Goal: Task Accomplishment & Management: Complete application form

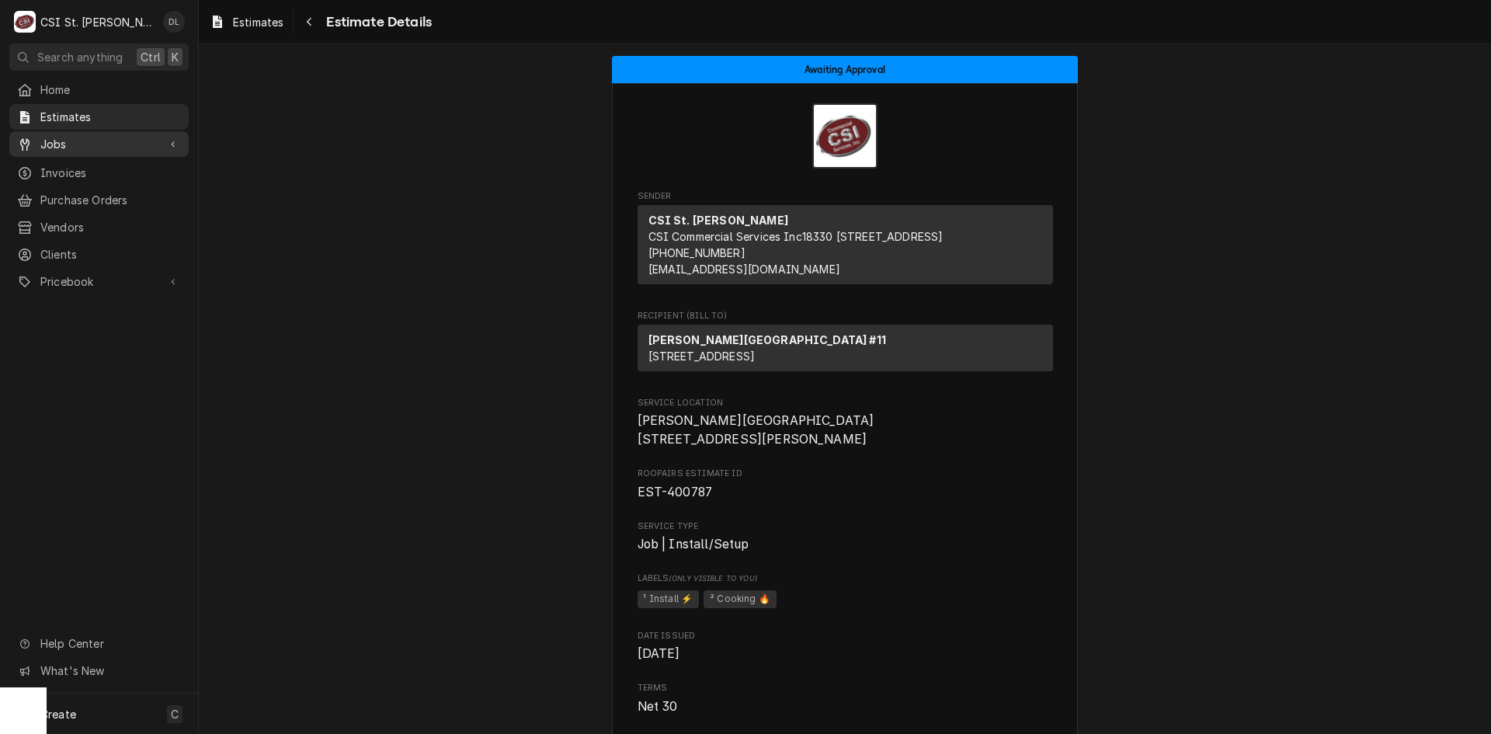
click at [50, 141] on span "Jobs" at bounding box center [98, 144] width 117 height 16
click at [66, 165] on span "Jobs" at bounding box center [110, 171] width 141 height 16
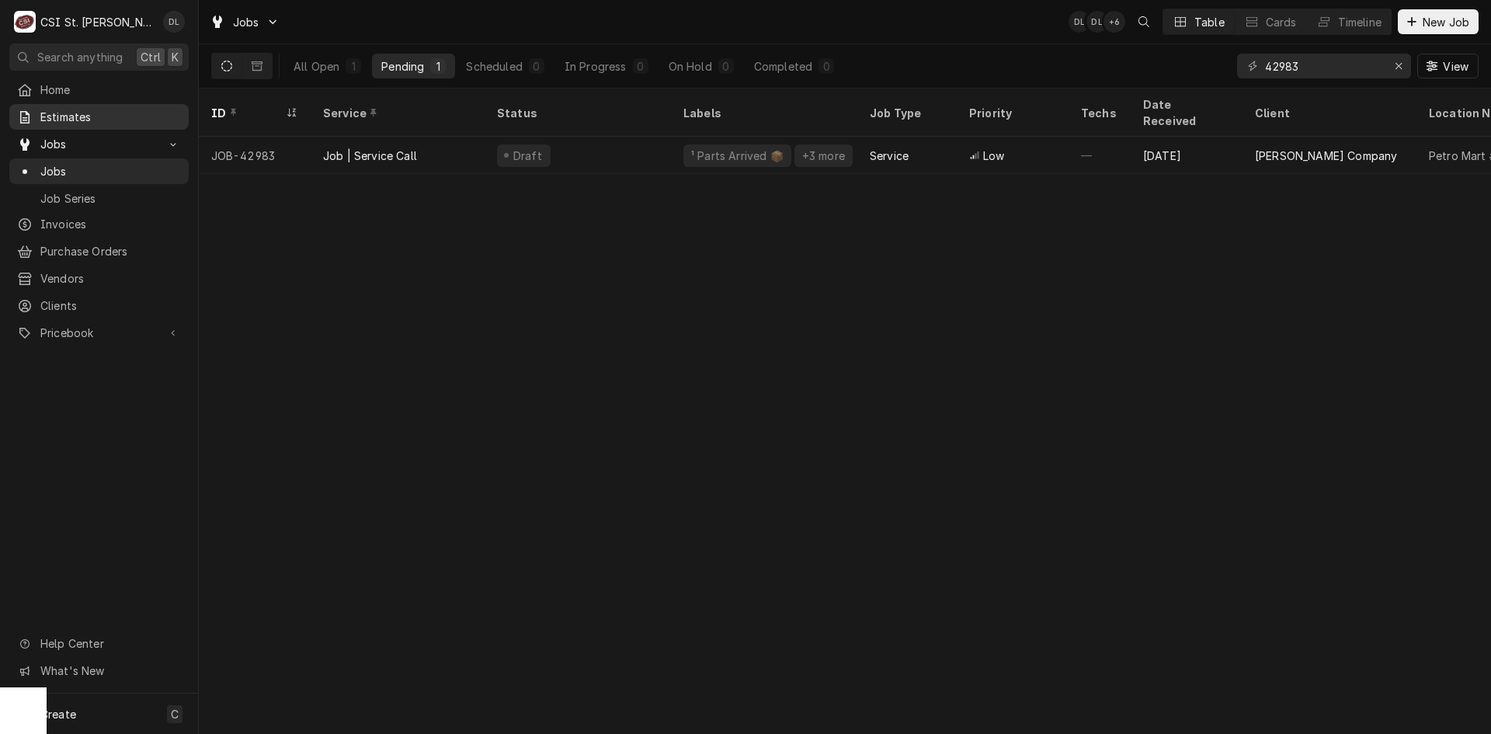
click at [92, 109] on span "Estimates" at bounding box center [110, 117] width 141 height 16
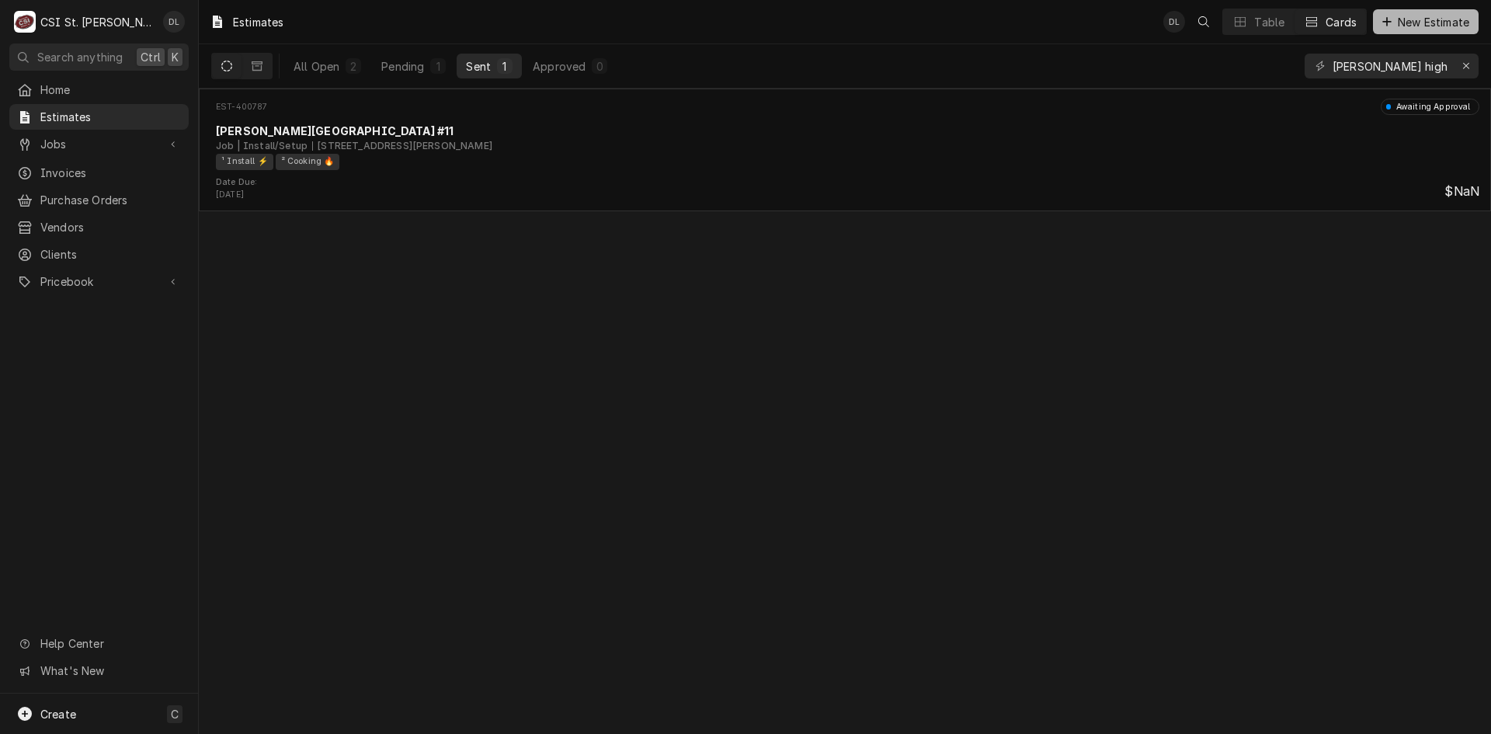
click at [1381, 14] on div "Dynamic Content Wrapper" at bounding box center [1387, 22] width 16 height 16
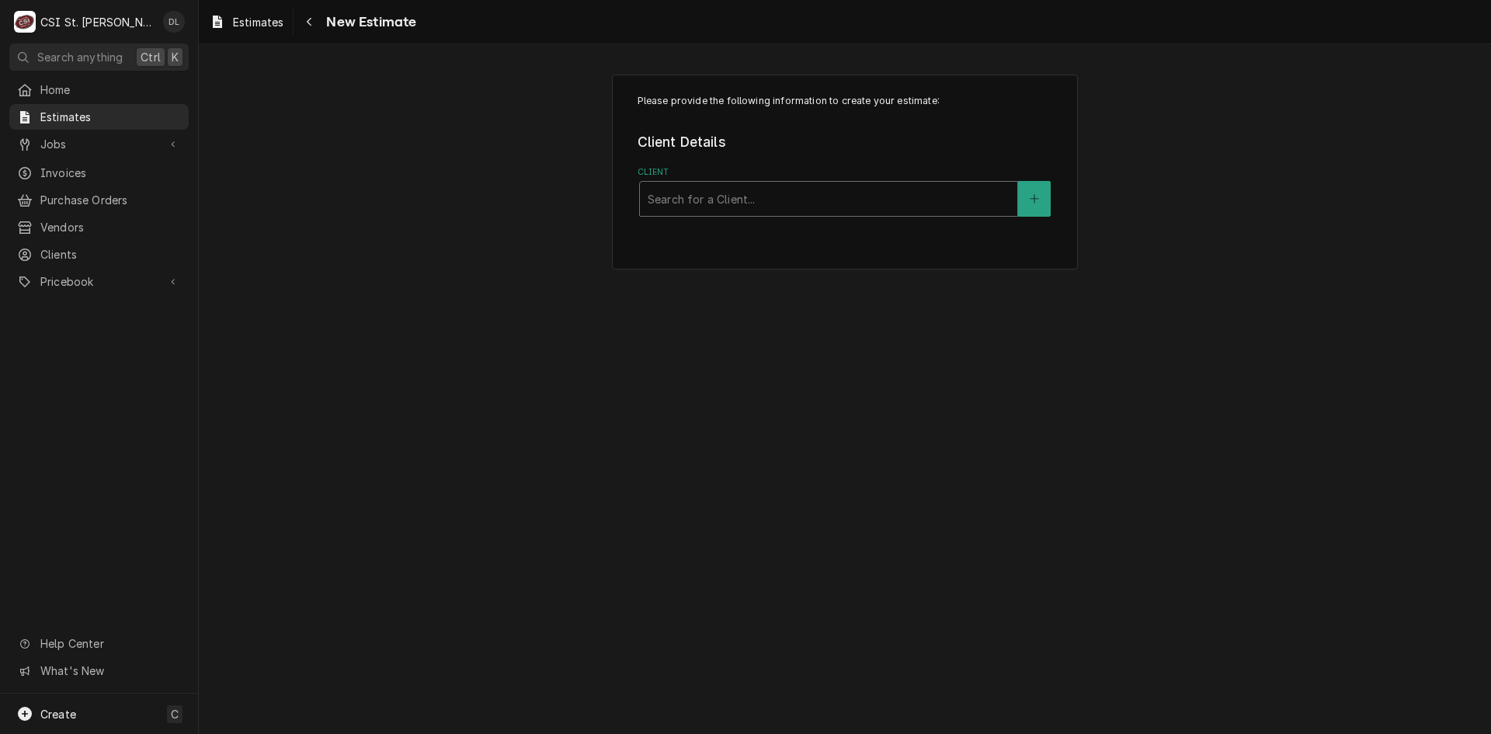
click at [934, 194] on div "Client" at bounding box center [829, 199] width 362 height 28
type input "aim"
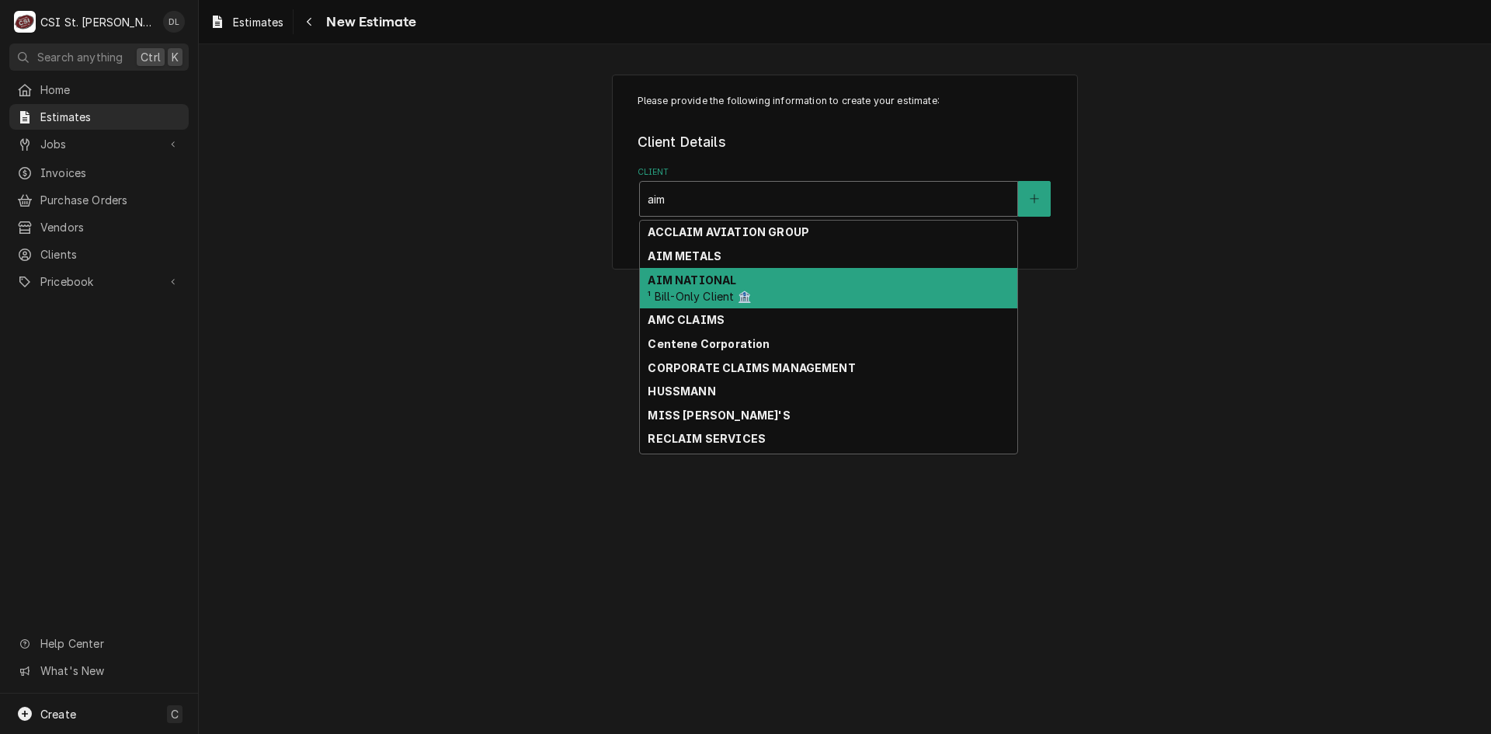
click at [735, 276] on div "AIM NATIONAL ¹ Bill-Only Client 🏦" at bounding box center [828, 288] width 377 height 40
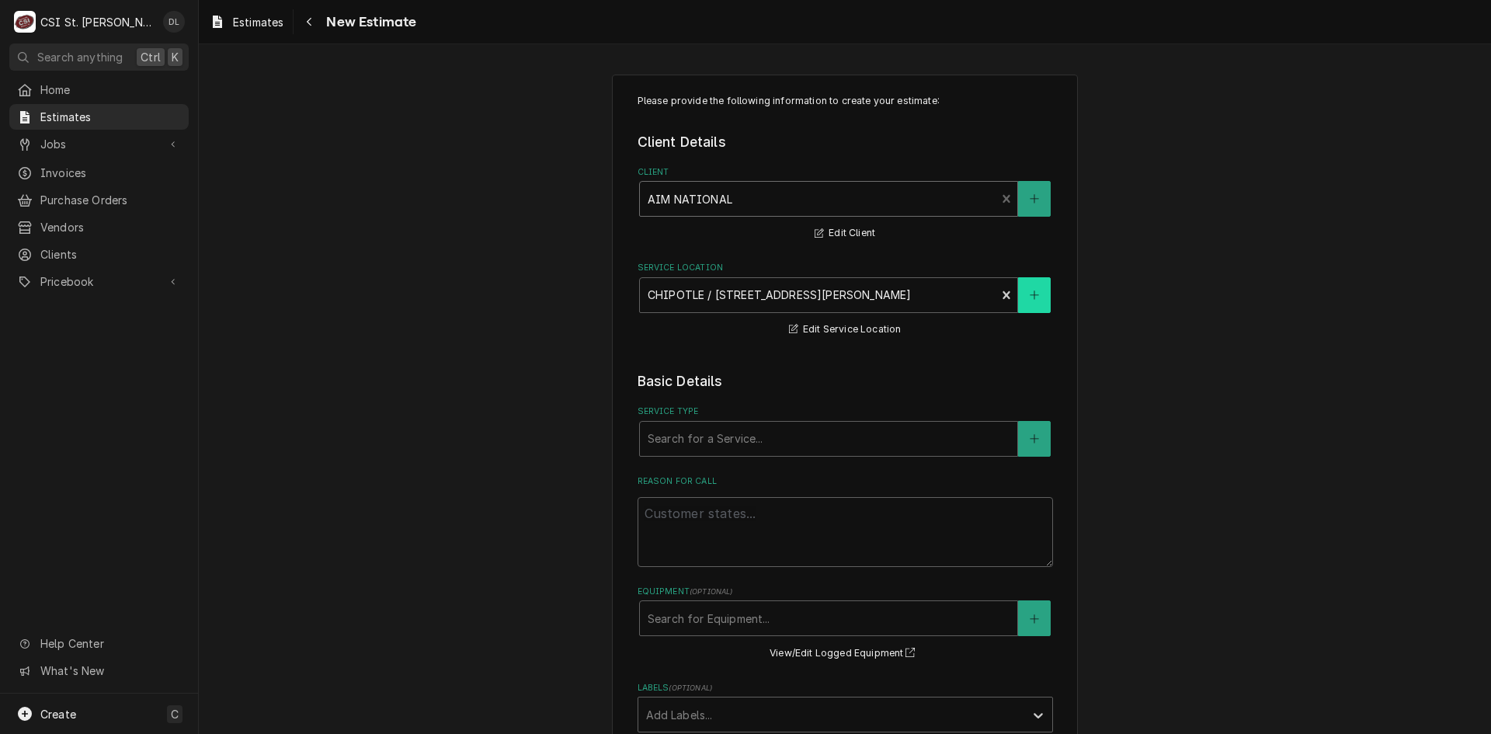
click at [1030, 301] on icon "Create New Location" at bounding box center [1034, 295] width 9 height 11
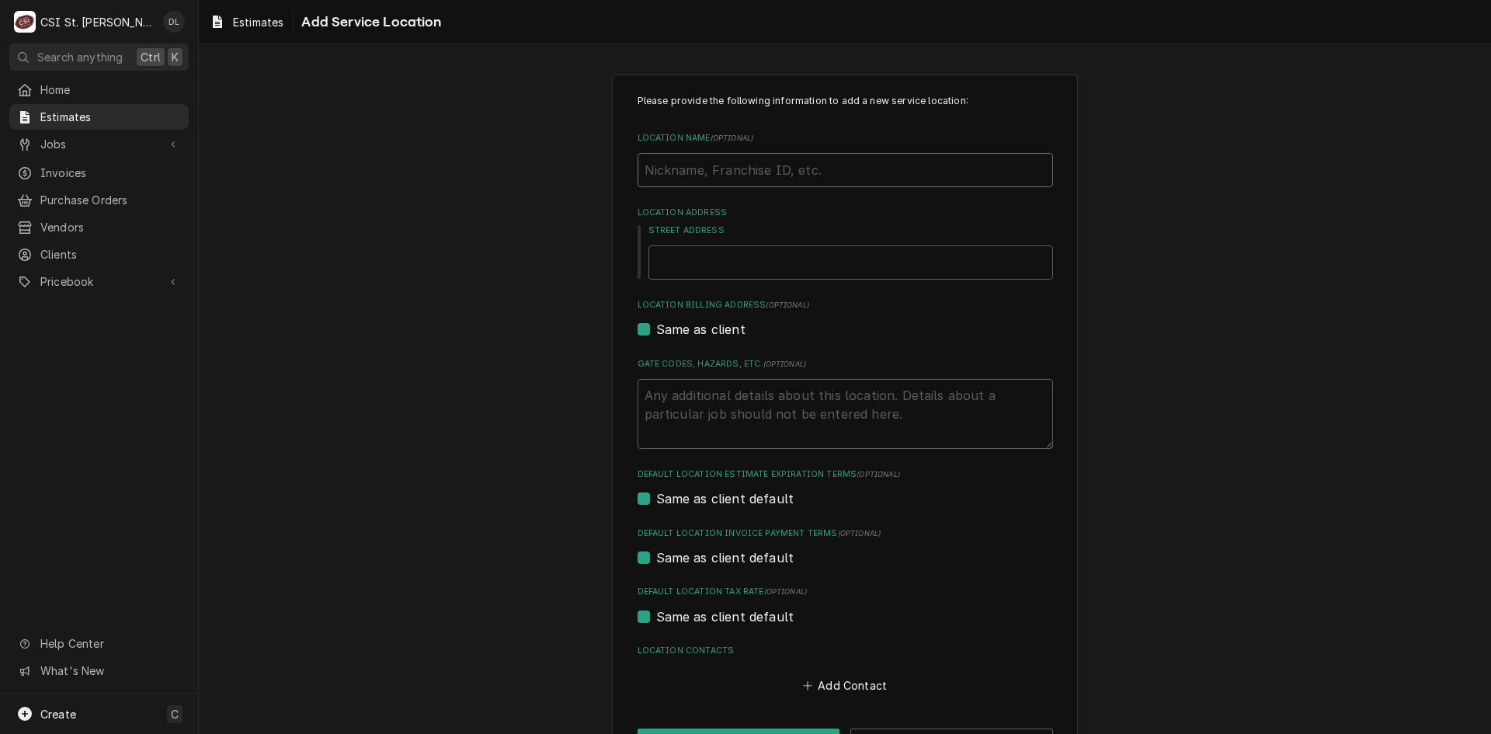
click at [702, 179] on input "Location Name ( optional )" at bounding box center [845, 170] width 415 height 34
type textarea "x"
type input "s"
type textarea "x"
type input "sO"
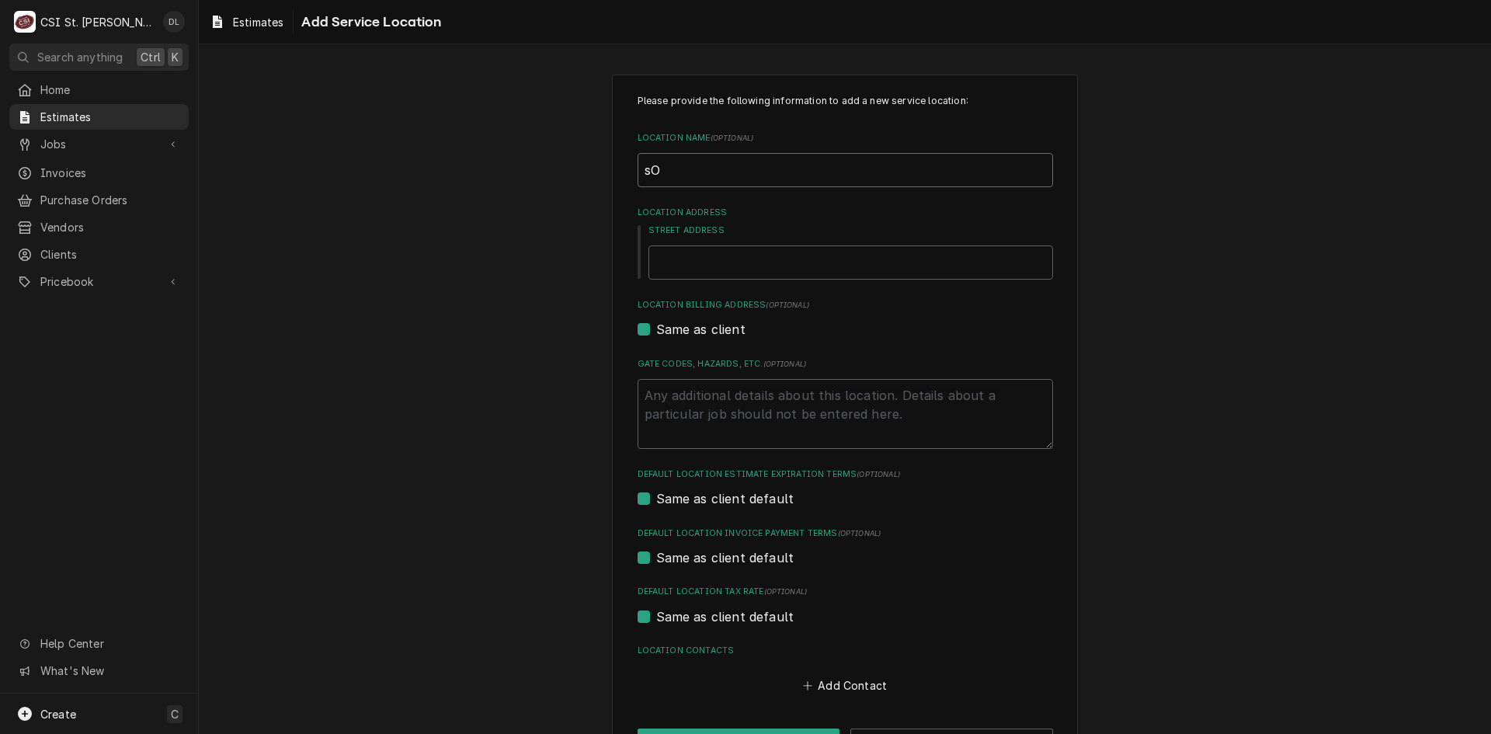
type textarea "x"
type input "sOL"
type textarea "x"
type input "sOLS"
type textarea "x"
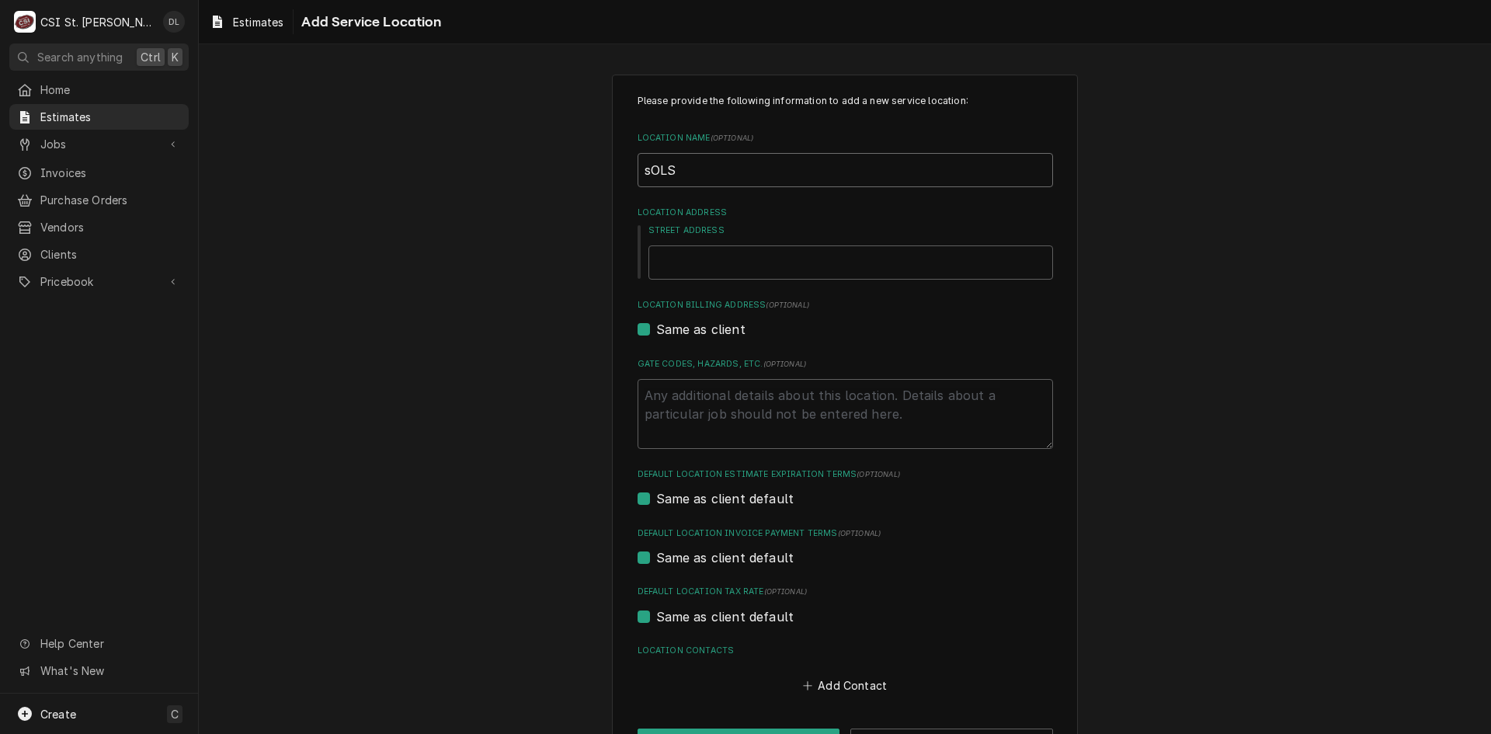
type input "sOLST"
type textarea "x"
type input "sOLSTI"
type textarea "x"
type input "sOLSTIC"
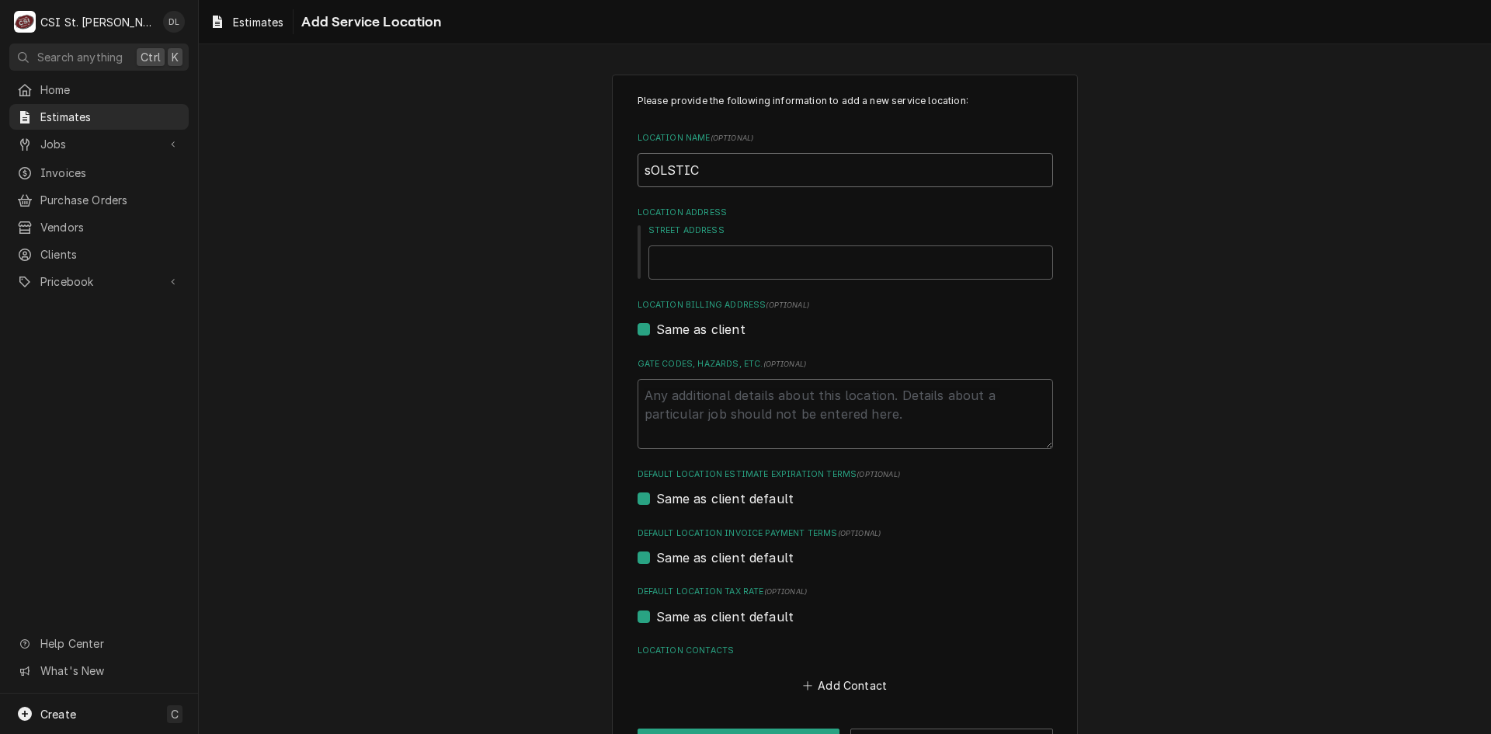
type textarea "x"
type input "sOLSTICE"
type textarea "x"
type input "sOLSTIC"
type textarea "x"
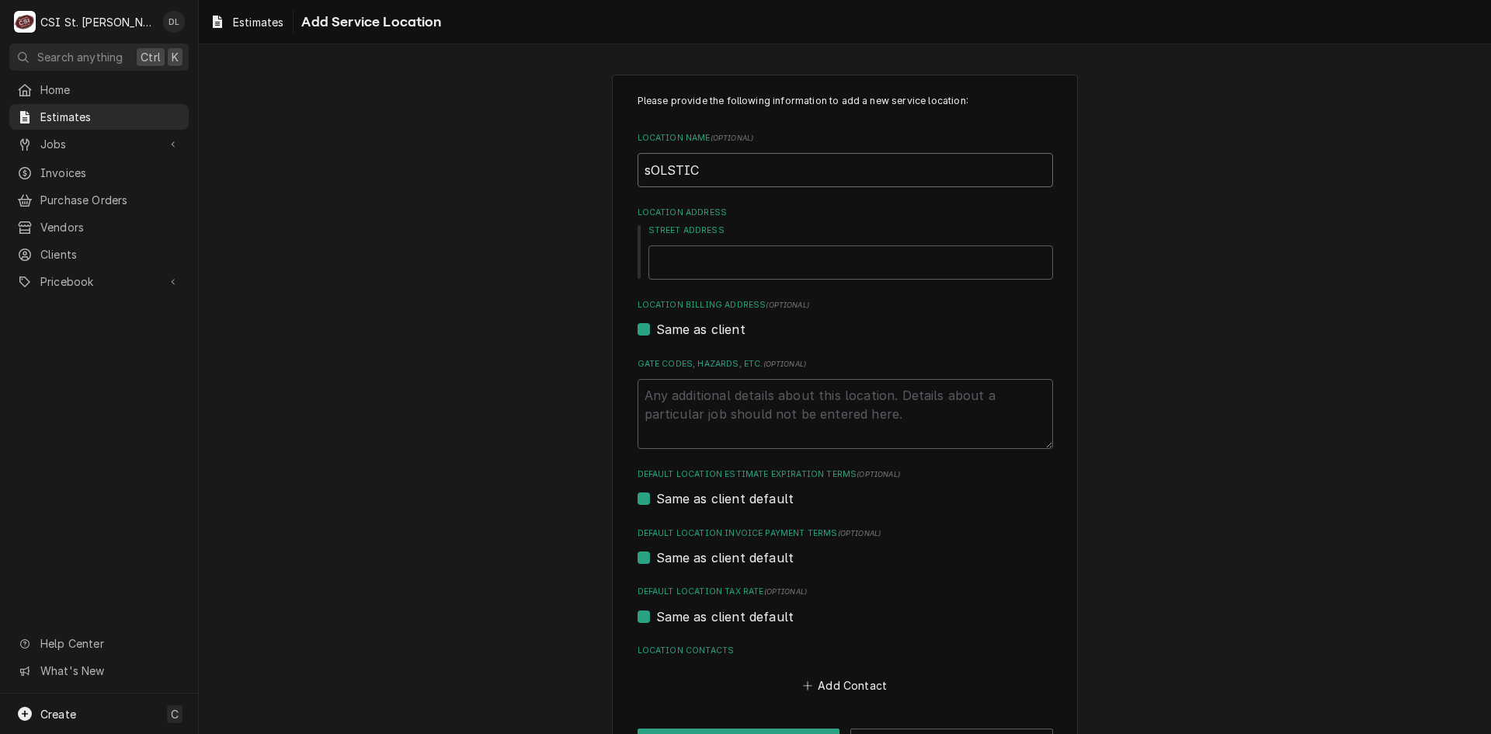
type input "sOLSTI"
type textarea "x"
type input "sOLST"
type textarea "x"
type input "sOLS"
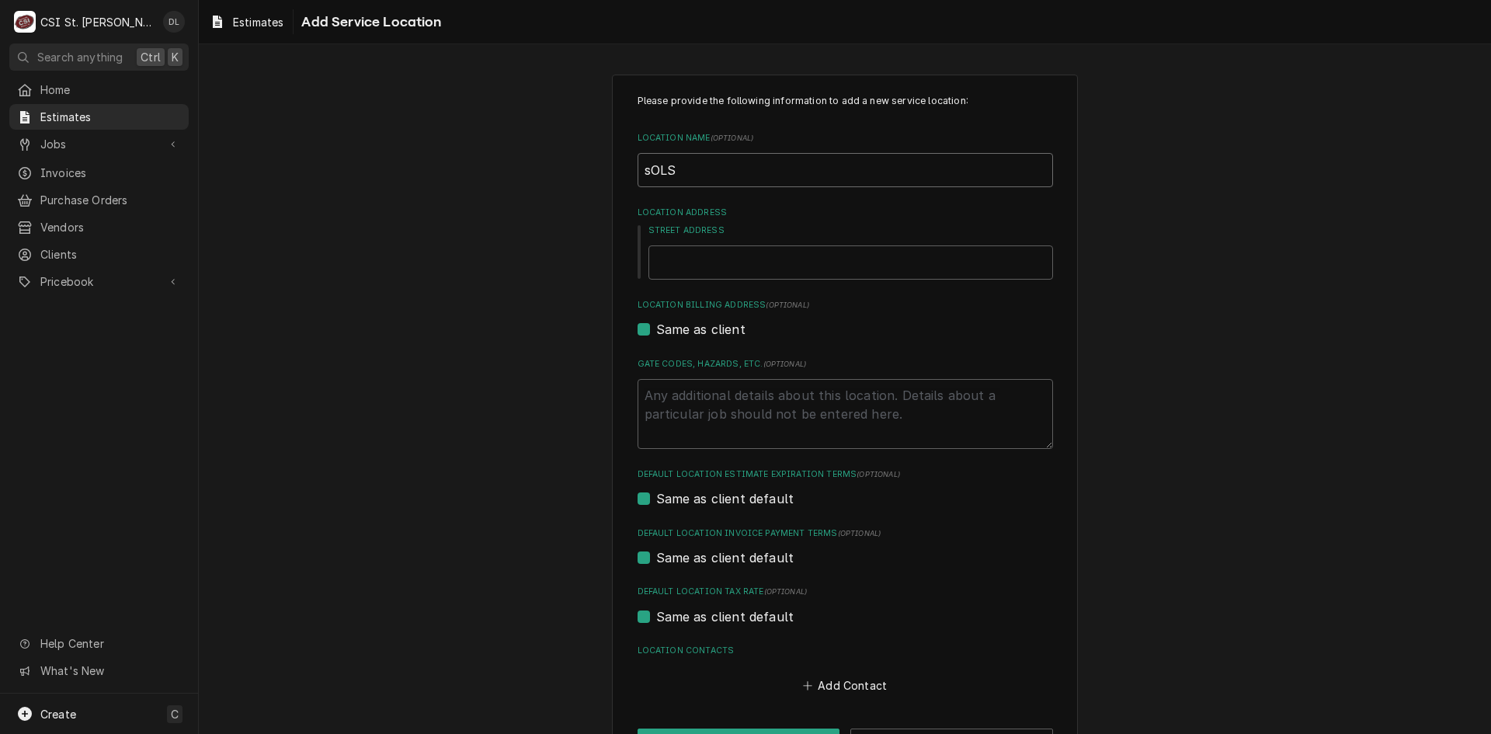
type textarea "x"
type input "sOL"
type textarea "x"
type input "sO"
type textarea "x"
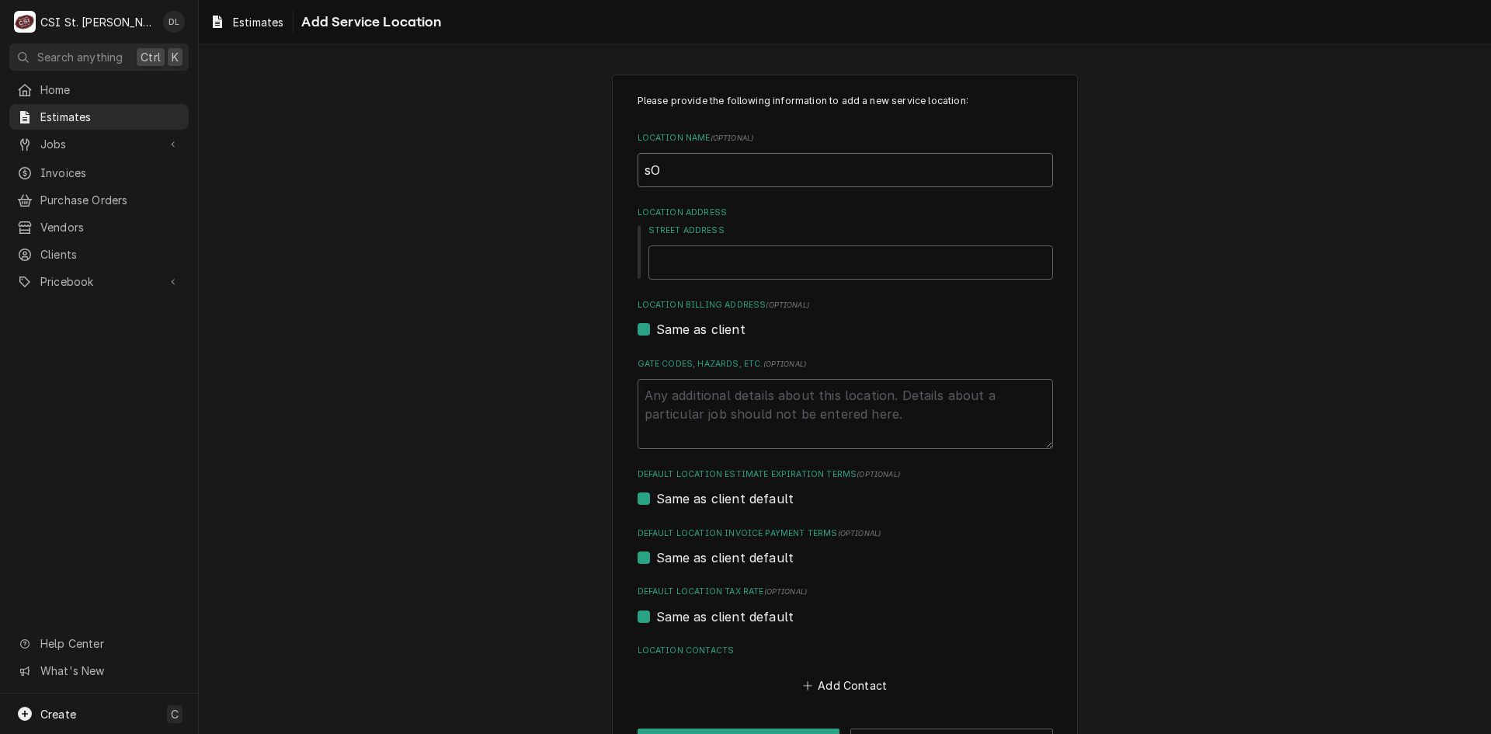
type input "s"
type textarea "x"
type input "S"
type textarea "x"
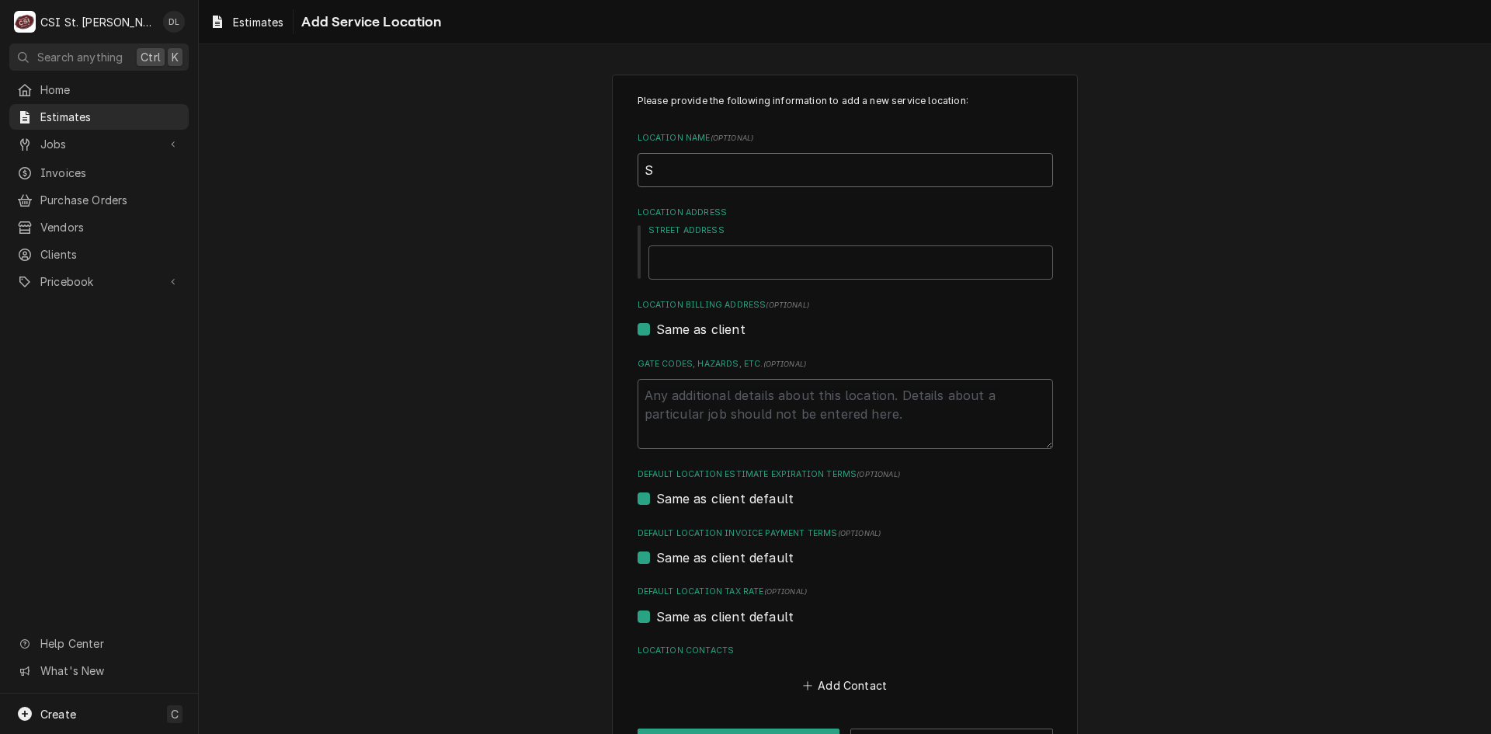
type input "So"
type textarea "x"
type input "Sol"
type textarea "x"
type input "Sols"
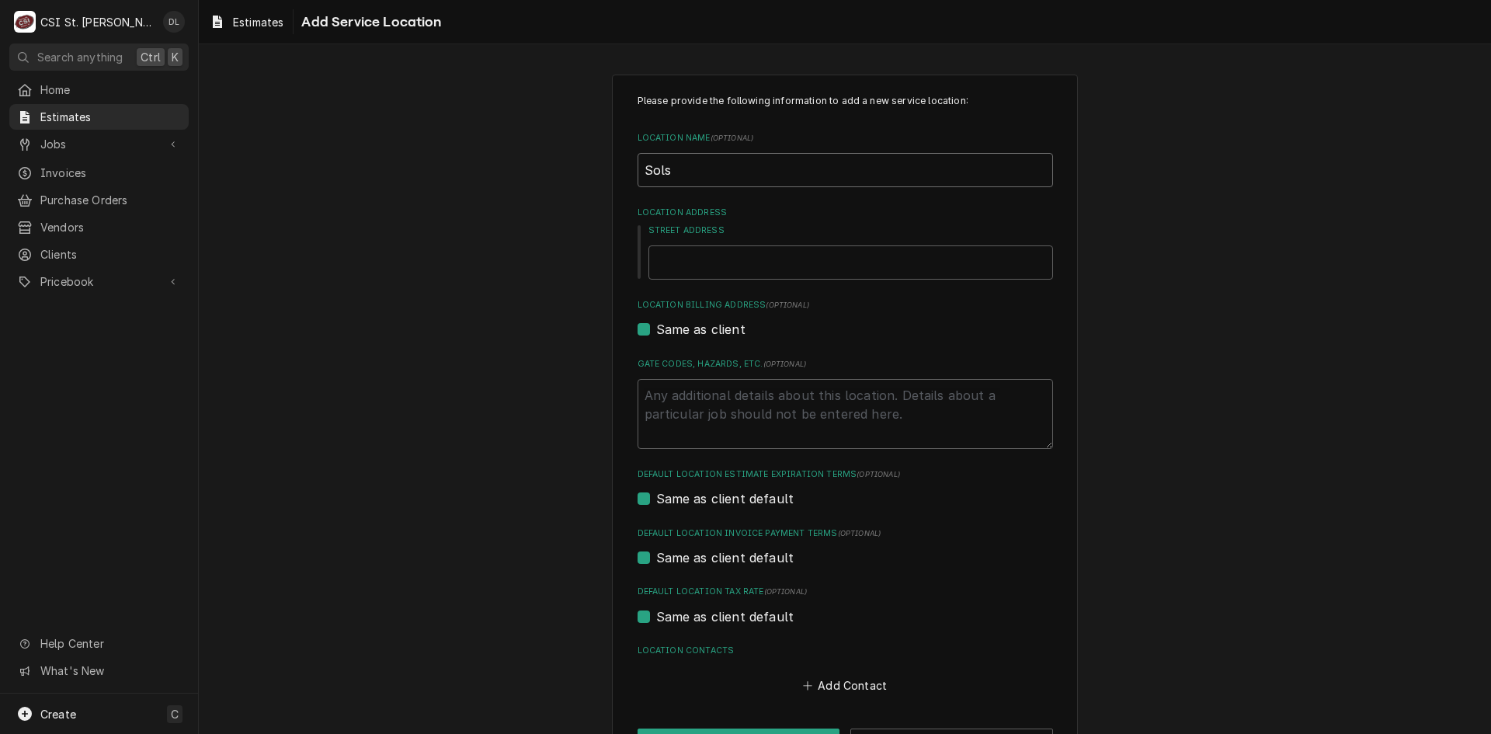
type textarea "x"
type input "Solst"
type textarea "x"
type input "Solsti"
type textarea "x"
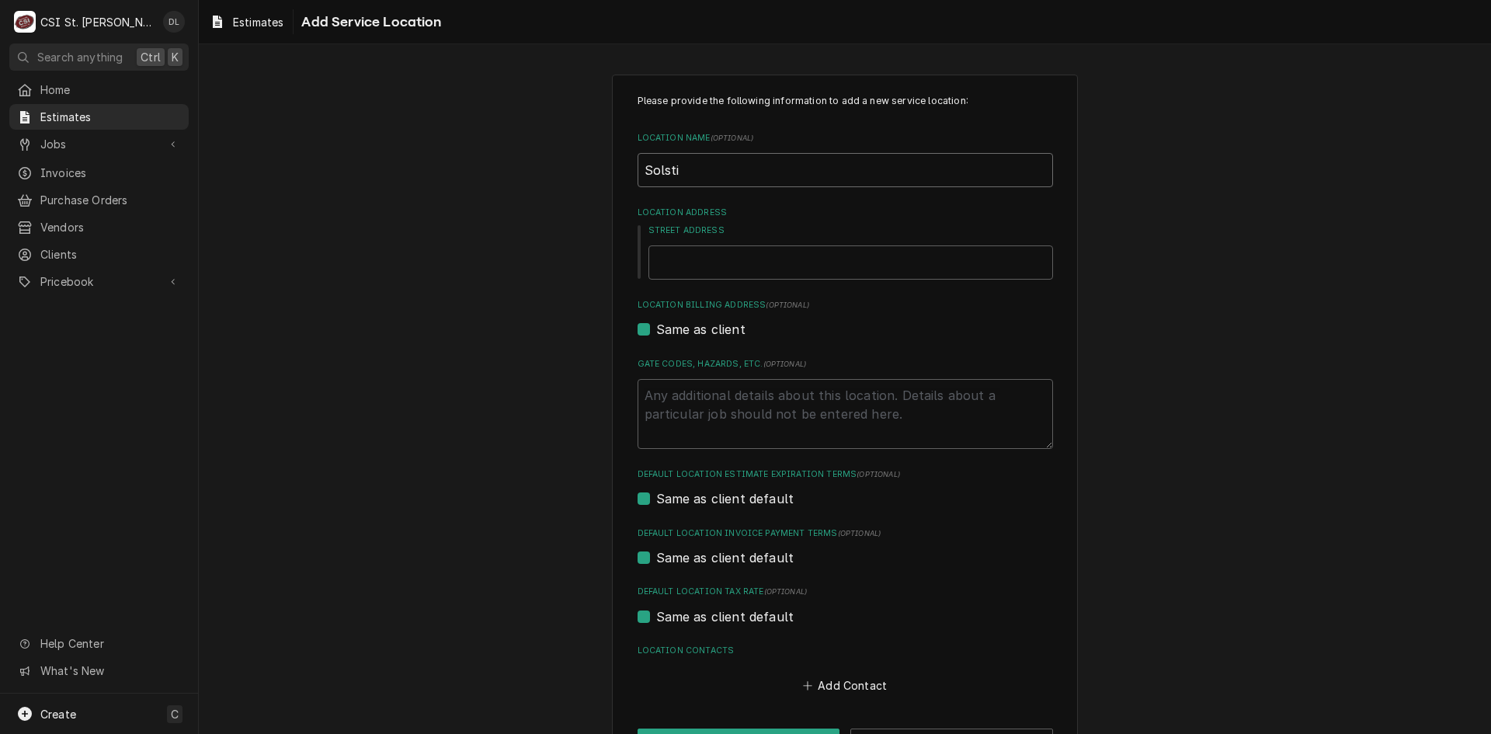
type input "Solstic"
type textarea "x"
type input "Solstice"
type textarea "x"
type input "Solstice"
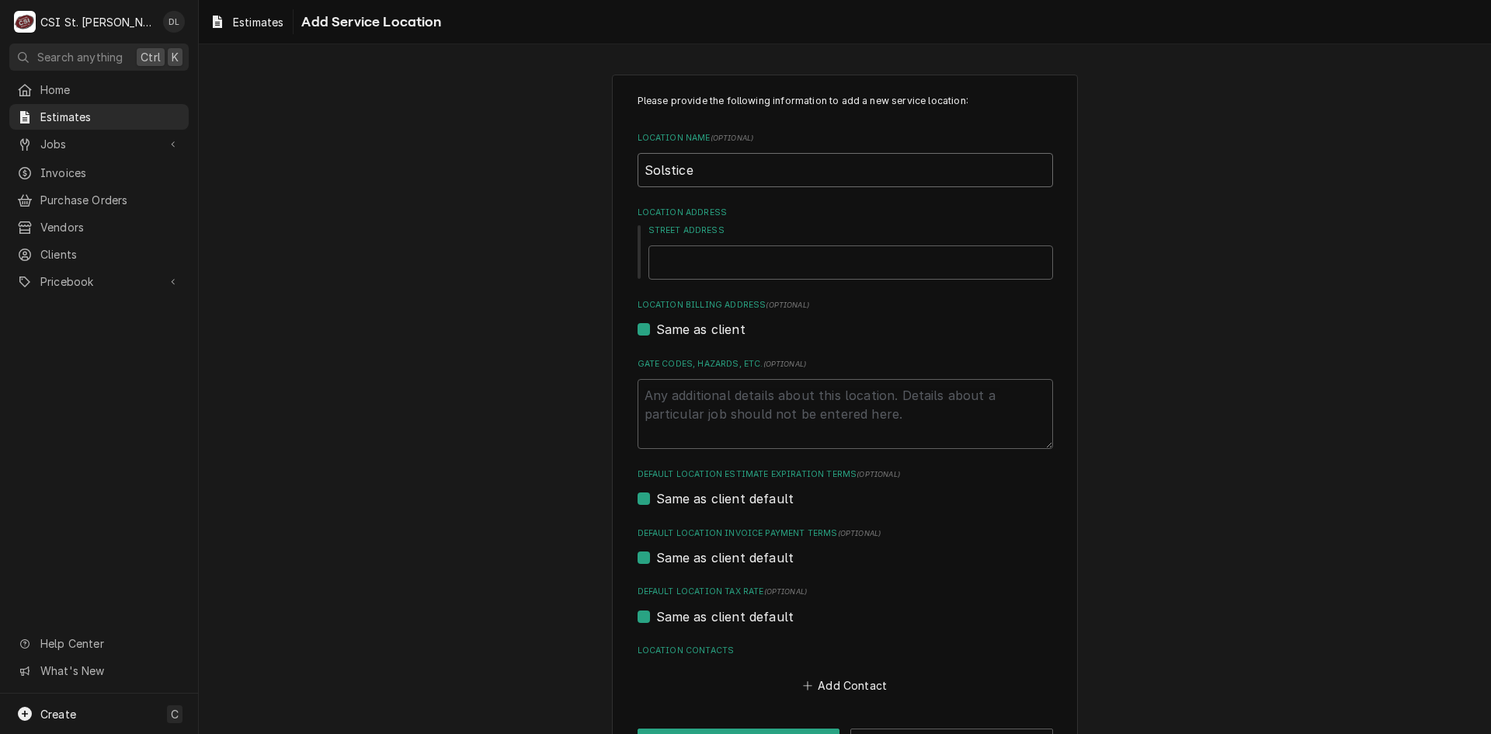
type textarea "x"
type input "Solstice a"
type textarea "x"
type input "Solstice at"
type textarea "x"
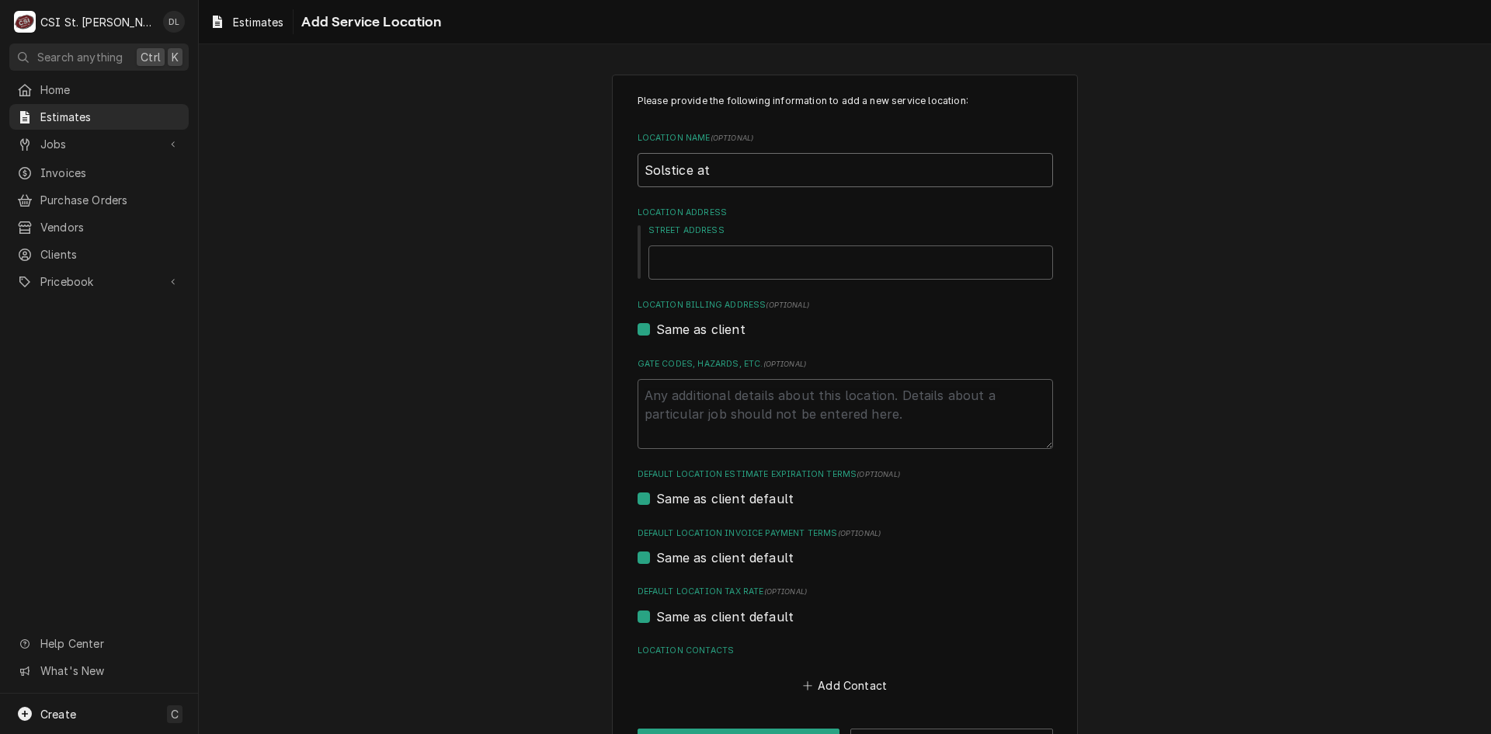
type input "Solstice at"
type textarea "x"
type input "Solstice at c"
type textarea "x"
type input "Solstice at co"
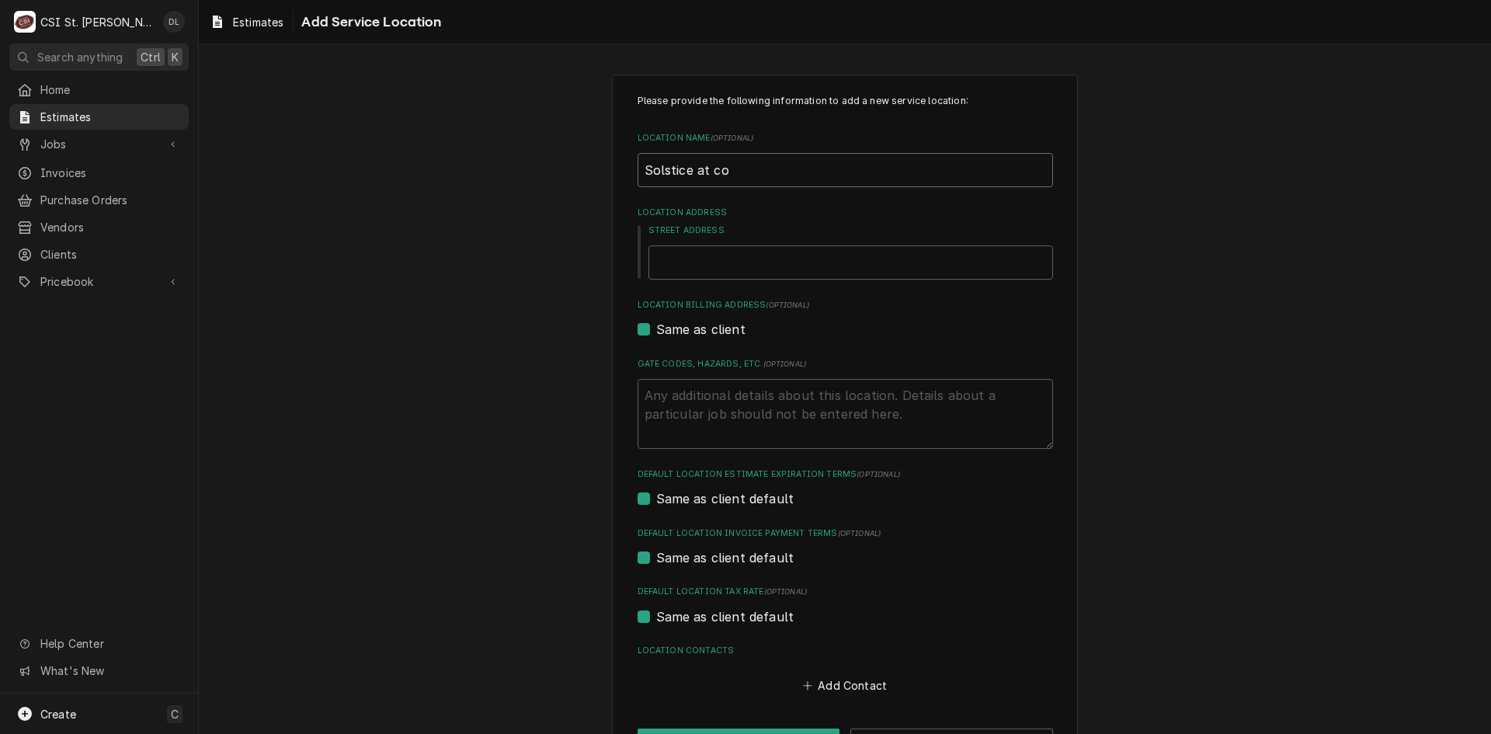
type textarea "x"
type input "Solstice at com"
type textarea "x"
type input "Solstice at co"
type textarea "x"
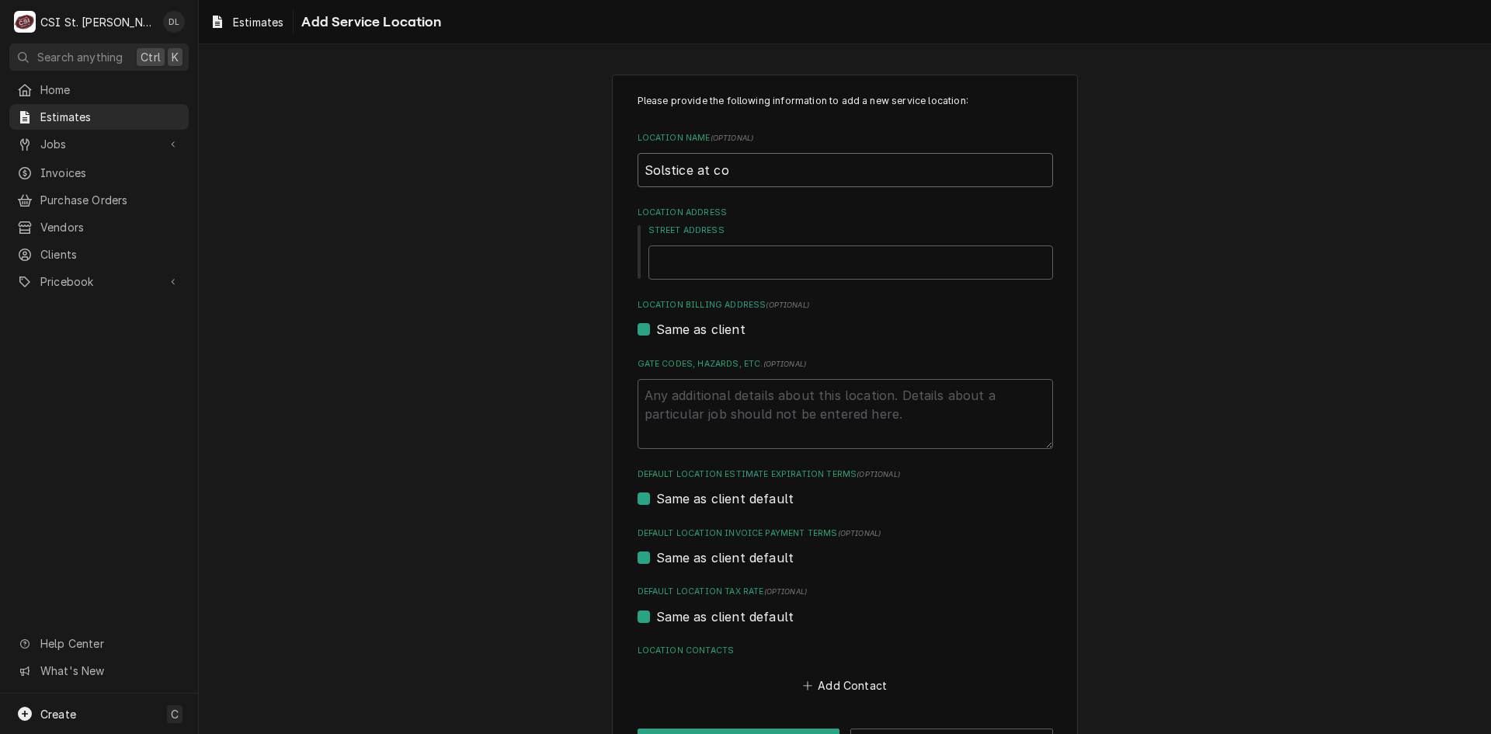
type input "Solstice at c"
type textarea "x"
type input "Solstice at"
type textarea "x"
type input "Solstice at C"
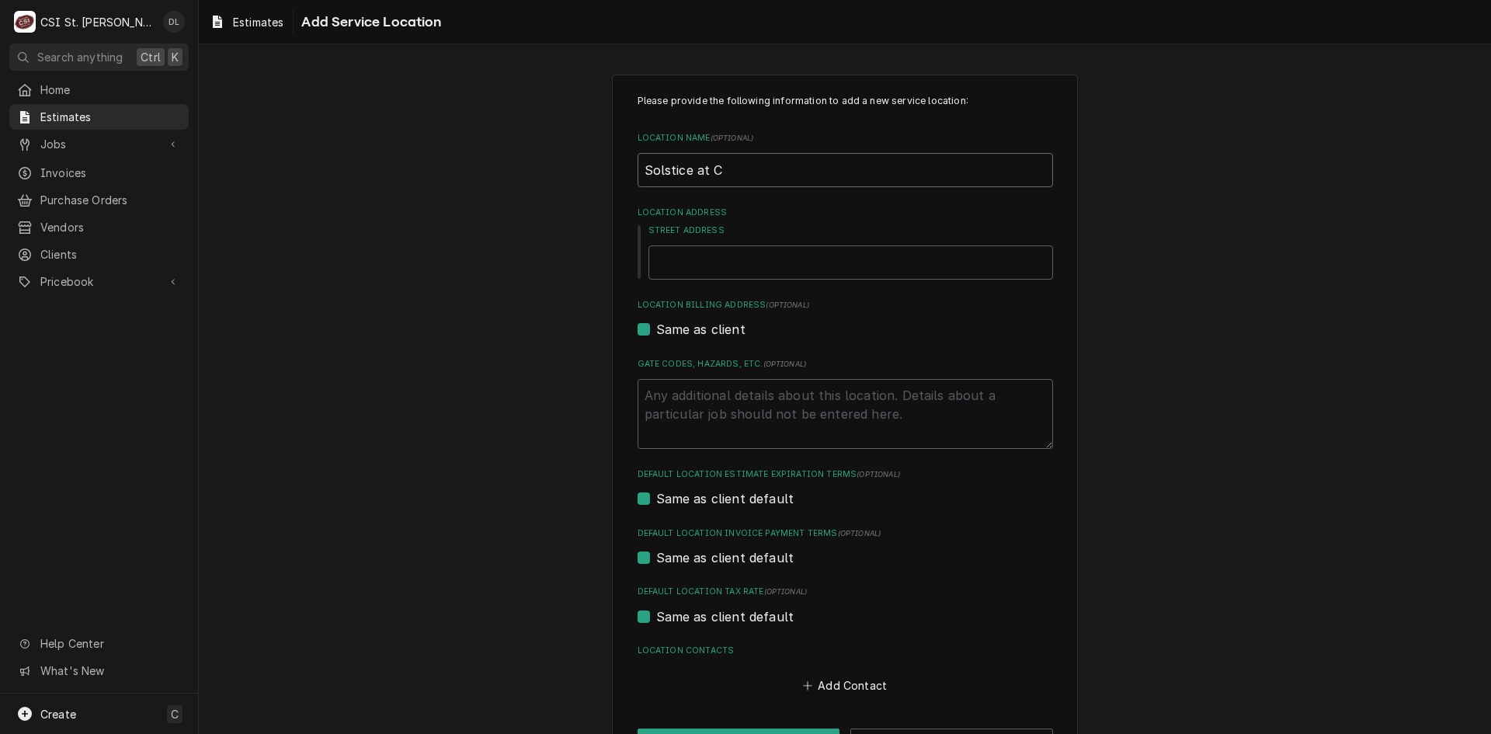
type textarea "x"
type input "Solstice at Co"
type textarea "x"
type input "Solstice at Col"
type textarea "x"
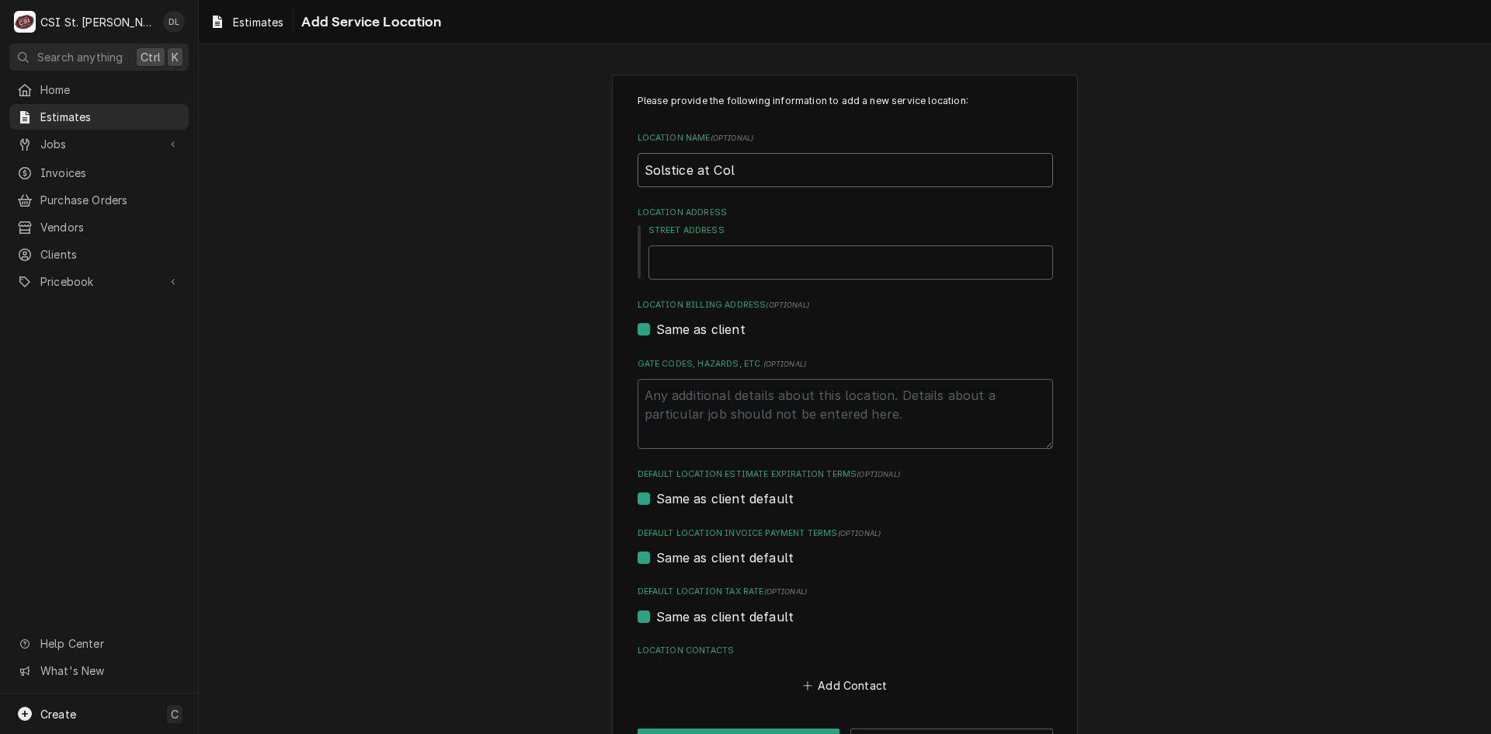
type input "Solstice at Colu"
type textarea "x"
type input "Solstice at Columb"
type textarea "x"
type input "Solstice at Columbi"
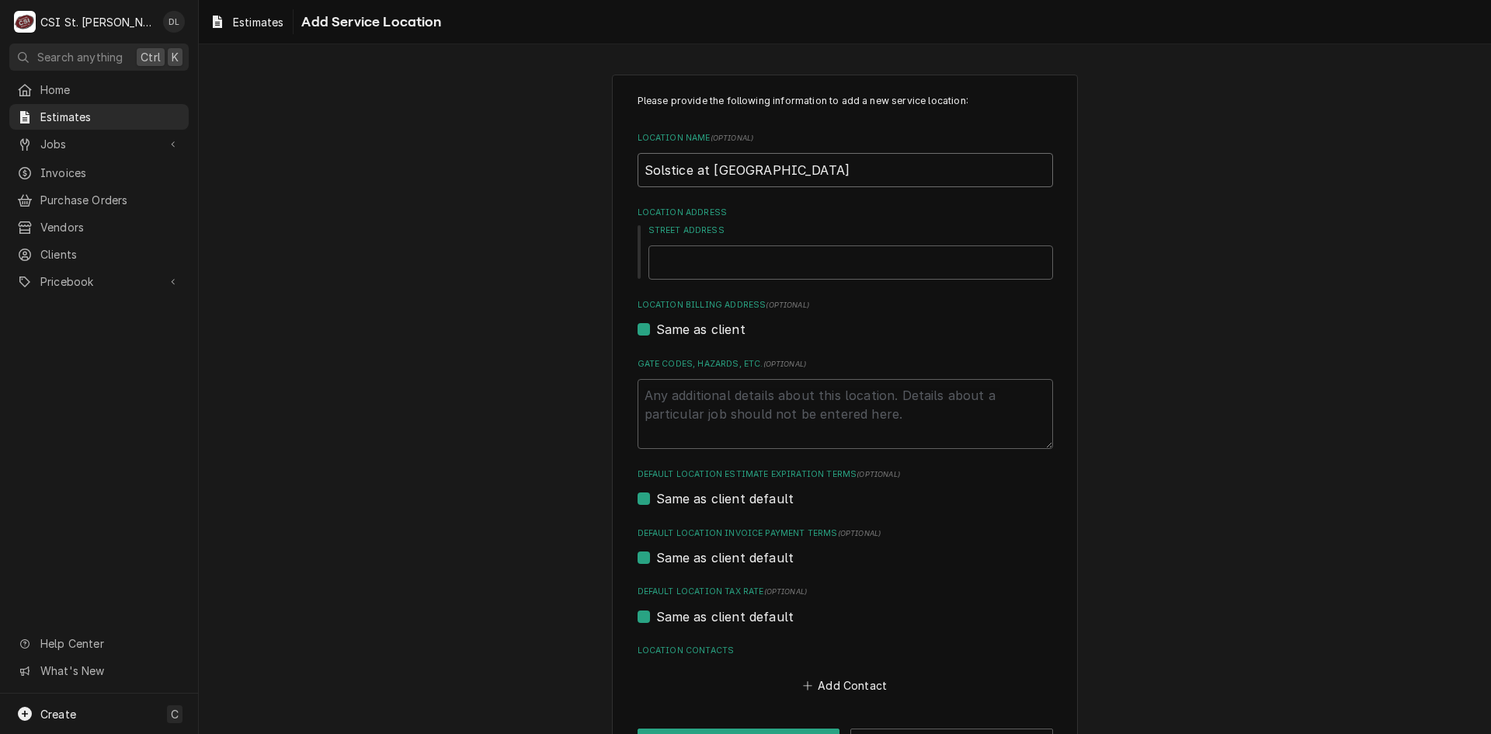
type textarea "x"
type input "Solstice at Columbia"
type textarea "x"
type input "Solstice at Columbia0"
type textarea "x"
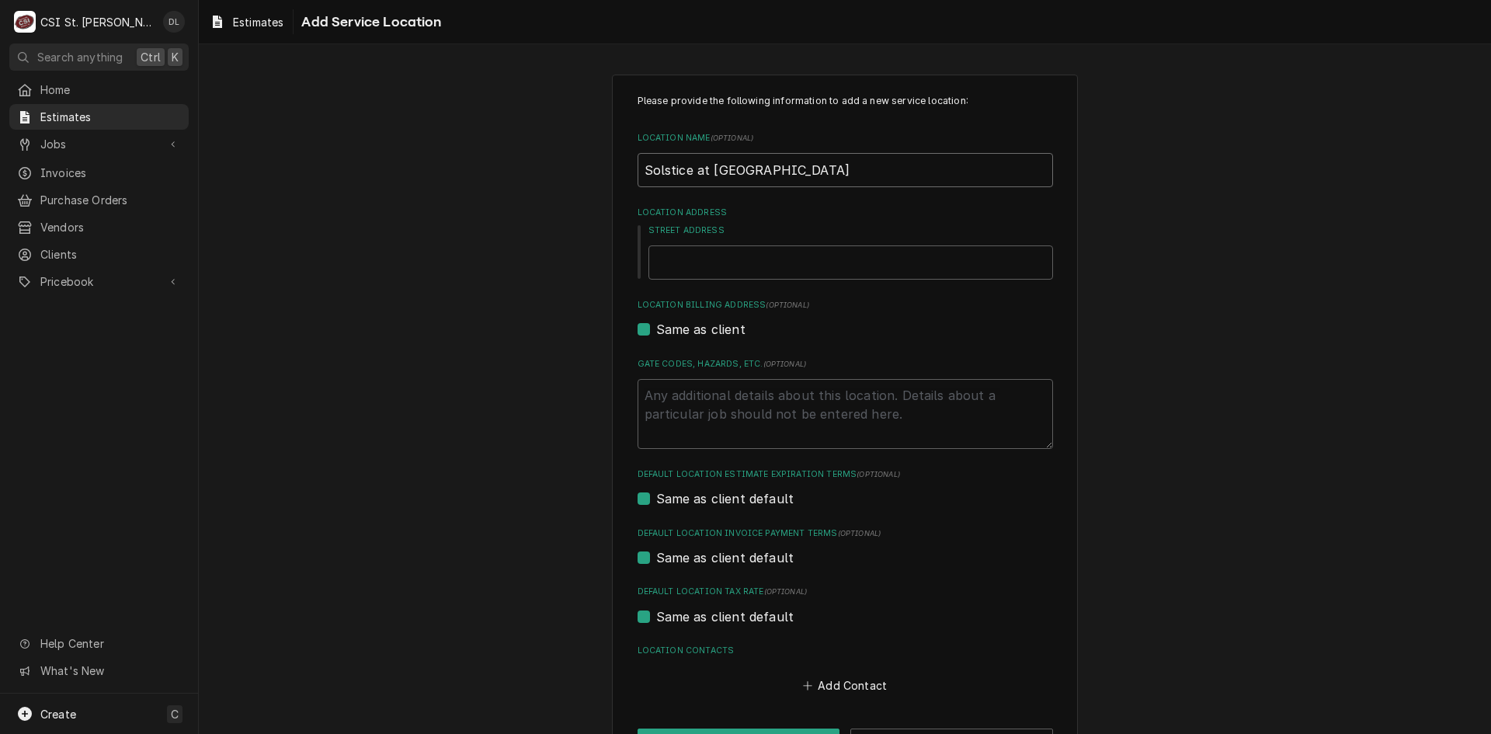
type input "Solstice at Columbia"
type textarea "x"
type input "Solstice at Columbia-"
type textarea "x"
type input "Solstice at Columbia-D"
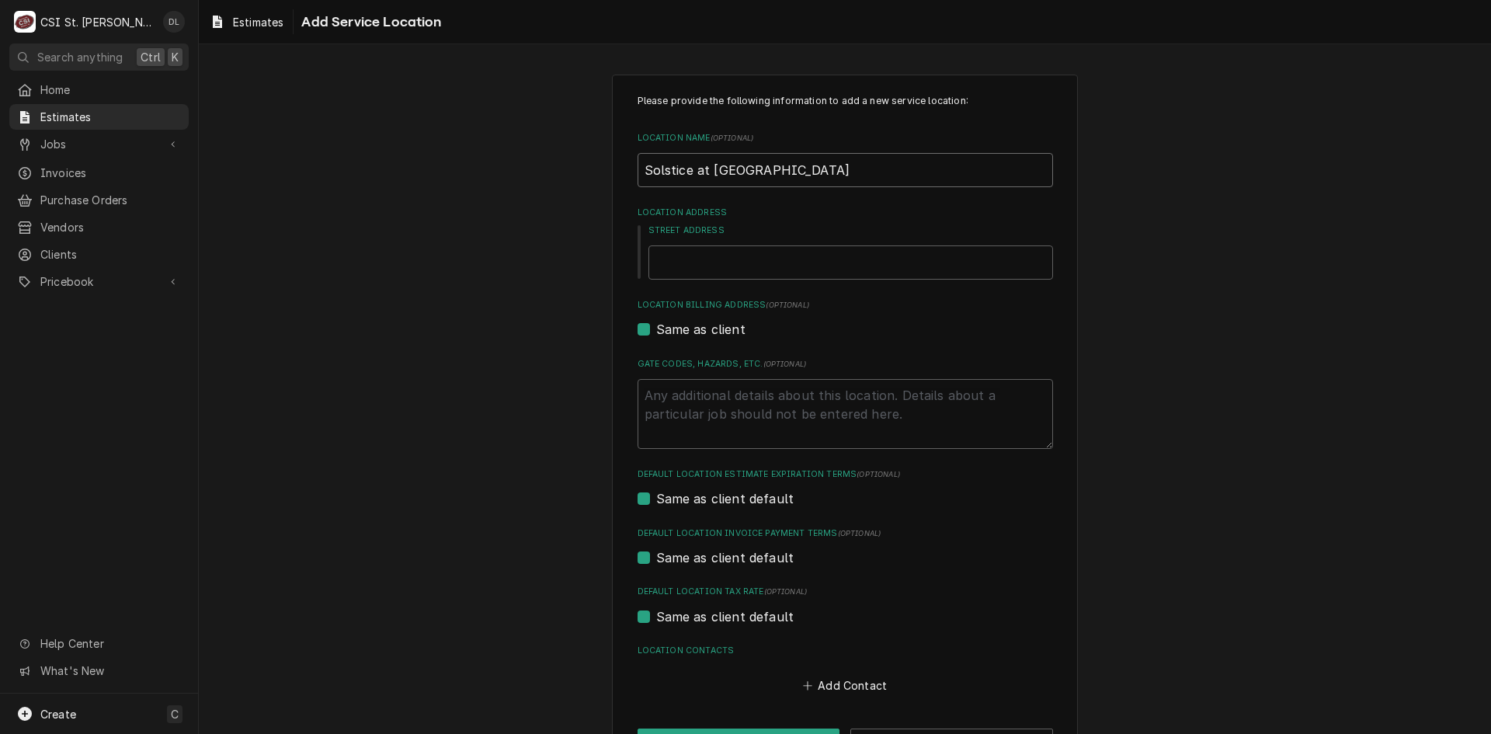
type textarea "x"
type input "Solstice at Columbia-DI"
type textarea "x"
type input "Solstice at Columbia-D"
type textarea "x"
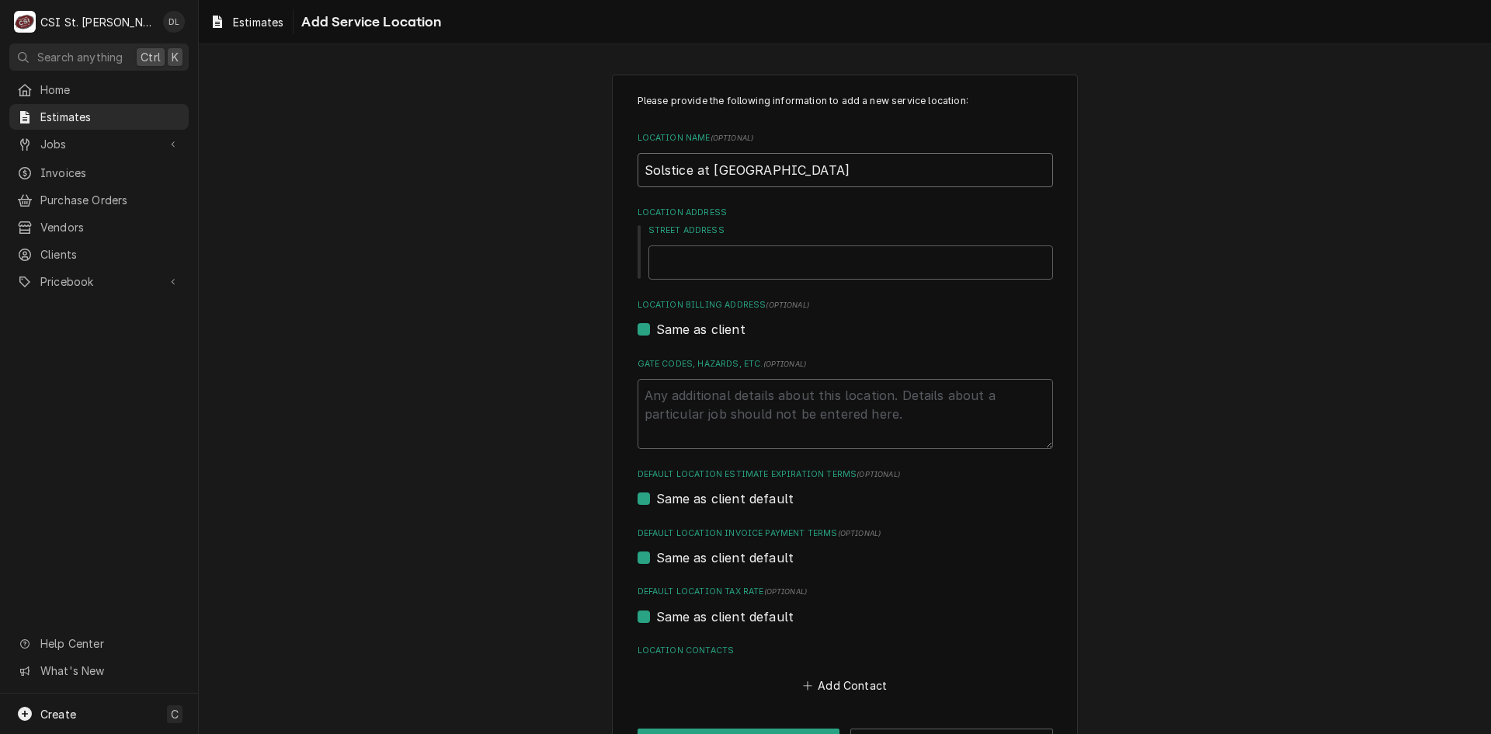
type input "Solstice at Columbia-DI"
type textarea "x"
type input "Solstice at Columbia-DIS"
type textarea "x"
type input "Solstice at Columbia-DI"
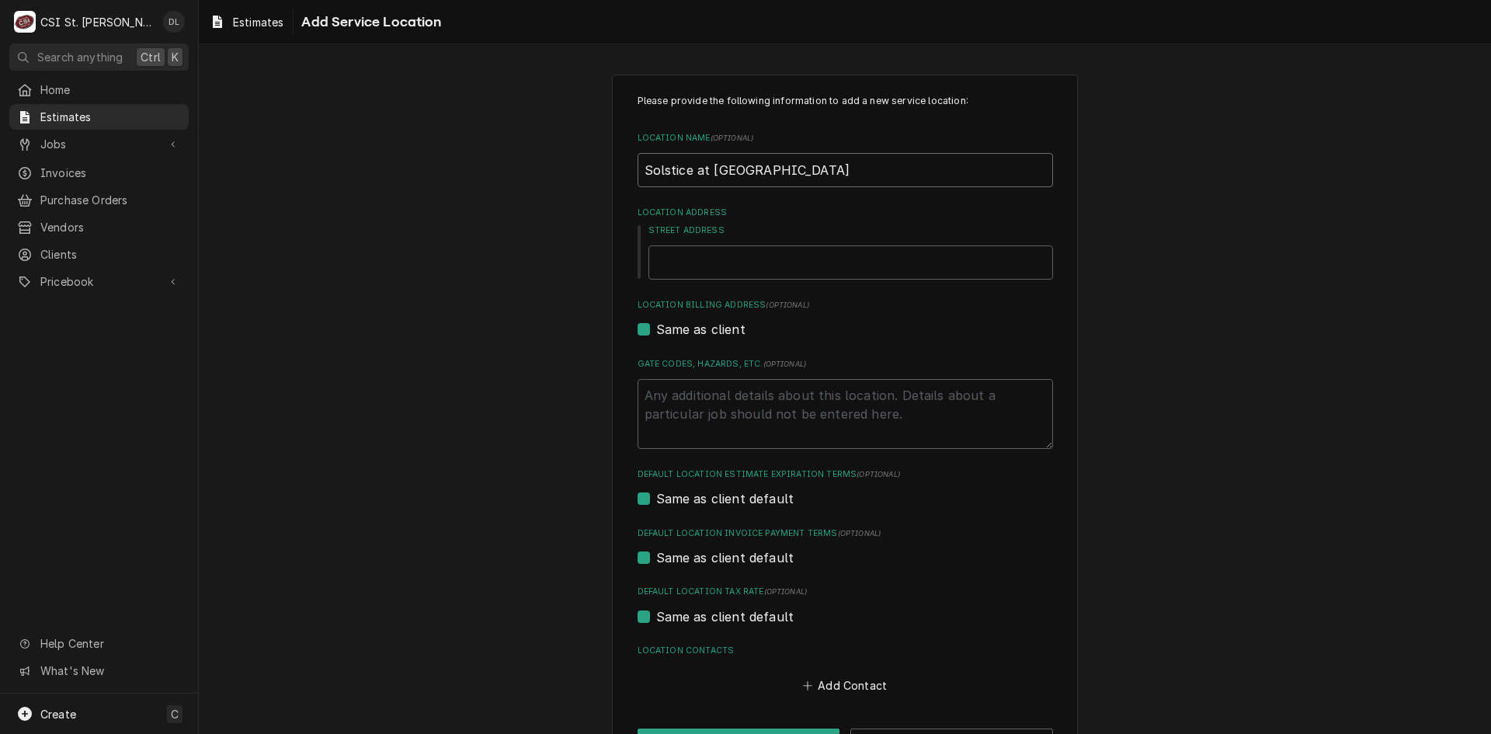
type textarea "x"
type input "Solstice at Columbia-DIS"
type textarea "x"
type input "Solstice at Columbia-DIS"
click at [719, 266] on input "Street Address" at bounding box center [850, 262] width 405 height 34
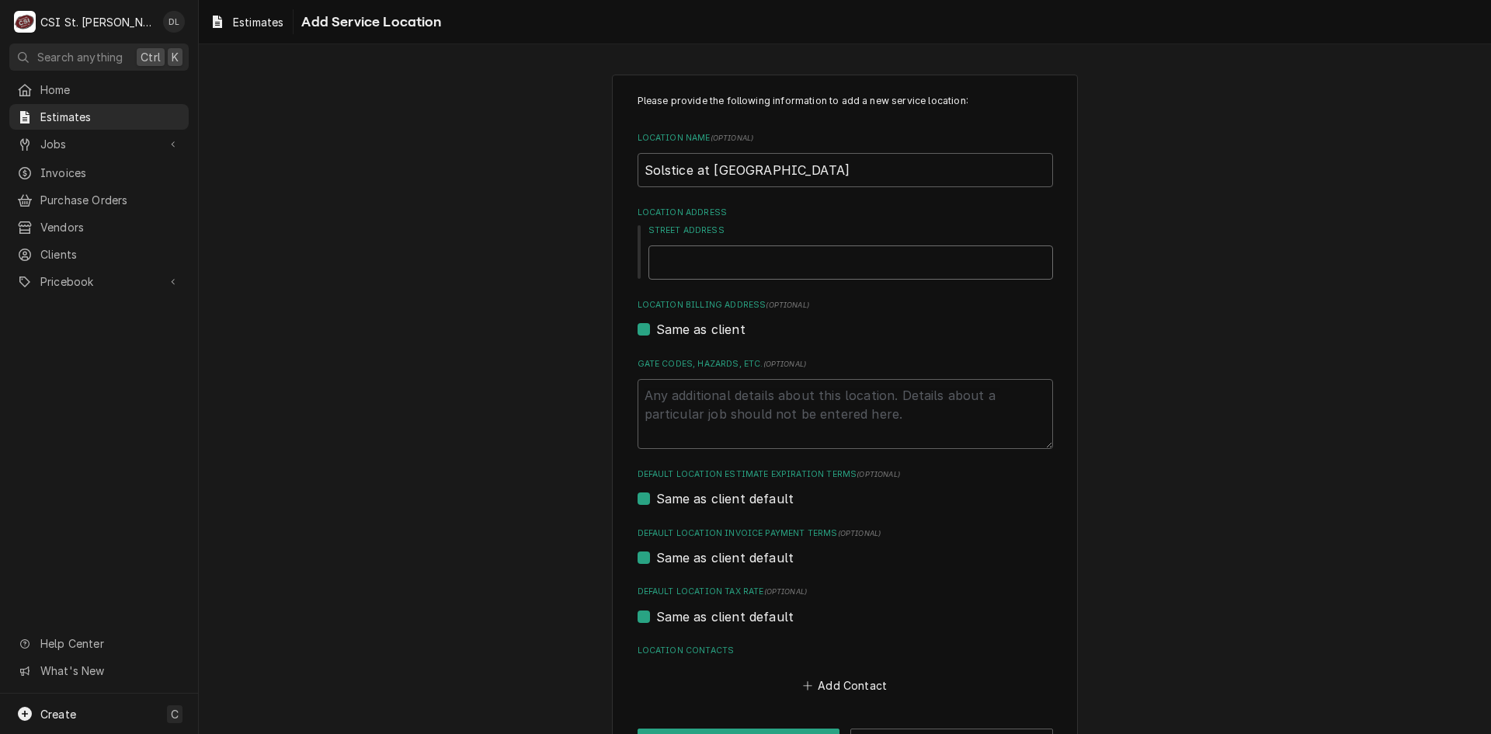
type textarea "x"
type input "1"
type textarea "x"
type input "10"
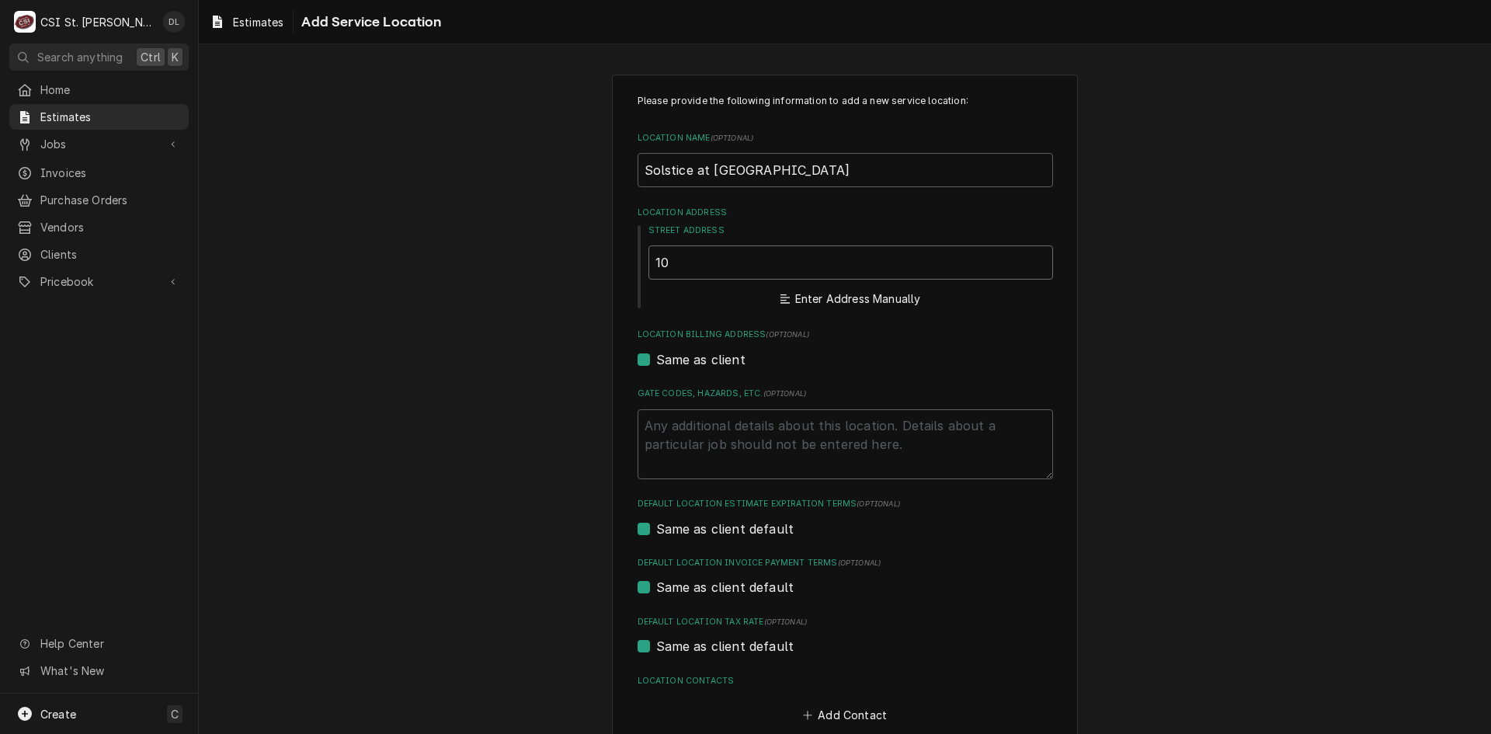
type textarea "x"
type input "109"
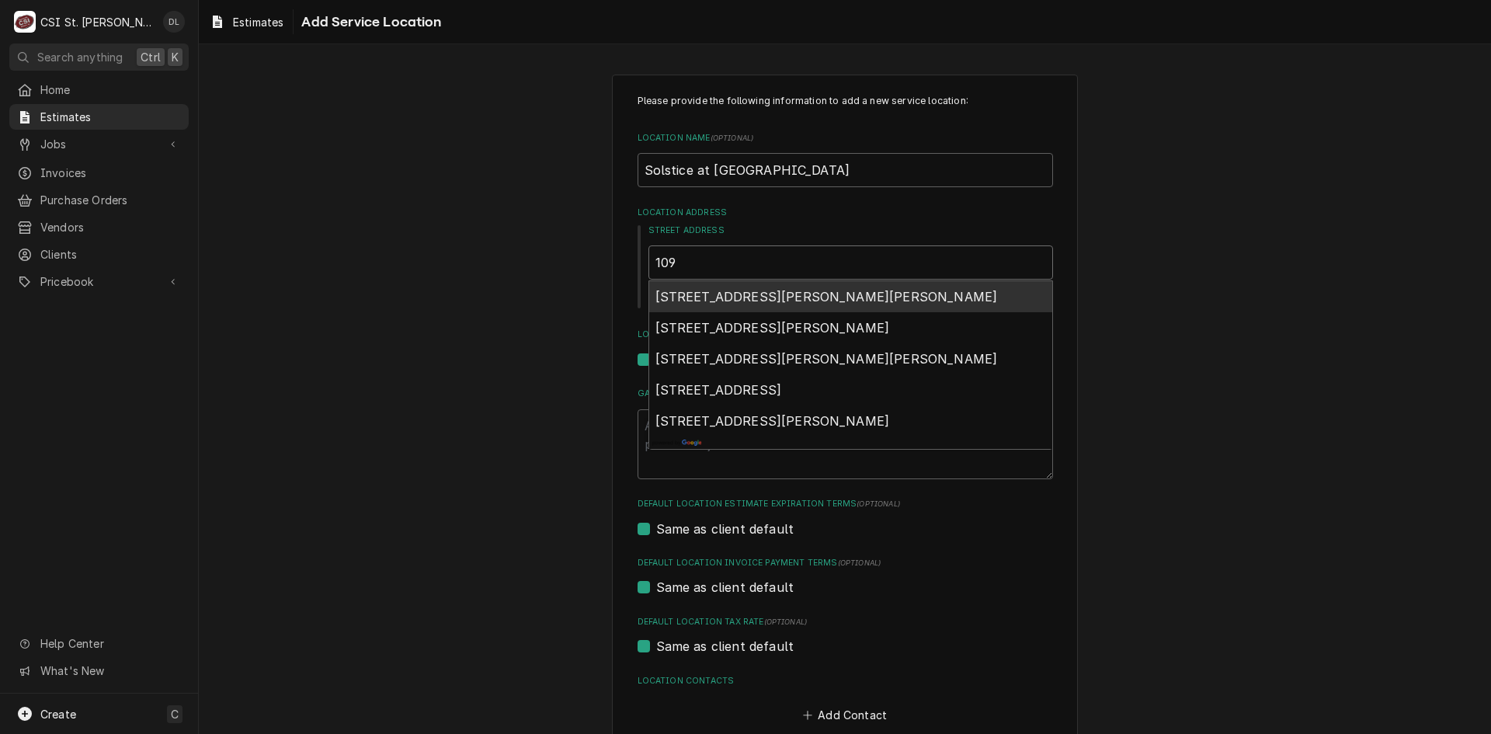
type textarea "x"
type input "109"
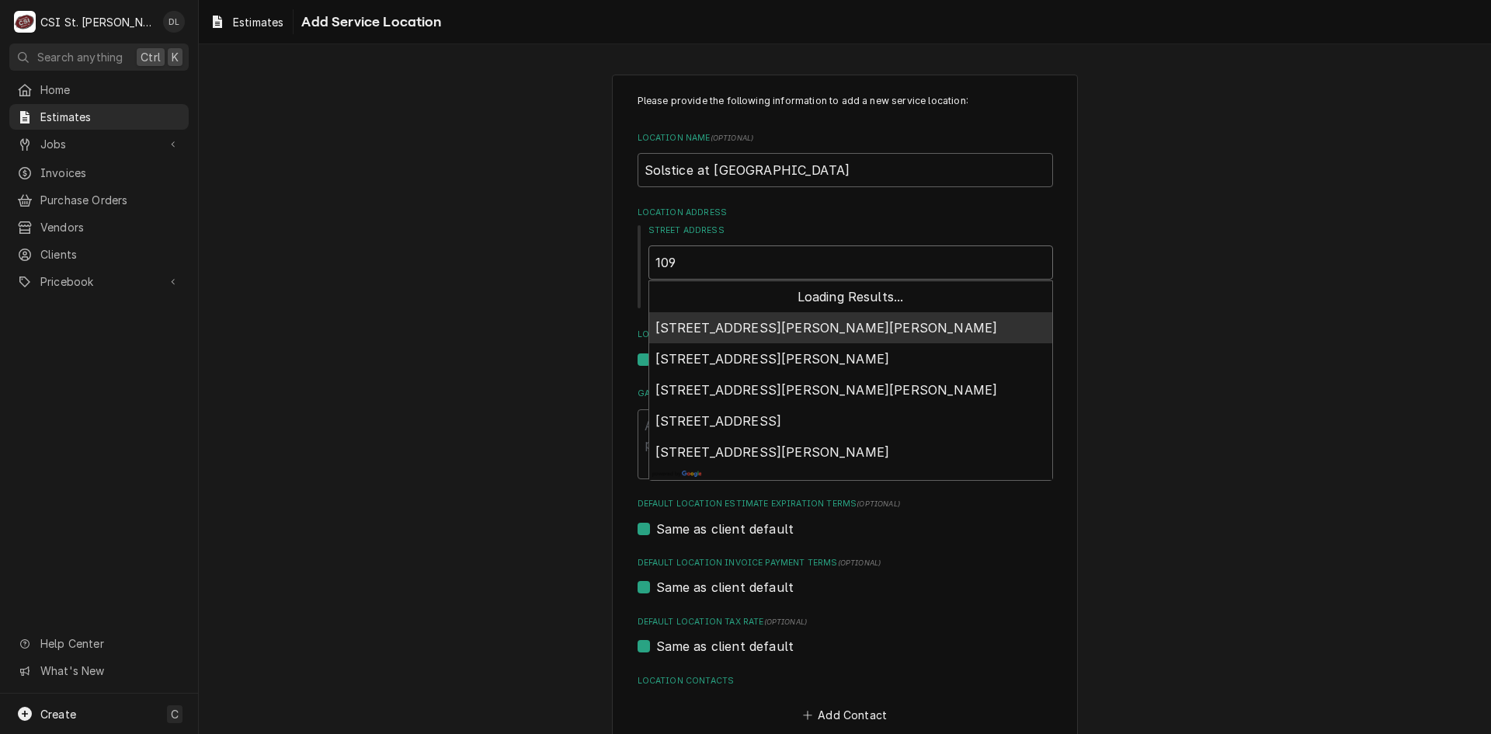
type textarea "x"
type input "109 n"
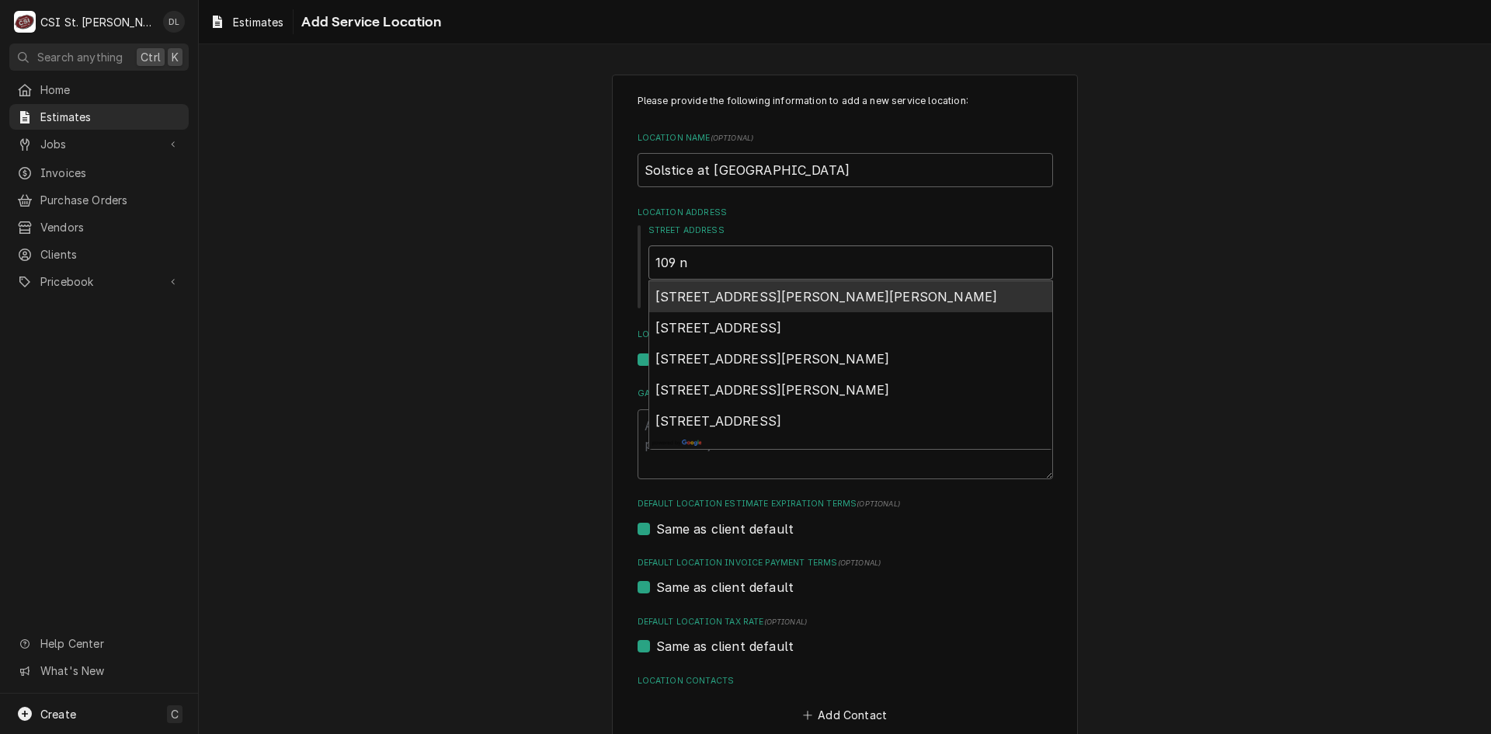
type textarea "x"
type input "109 n"
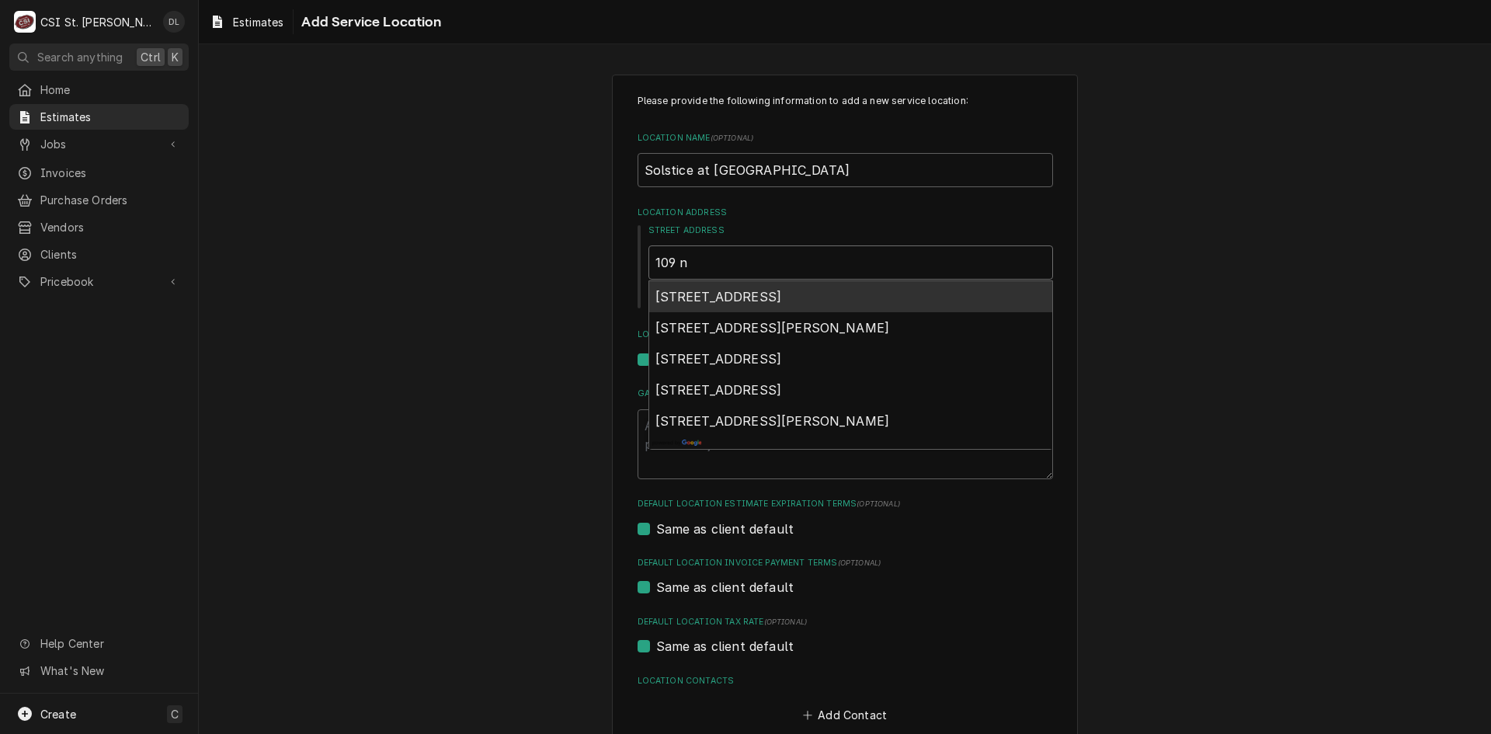
type textarea "x"
type input "109 n k"
type textarea "x"
type input "109 n ke"
type textarea "x"
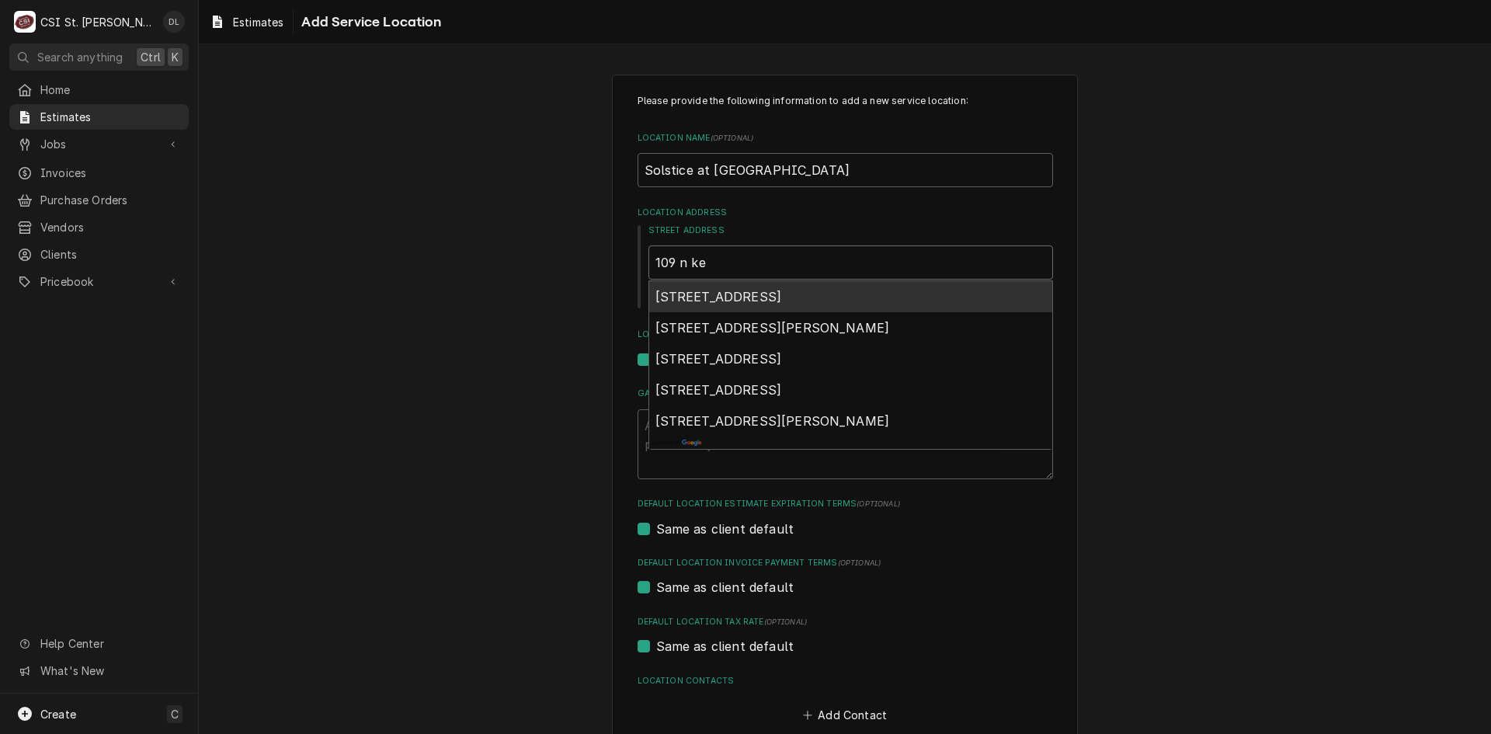
type input "109 n kee"
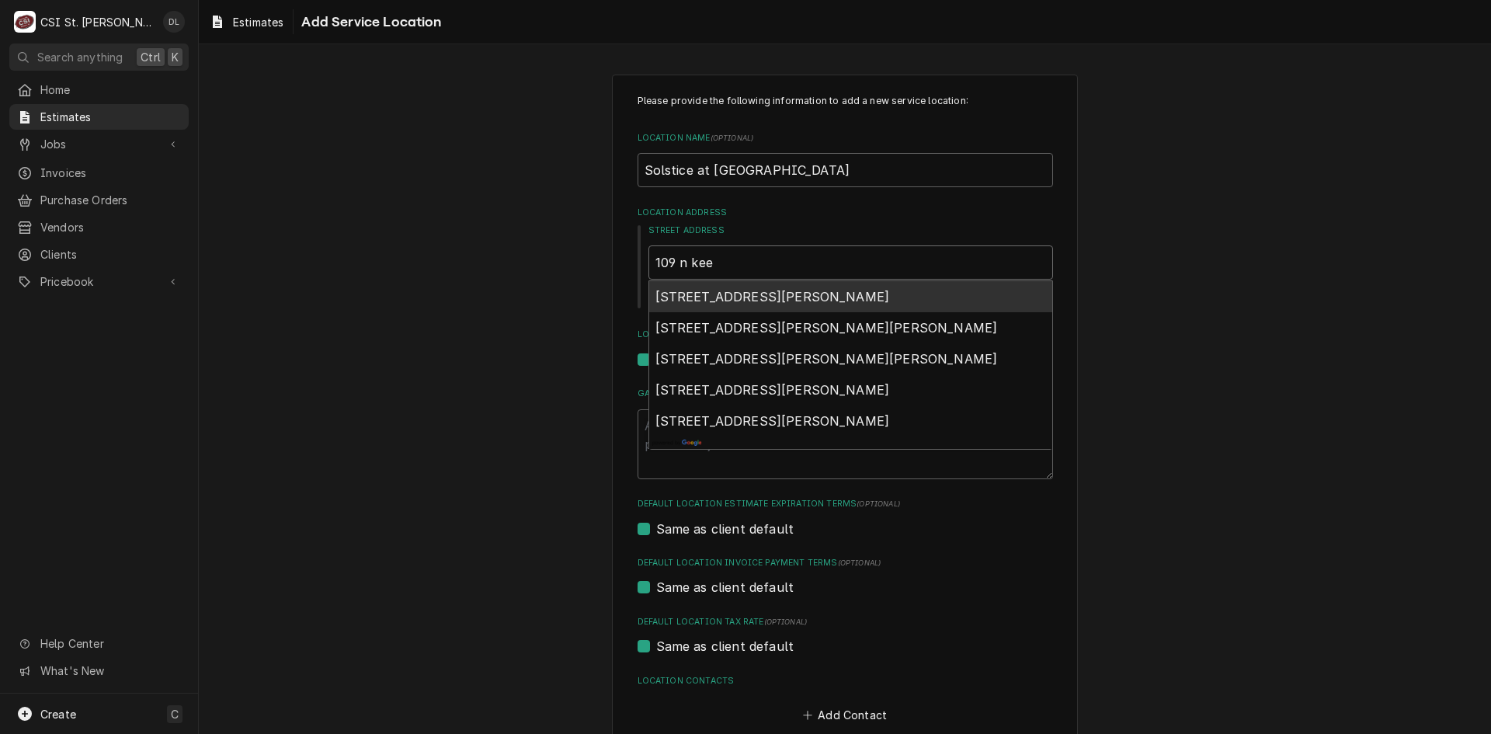
click at [769, 295] on span "109 North Keene Street, Columbia, MO, USA" at bounding box center [772, 297] width 235 height 16
type textarea "x"
type input "109 N Keene St"
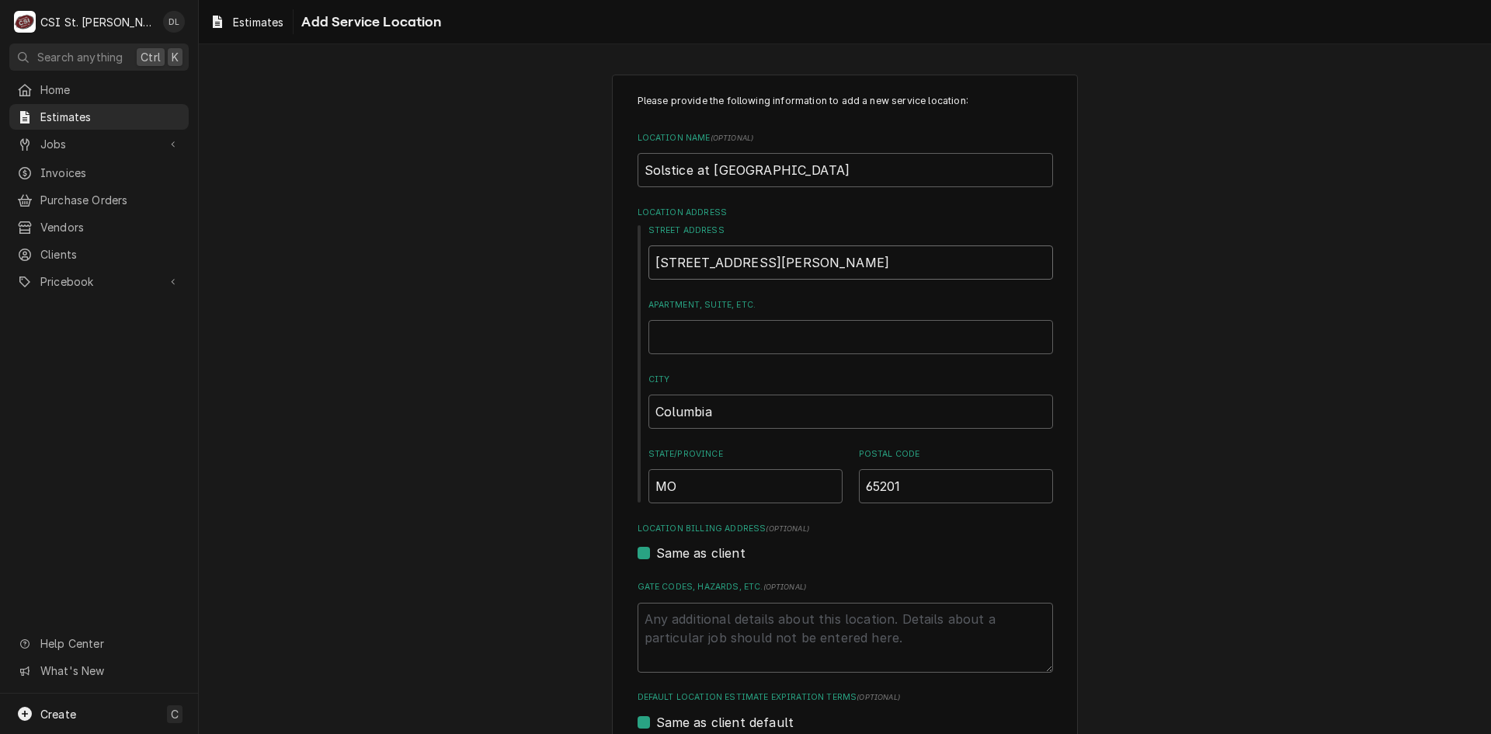
type textarea "x"
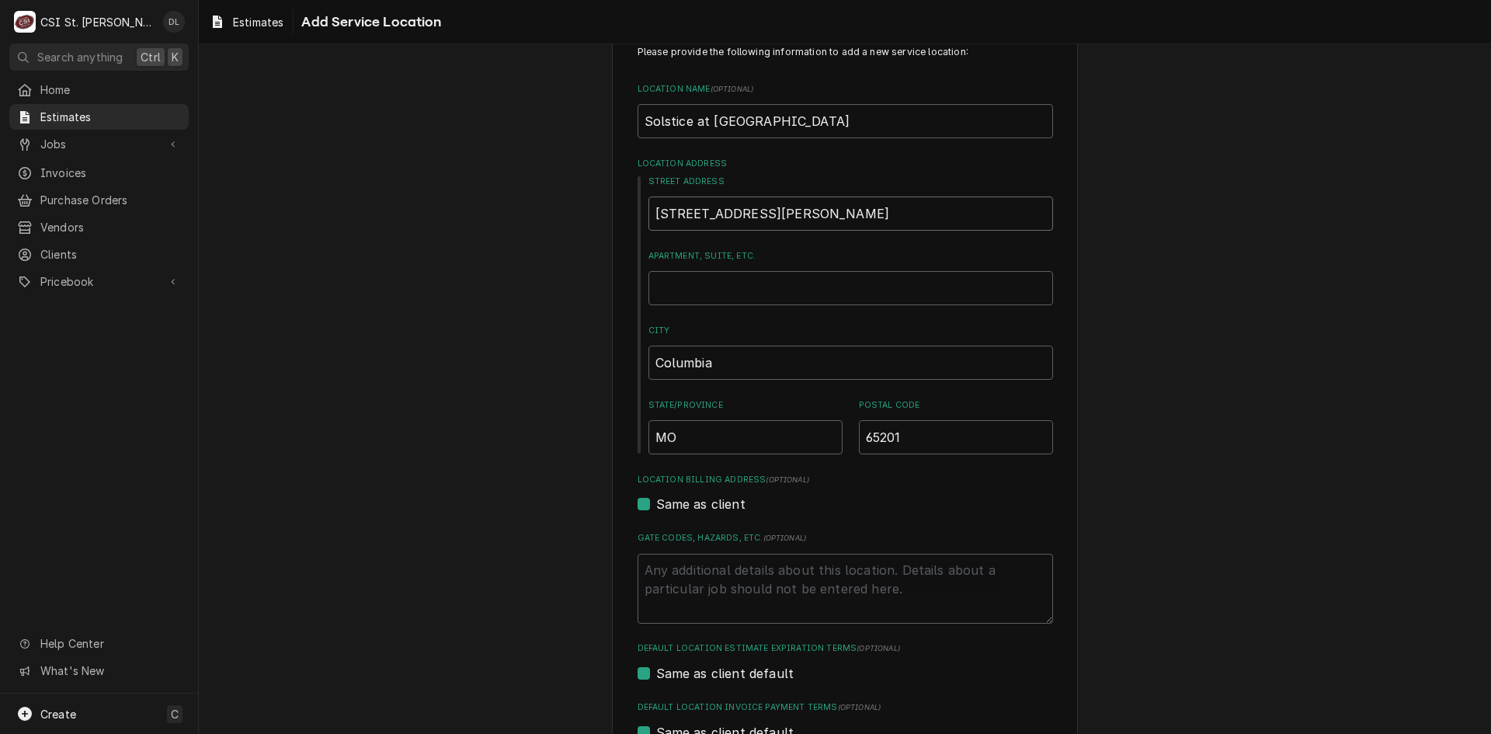
scroll to position [280, 0]
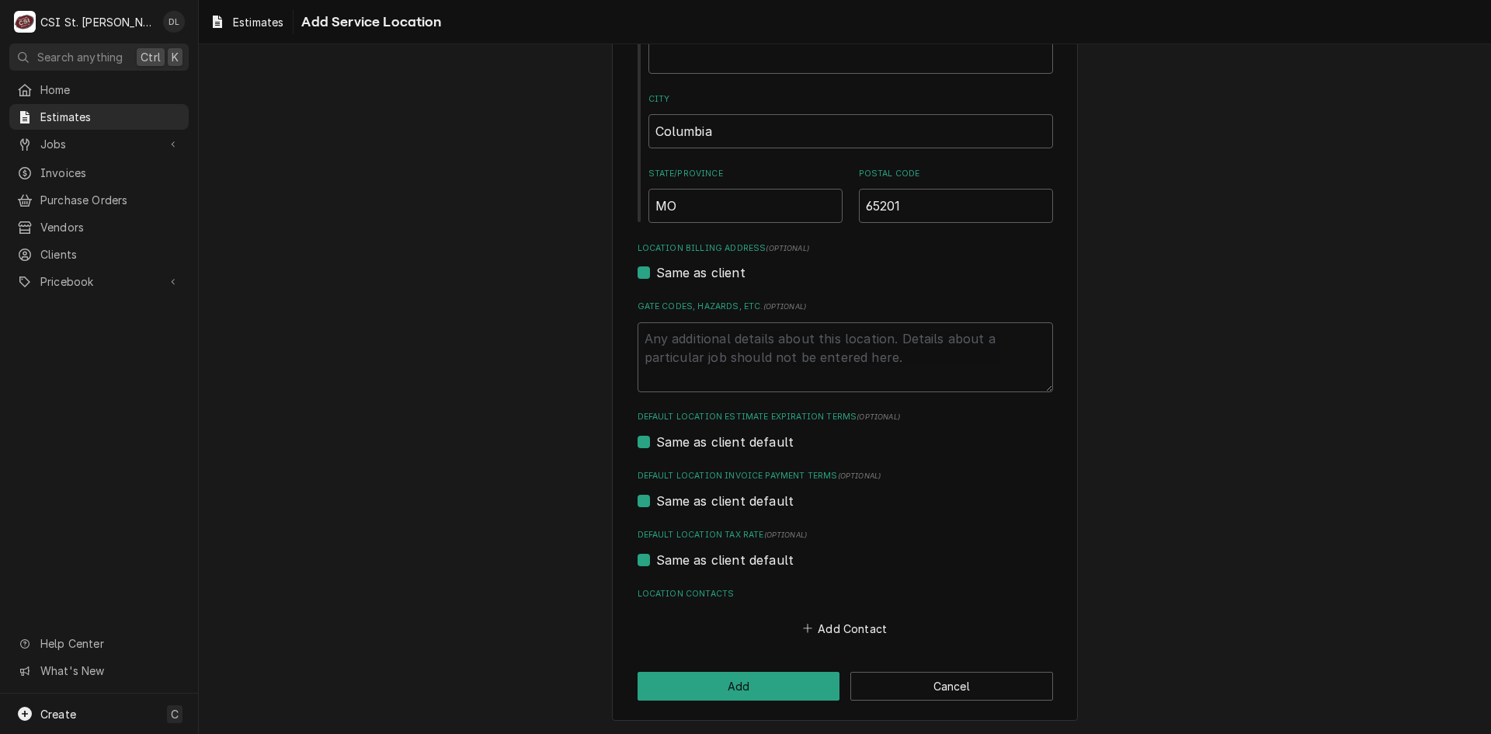
type input "109 N Keene St"
click at [656, 560] on label "Same as client default" at bounding box center [725, 560] width 138 height 19
click at [656, 560] on input "Same as client default" at bounding box center [863, 568] width 415 height 34
checkbox input "false"
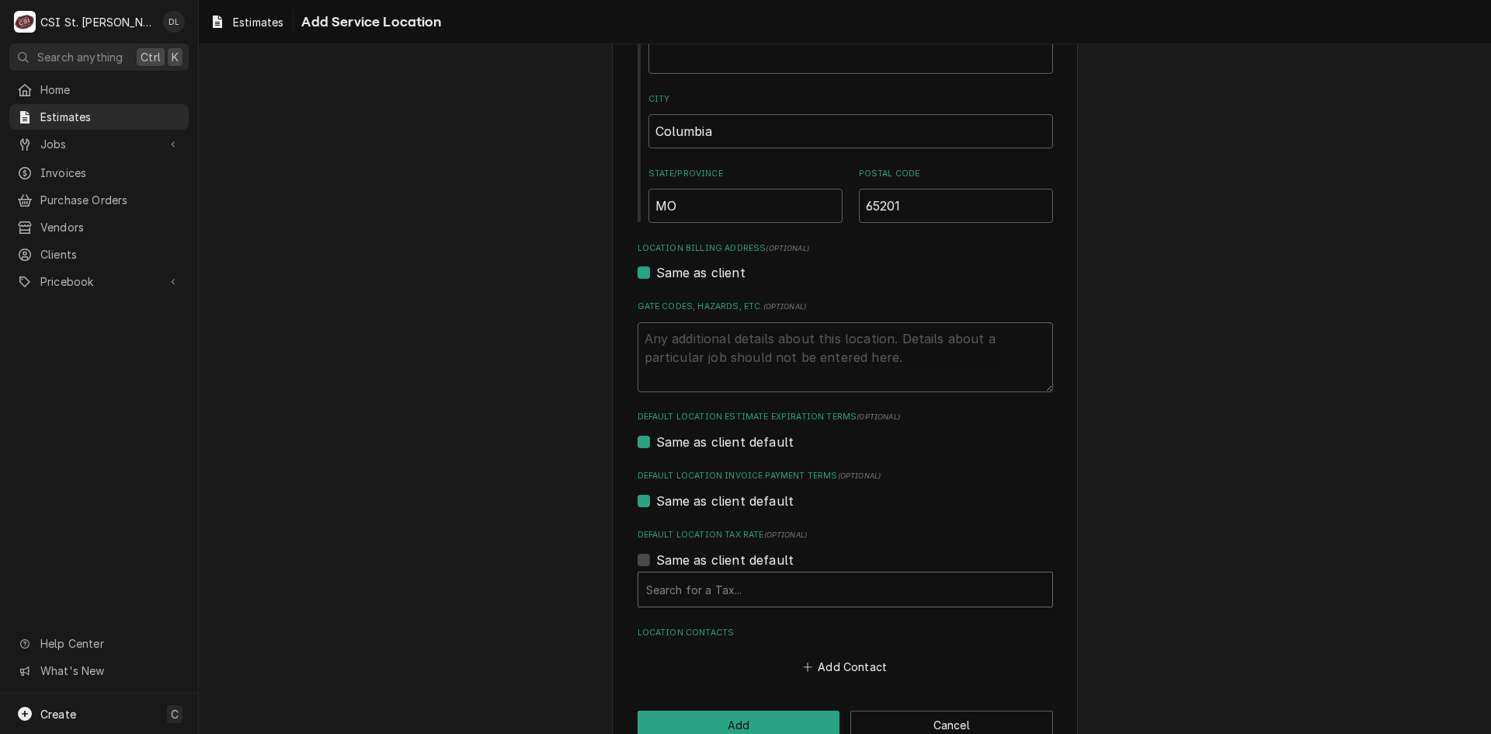
click at [786, 577] on div "Default Location Tax Rate" at bounding box center [845, 589] width 398 height 28
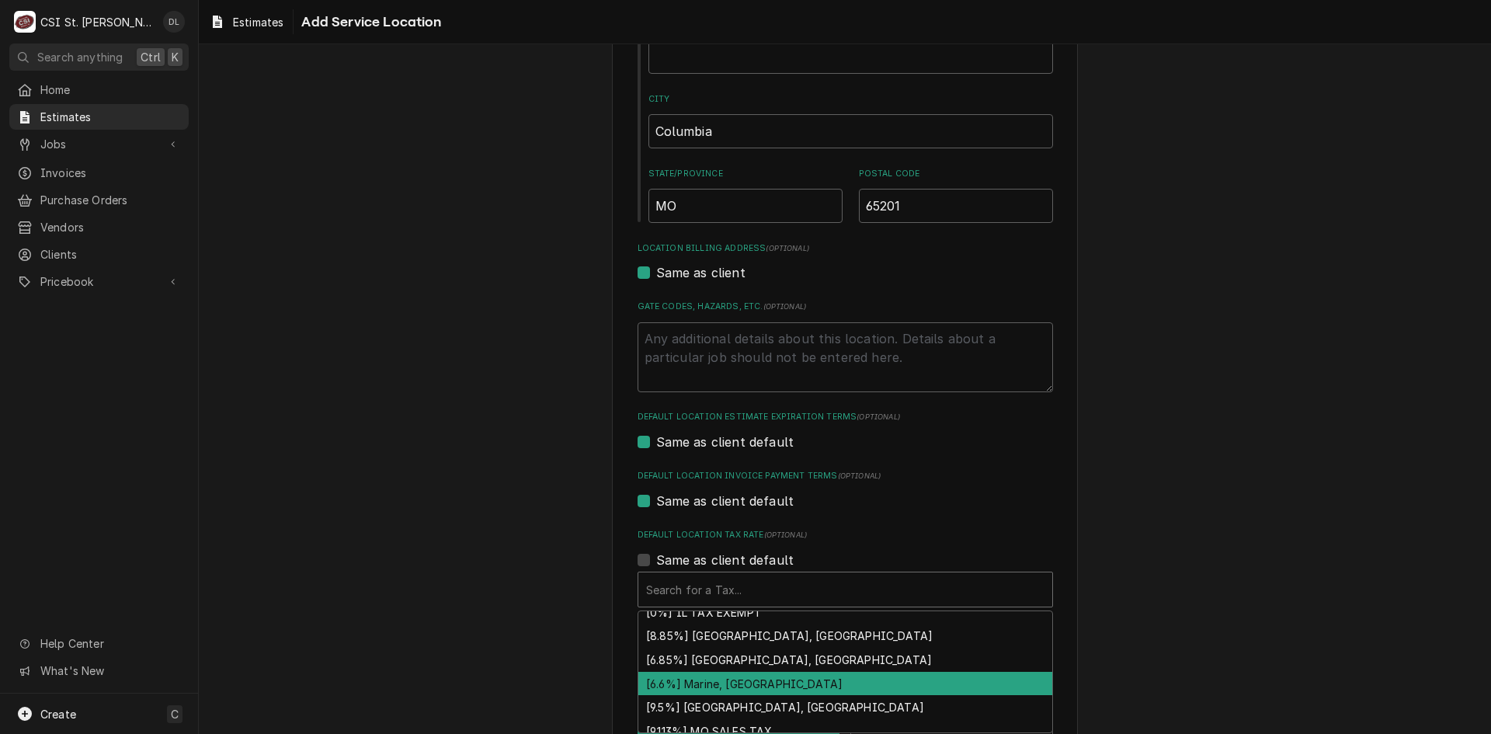
scroll to position [588, 0]
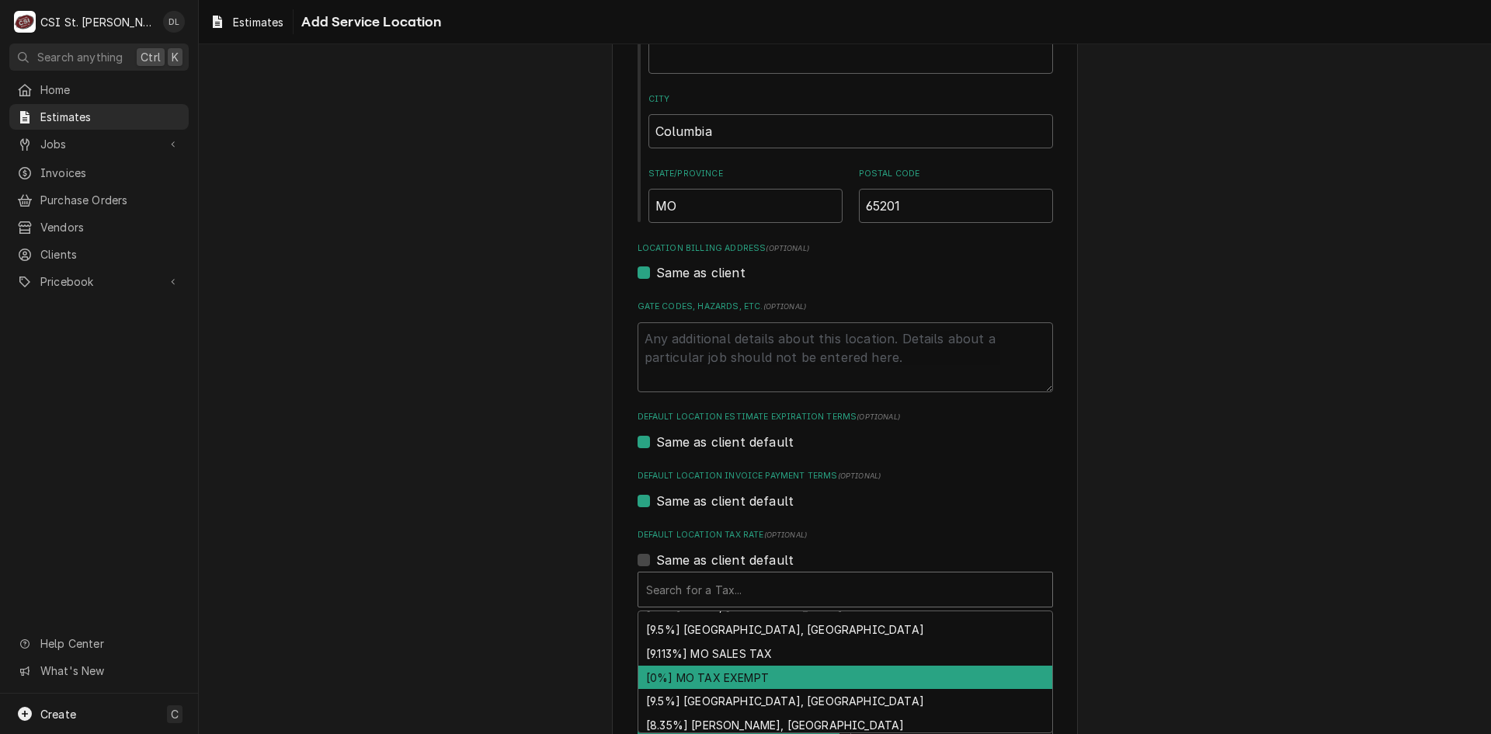
click at [742, 677] on div "[0%] MO TAX EXEMPT" at bounding box center [845, 678] width 414 height 24
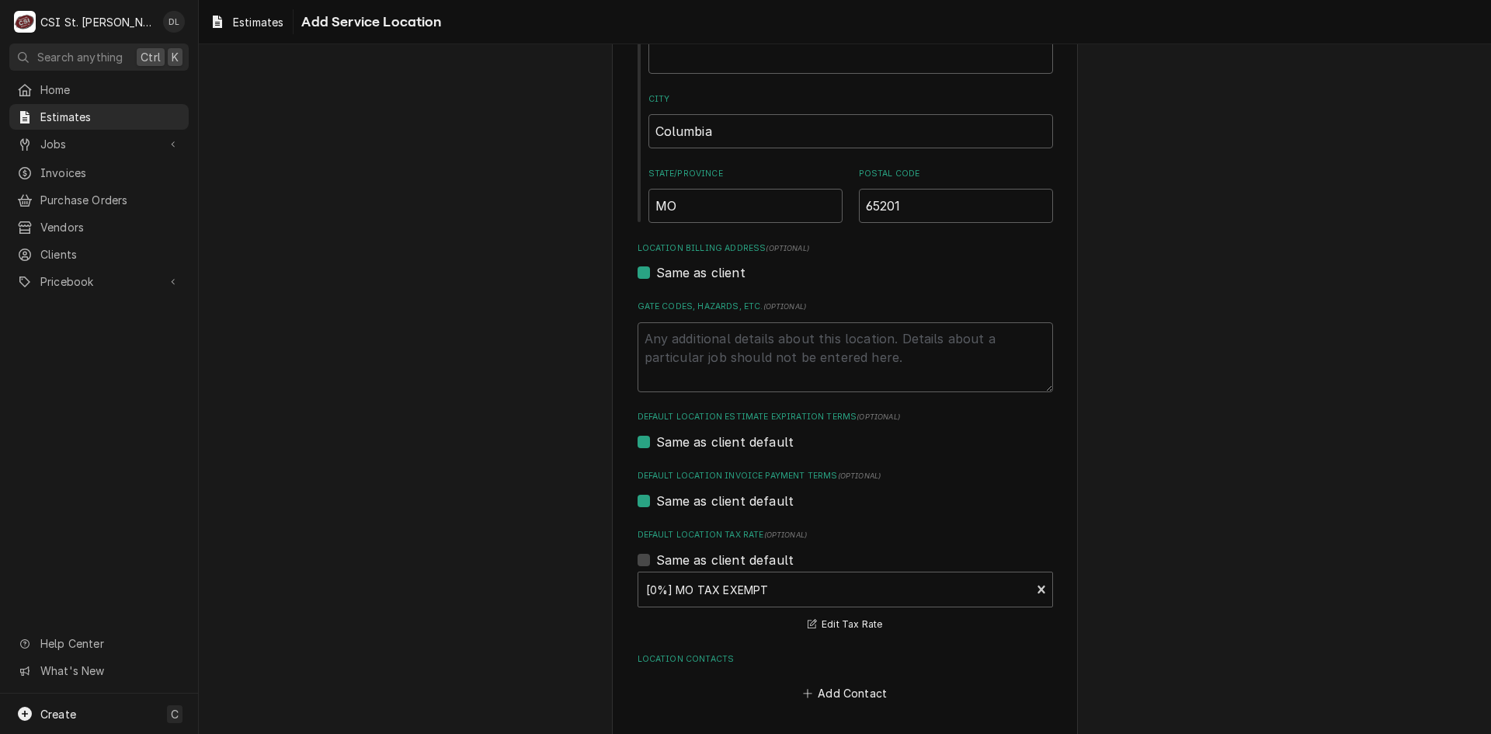
scroll to position [345, 0]
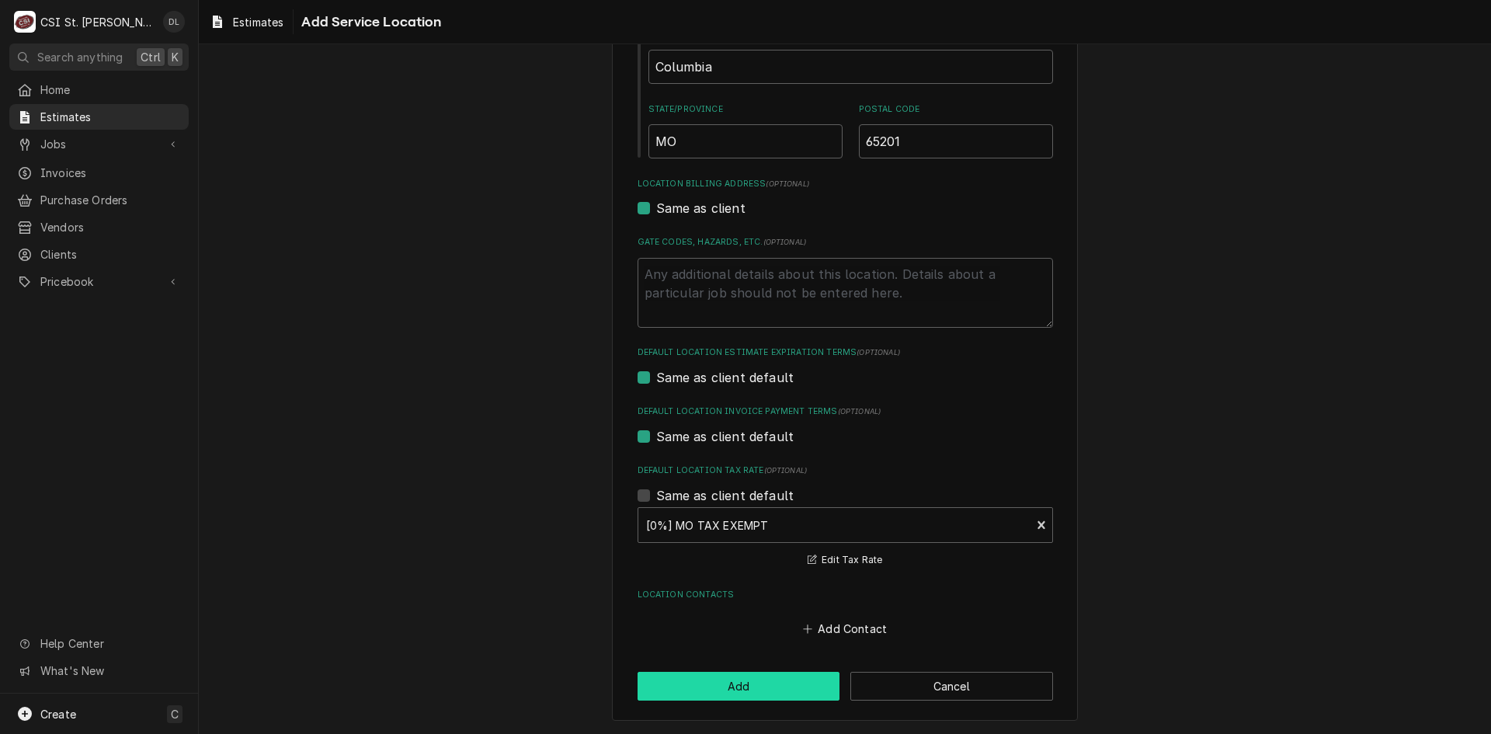
click at [739, 680] on button "Add" at bounding box center [739, 686] width 203 height 29
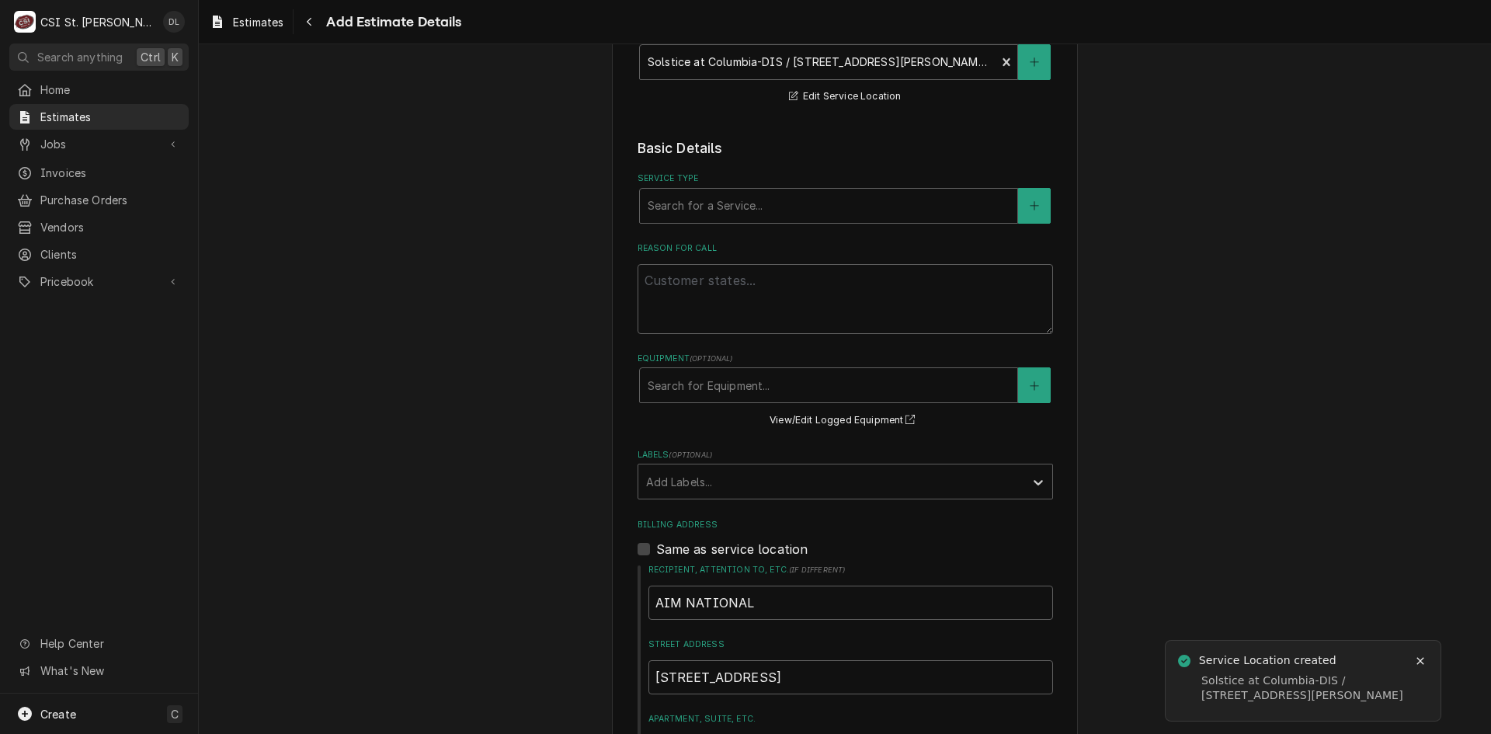
scroll to position [78, 0]
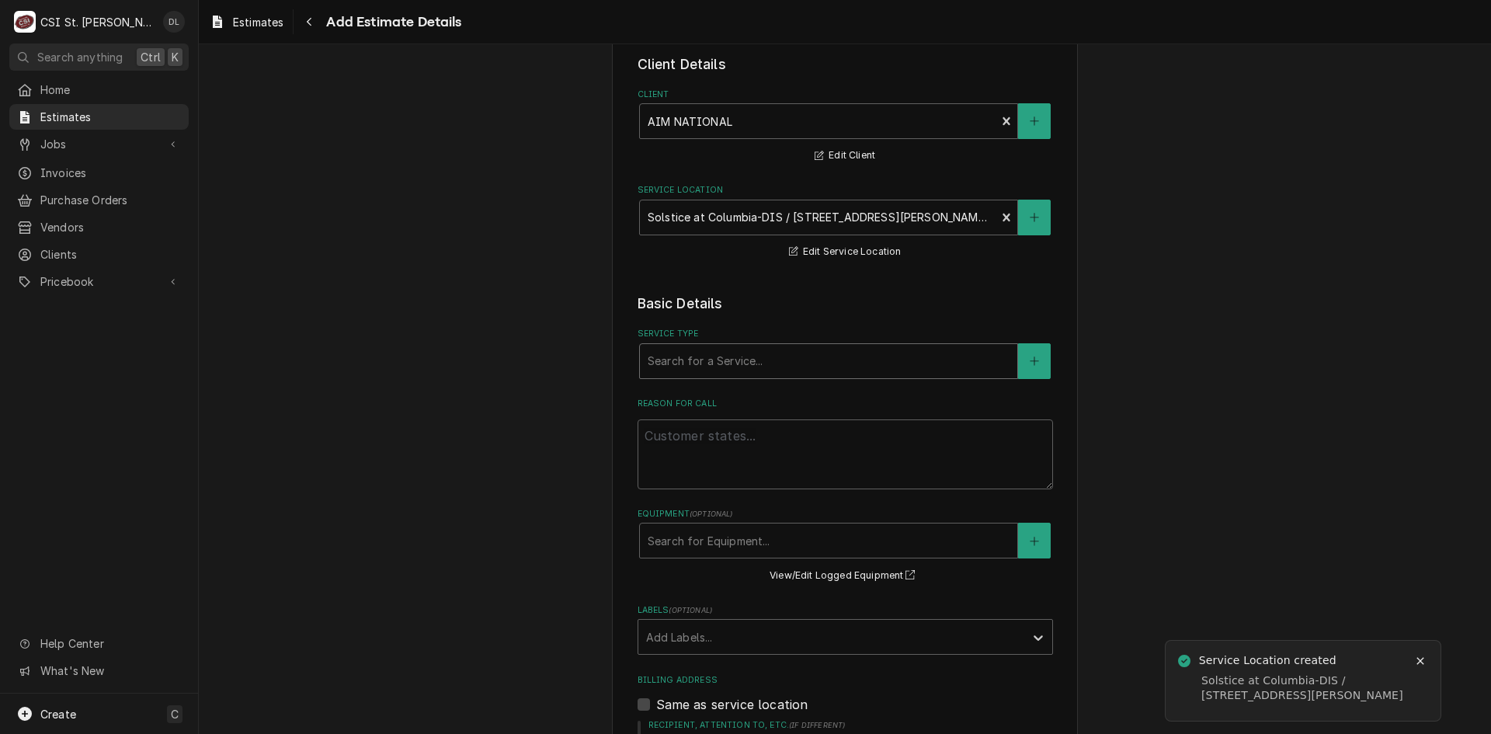
click at [843, 363] on div "Service Type" at bounding box center [829, 361] width 362 height 28
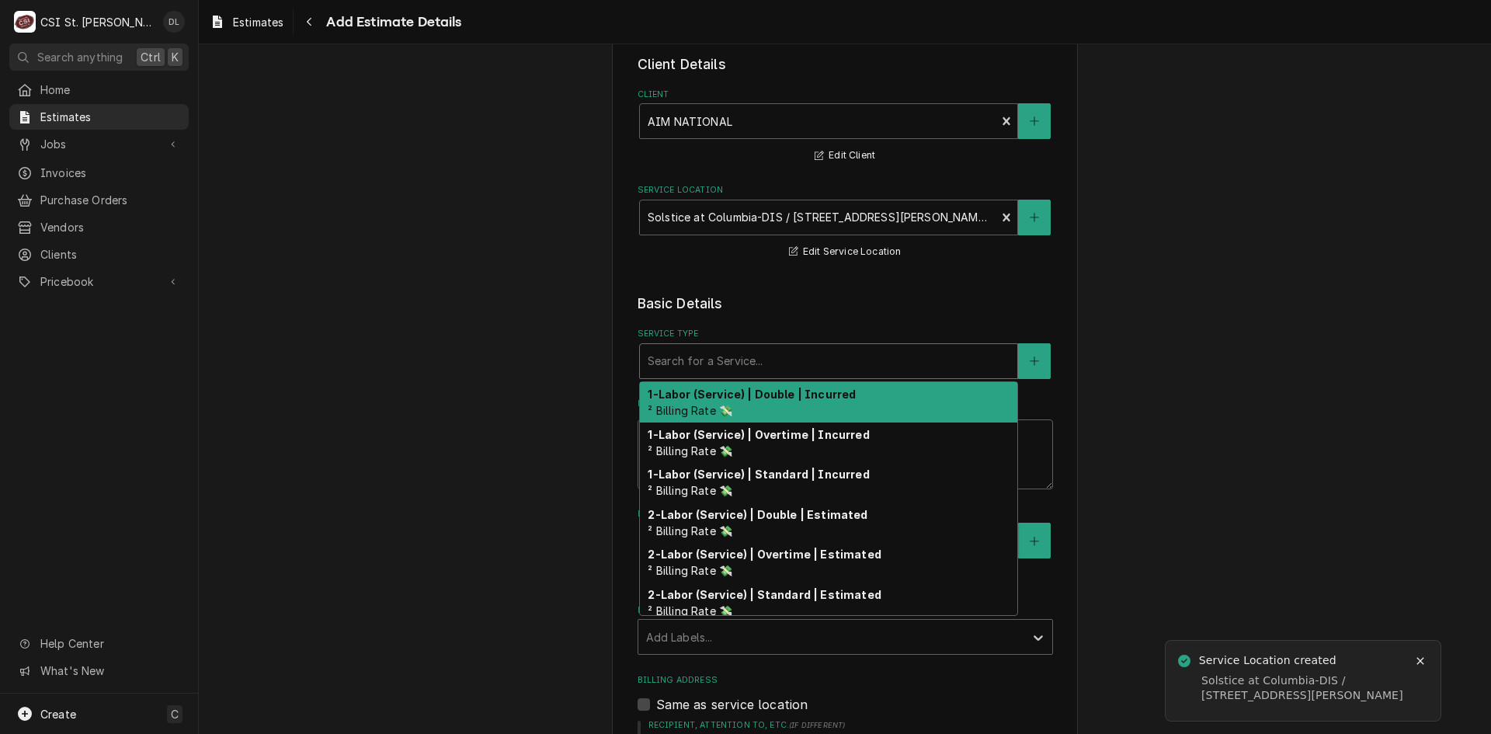
type textarea "x"
type input "i"
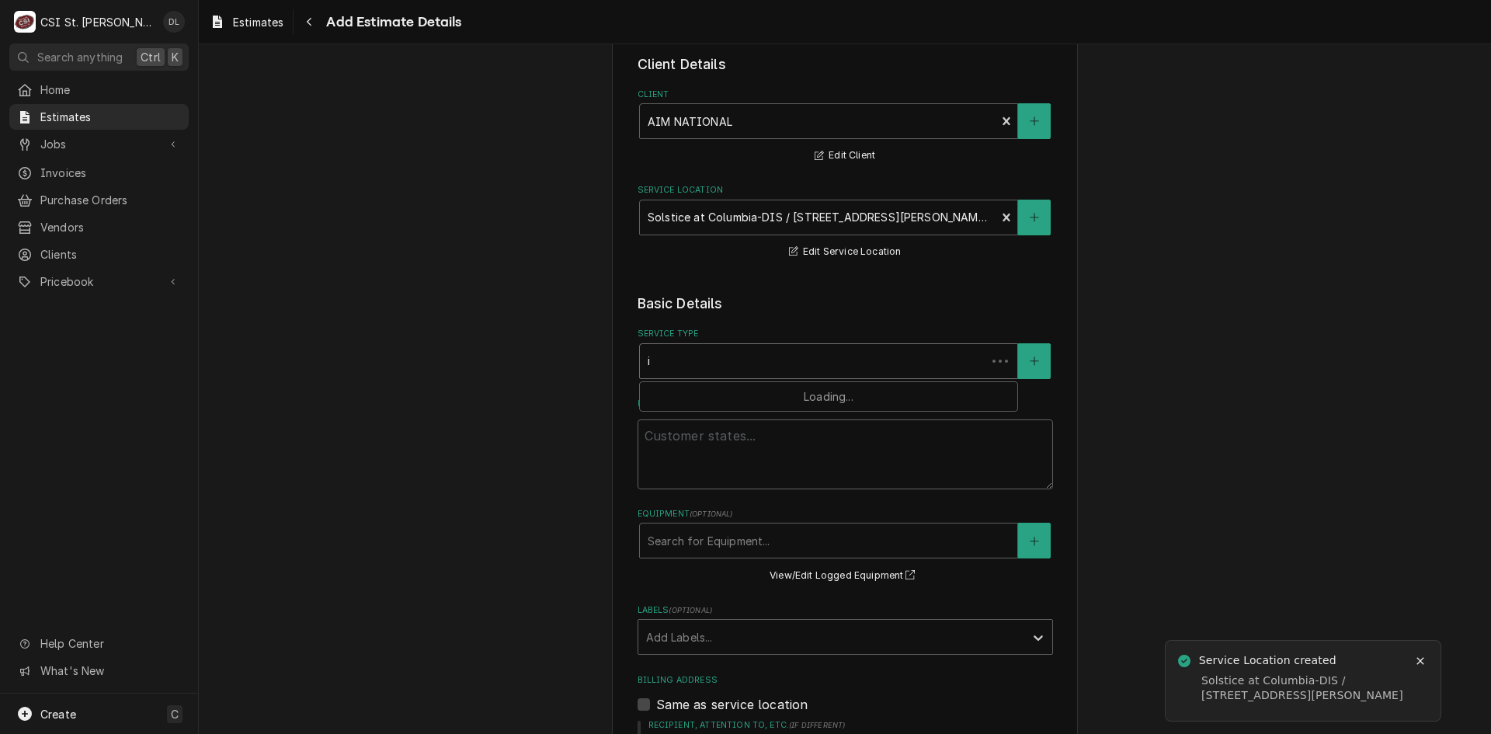
type textarea "x"
type input "in"
type textarea "x"
type input "ins"
type textarea "x"
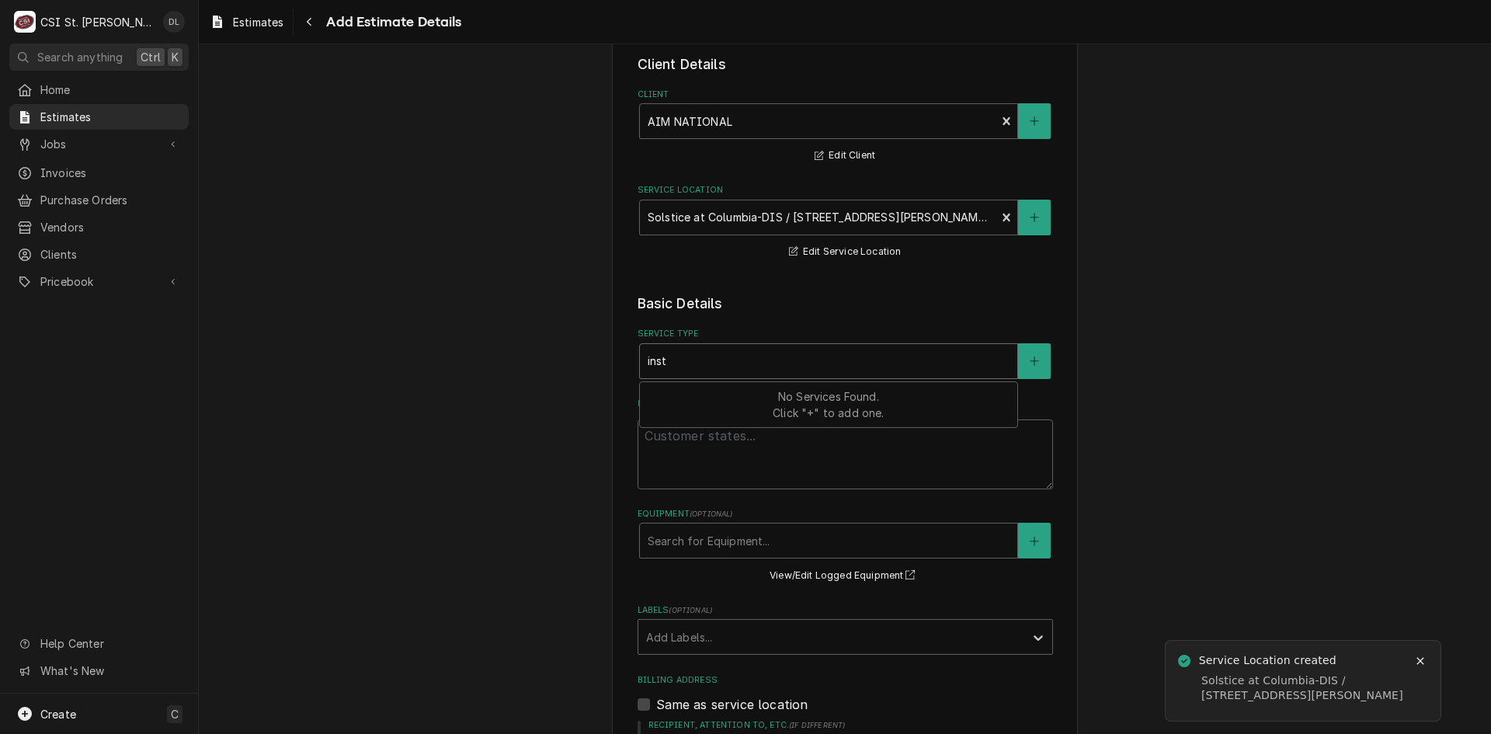
type input "insta"
type textarea "x"
type input "instal"
type textarea "x"
type input "install"
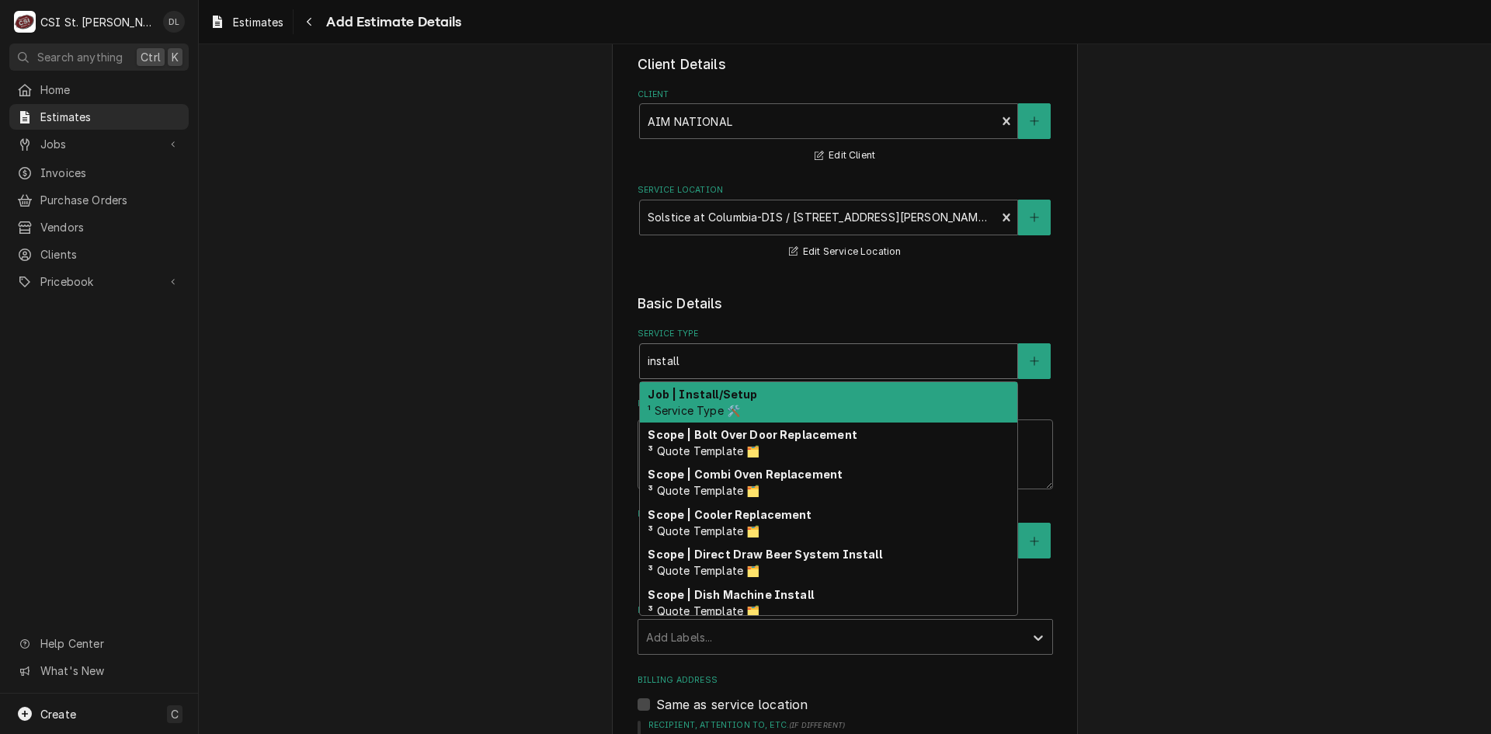
click at [754, 404] on div "Job | Install/Setup ¹ Service Type 🛠️" at bounding box center [828, 402] width 377 height 40
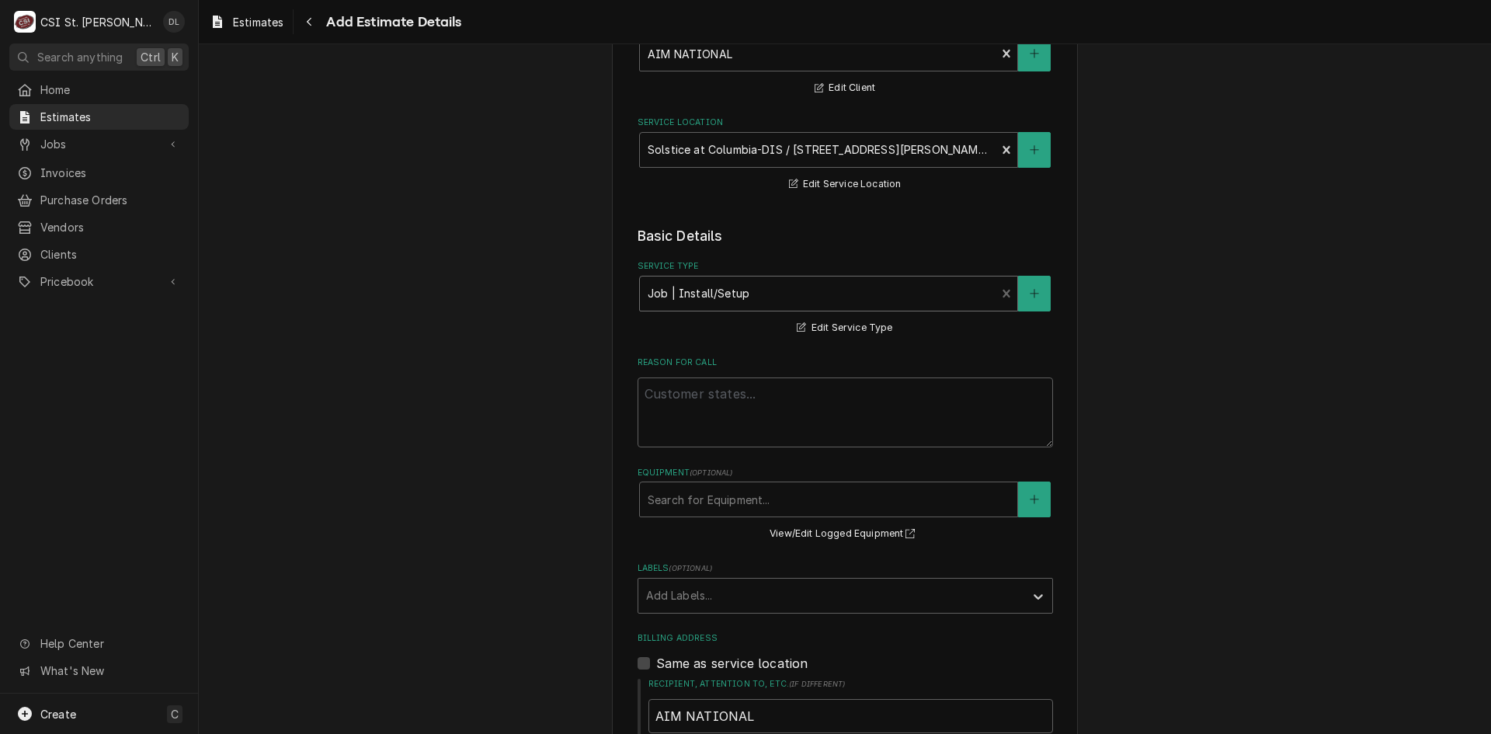
scroll to position [233, 0]
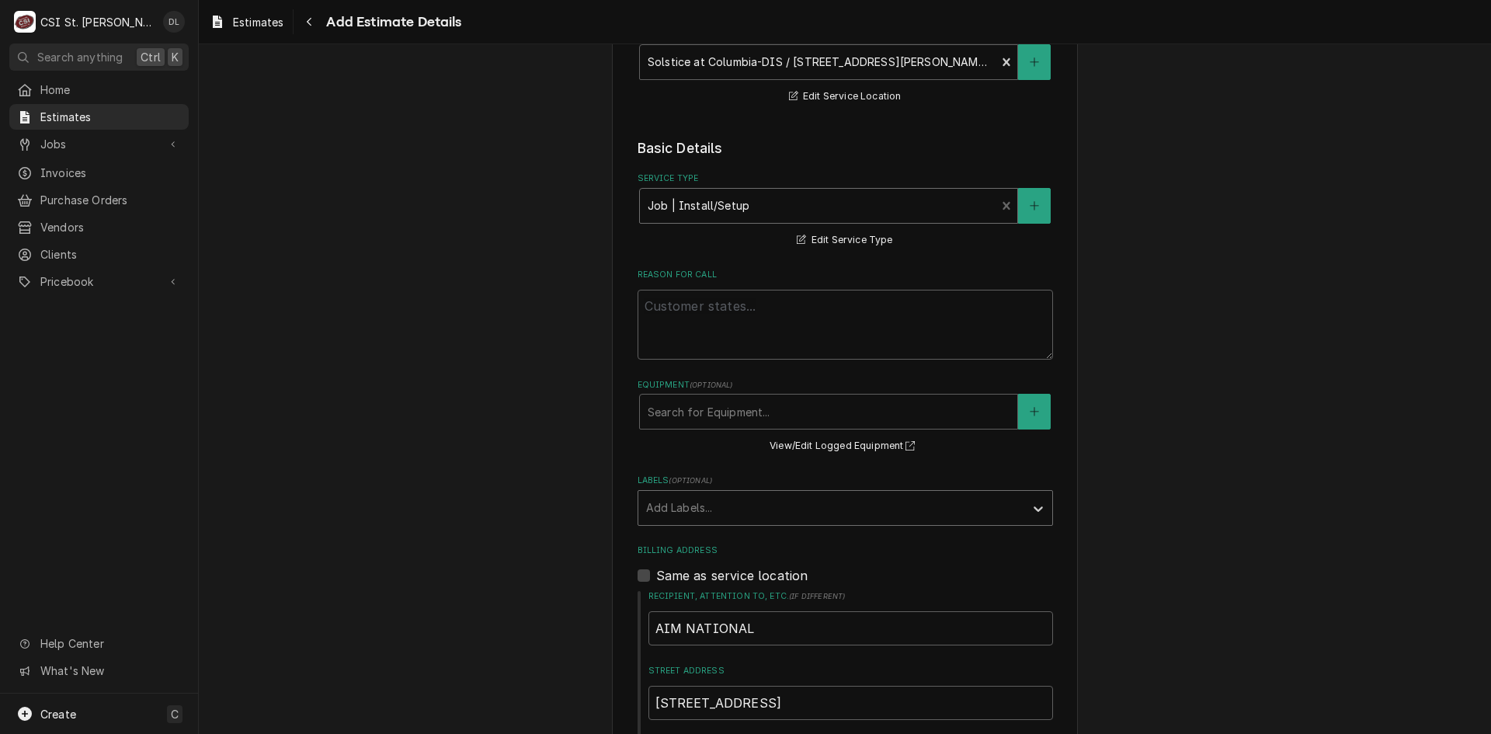
click at [1013, 516] on div "Add Labels..." at bounding box center [831, 508] width 386 height 34
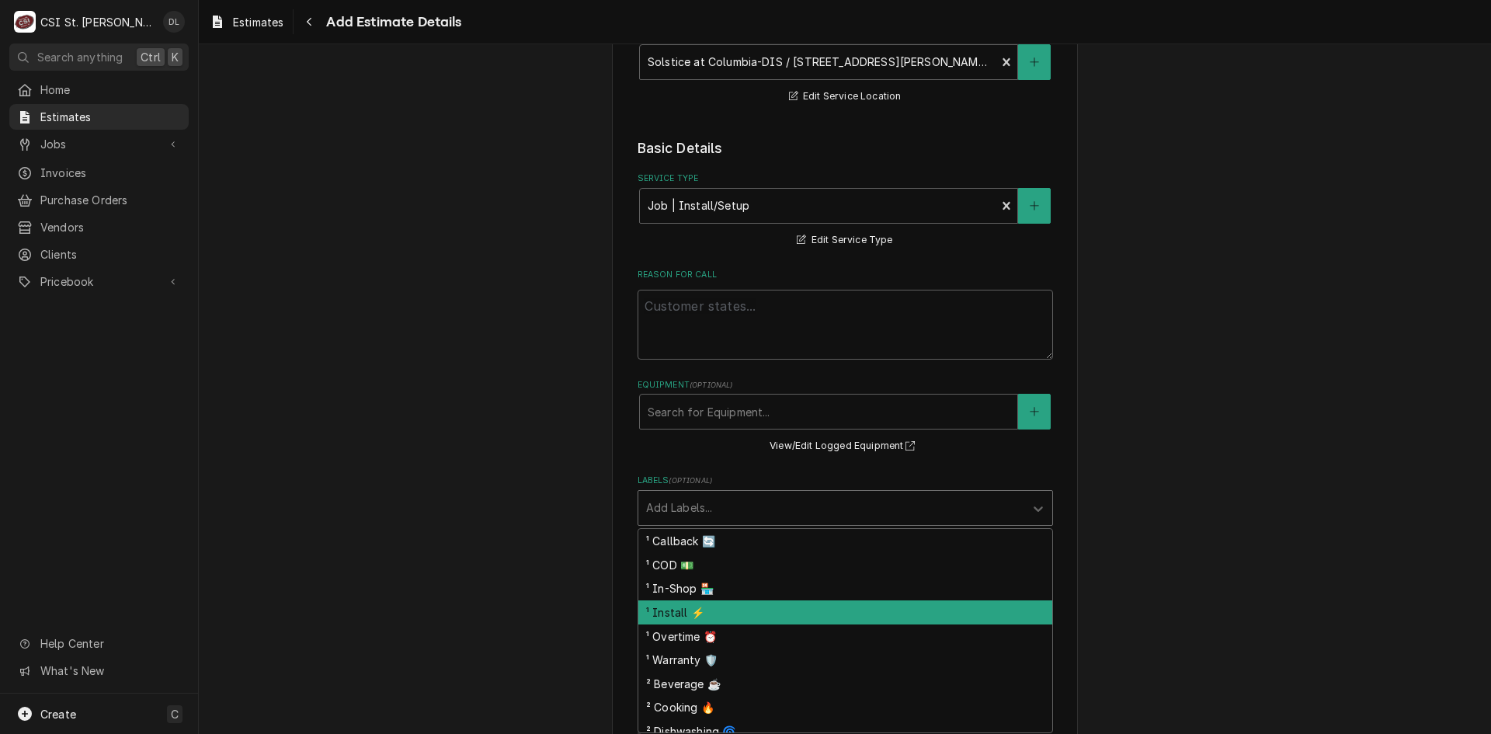
click at [735, 607] on div "¹ Install ⚡️" at bounding box center [845, 612] width 414 height 24
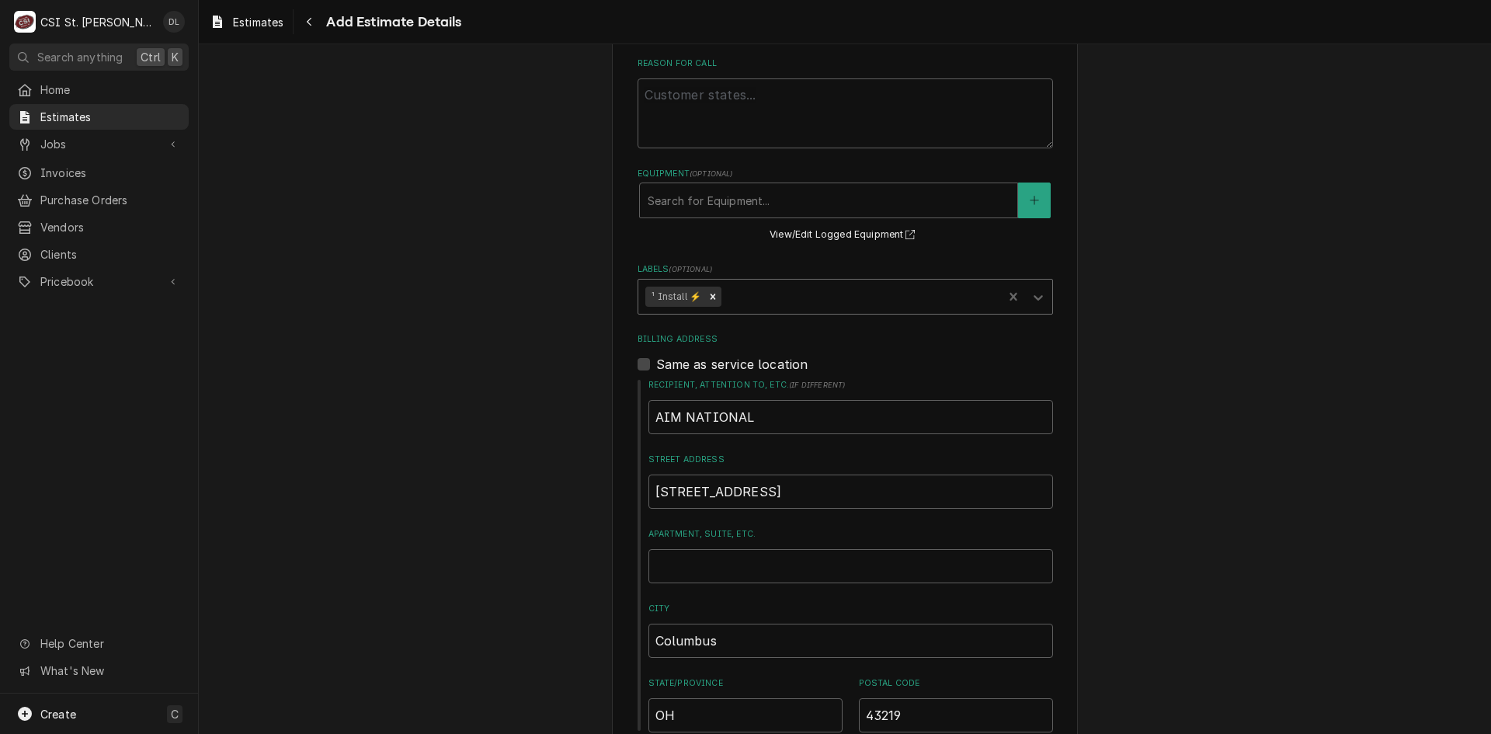
scroll to position [466, 0]
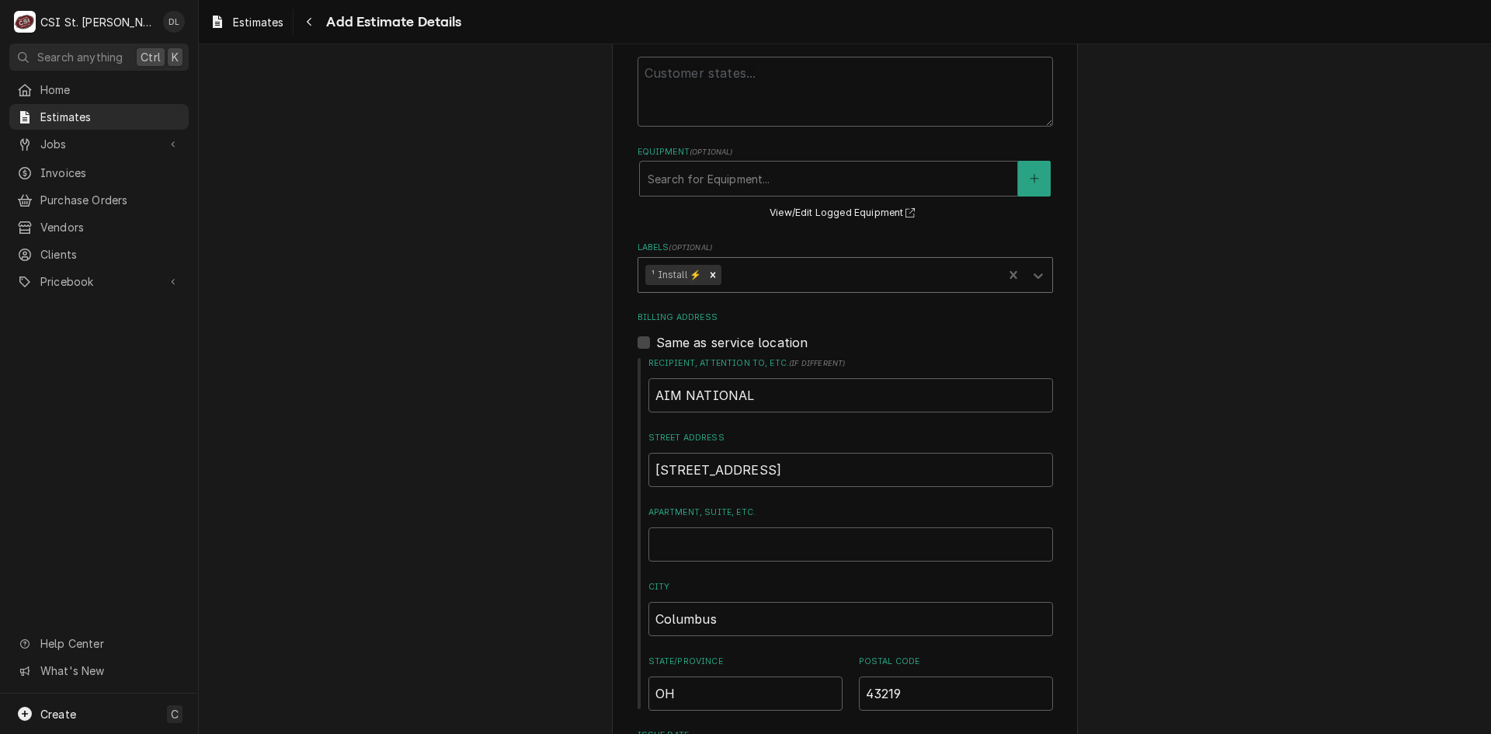
click at [854, 278] on div "Labels" at bounding box center [860, 275] width 271 height 28
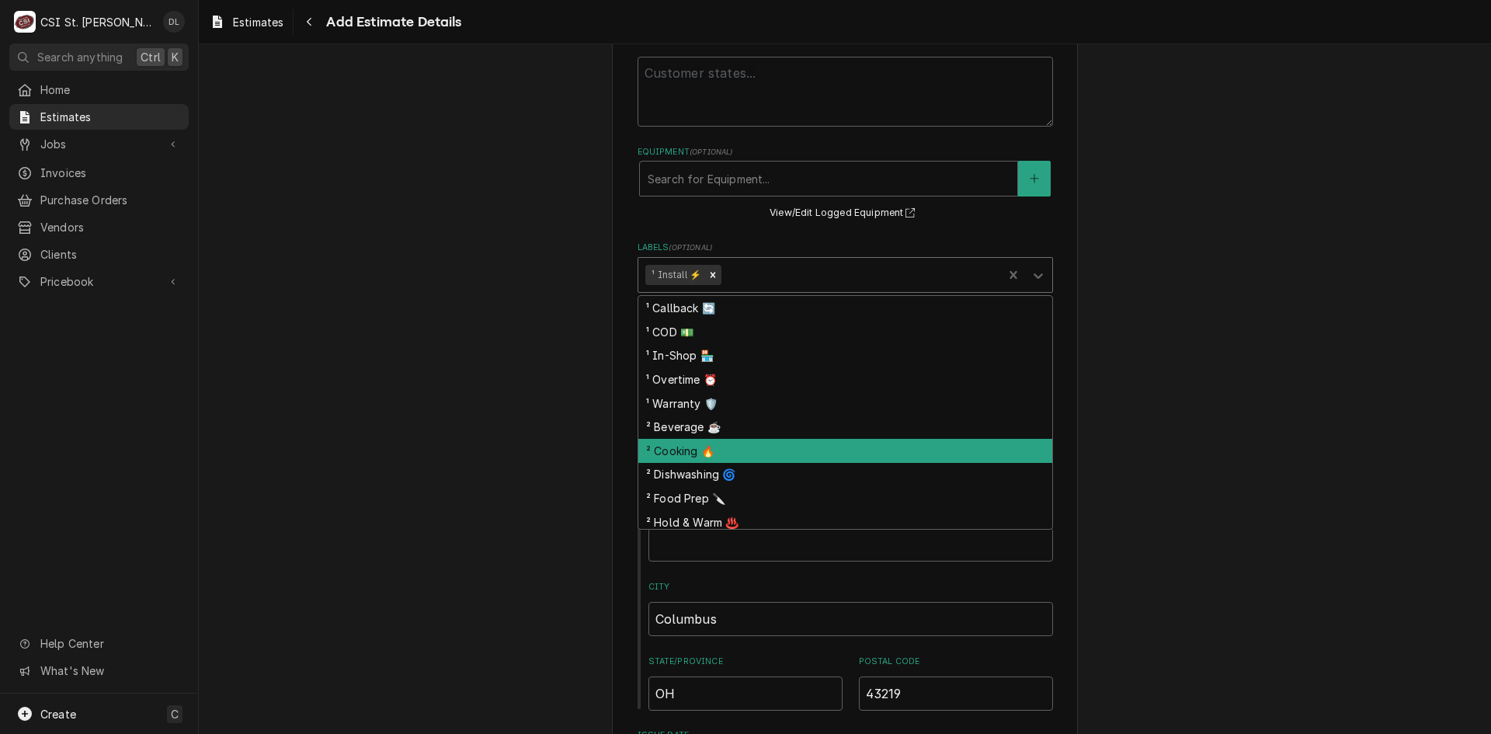
click at [684, 461] on div "² Cooking 🔥" at bounding box center [845, 451] width 414 height 24
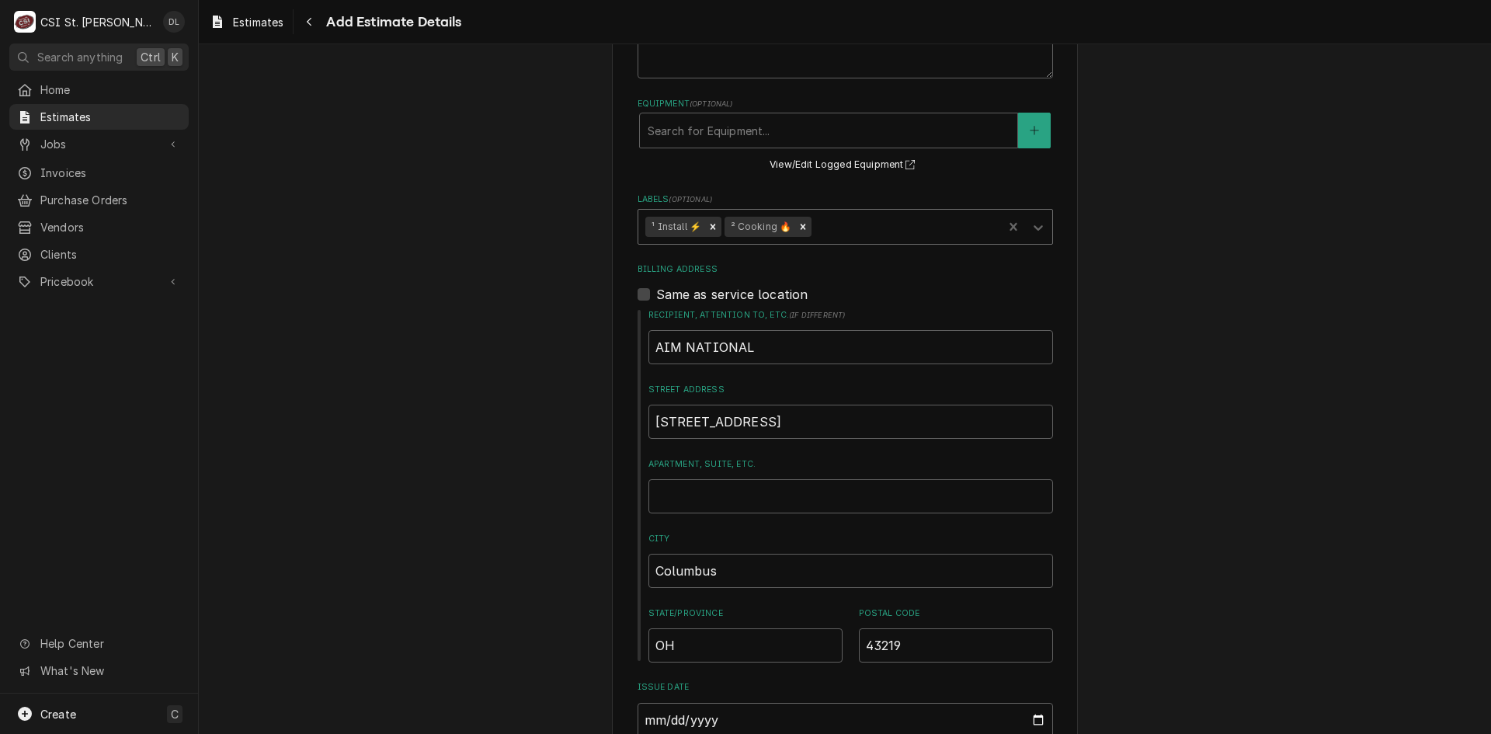
type textarea "x"
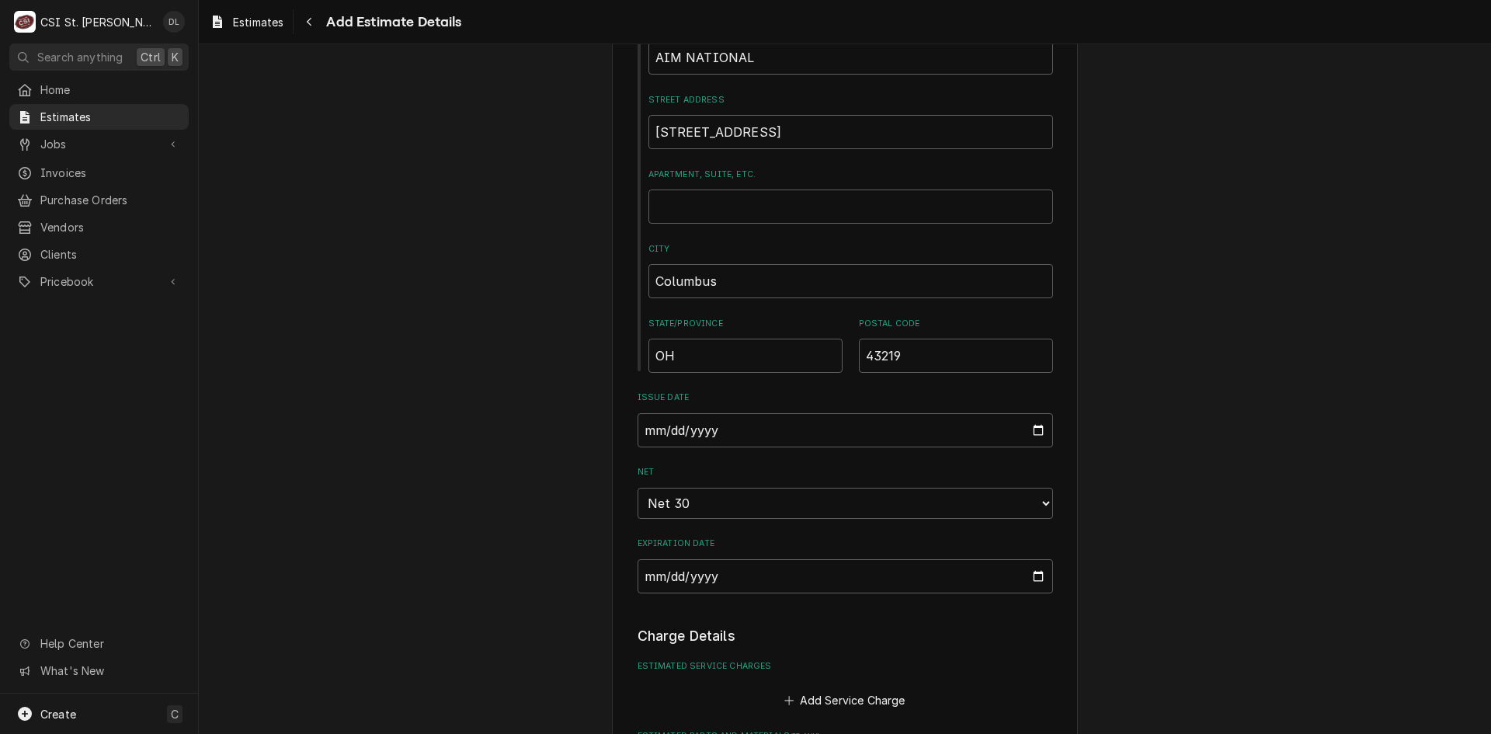
scroll to position [854, 0]
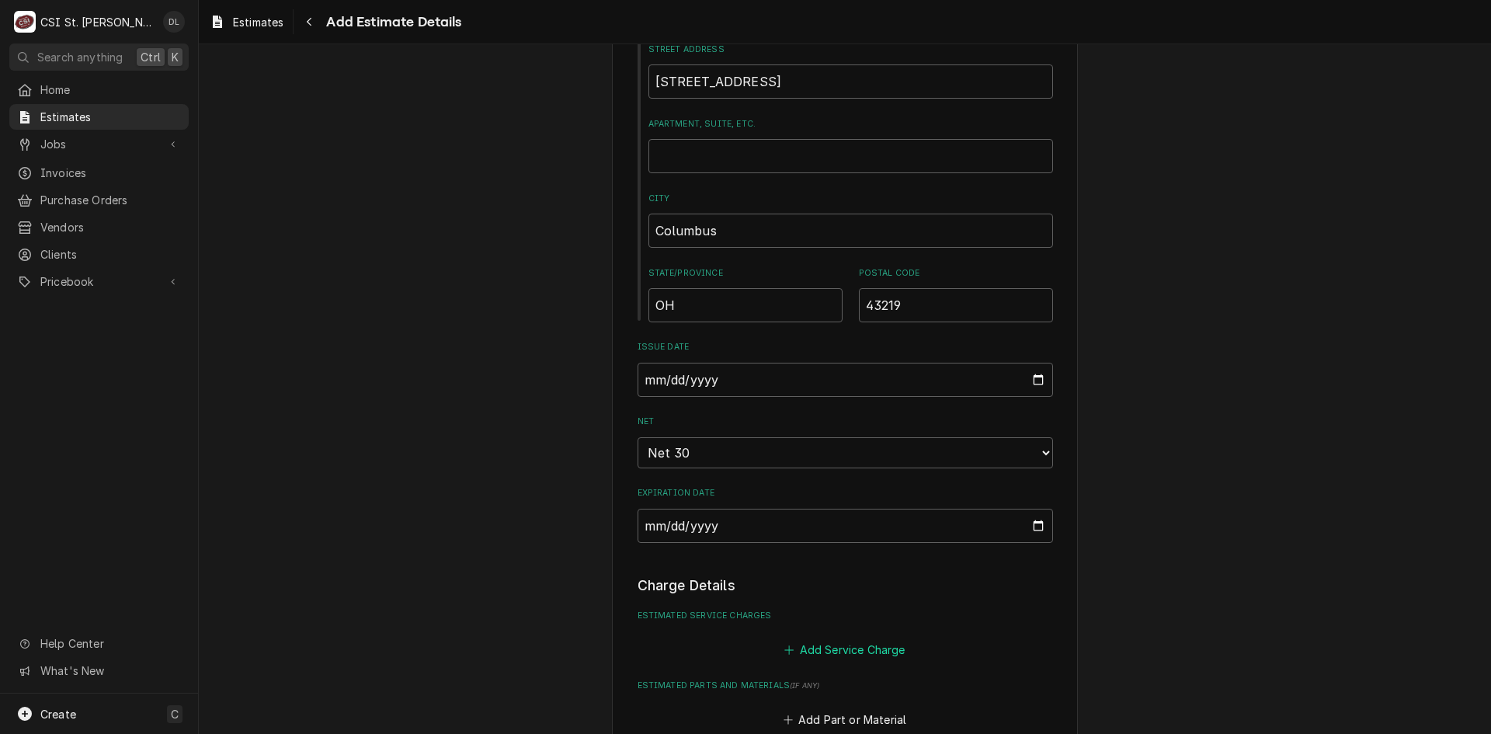
click at [784, 648] on icon "Estimated Service Charges" at bounding box center [788, 650] width 9 height 11
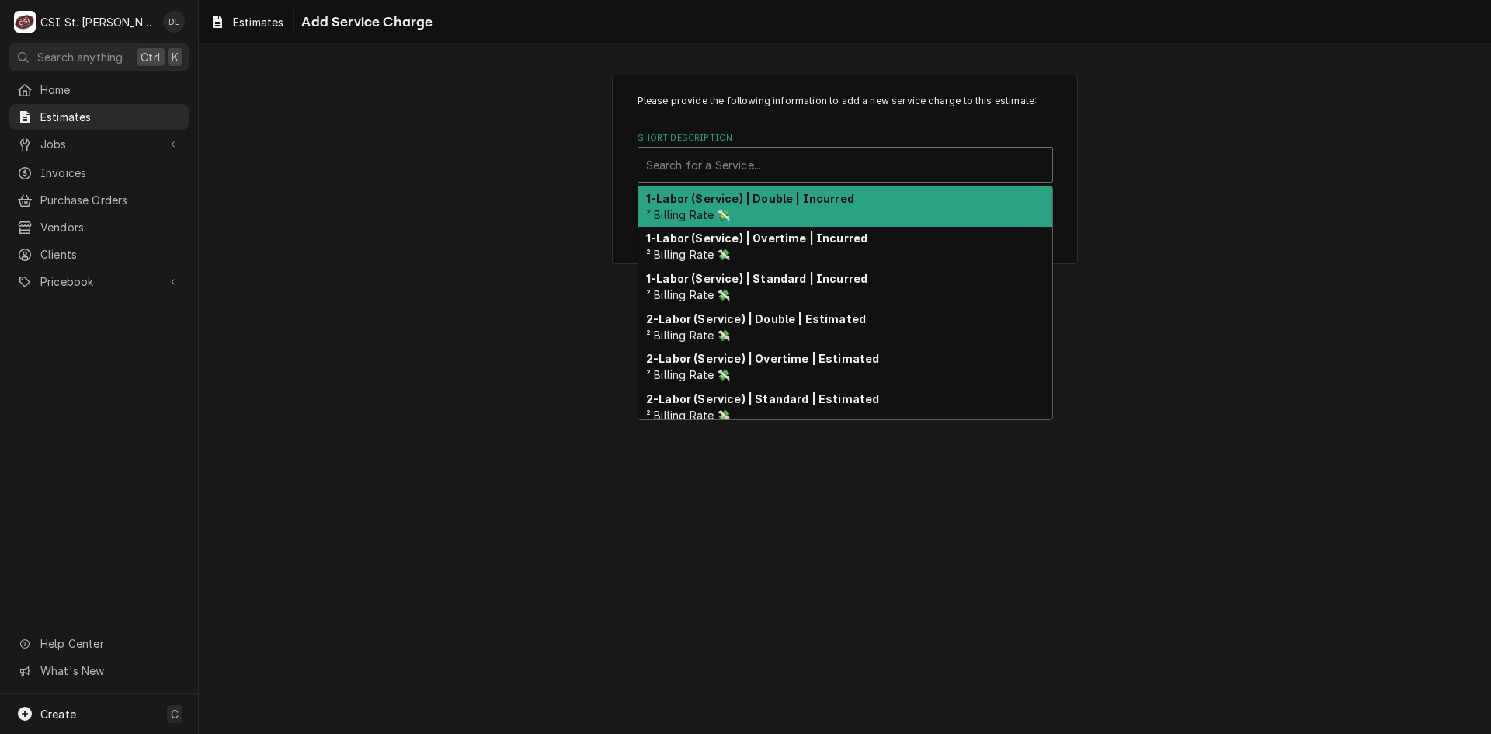
click at [793, 164] on div "Short Description" at bounding box center [845, 165] width 398 height 28
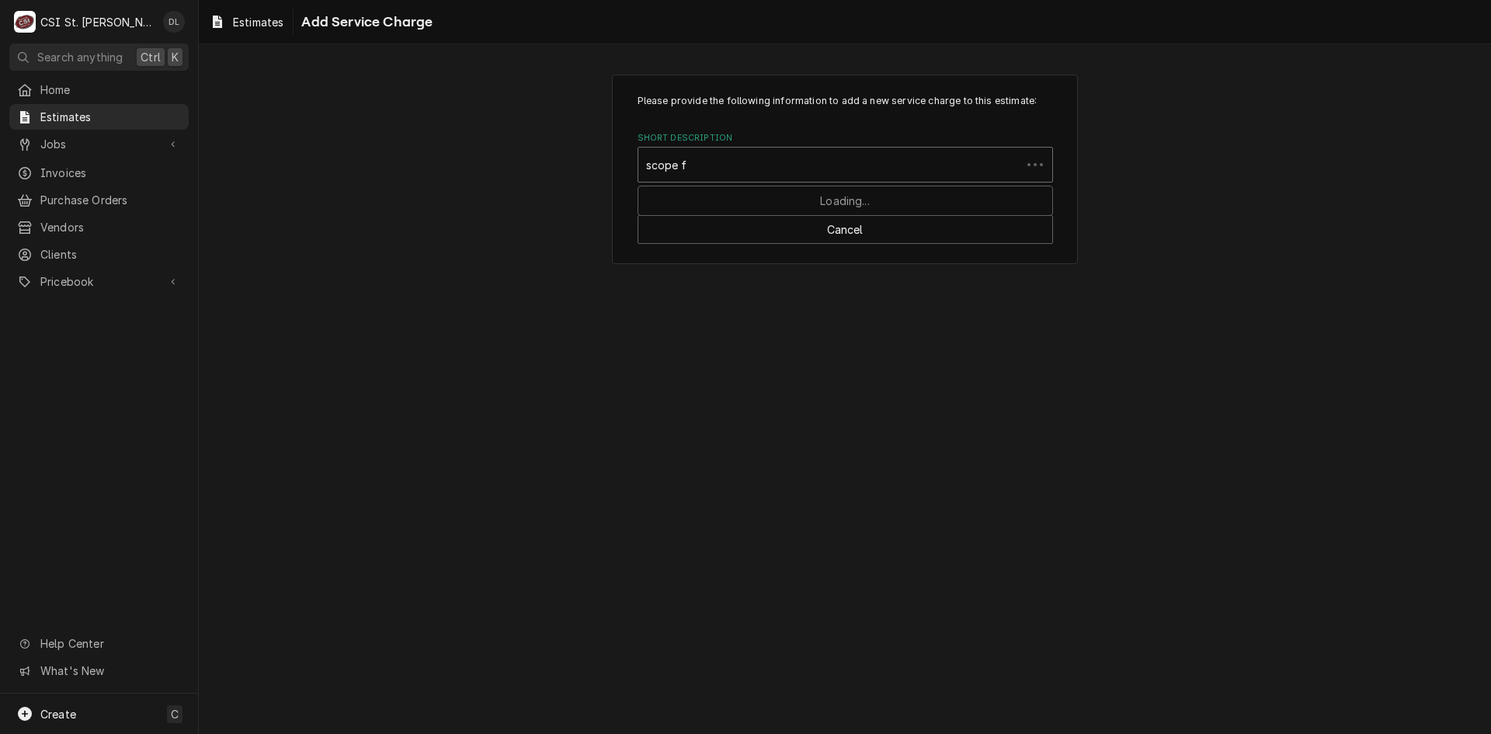
type input "scope"
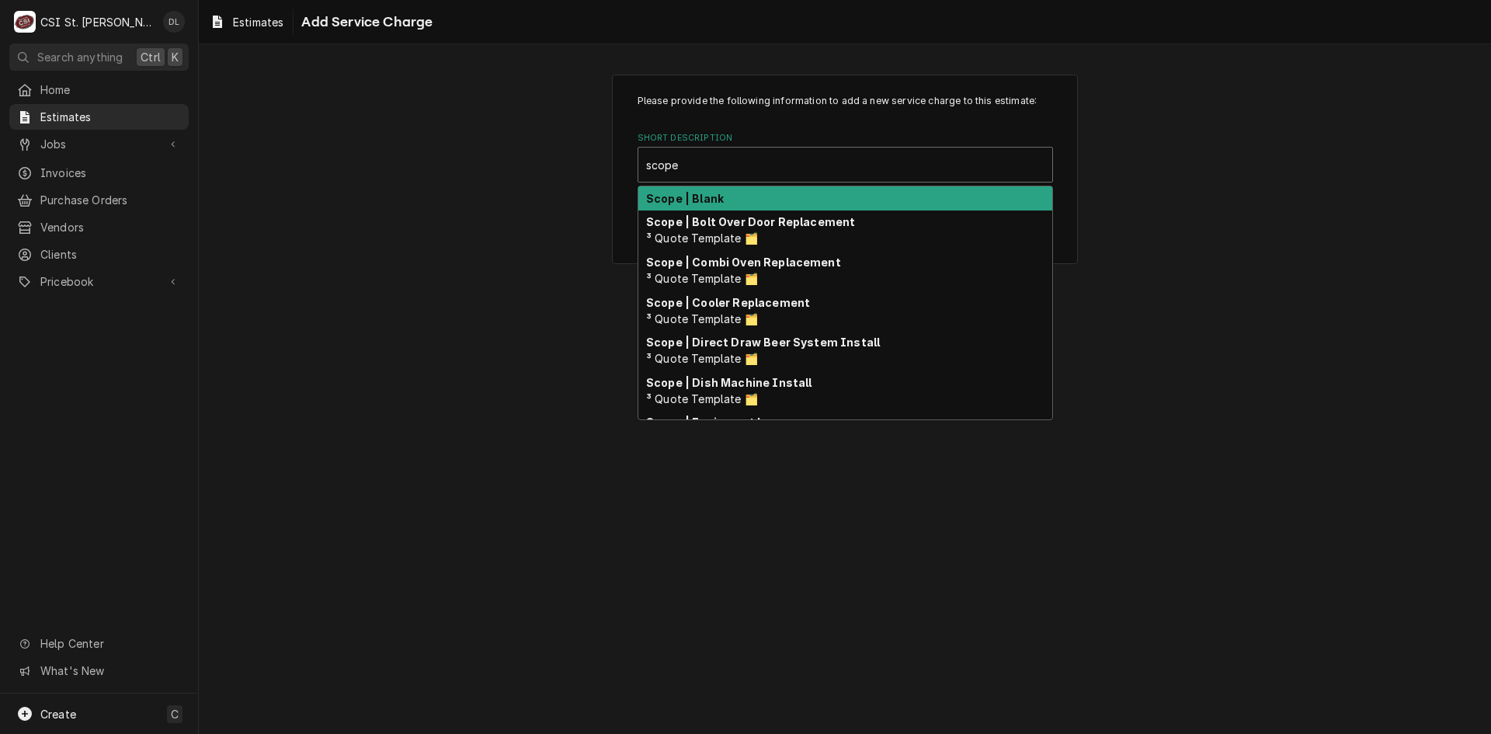
click at [729, 205] on div "Scope | Blank" at bounding box center [845, 198] width 414 height 24
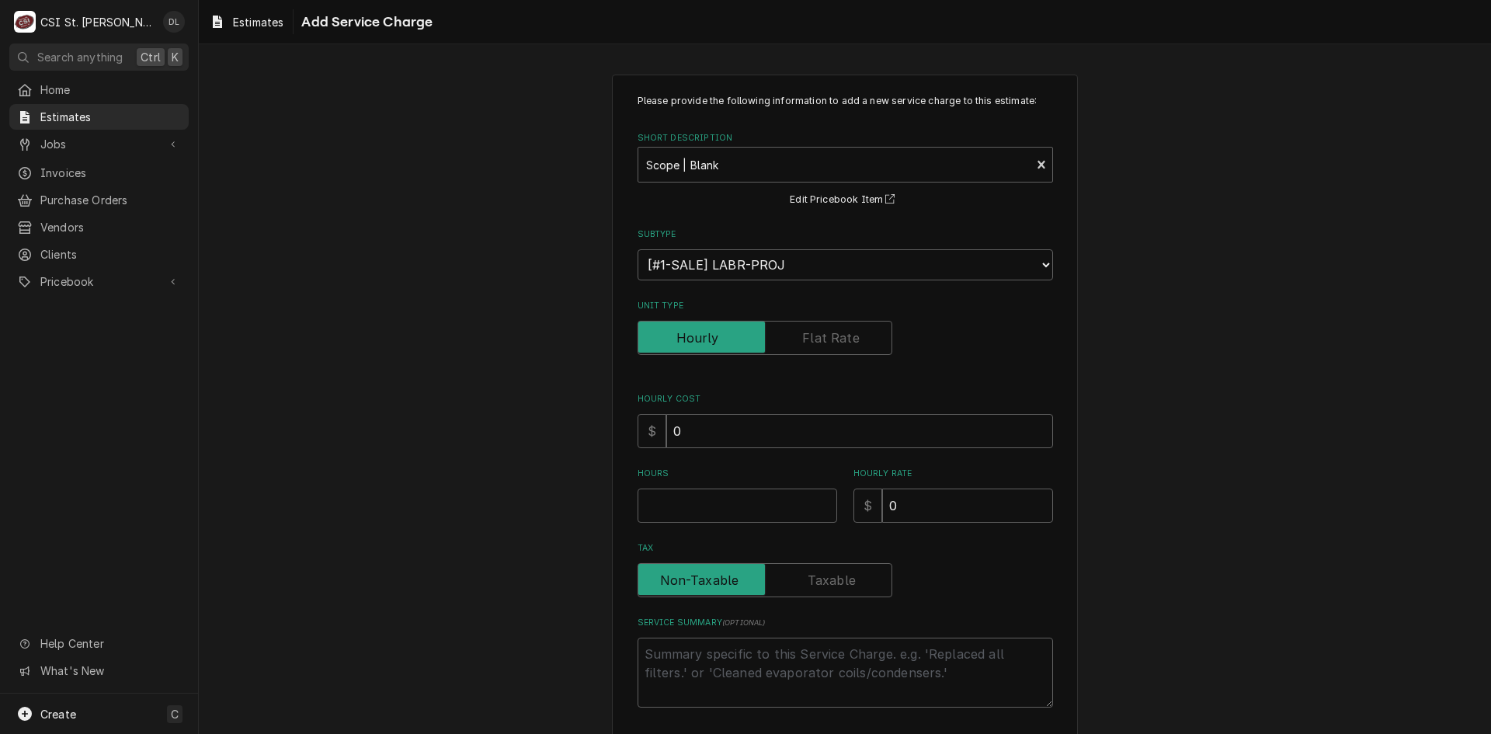
type textarea "x"
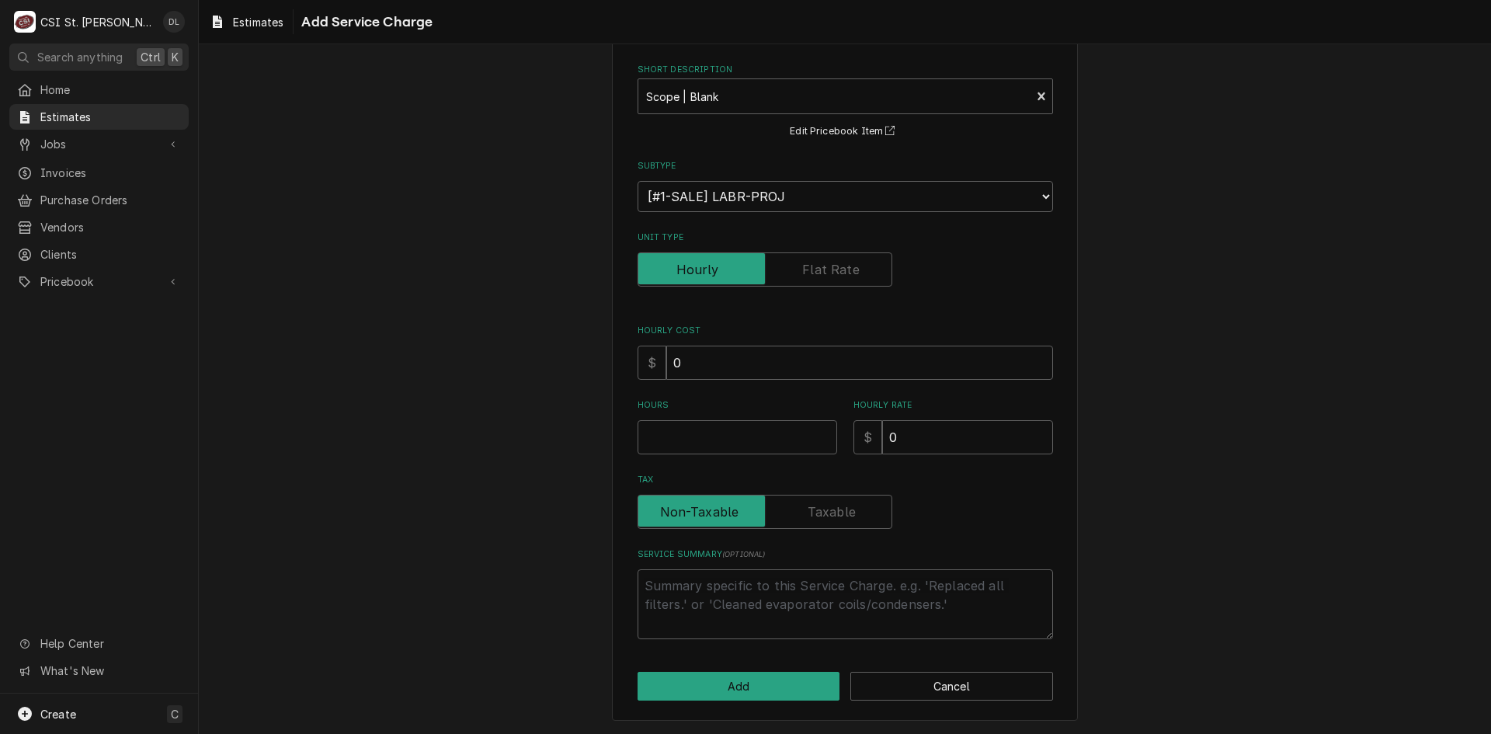
click at [836, 259] on label "Unit Type" at bounding box center [765, 269] width 255 height 34
click at [836, 259] on input "Unit Type" at bounding box center [765, 269] width 241 height 34
checkbox input "true"
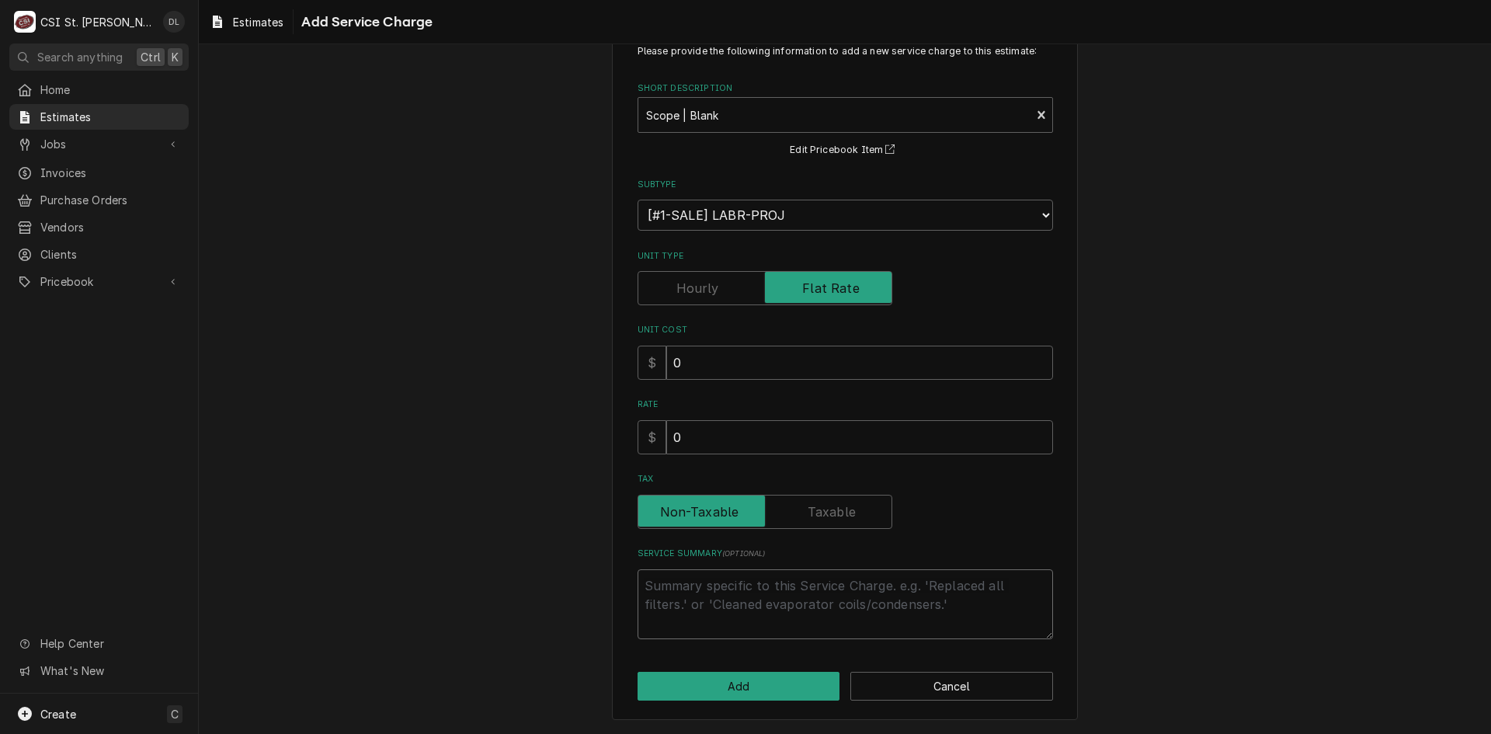
paste textarea "Remove And Dispose Existing Equipment Accept Delivery, Unload Truck, Sign For P…"
type textarea "x"
type textarea "Remove And Dispose Existing Equipment Accept Delivery, Unload Truck, Sign For P…"
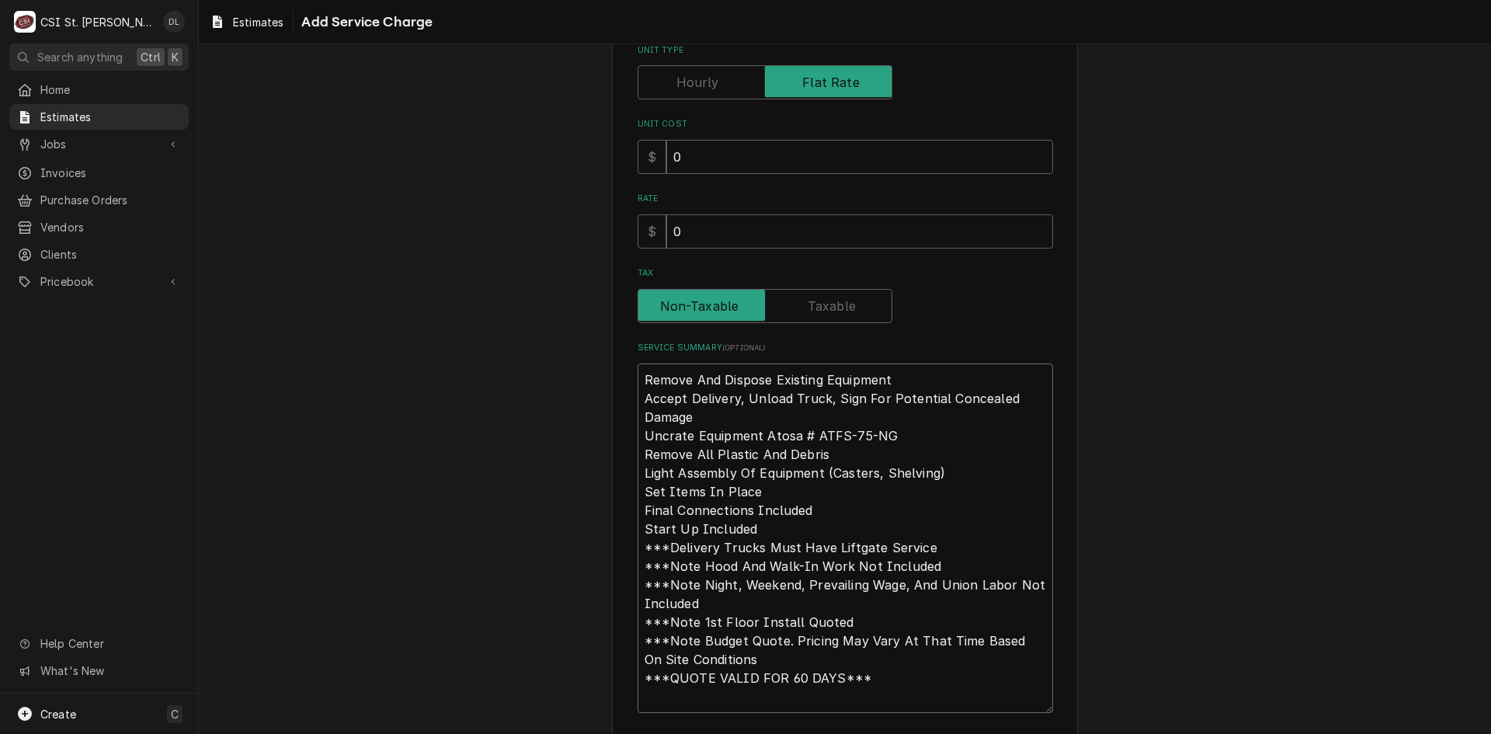
scroll to position [304, 0]
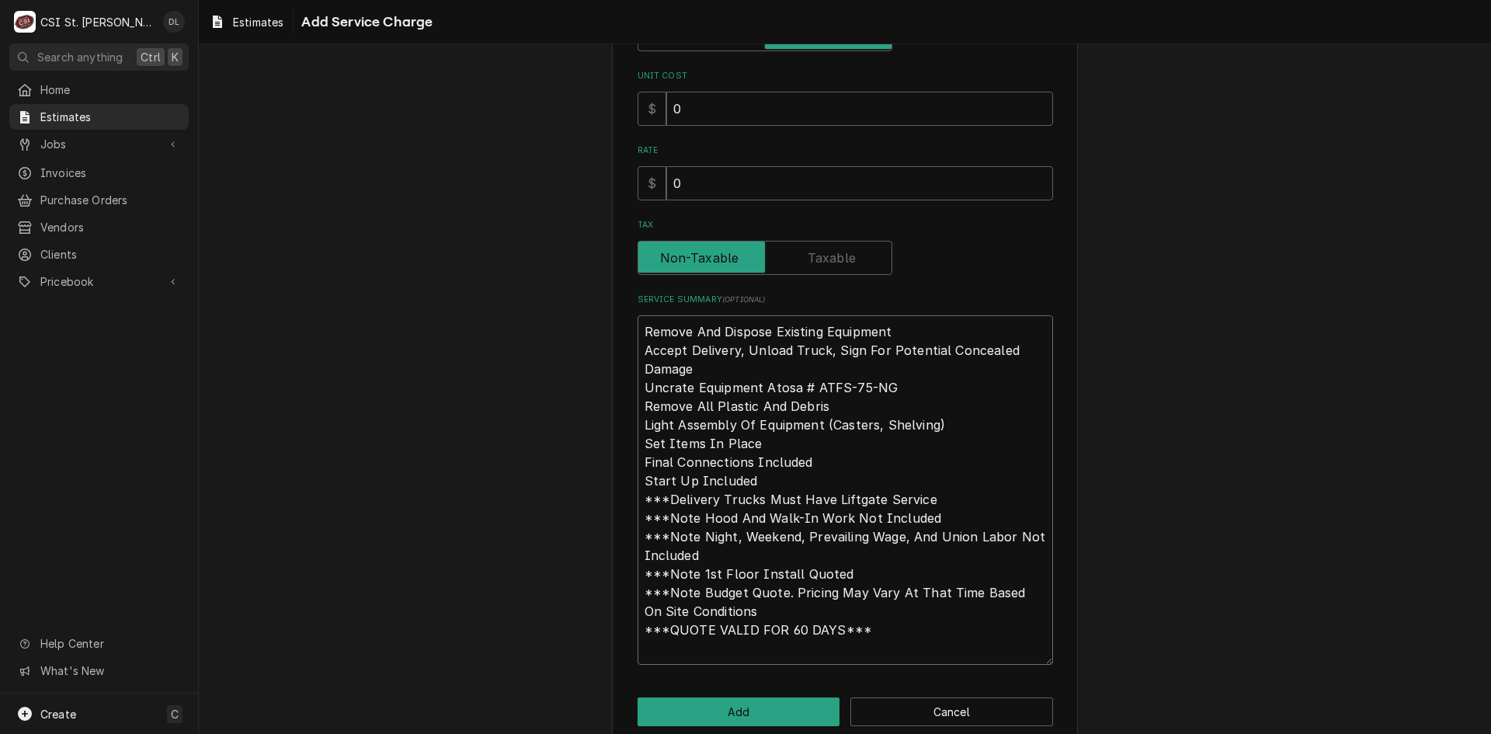
click at [809, 459] on textarea "Remove And Dispose Existing Equipment Accept Delivery, Unload Truck, Sign For P…" at bounding box center [845, 489] width 415 height 349
type textarea "x"
type textarea "Remove And Dispose Existing Equipment Accept Delivery, Unload Truck, Sign For P…"
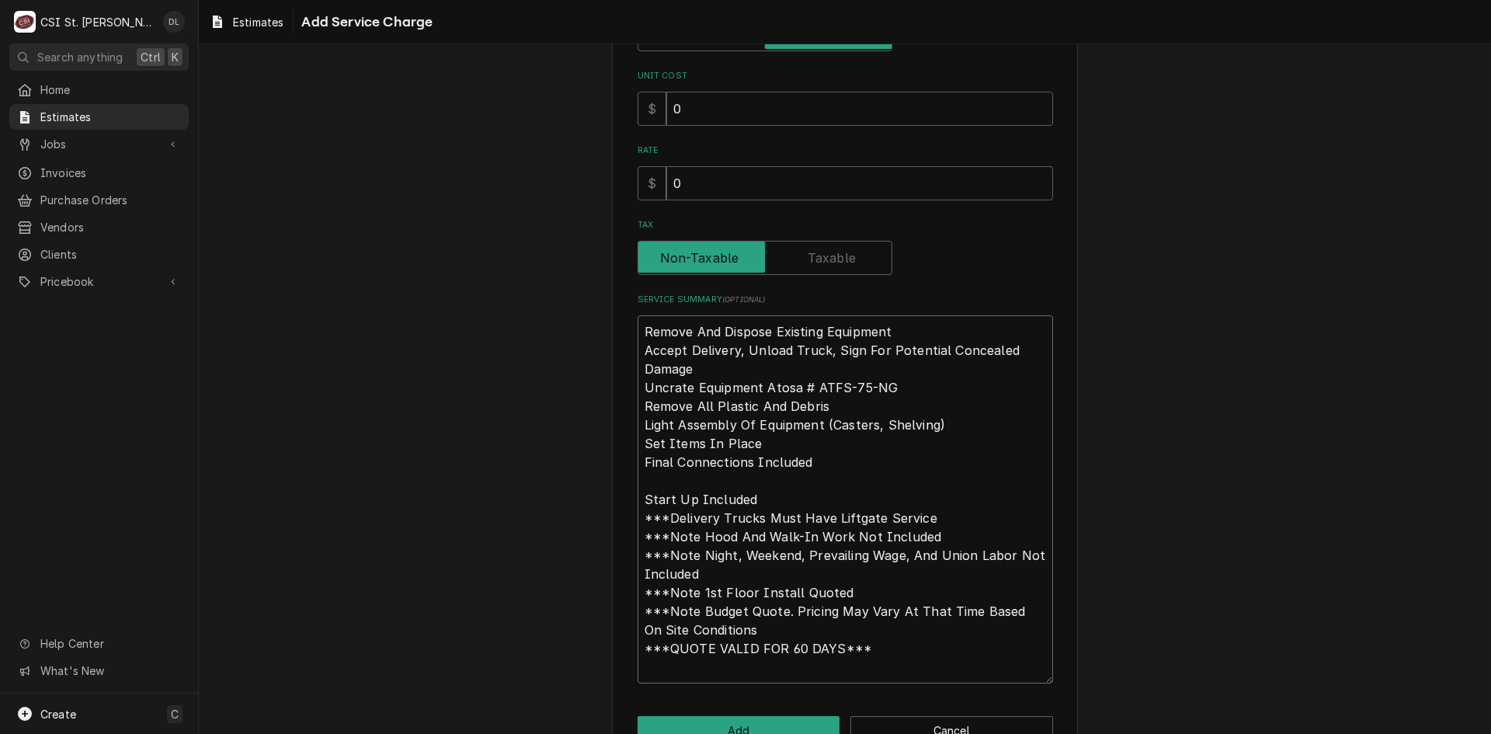
type textarea "x"
type textarea "Remove And Dispose Existing Equipment Accept Delivery, Unload Truck, Sign For P…"
type textarea "x"
type textarea "Remove And Dispose Existing Equipment Accept Delivery, Unload Truck, Sign For P…"
type textarea "x"
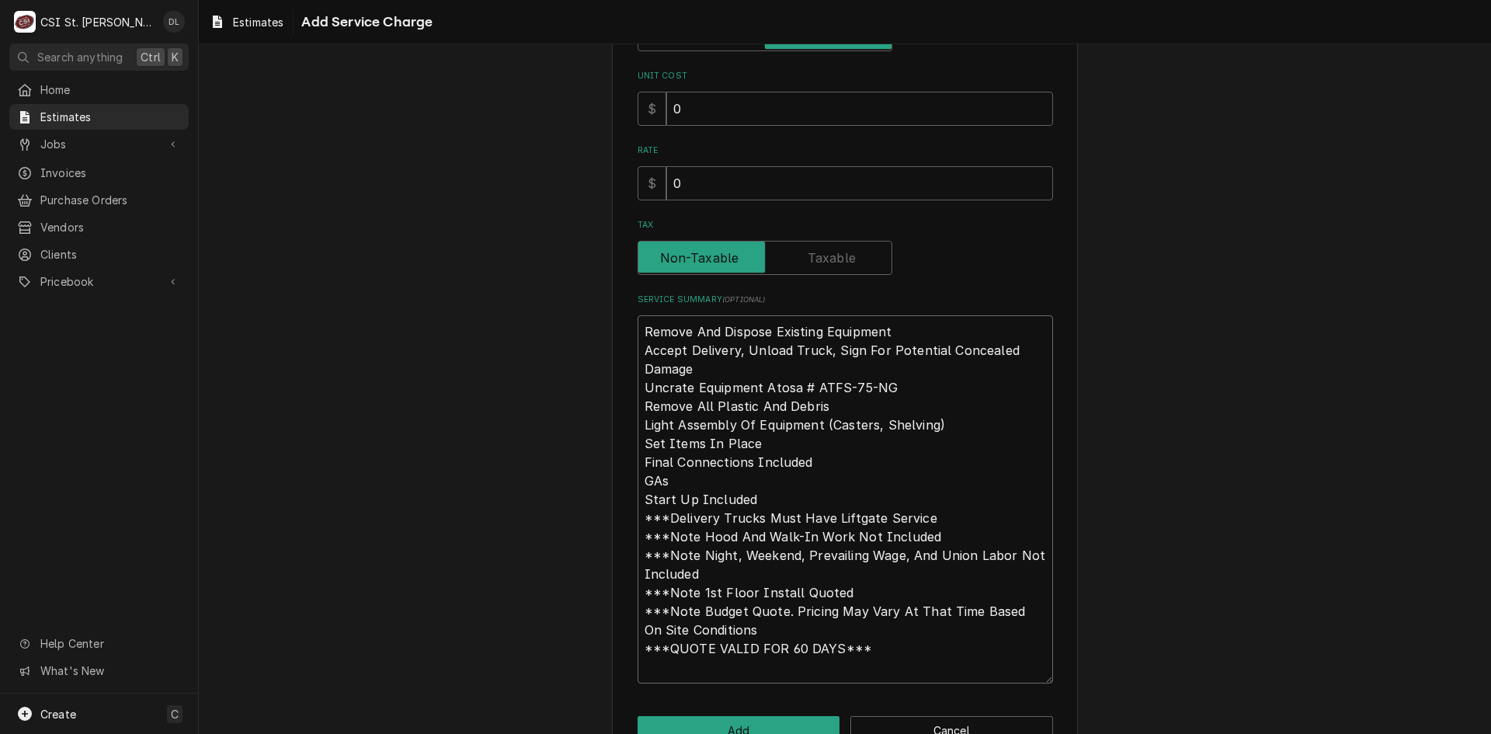
type textarea "Remove And Dispose Existing Equipment Accept Delivery, Unload Truck, Sign For P…"
type textarea "x"
type textarea "Remove And Dispose Existing Equipment Accept Delivery, Unload Truck, Sign For P…"
type textarea "x"
type textarea "Remove And Dispose Existing Equipment Accept Delivery, Unload Truck, Sign For P…"
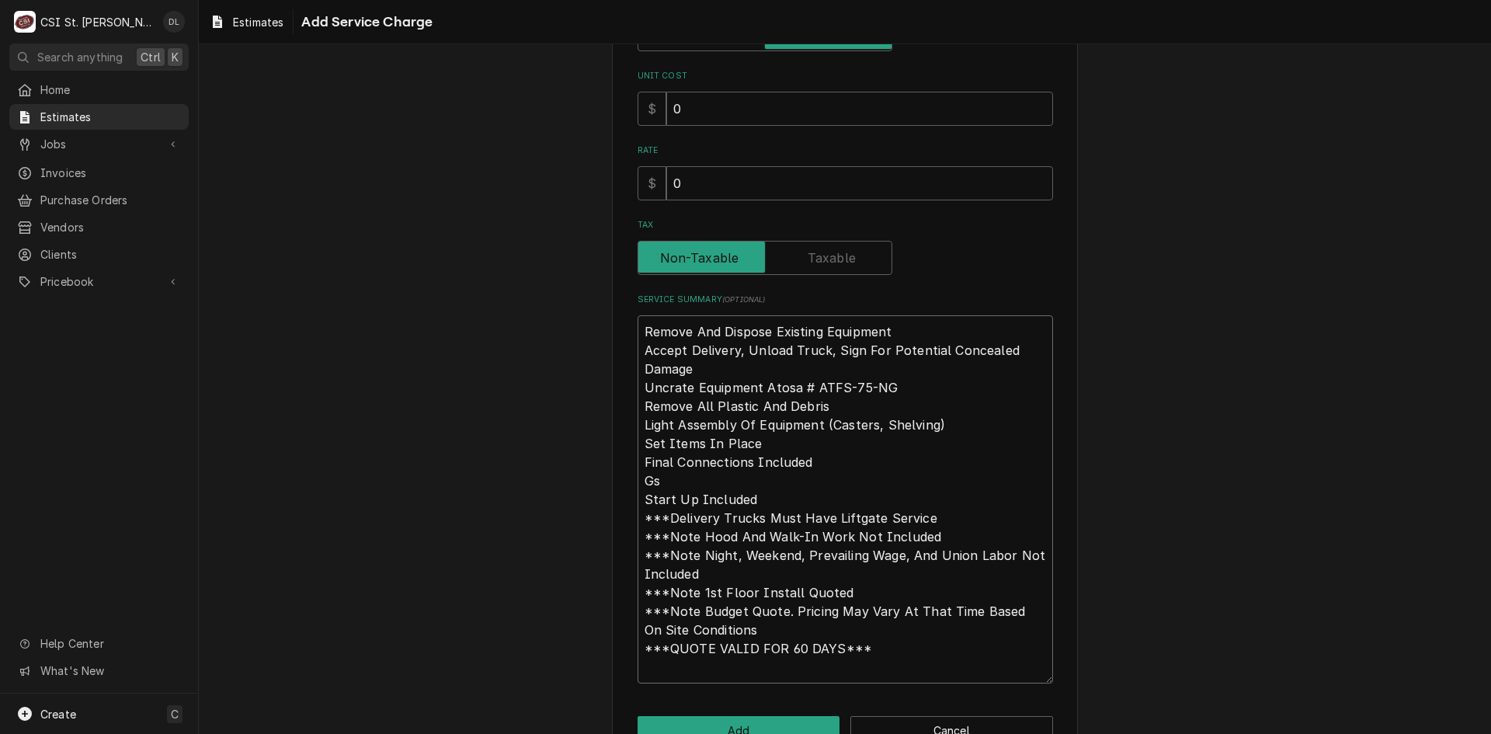
type textarea "x"
type textarea "Remove And Dispose Existing Equipment Accept Delivery, Unload Truck, Sign For P…"
type textarea "x"
type textarea "Remove And Dispose Existing Equipment Accept Delivery, Unload Truck, Sign For P…"
type textarea "x"
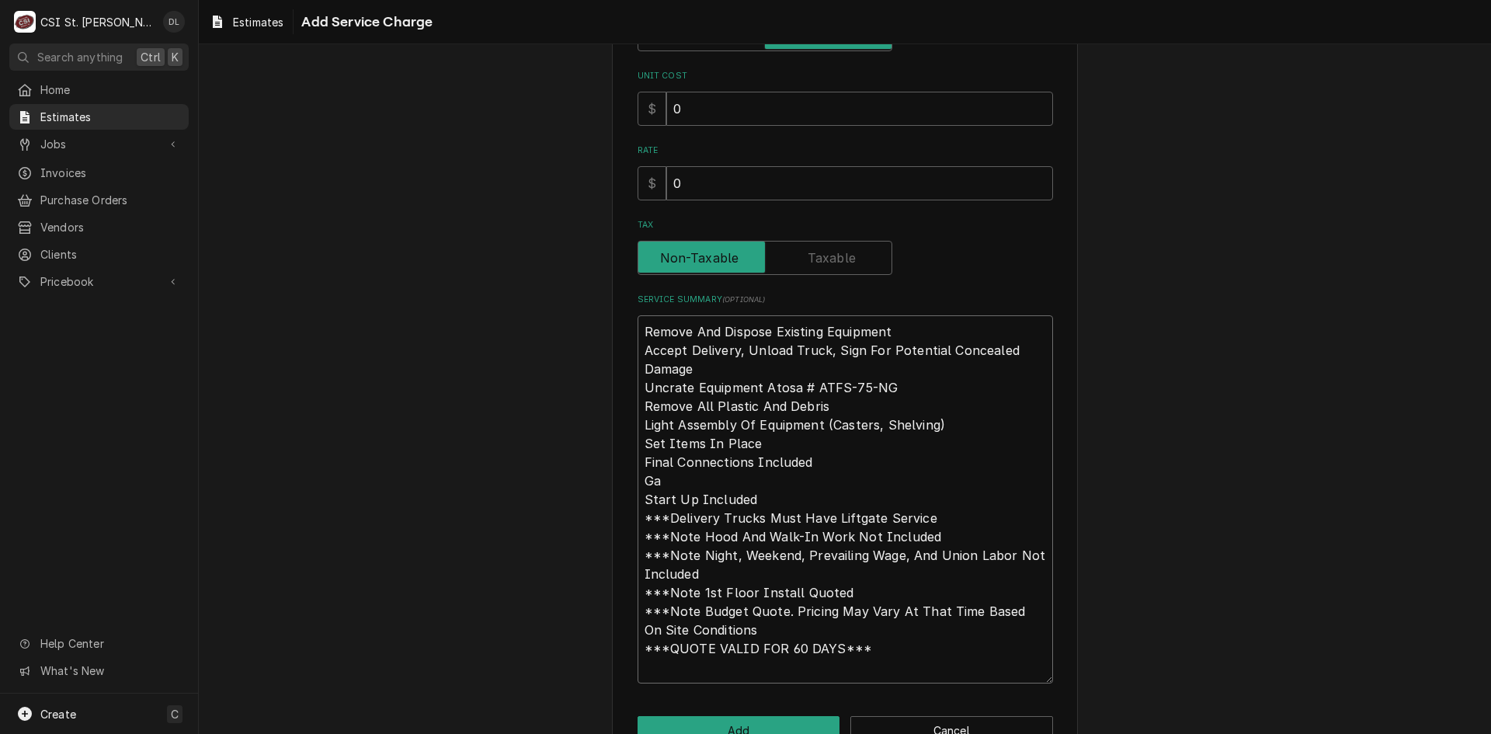
type textarea "Remove And Dispose Existing Equipment Accept Delivery, Unload Truck, Sign For P…"
type textarea "x"
type textarea "Remove And Dispose Existing Equipment Accept Delivery, Unload Truck, Sign For P…"
type textarea "x"
type textarea "Remove And Dispose Existing Equipment Accept Delivery, Unload Truck, Sign For P…"
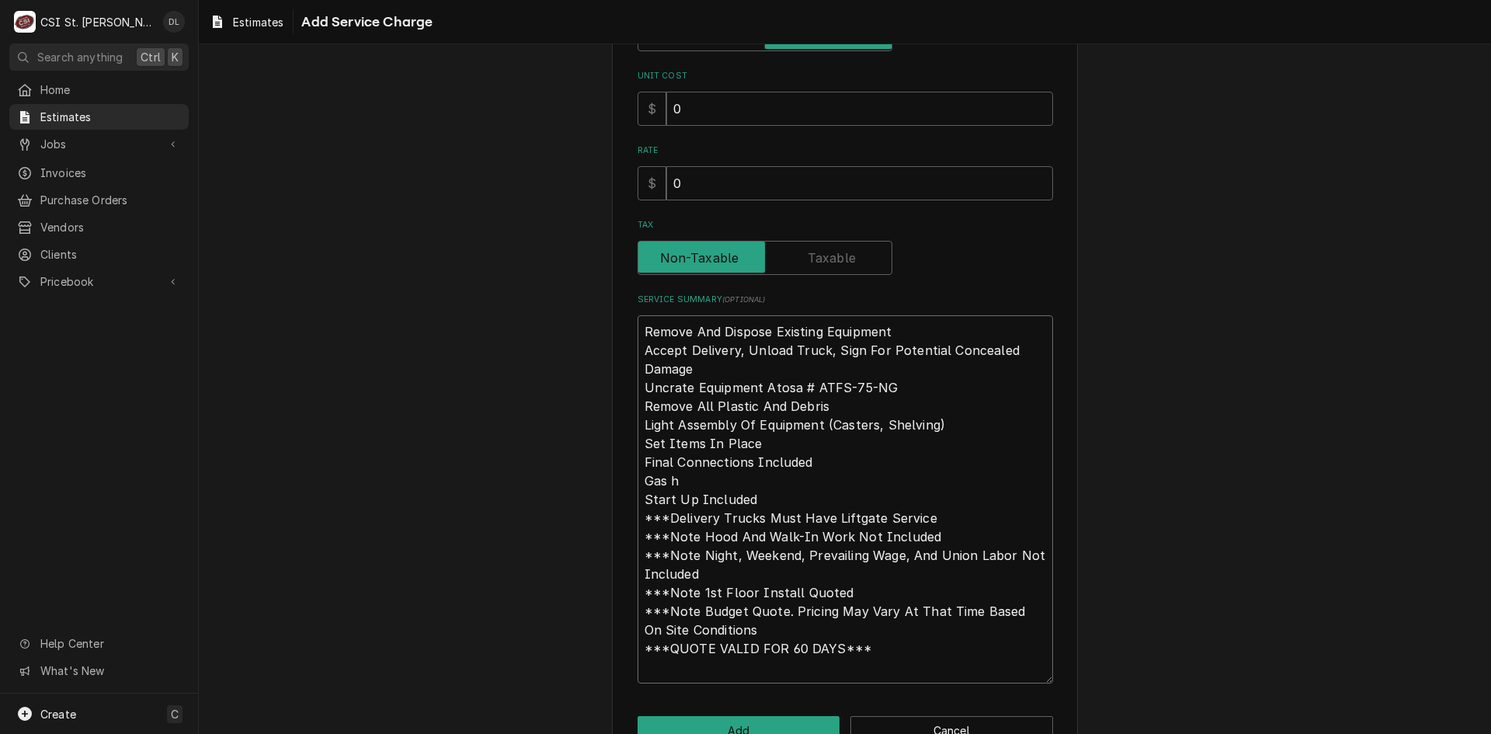
type textarea "x"
type textarea "Remove And Dispose Existing Equipment Accept Delivery, Unload Truck, Sign For P…"
type textarea "x"
type textarea "Remove And Dispose Existing Equipment Accept Delivery, Unload Truck, Sign For P…"
type textarea "x"
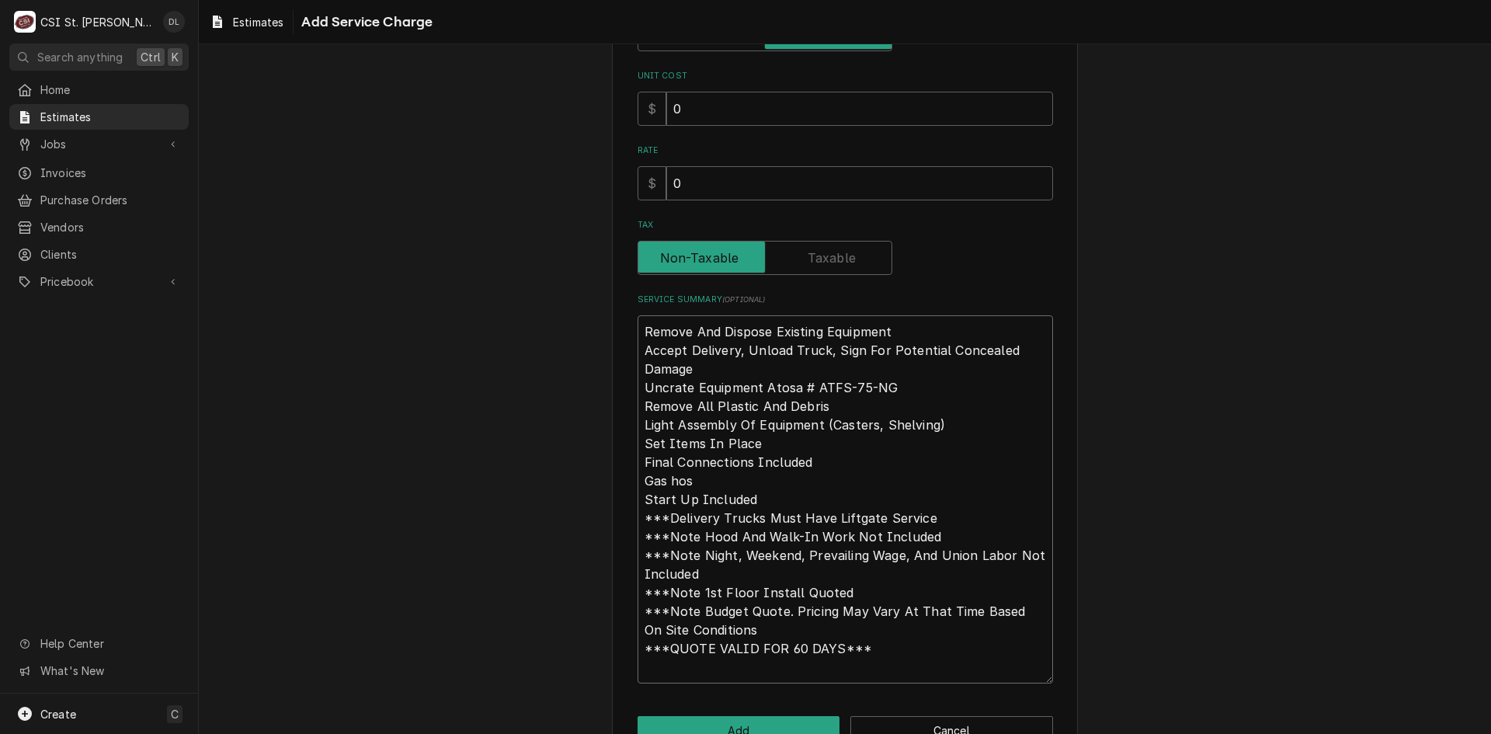
type textarea "Remove And Dispose Existing Equipment Accept Delivery, Unload Truck, Sign For P…"
type textarea "x"
type textarea "Remove And Dispose Existing Equipment Accept Delivery, Unload Truck, Sign For P…"
type textarea "x"
type textarea "Remove And Dispose Existing Equipment Accept Delivery, Unload Truck, Sign For P…"
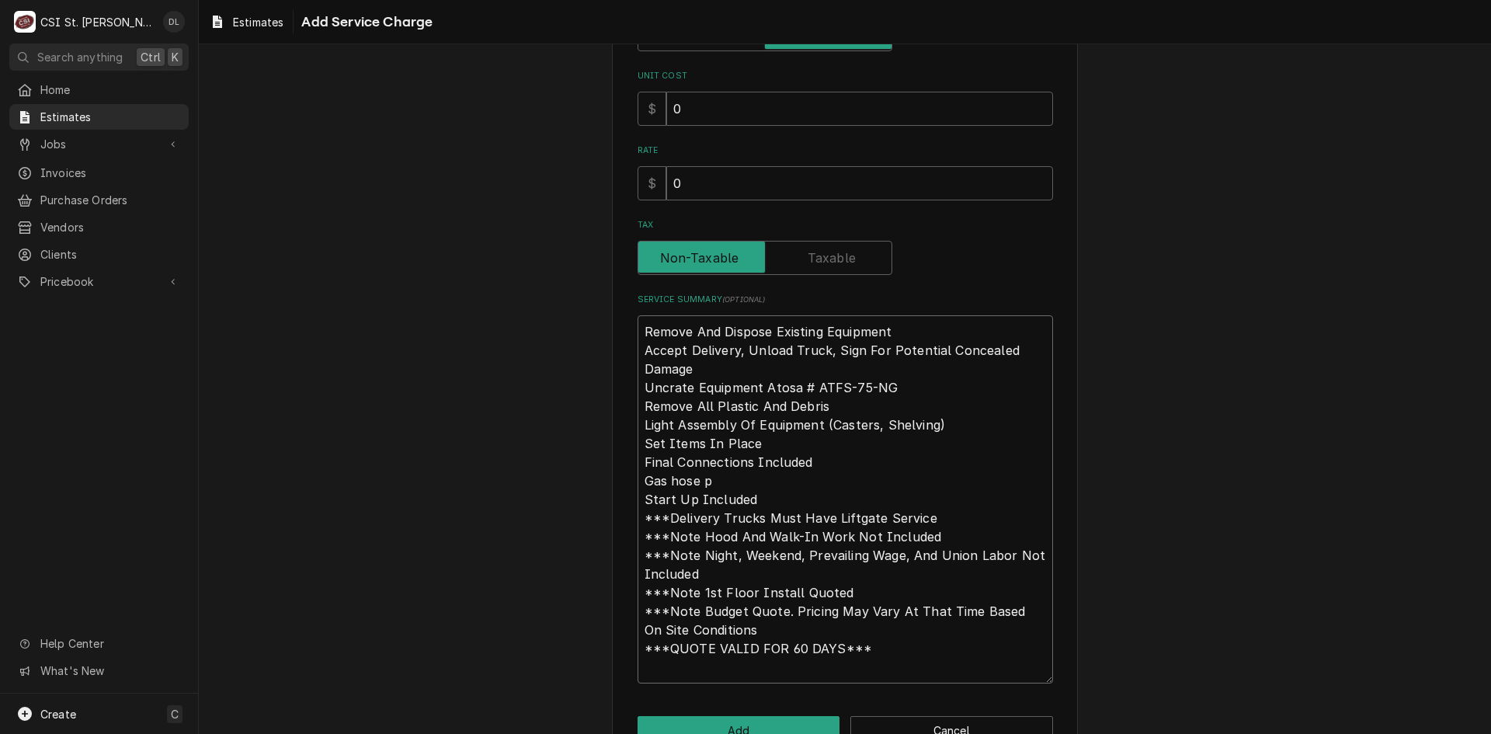
type textarea "x"
type textarea "Remove And Dispose Existing Equipment Accept Delivery, Unload Truck, Sign For P…"
type textarea "x"
type textarea "Remove And Dispose Existing Equipment Accept Delivery, Unload Truck, Sign For P…"
type textarea "x"
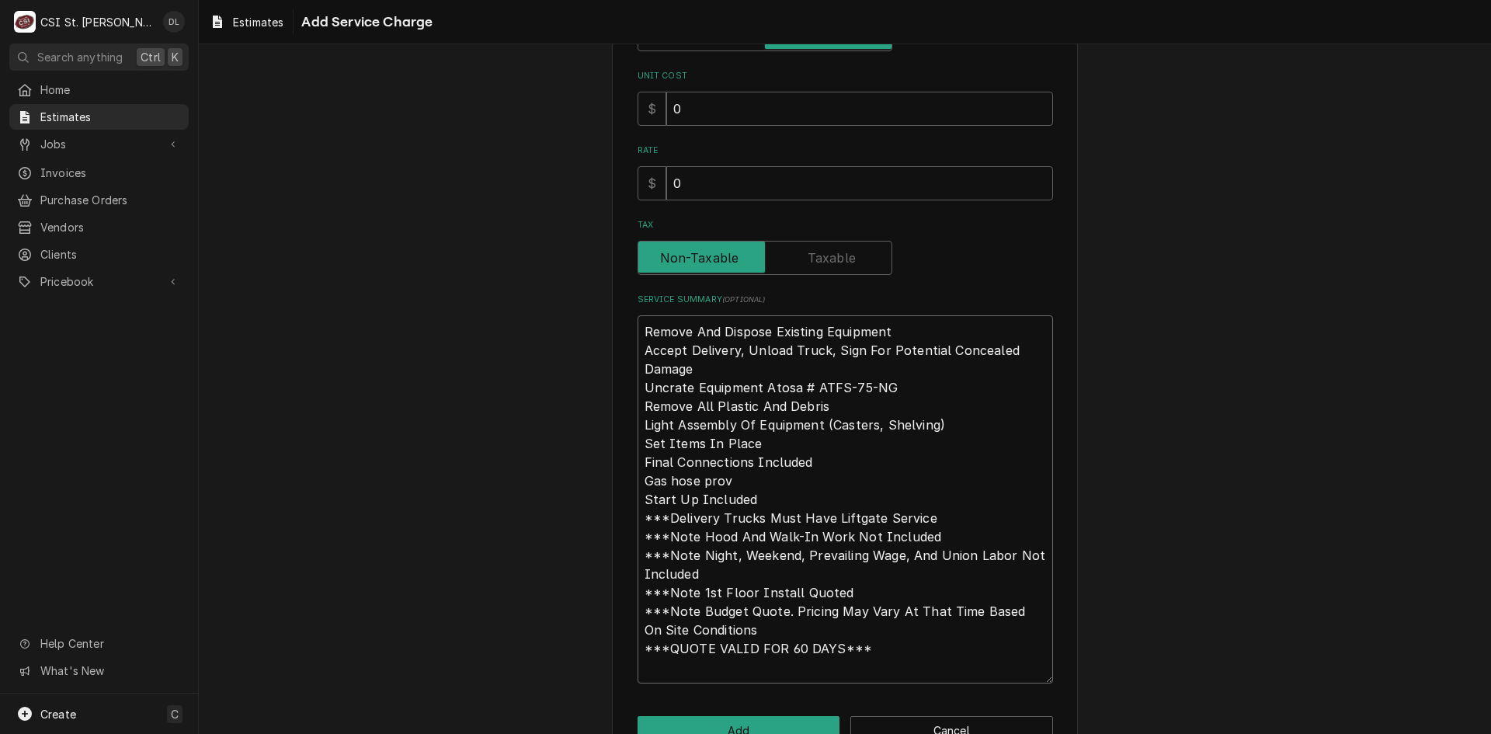
type textarea "Remove And Dispose Existing Equipment Accept Delivery, Unload Truck, Sign For P…"
type textarea "x"
type textarea "Remove And Dispose Existing Equipment Accept Delivery, Unload Truck, Sign For P…"
type textarea "x"
type textarea "Remove And Dispose Existing Equipment Accept Delivery, Unload Truck, Sign For P…"
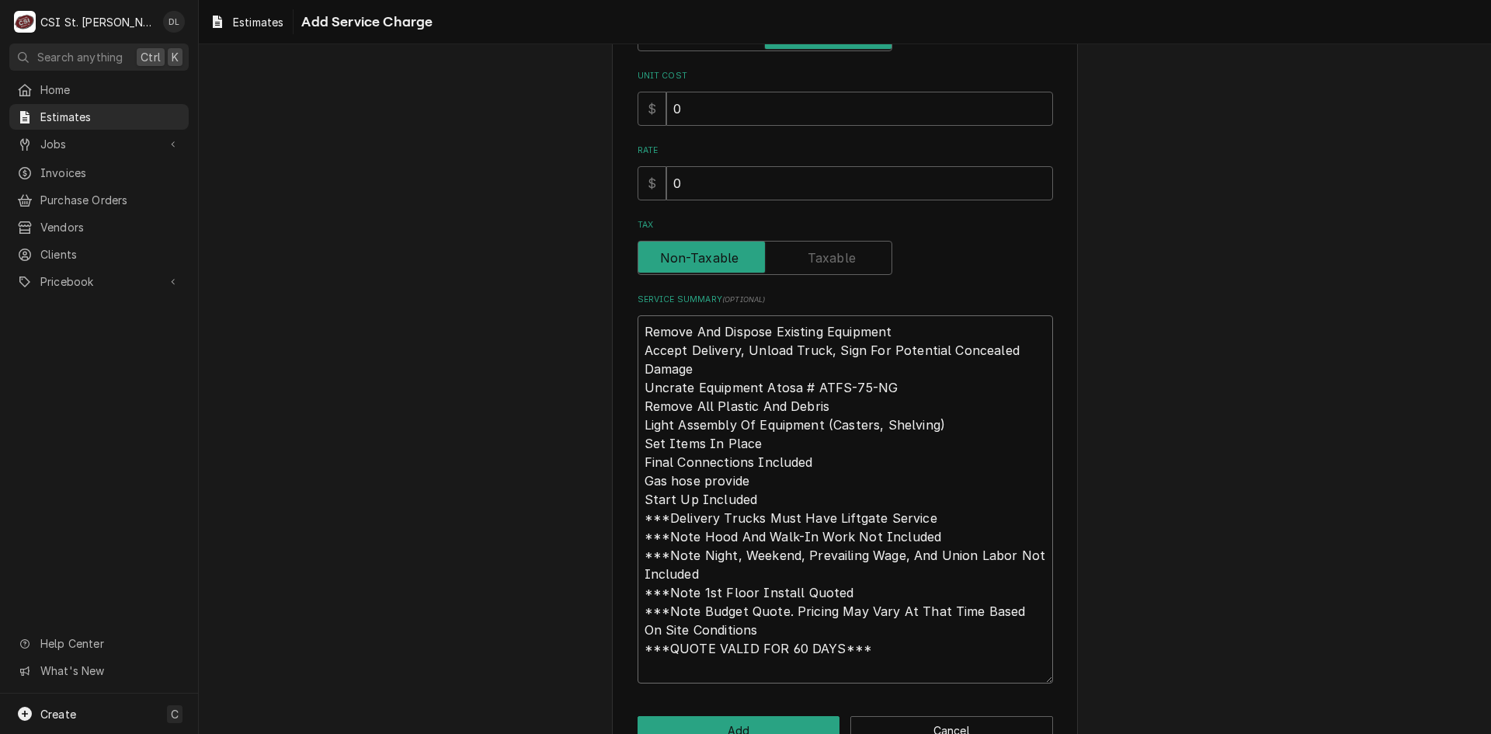
type textarea "x"
type textarea "Remove And Dispose Existing Equipment Accept Delivery, Unload Truck, Sign For P…"
type textarea "x"
type textarea "Remove And Dispose Existing Equipment Accept Delivery, Unload Truck, Sign For P…"
type textarea "x"
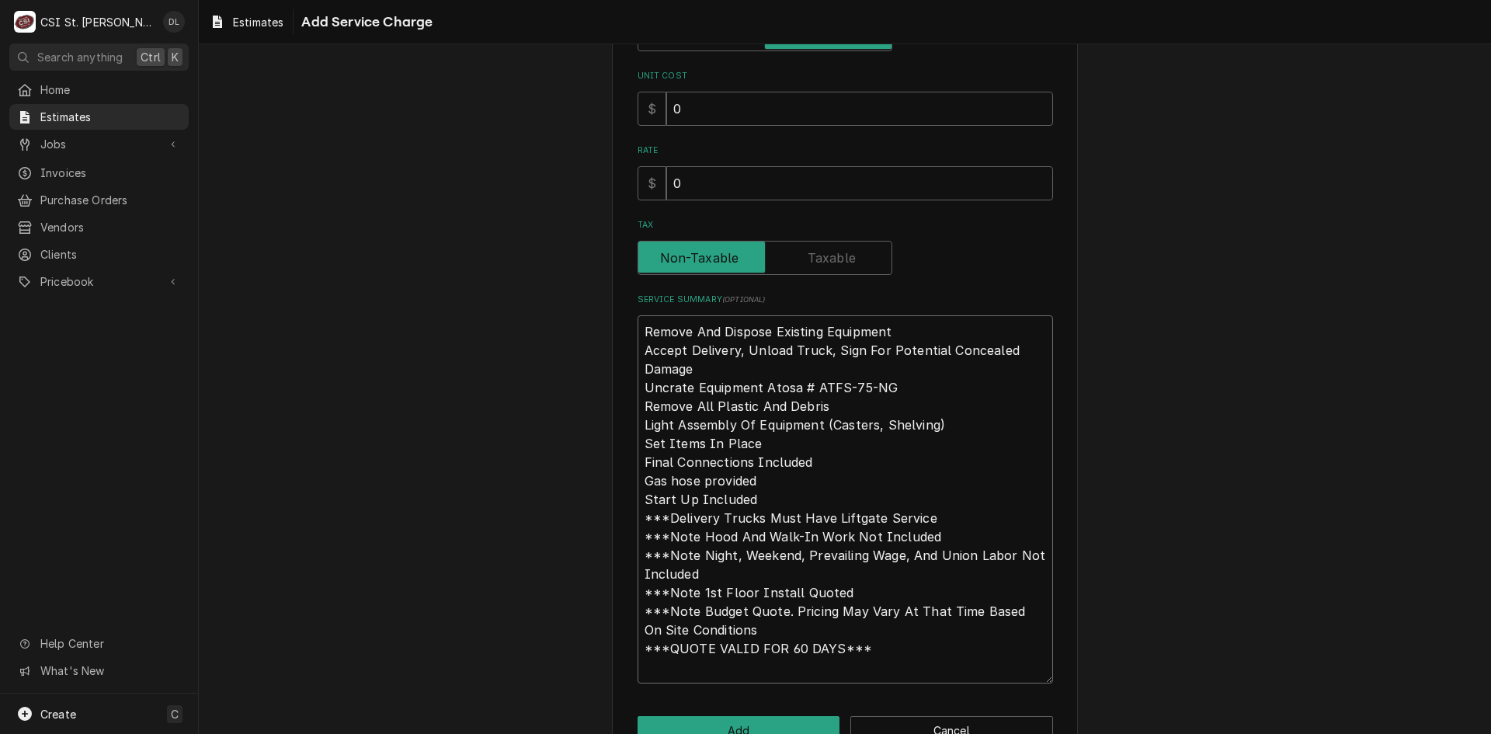
type textarea "Remove And Dispose Existing Equipment Accept Delivery, Unload Truck, Sign For P…"
type textarea "x"
type textarea "Remove And Dispose Existing Equipment Accept Delivery, Unload Truck, Sign For P…"
type textarea "x"
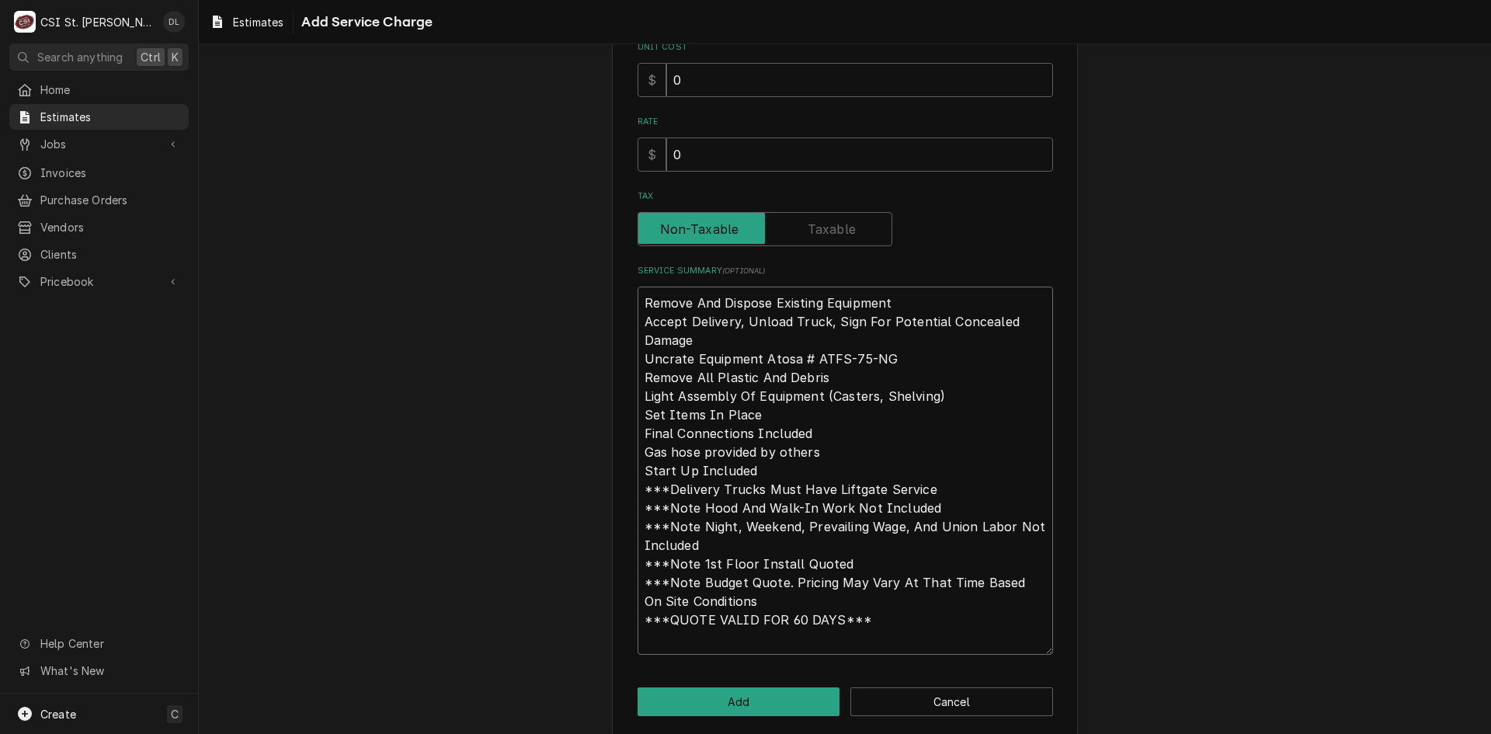
scroll to position [348, 0]
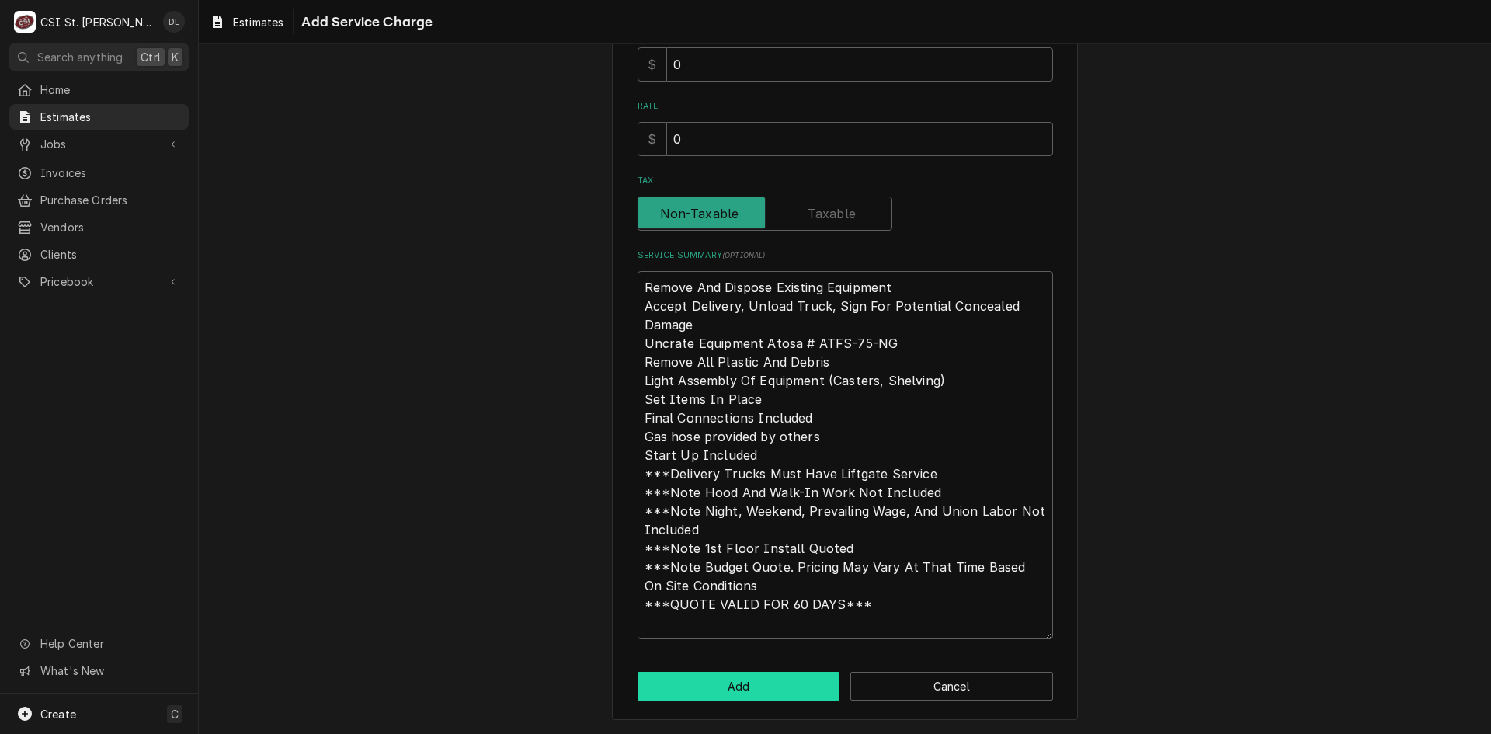
click at [752, 687] on button "Add" at bounding box center [739, 686] width 203 height 29
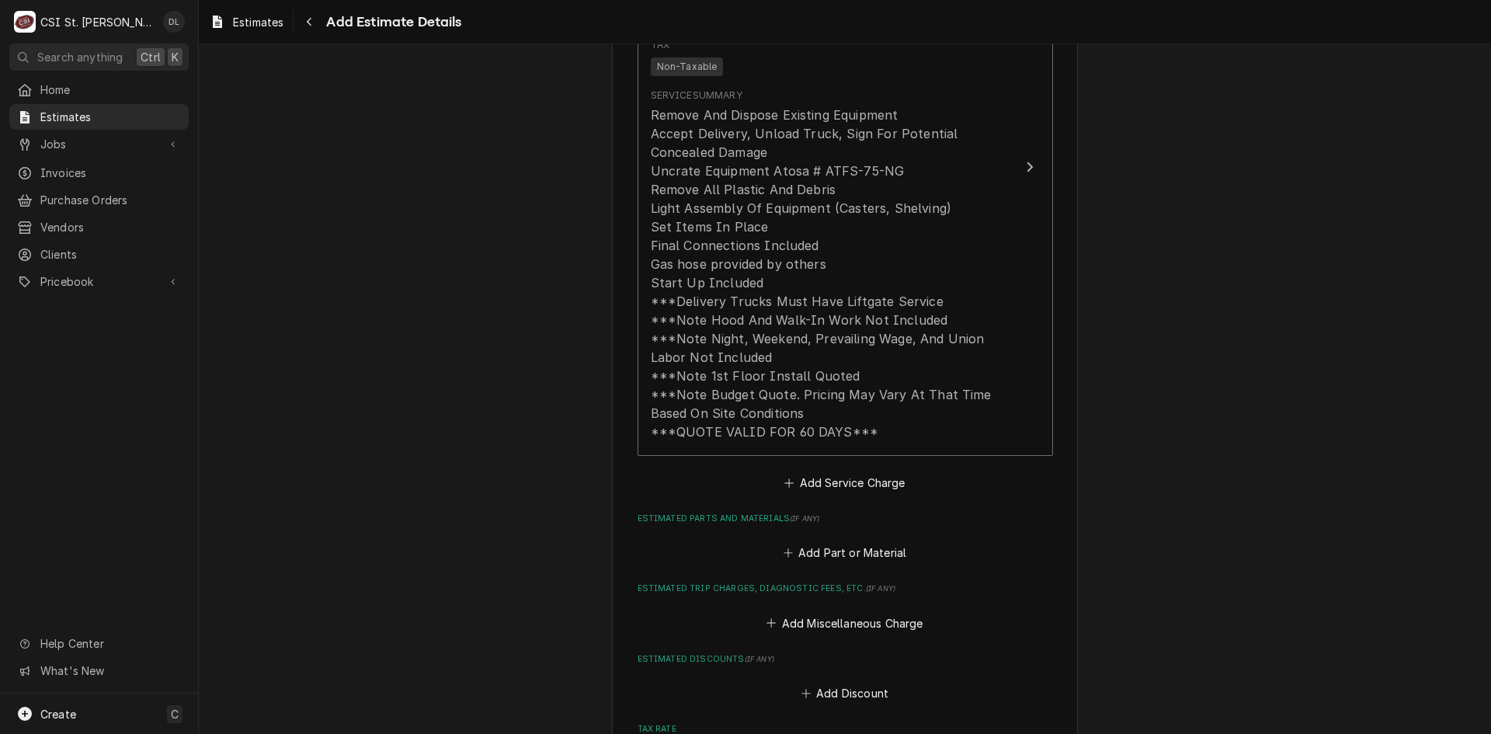
scroll to position [1690, 0]
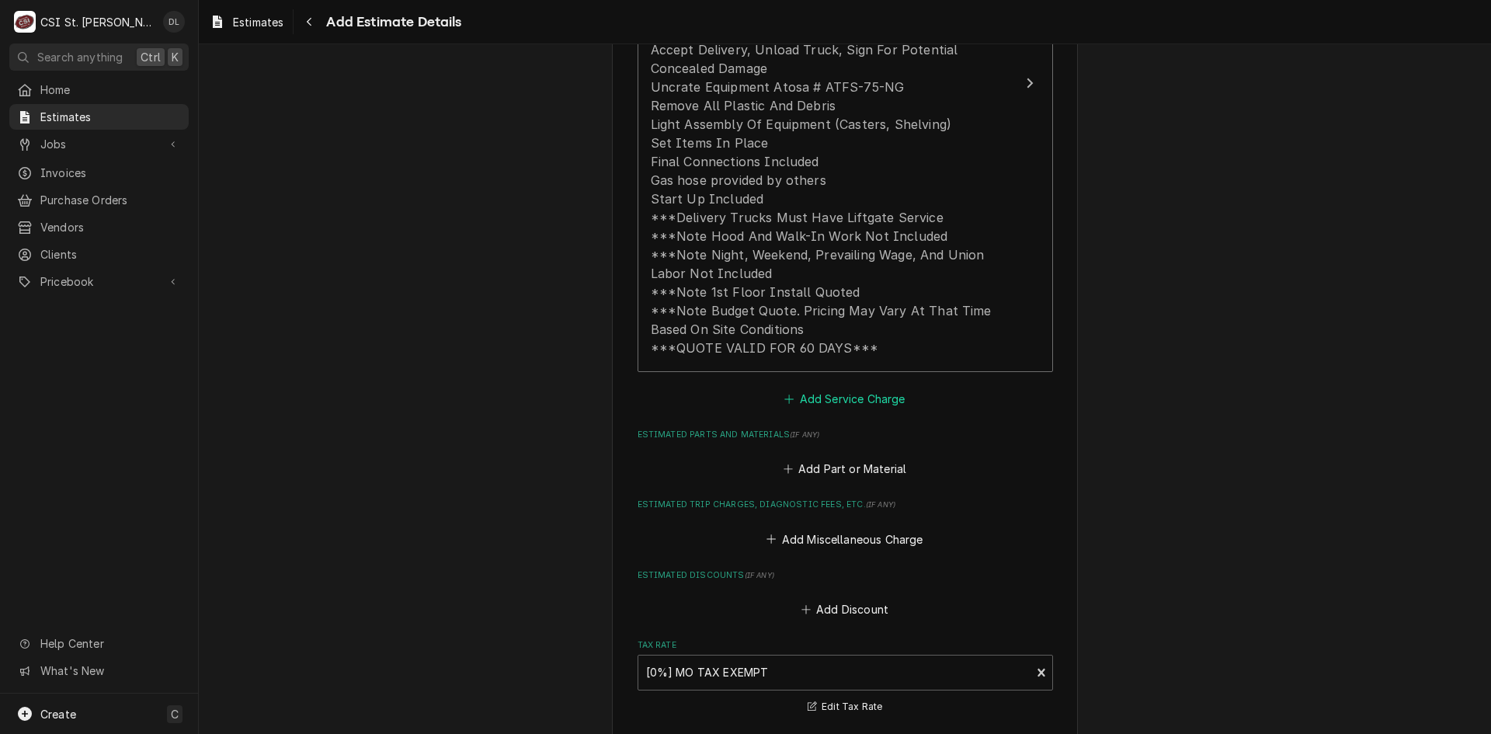
click at [784, 397] on icon "Estimated Service Charges" at bounding box center [788, 399] width 9 height 11
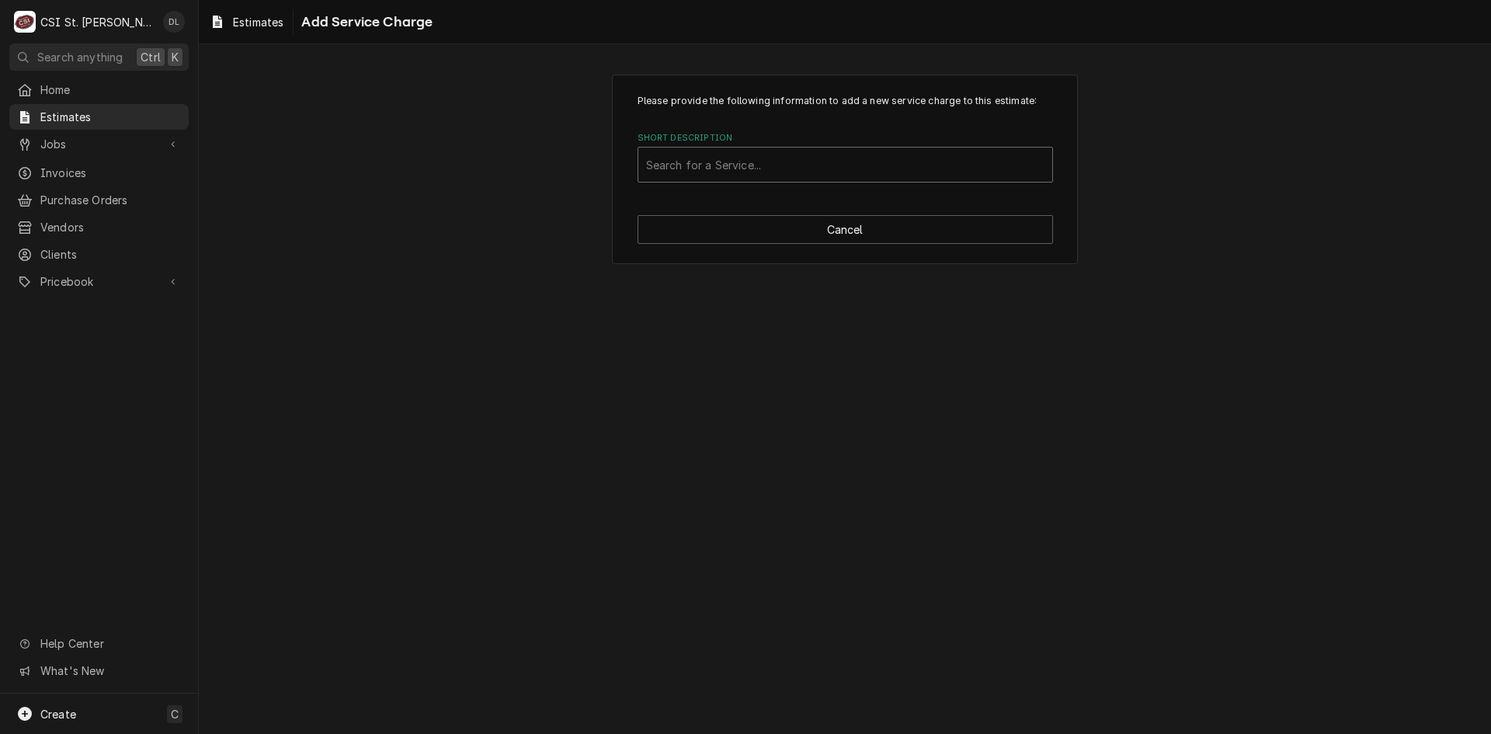
click at [770, 165] on div "Short Description" at bounding box center [845, 165] width 398 height 28
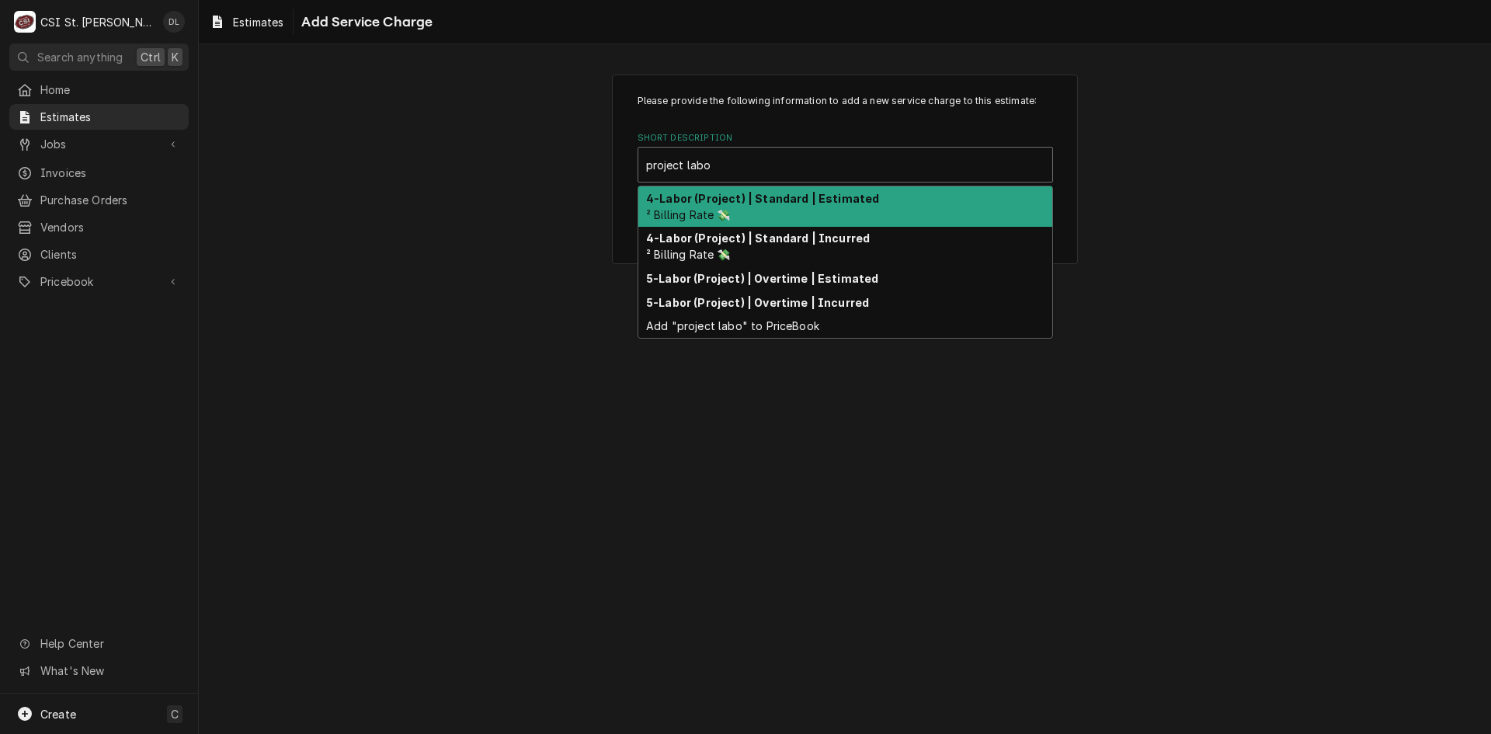
click at [786, 203] on strong "4-Labor (Project) | Standard | Estimated" at bounding box center [762, 198] width 233 height 13
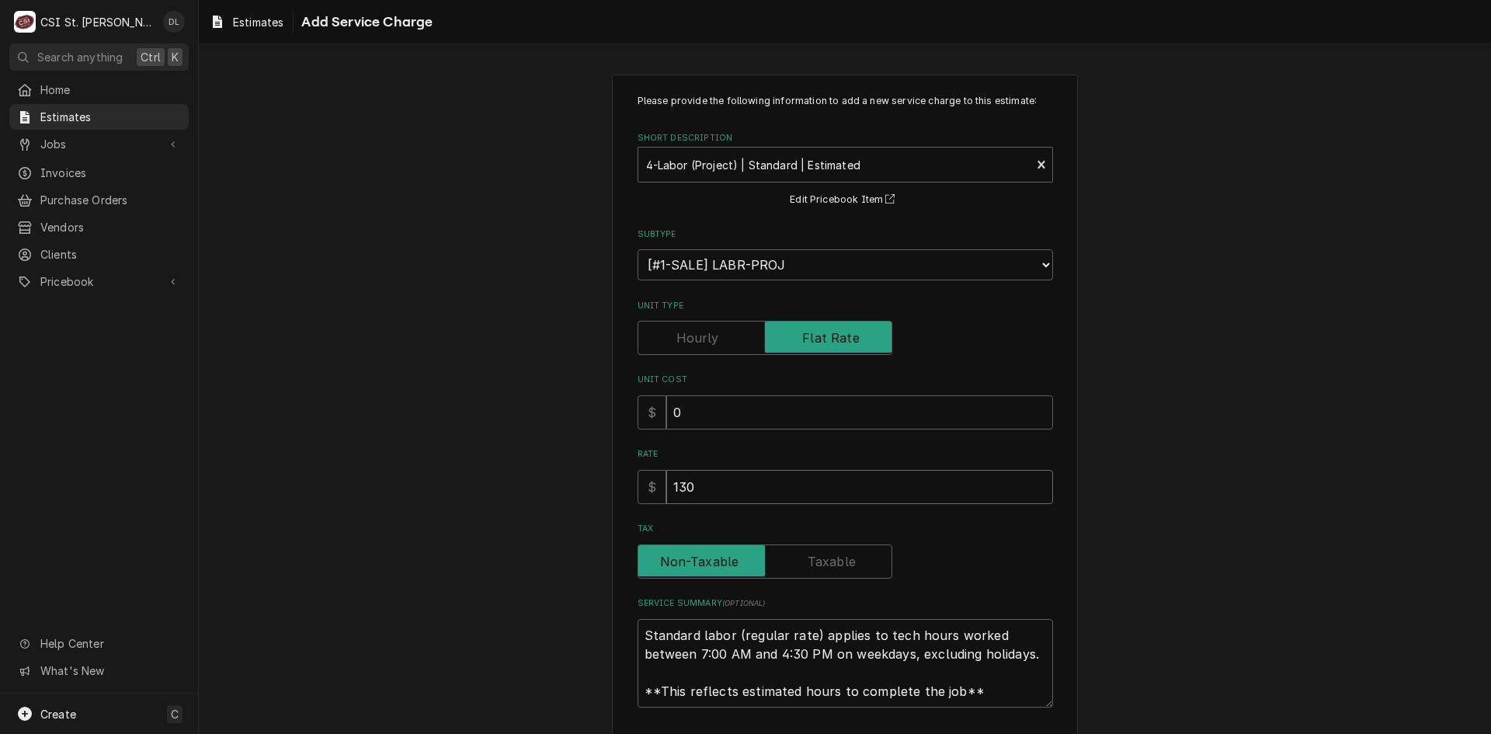
click at [766, 487] on input "130" at bounding box center [859, 487] width 387 height 34
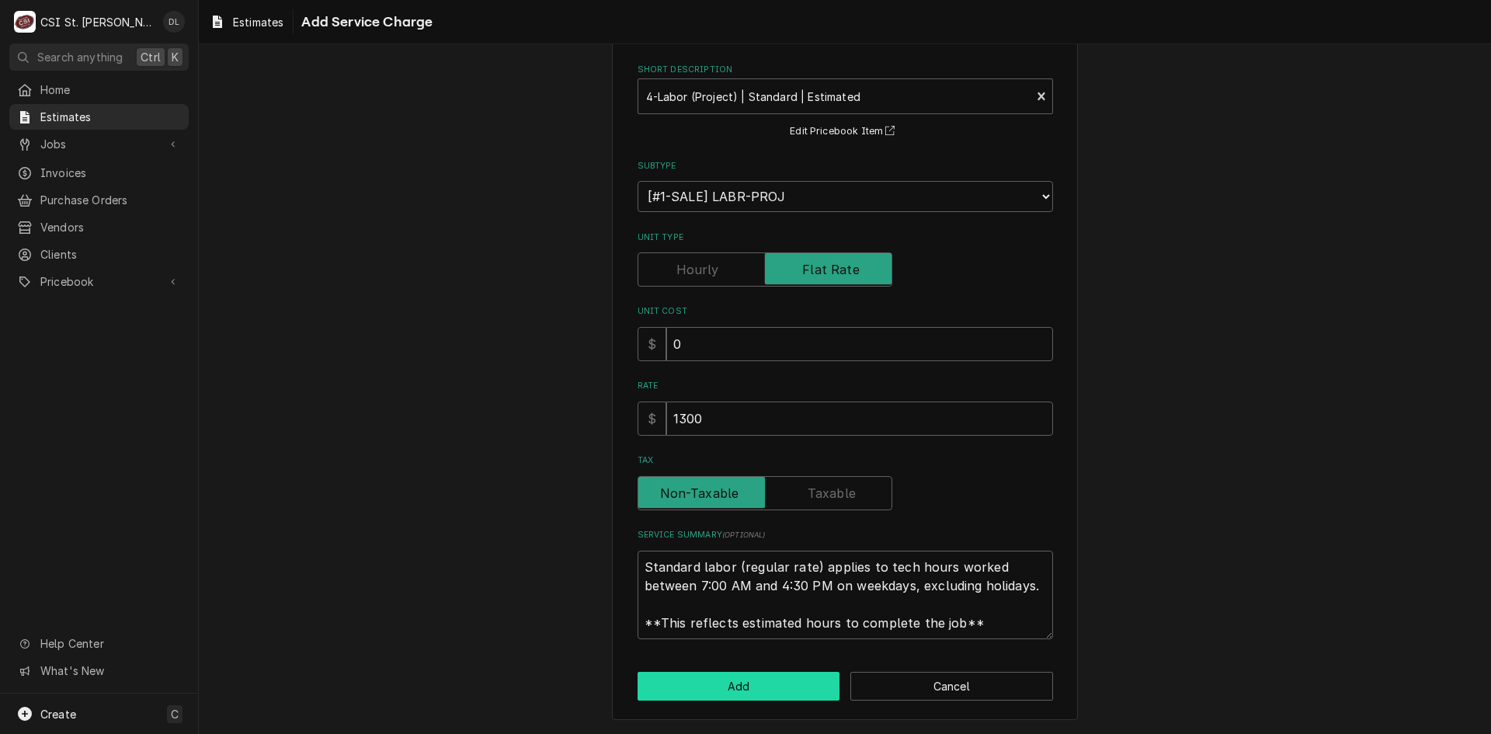
click at [740, 683] on button "Add" at bounding box center [739, 686] width 203 height 29
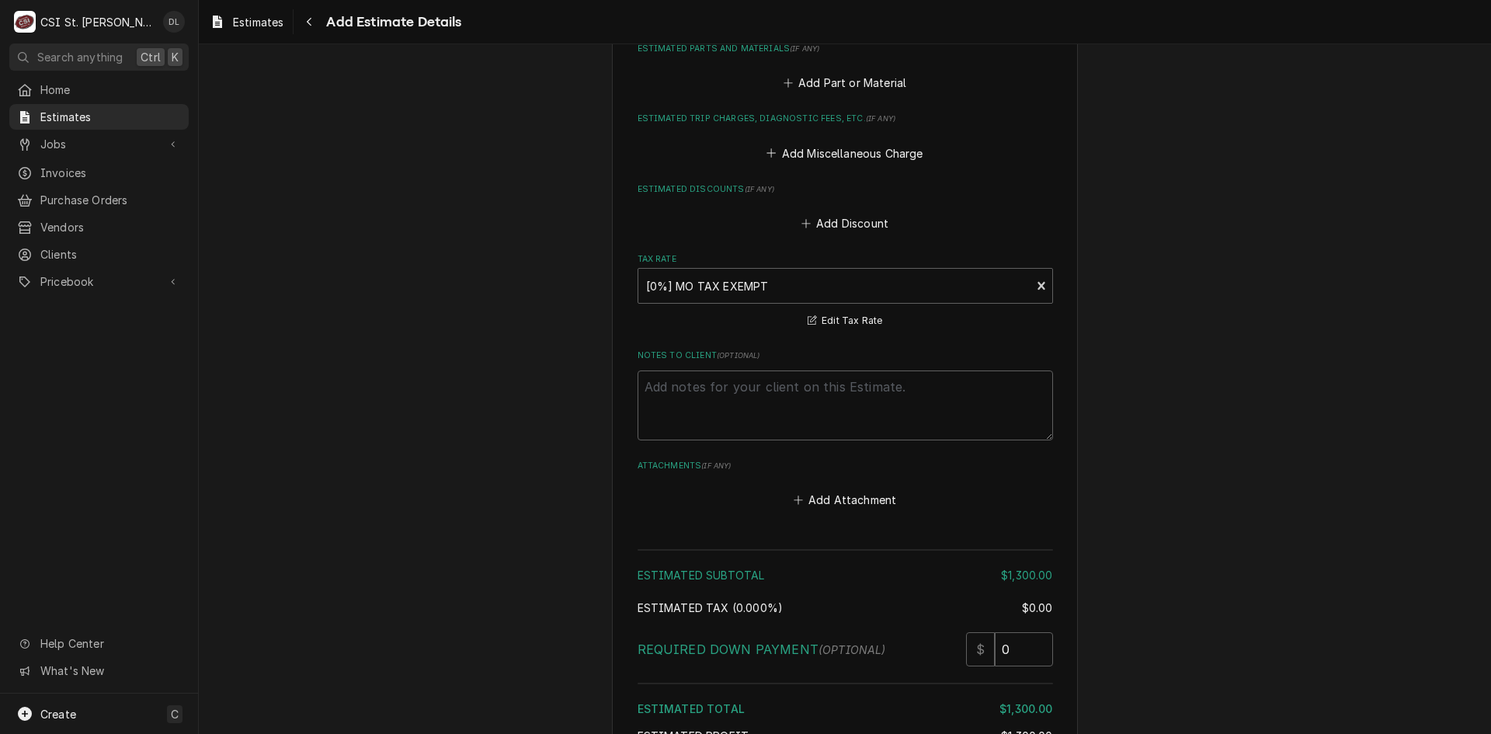
scroll to position [2574, 0]
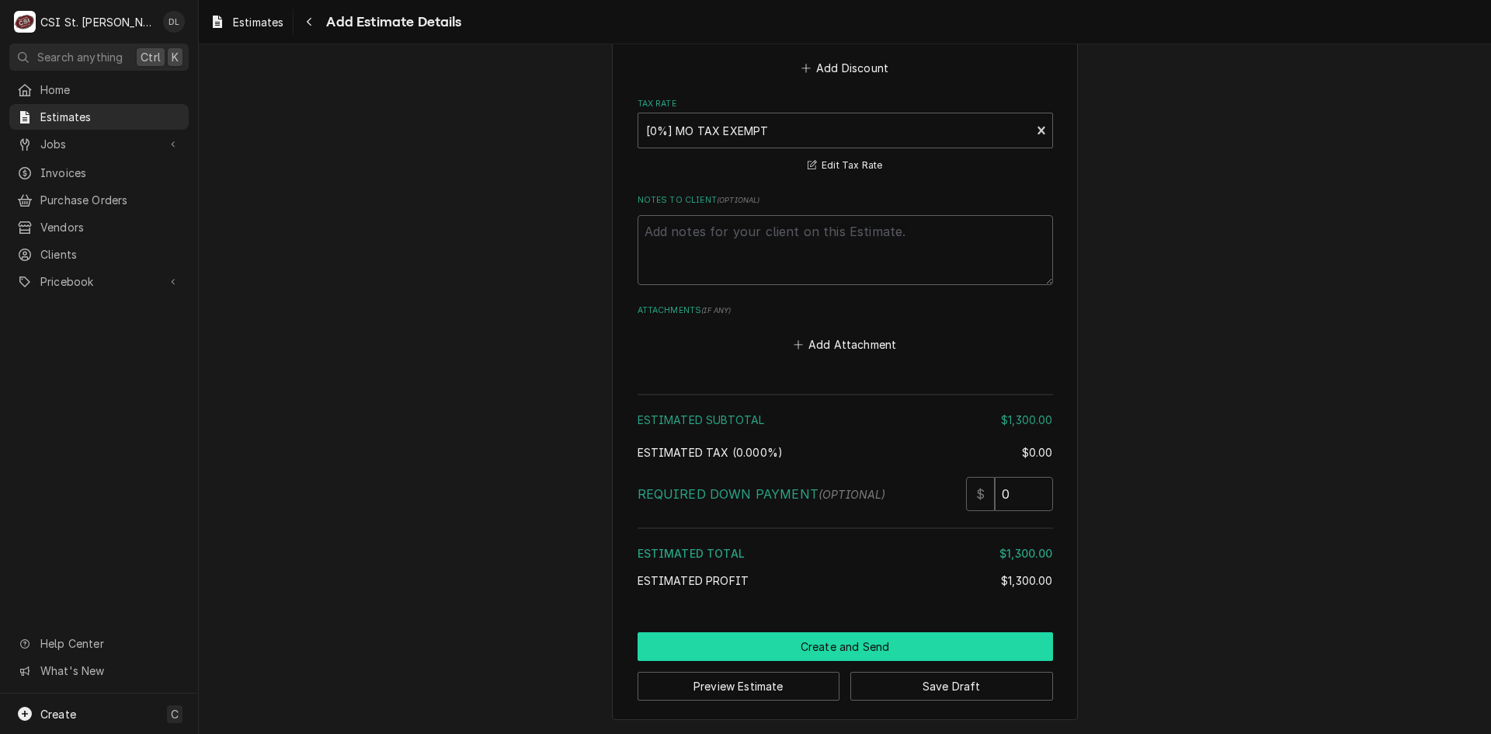
click at [925, 644] on button "Create and Send" at bounding box center [845, 646] width 415 height 29
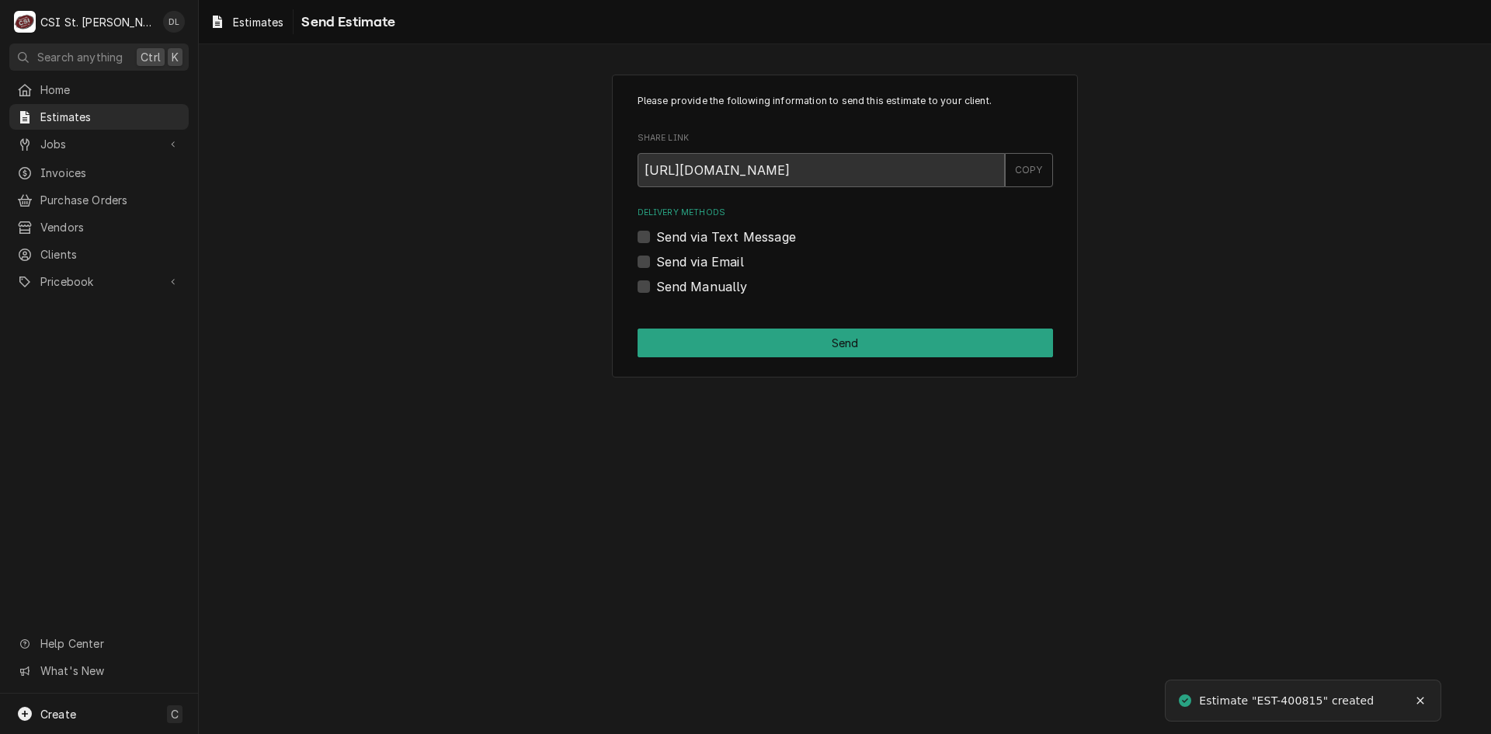
click at [656, 287] on label "Send Manually" at bounding box center [702, 286] width 92 height 19
click at [656, 287] on input "Send Manually" at bounding box center [863, 294] width 415 height 34
checkbox input "true"
click at [903, 356] on button "Send" at bounding box center [845, 343] width 415 height 29
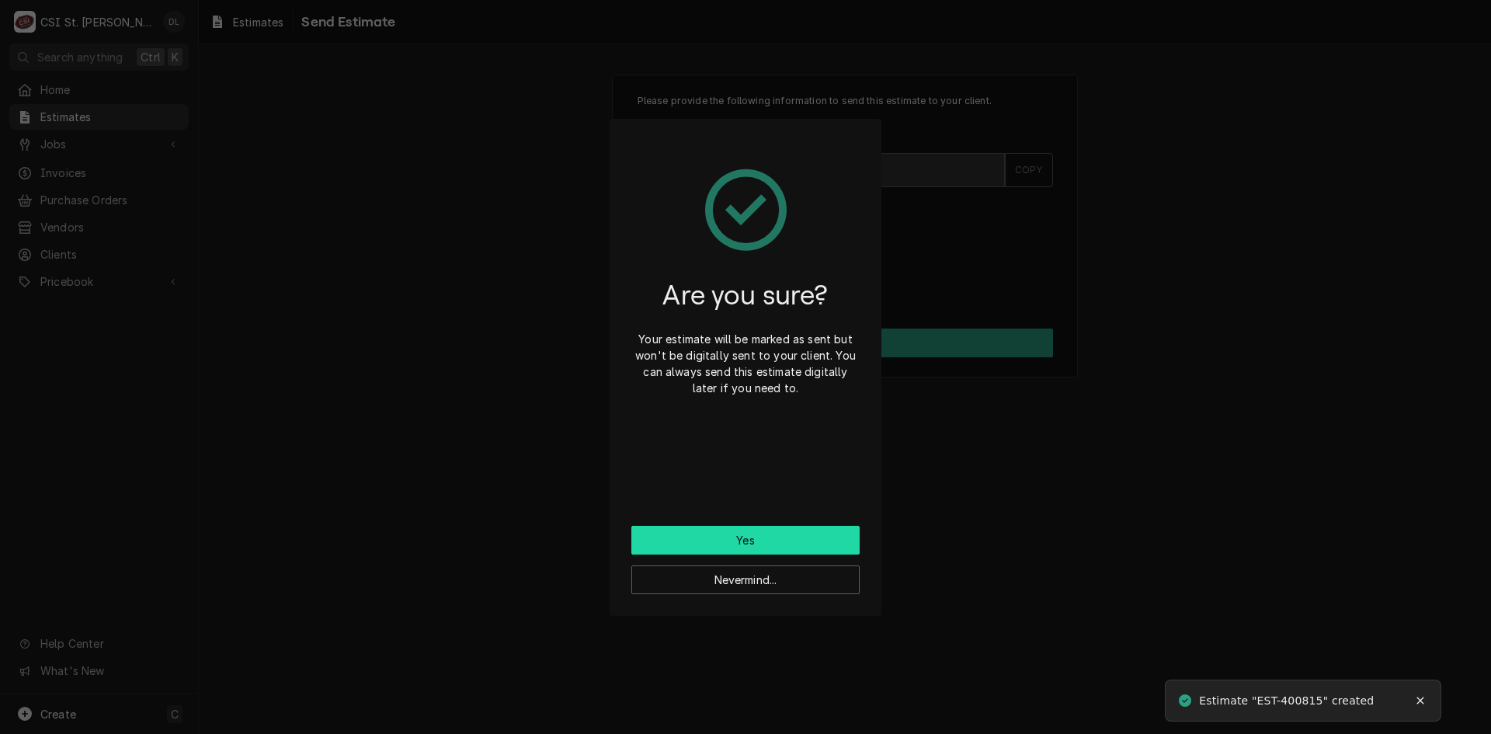
click at [796, 544] on button "Yes" at bounding box center [745, 540] width 228 height 29
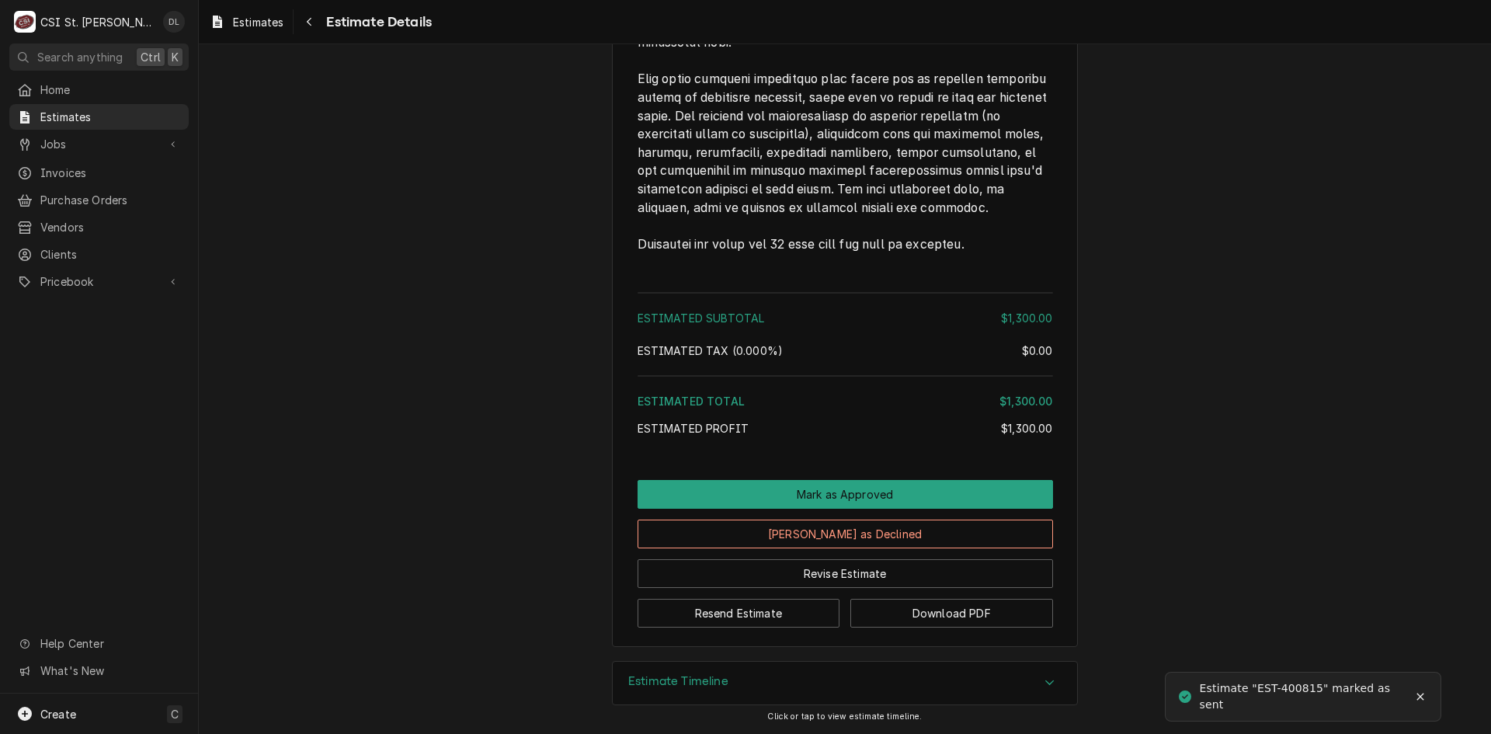
scroll to position [2361, 0]
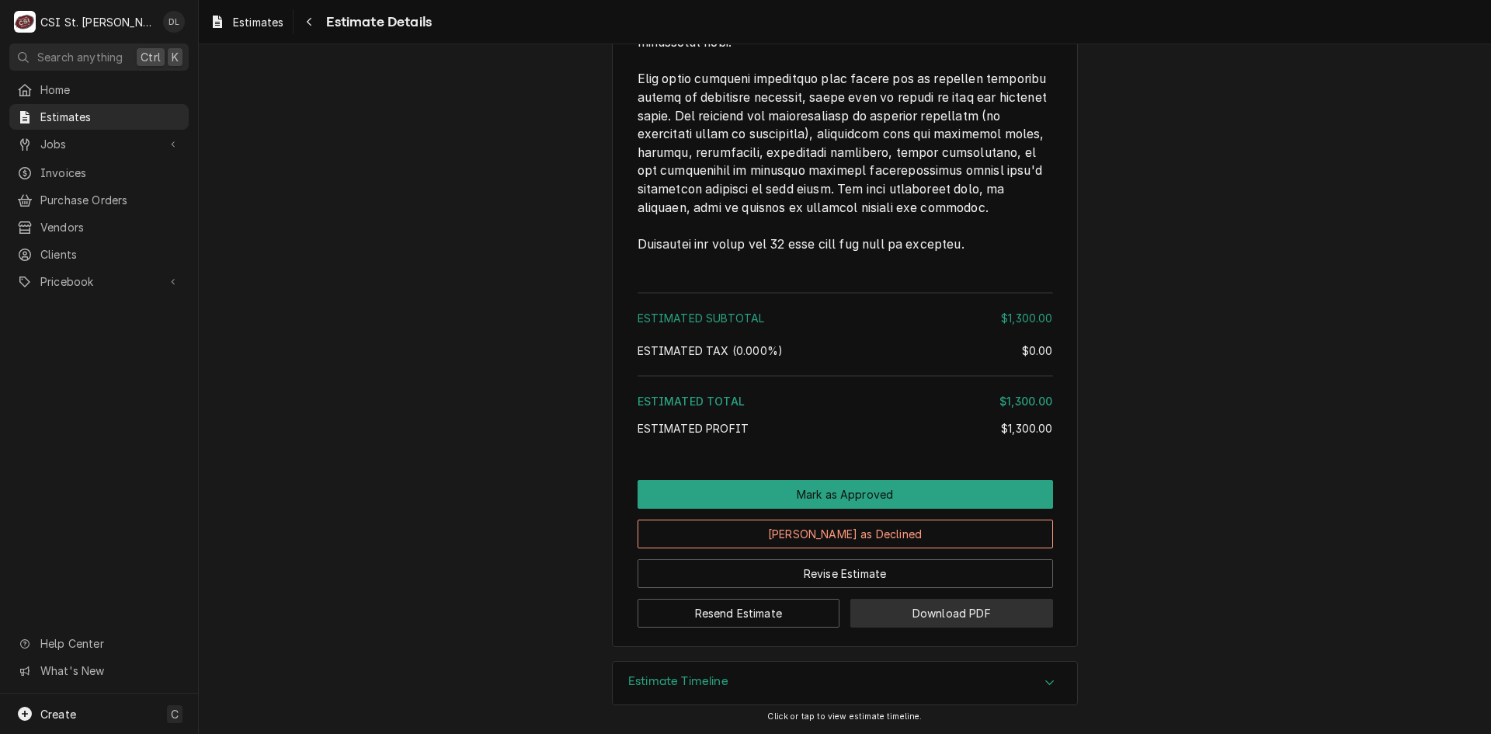
click at [1010, 620] on button "Download PDF" at bounding box center [951, 613] width 203 height 29
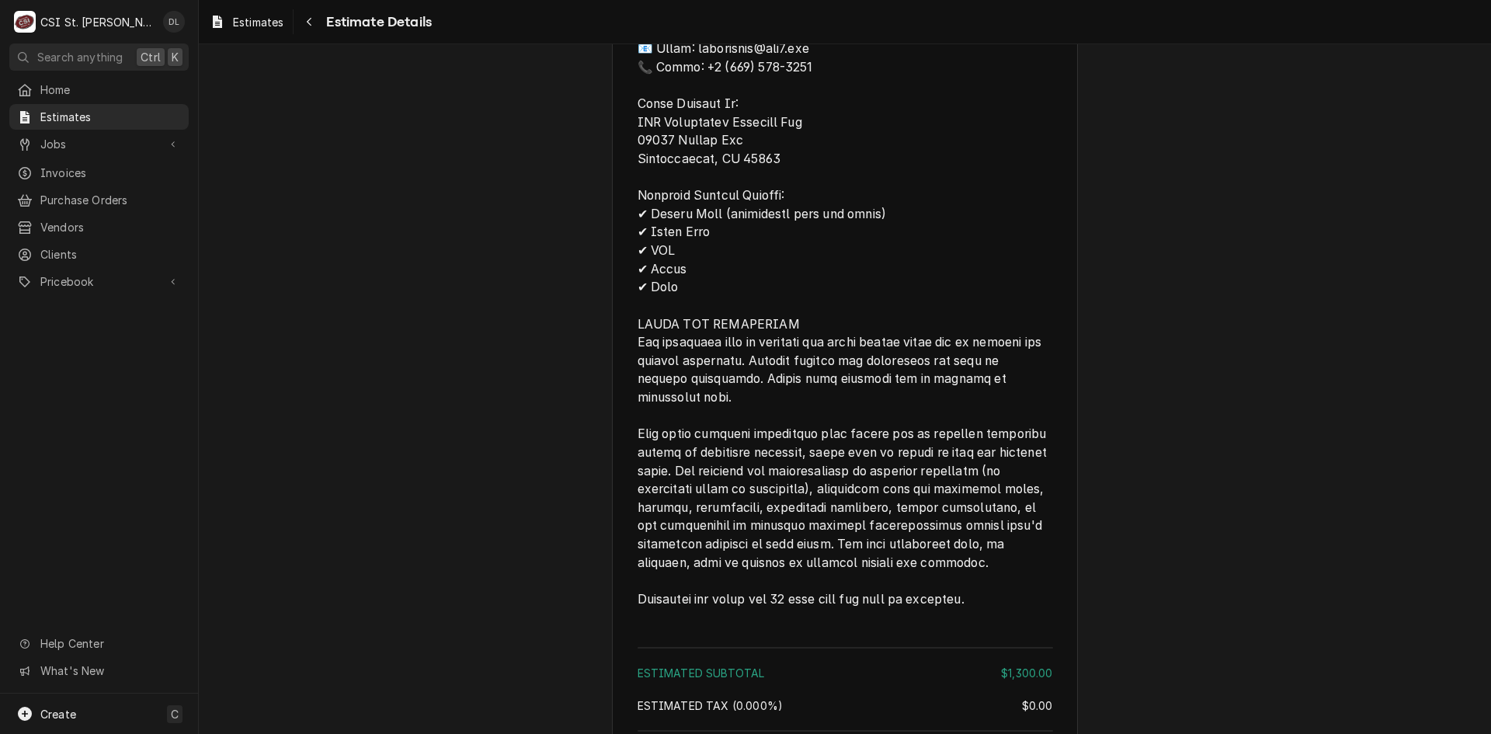
scroll to position [1973, 0]
click at [81, 113] on span "Estimates" at bounding box center [110, 117] width 141 height 16
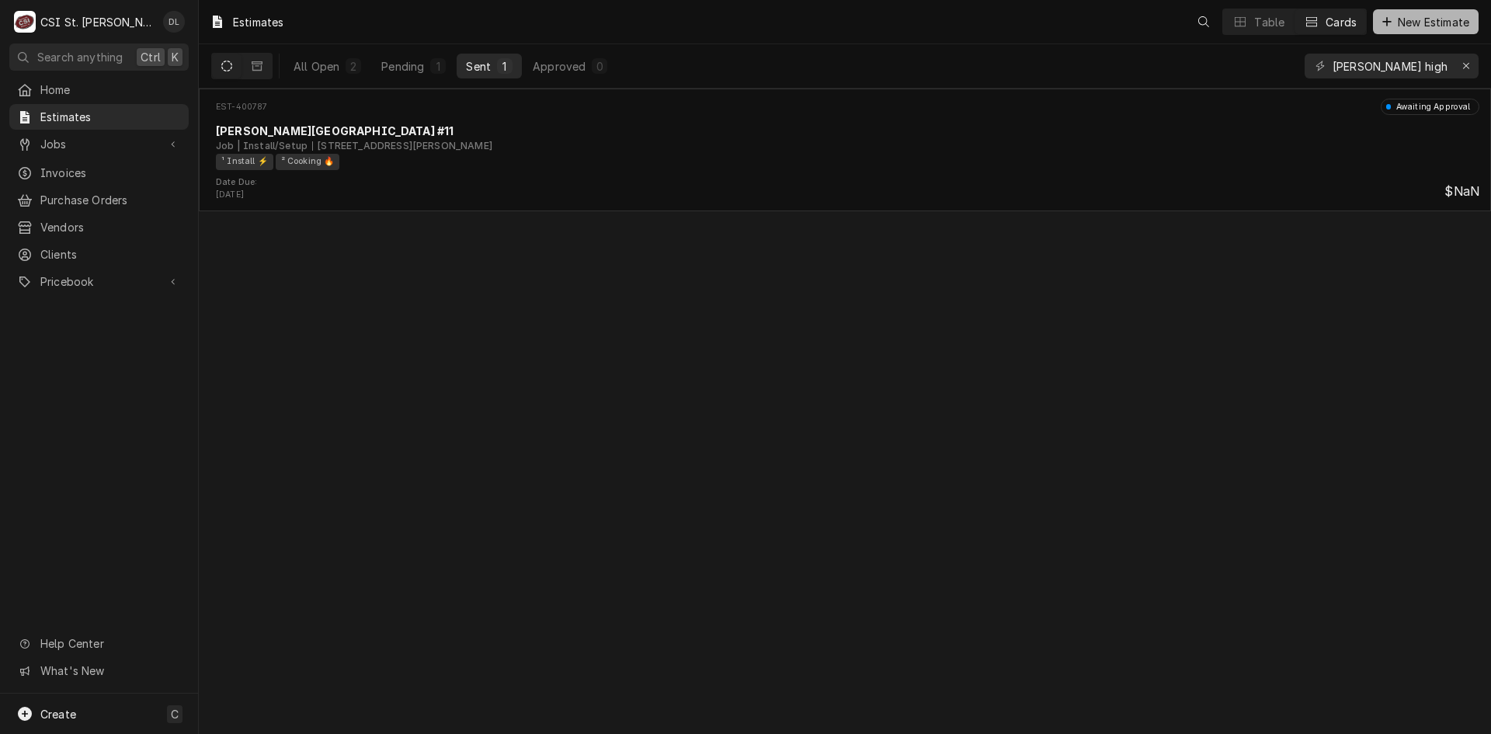
click at [1389, 23] on icon "Dynamic Content Wrapper" at bounding box center [1386, 21] width 9 height 11
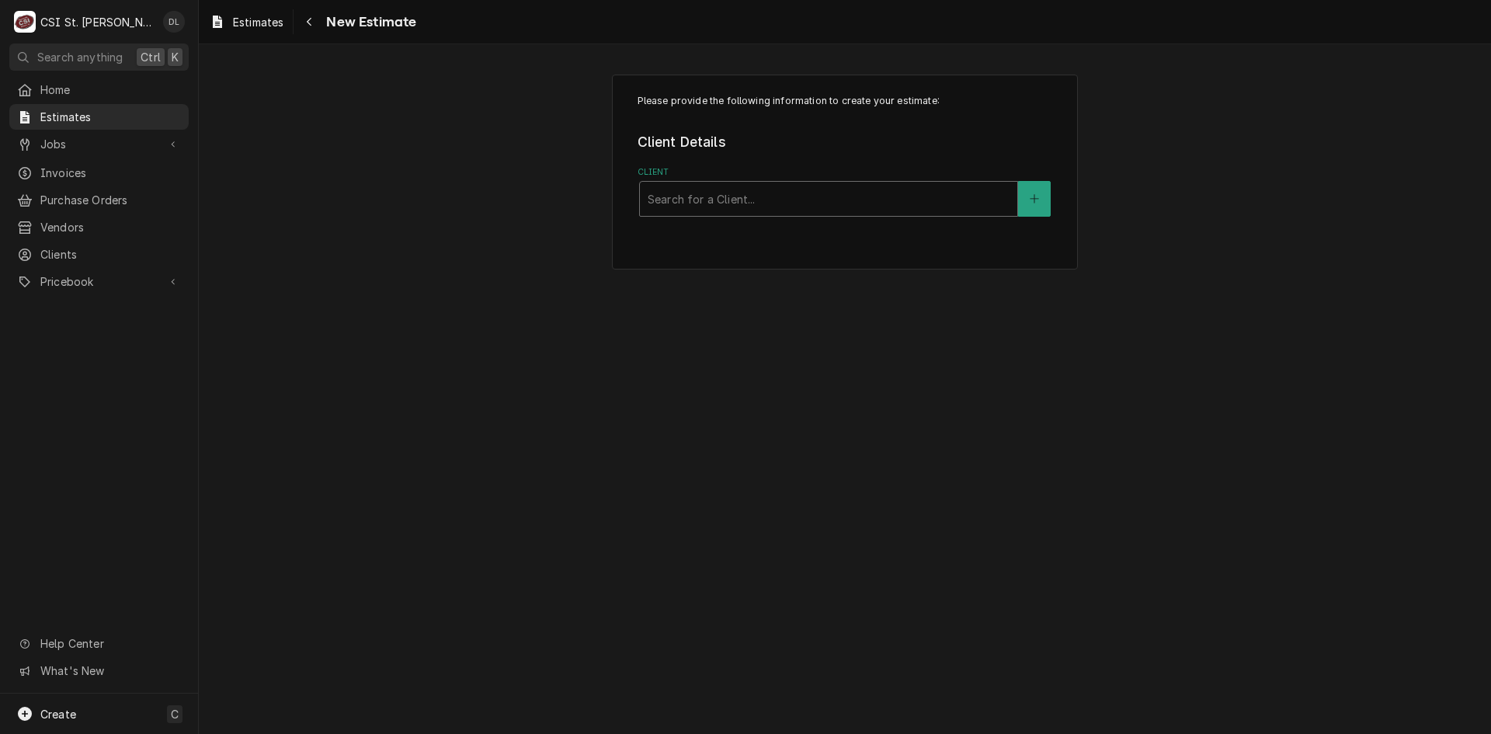
click at [839, 196] on div "Client" at bounding box center [829, 199] width 362 height 28
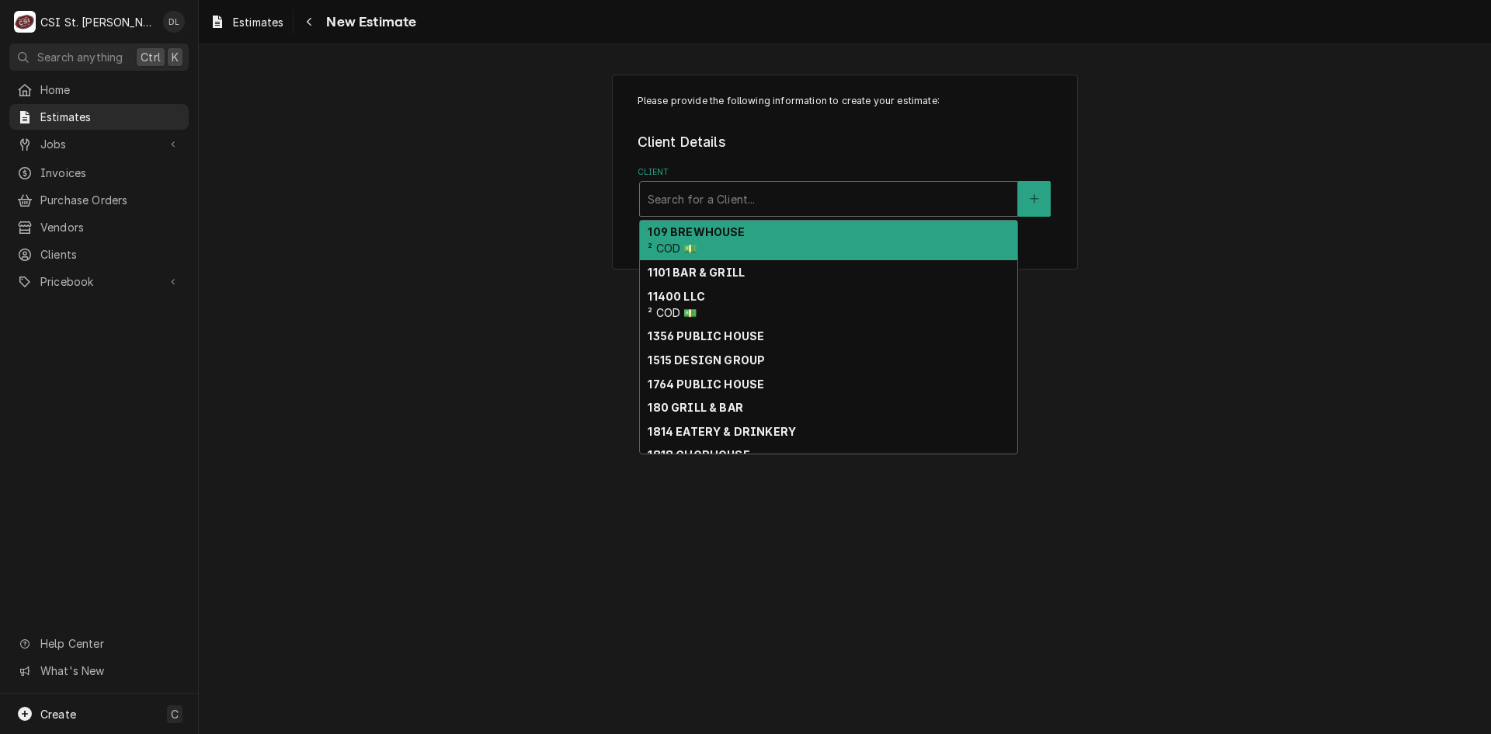
type input "o"
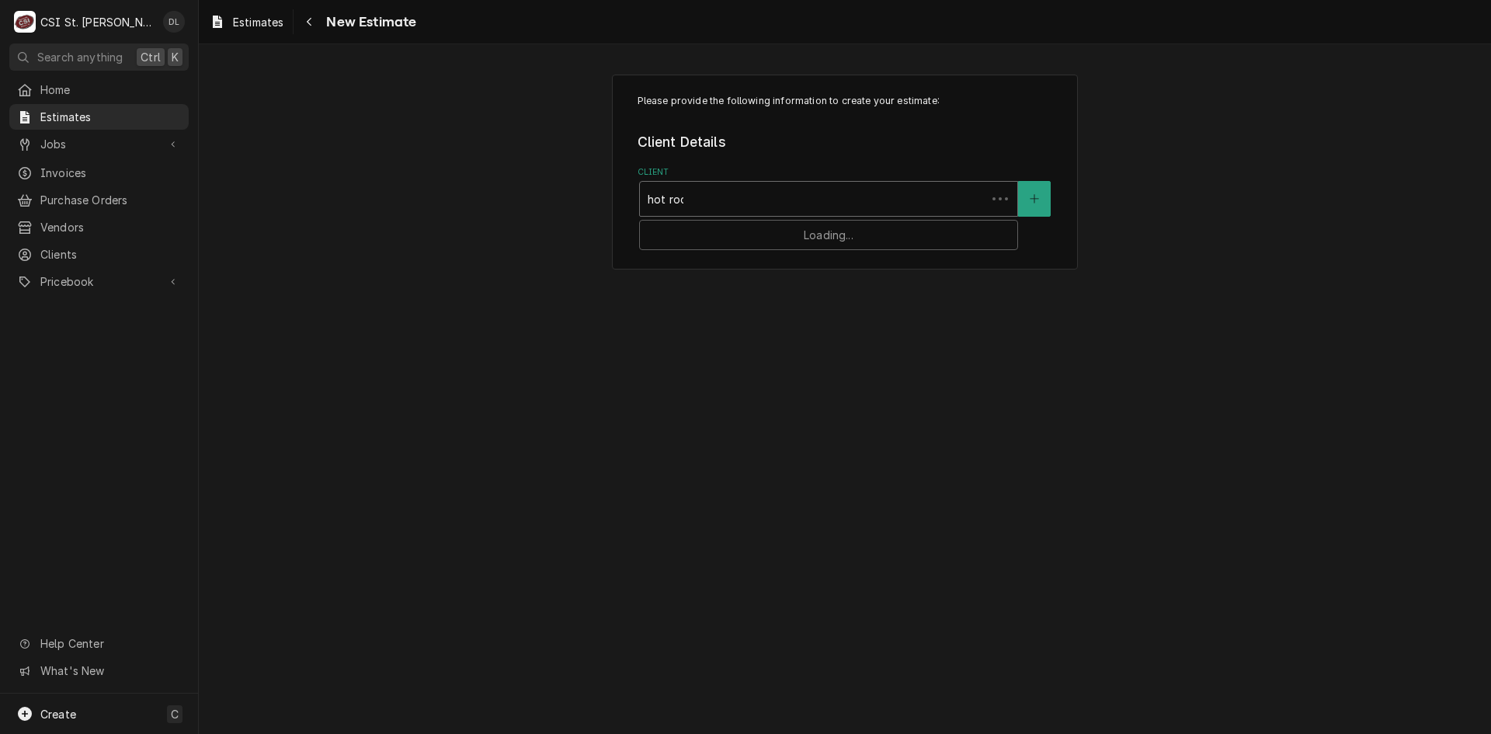
type input "hot rocks"
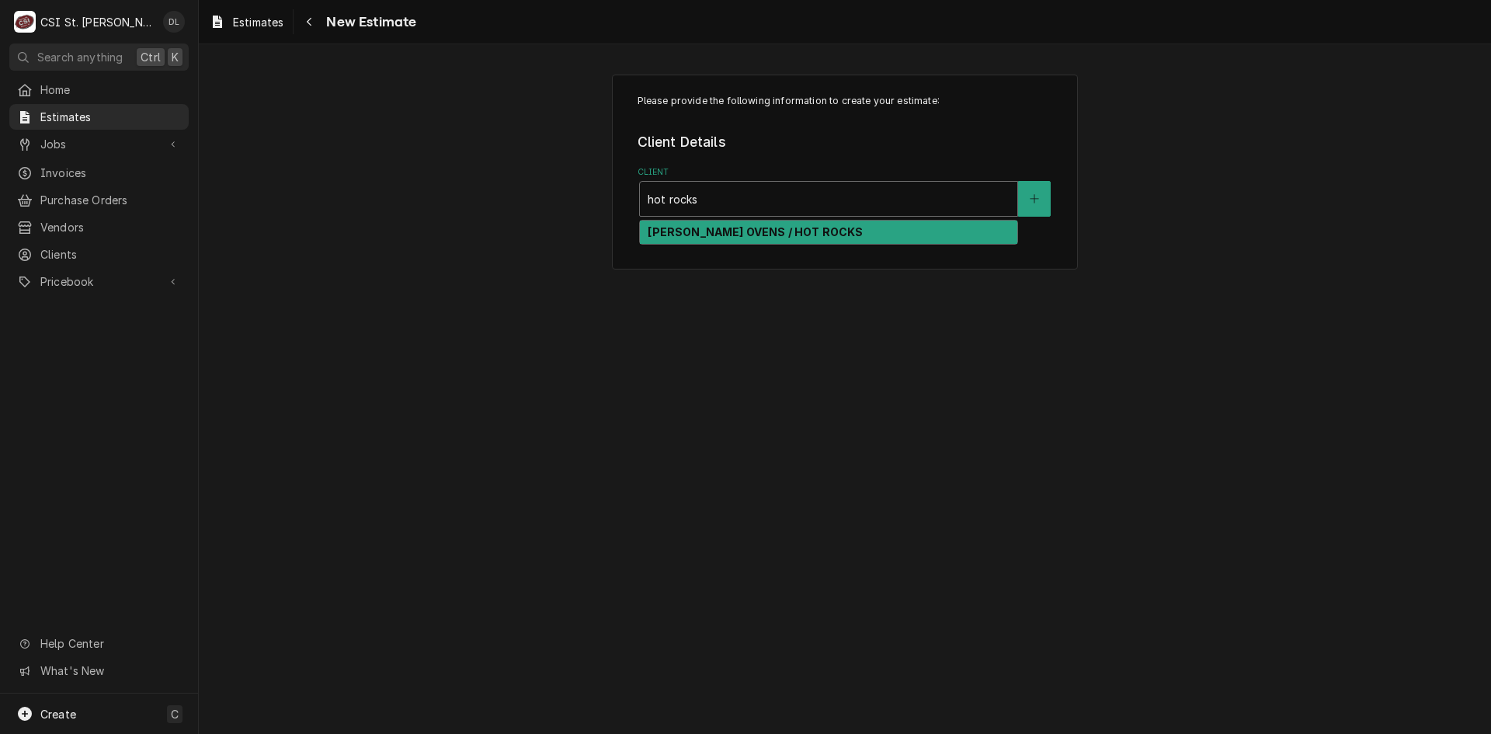
click at [775, 228] on strong "[PERSON_NAME] OVENS / HOT ROCKS" at bounding box center [755, 231] width 215 height 13
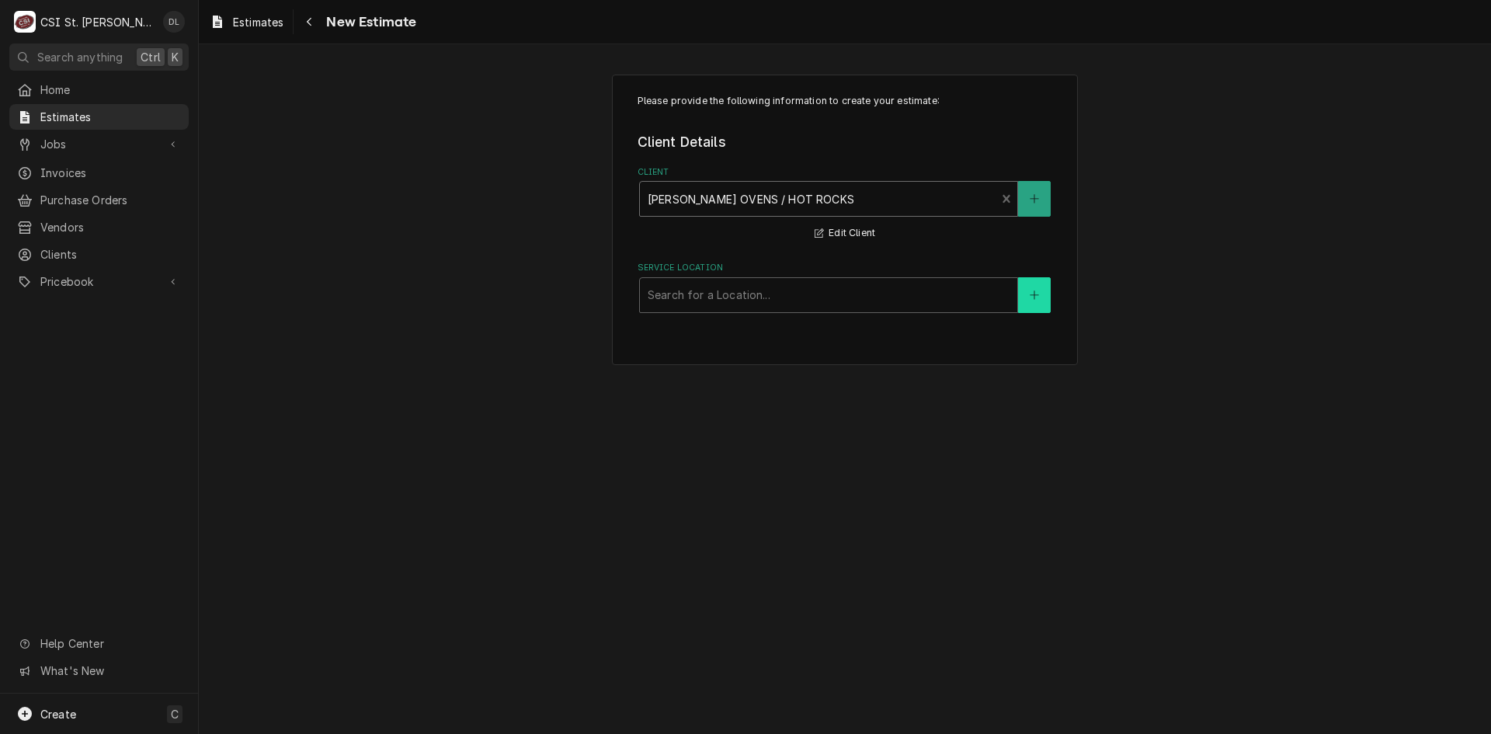
click at [1026, 300] on button "Service Location" at bounding box center [1034, 295] width 33 height 36
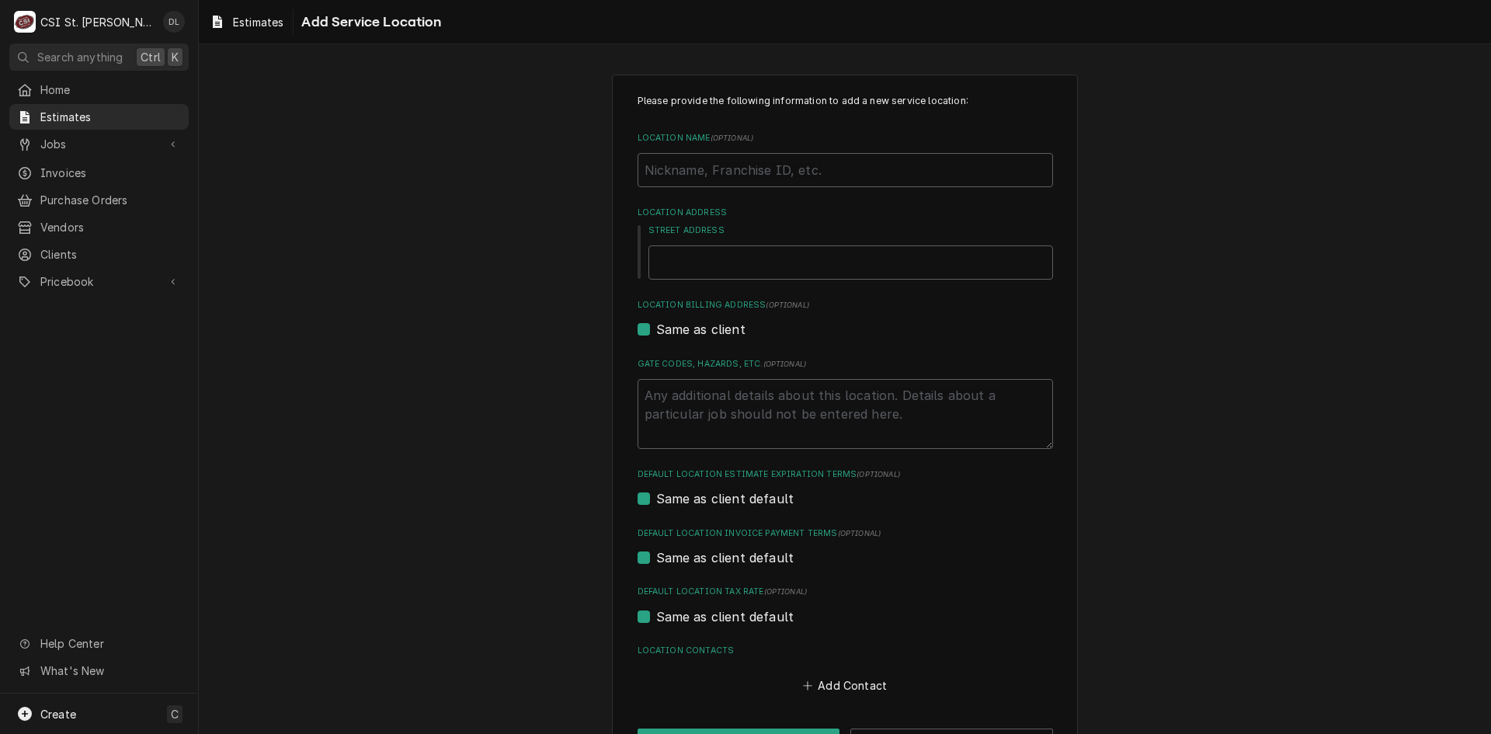
click at [448, 450] on div "Please provide the following information to add a new service location: Locatio…" at bounding box center [845, 426] width 1292 height 730
click at [831, 176] on input "Location Name ( optional )" at bounding box center [845, 170] width 415 height 34
type textarea "x"
type input "P"
type textarea "x"
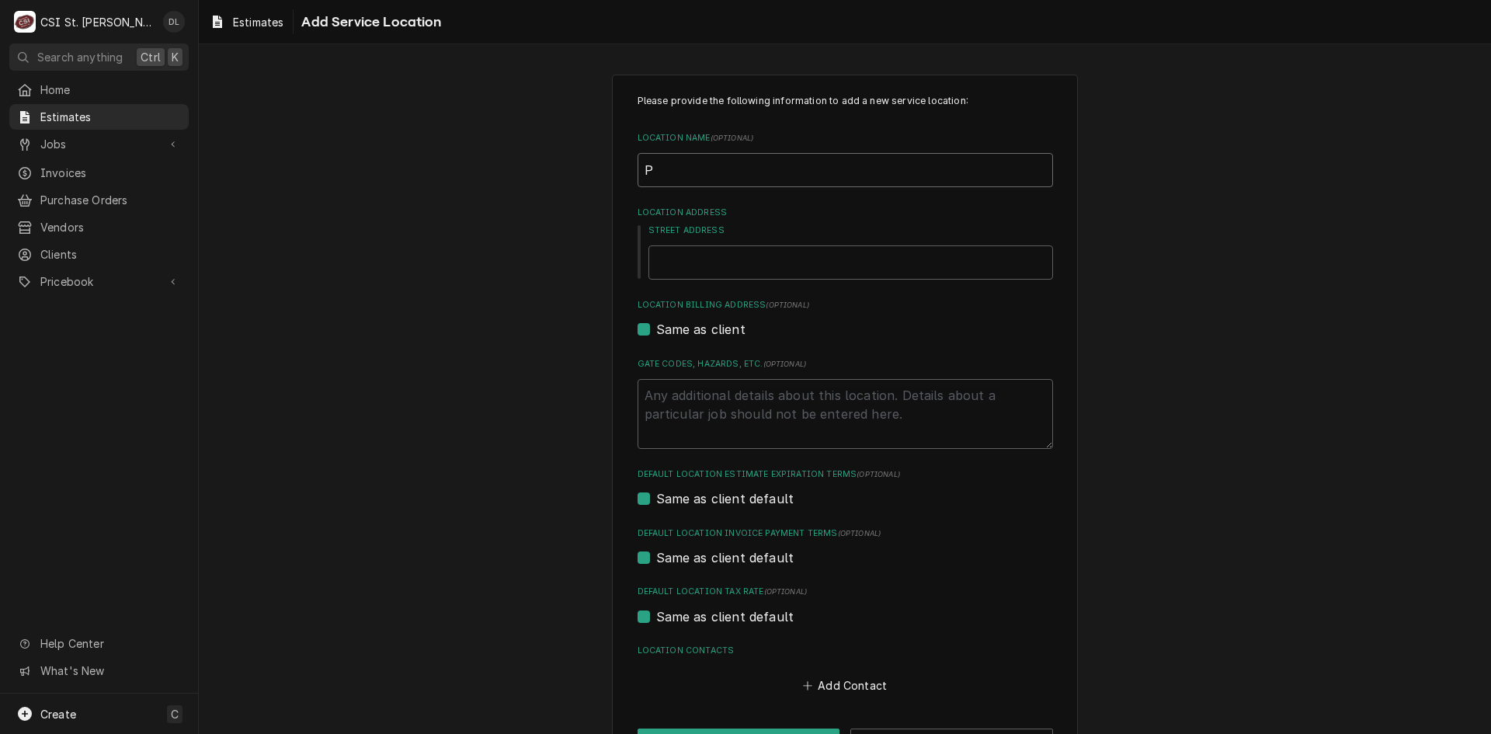
type input "Pa"
type textarea "x"
type input "PaP"
type textarea "x"
type input "PaPP"
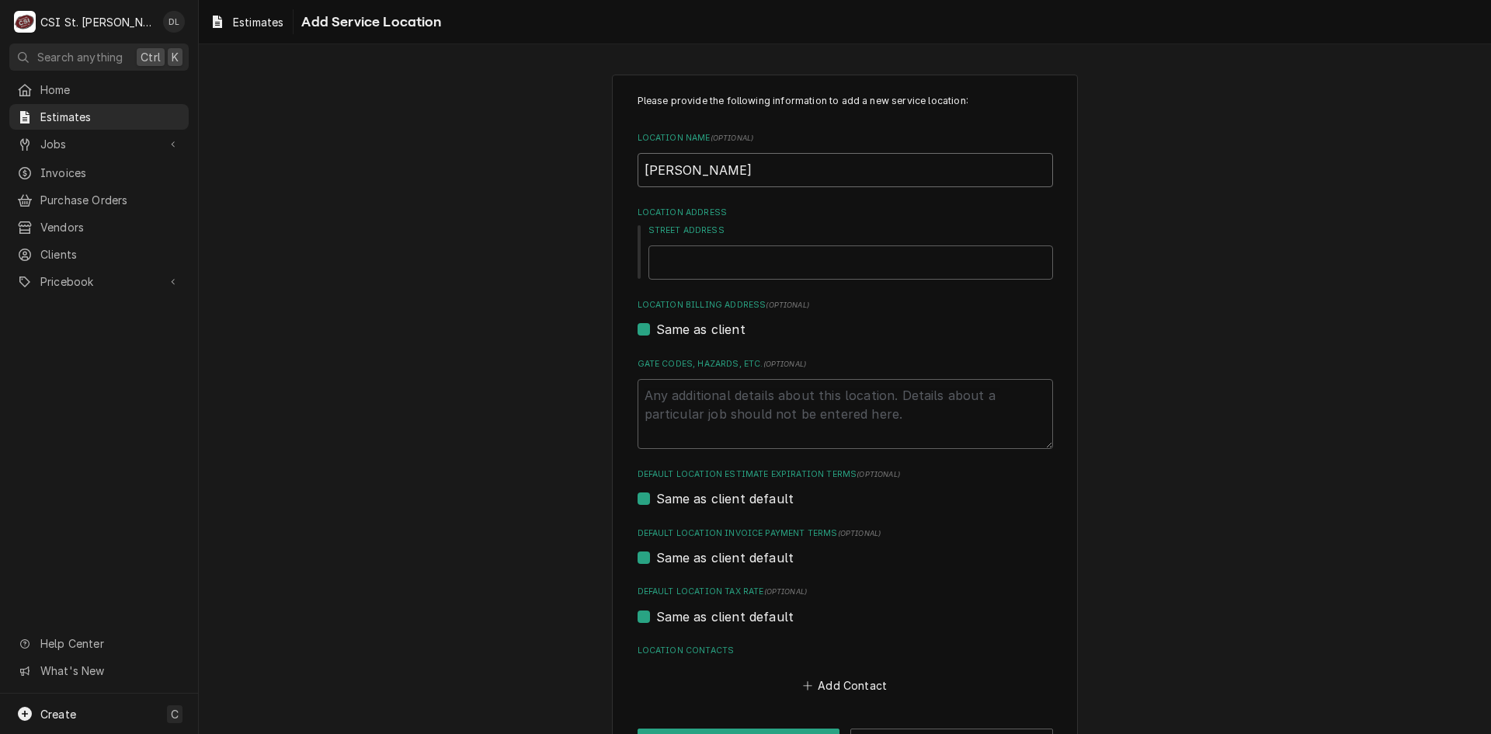
type textarea "x"
type input "PaPPo"
type textarea "x"
type input "PaPPo'"
type textarea "x"
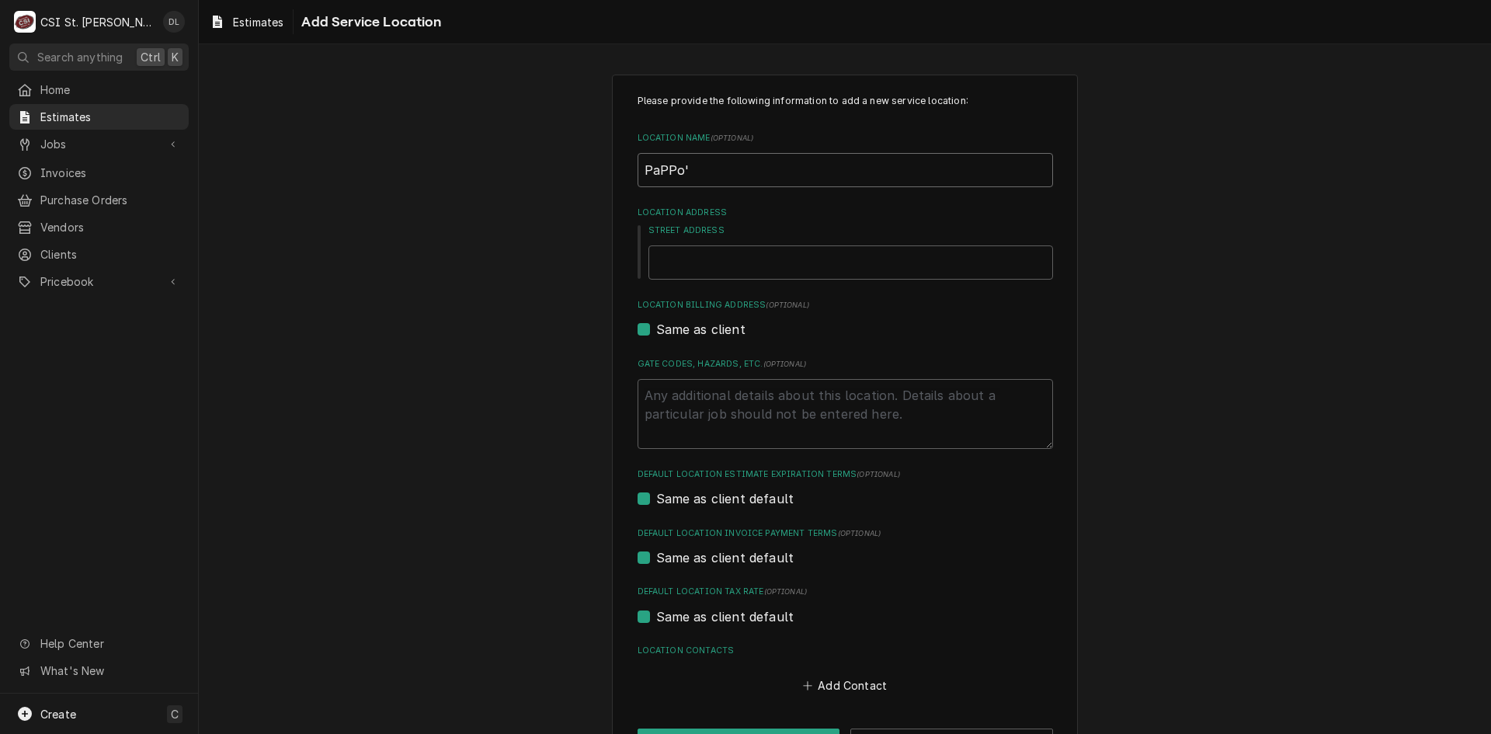
type input "PaPPo's"
type textarea "x"
type input "PaPPo's"
type textarea "x"
type input "PaPPo's p"
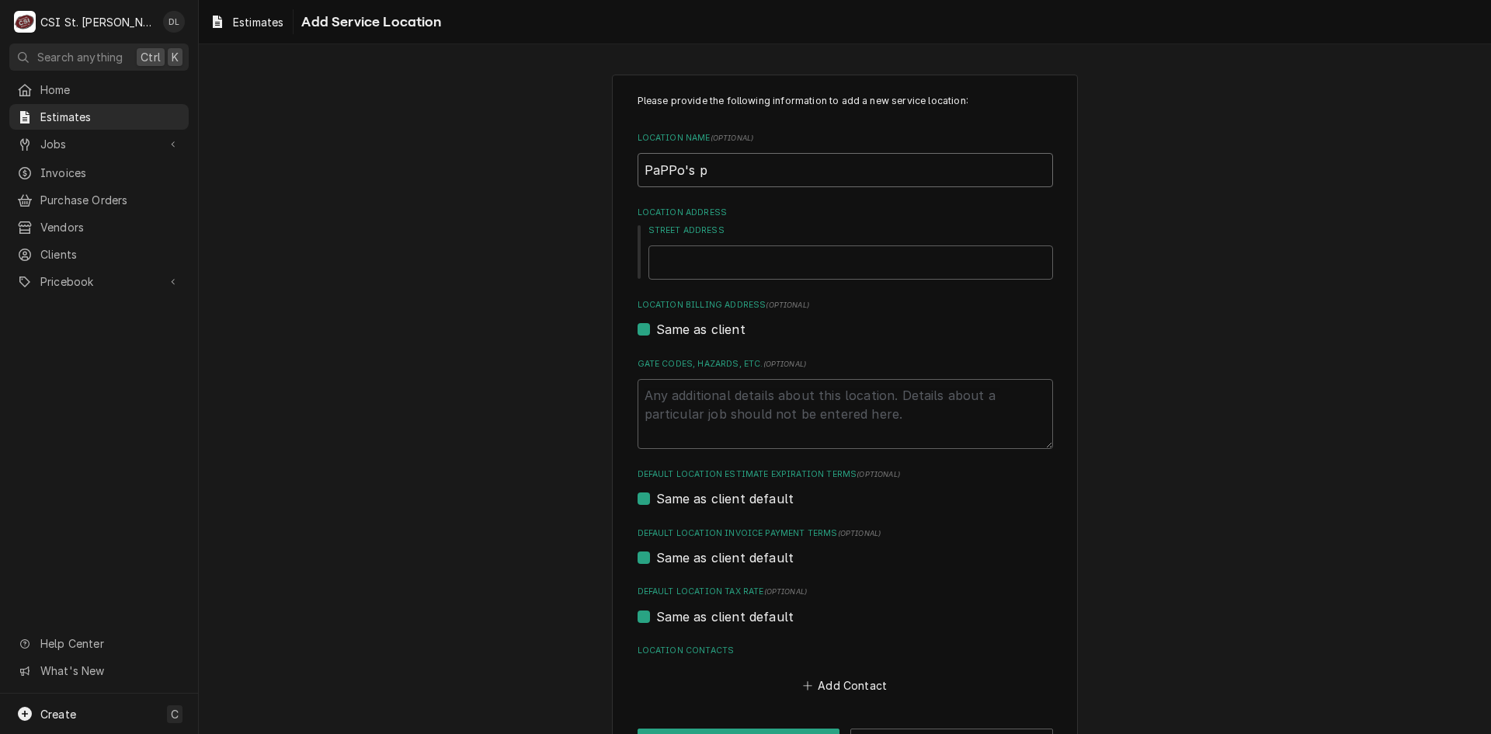
type textarea "x"
type input "PaPPo's pi"
type textarea "x"
type input "PaPPo's piz"
type textarea "x"
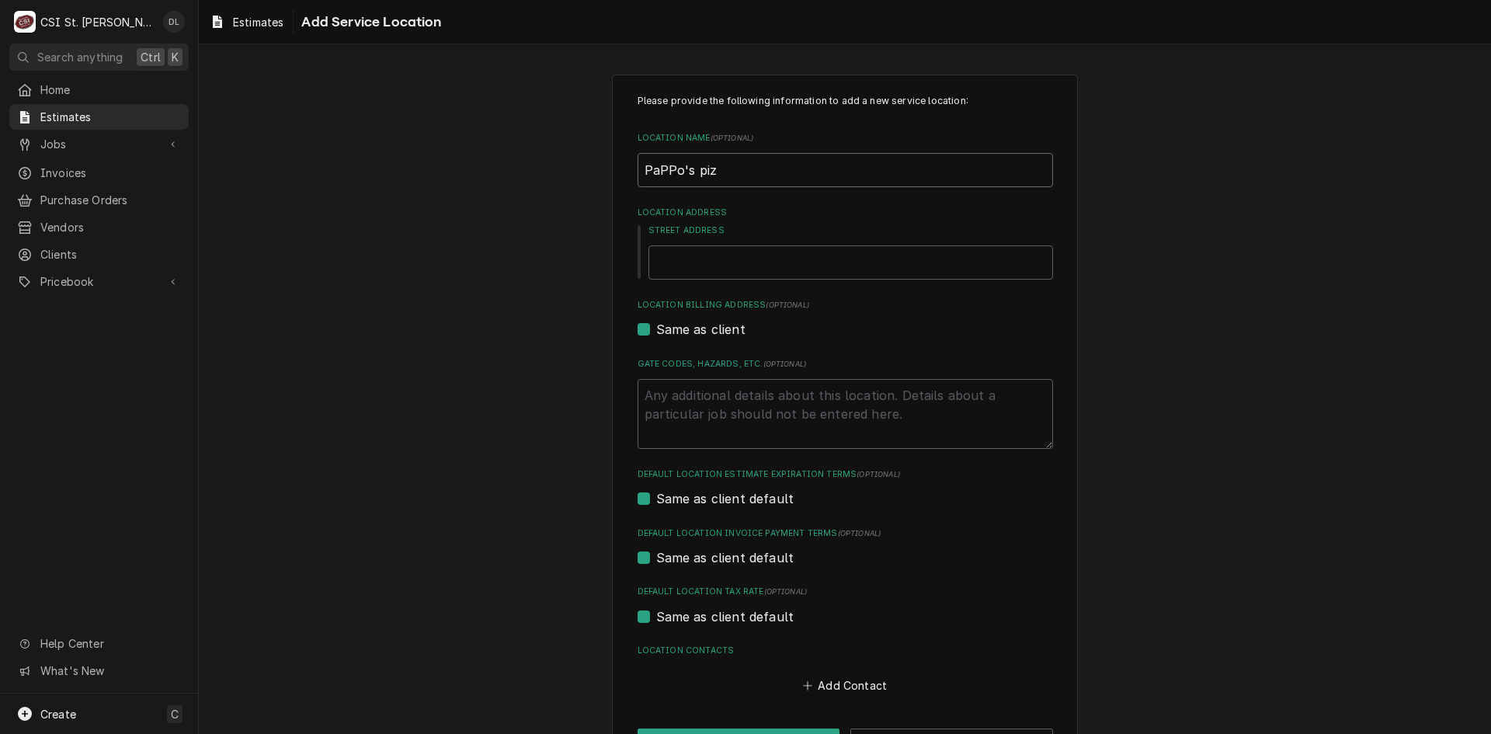
type input "PaPPo's pizz"
type textarea "x"
type input "PaPPo's pizza"
click at [669, 172] on input "PaPPo's pizza" at bounding box center [845, 170] width 415 height 34
type textarea "x"
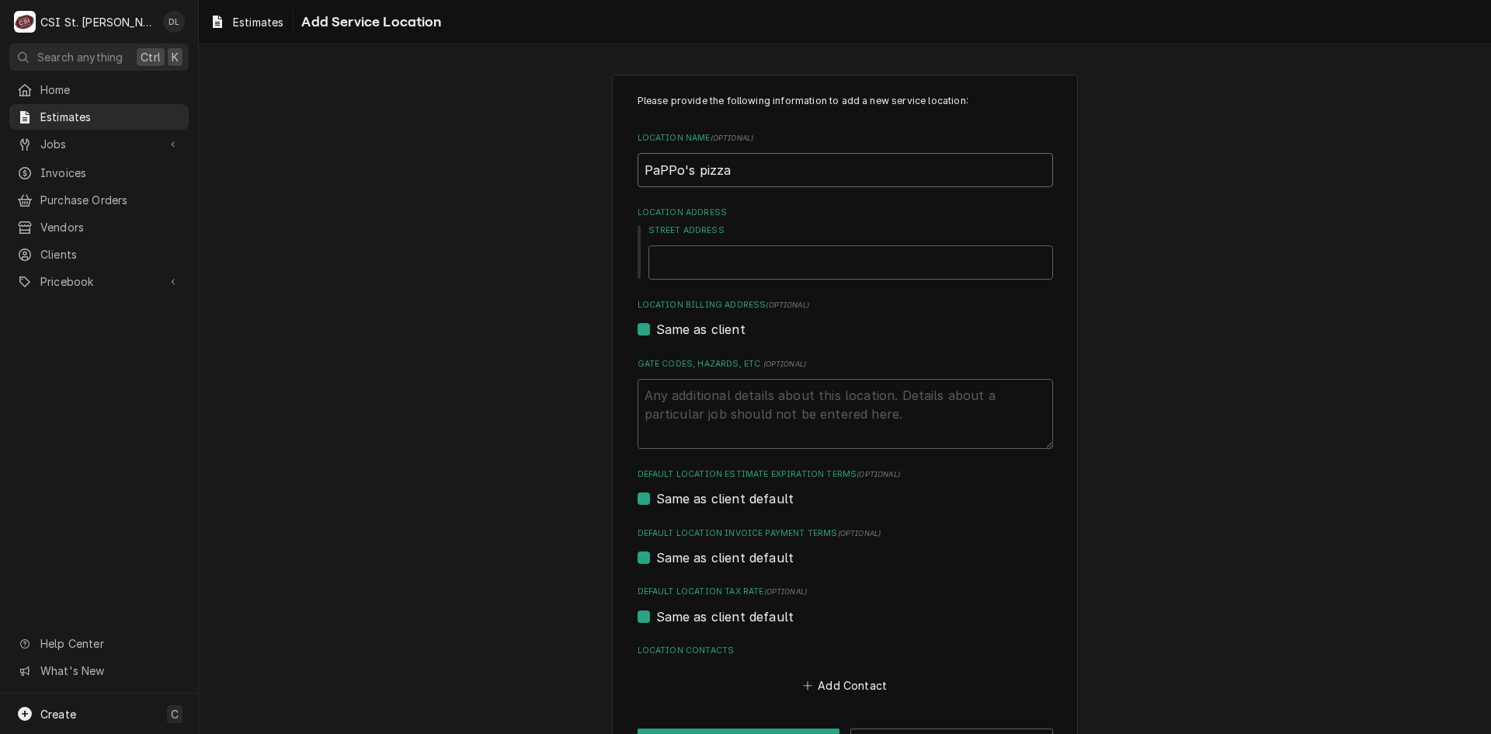
type input "PaPo's pizza"
type textarea "x"
type input "Pao's pizza"
type textarea "x"
type input "Papo's pizza"
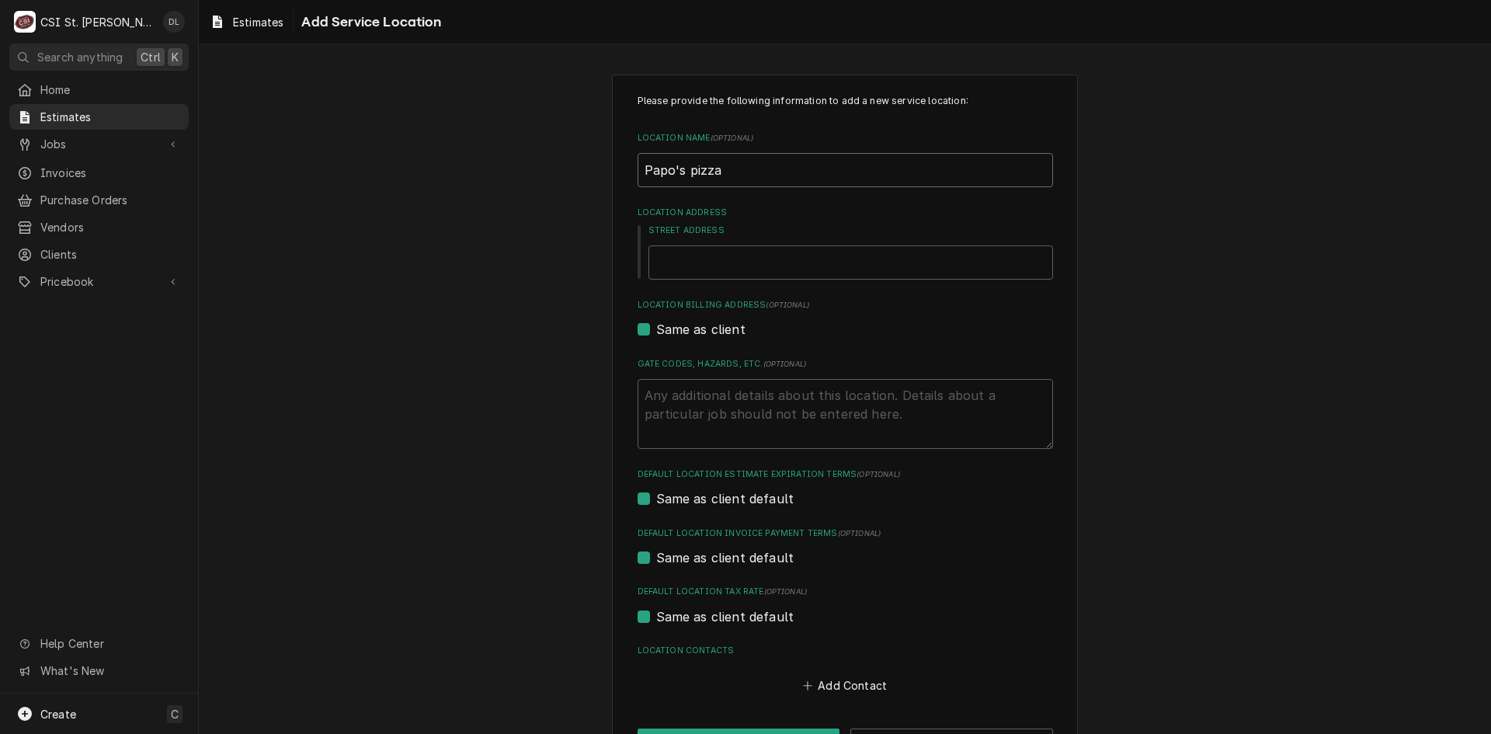
type textarea "x"
type input "Pappo's pizza"
type textarea "x"
type input "Pappo's pizza"
click at [721, 253] on input "Street Address" at bounding box center [850, 262] width 405 height 34
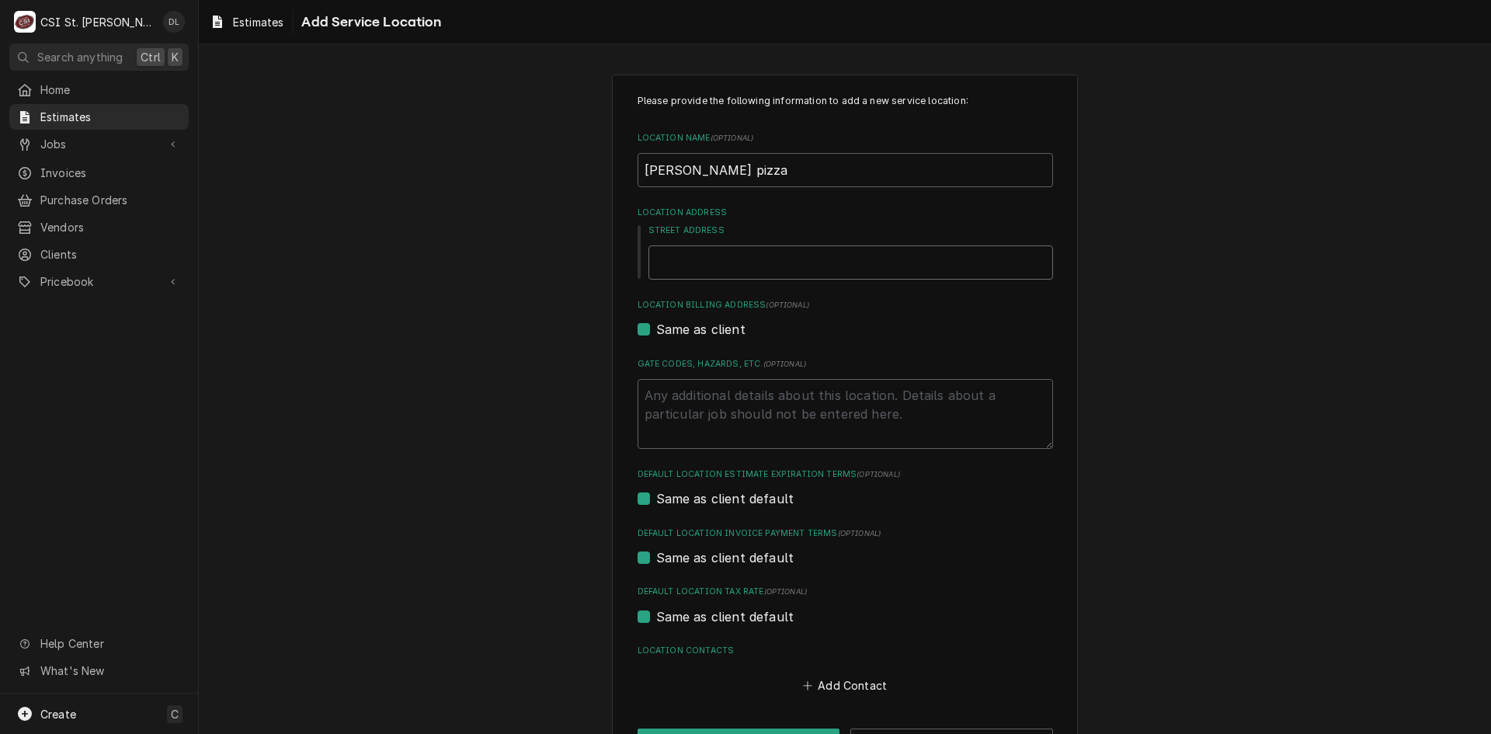
type textarea "x"
type input "7"
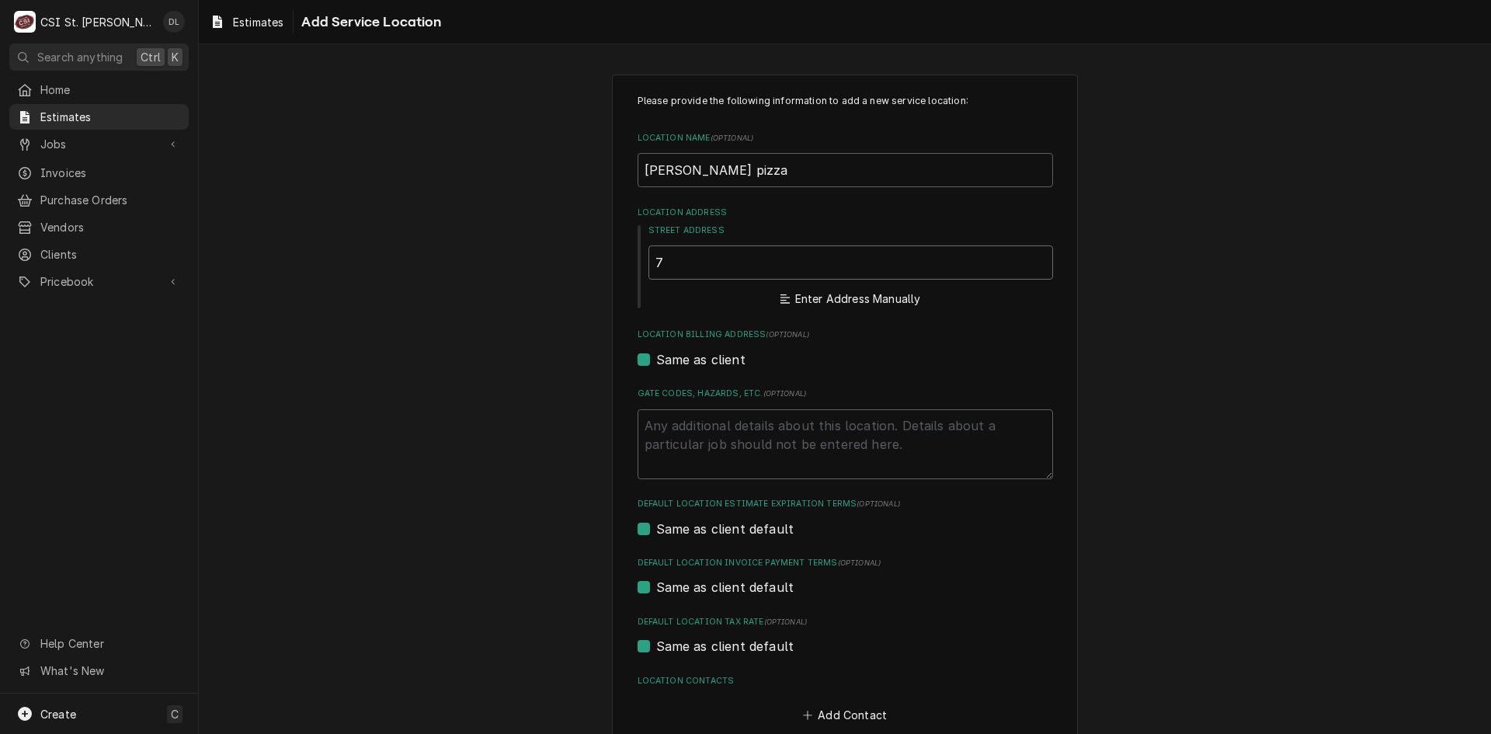
type textarea "x"
type input "70"
type textarea "x"
type input "701"
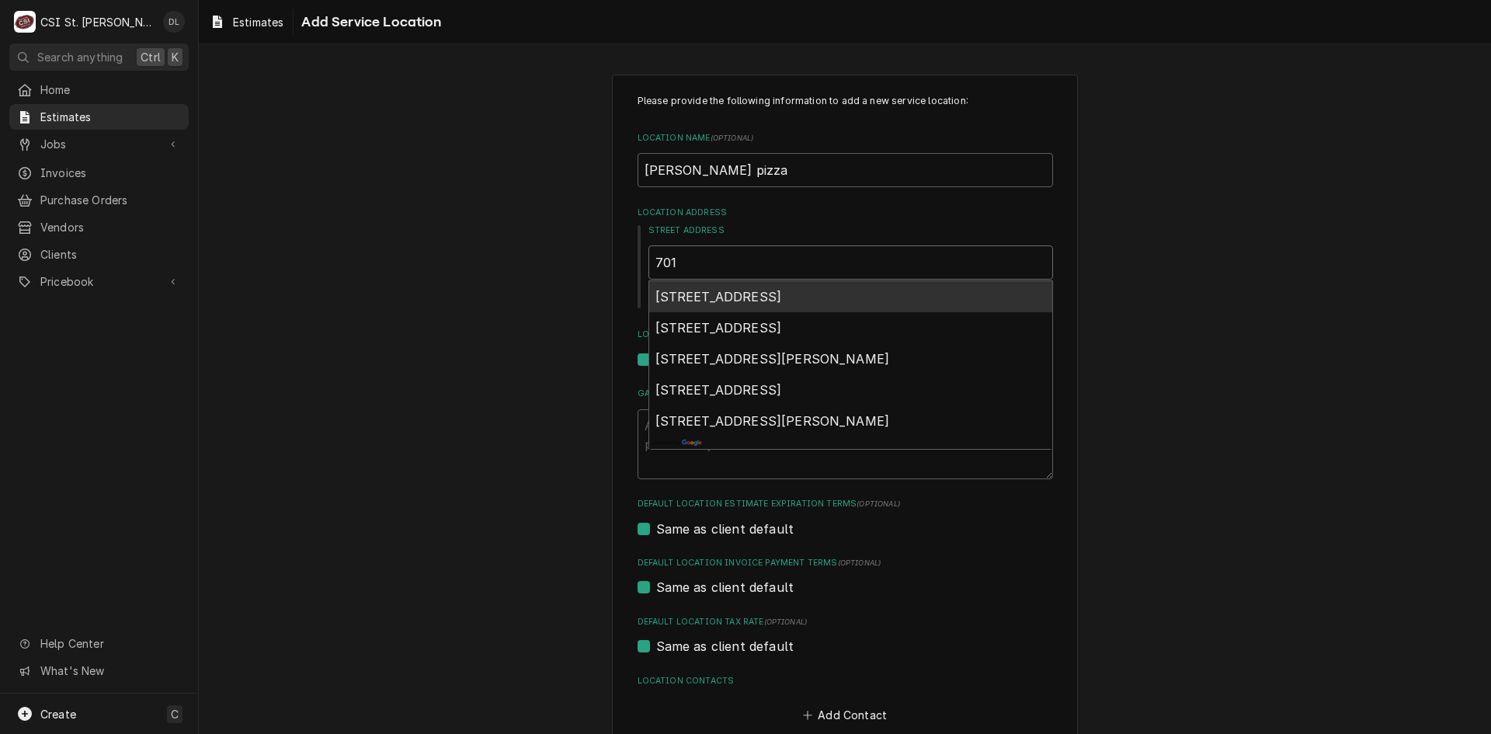
type textarea "x"
type input "701"
type textarea "x"
type input "701 n"
type textarea "x"
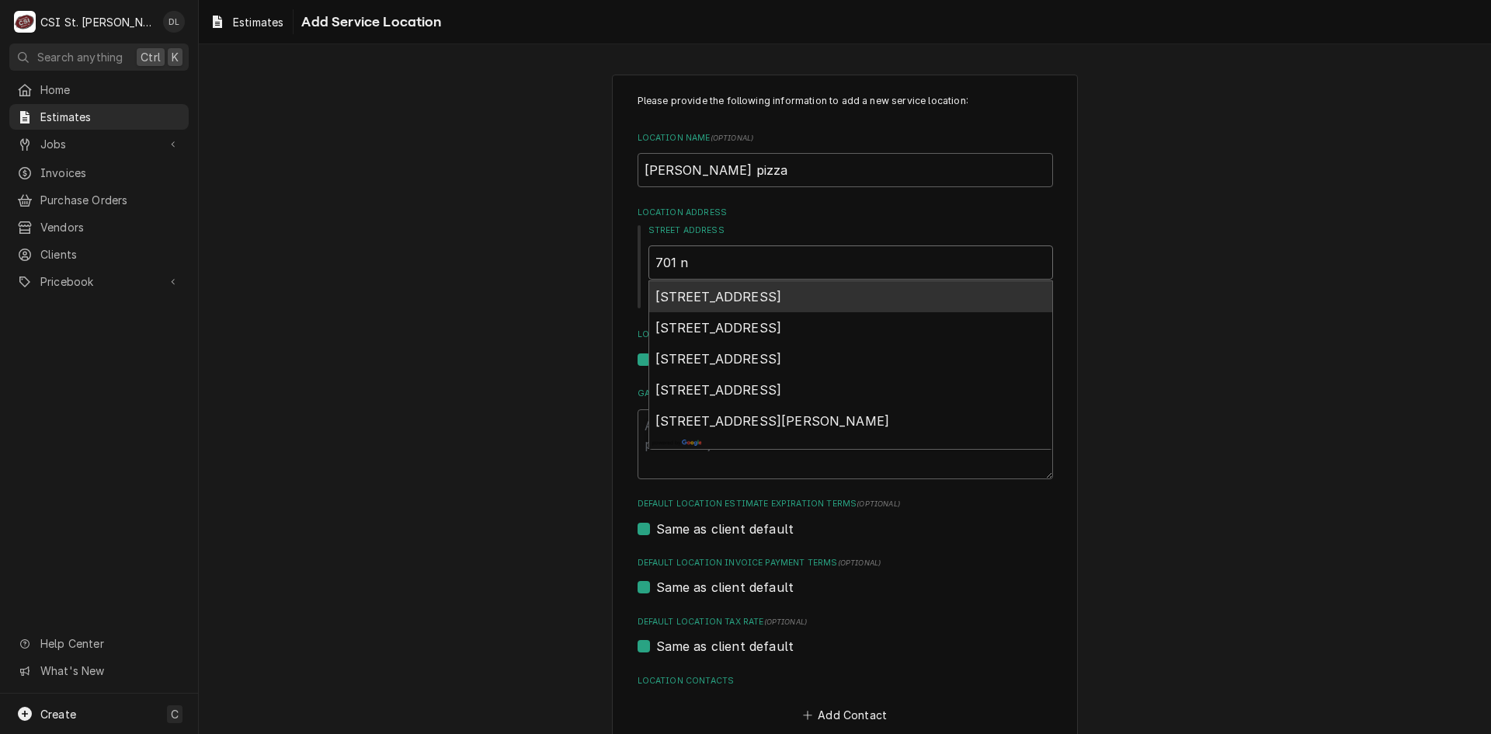
type input "701 no"
type textarea "x"
type input "701 nor"
type textarea "x"
type input "701 nort"
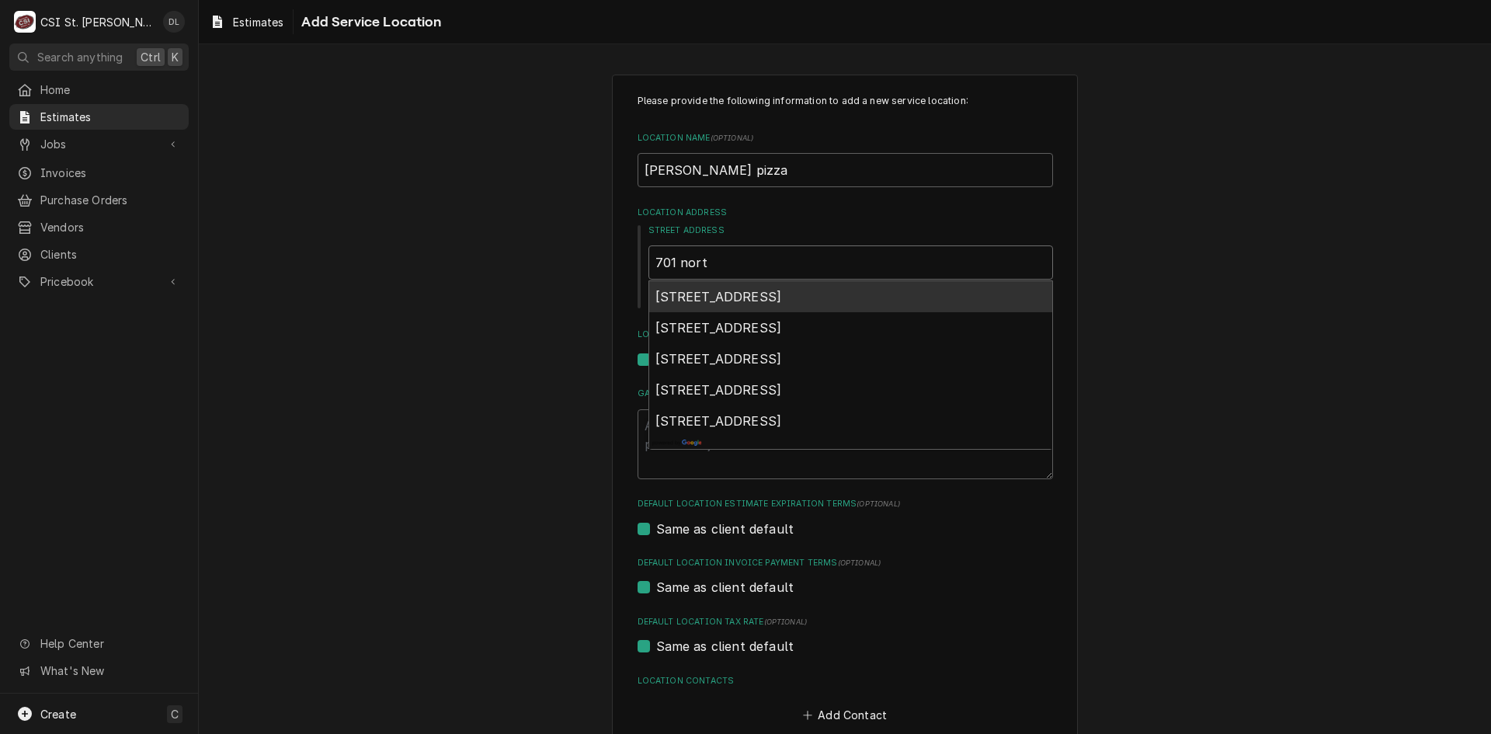
type textarea "x"
type input "701 north"
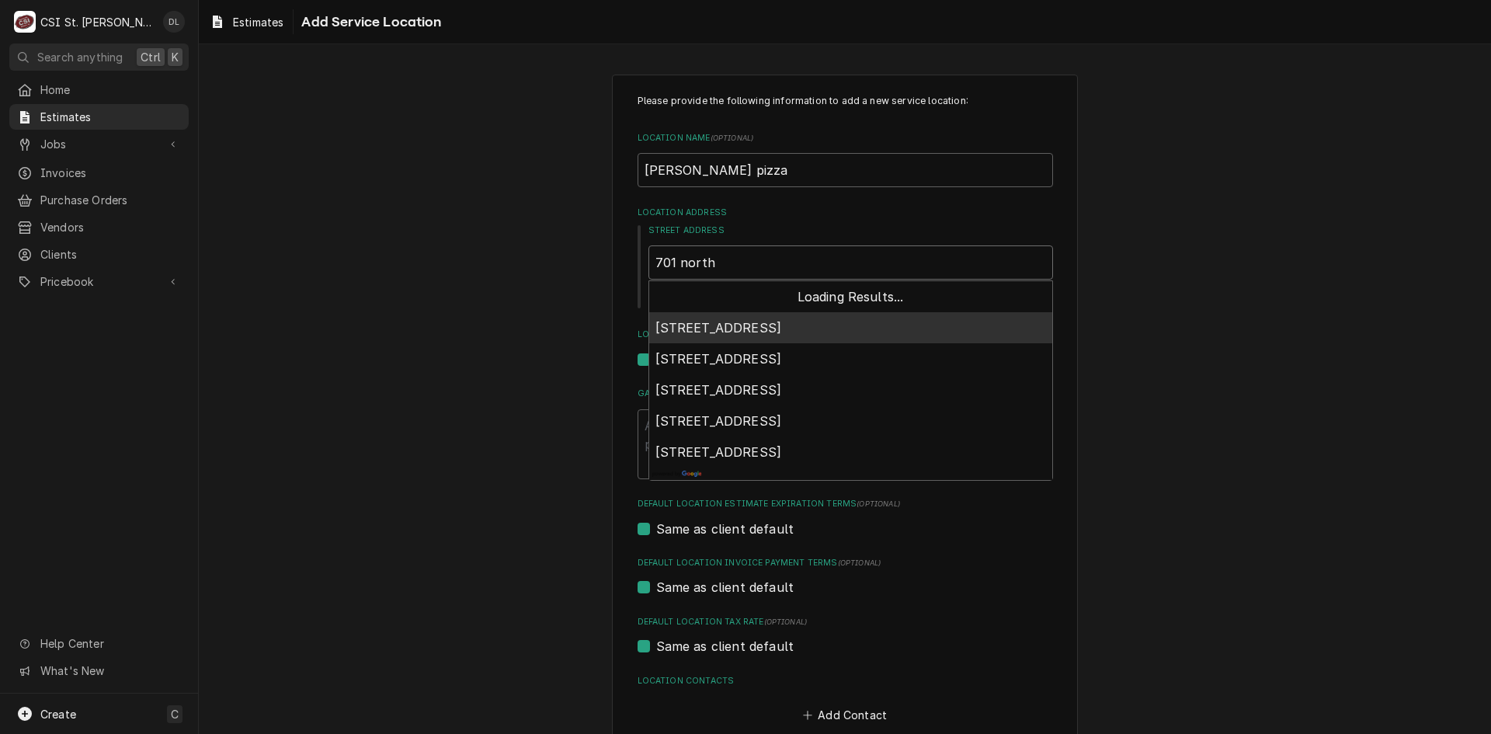
type textarea "x"
type input "701 north"
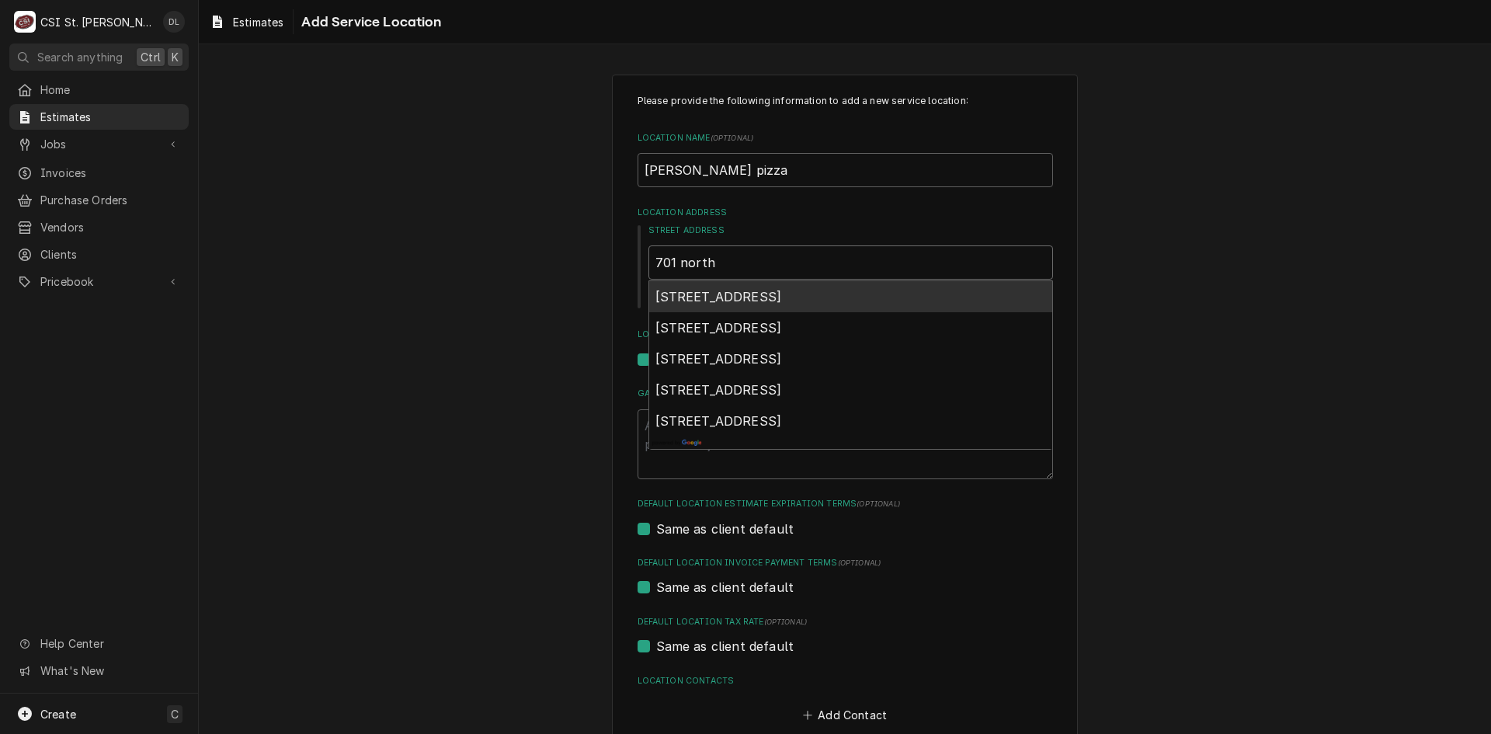
type textarea "x"
type input "701 north m"
type textarea "x"
type input "701 north mc"
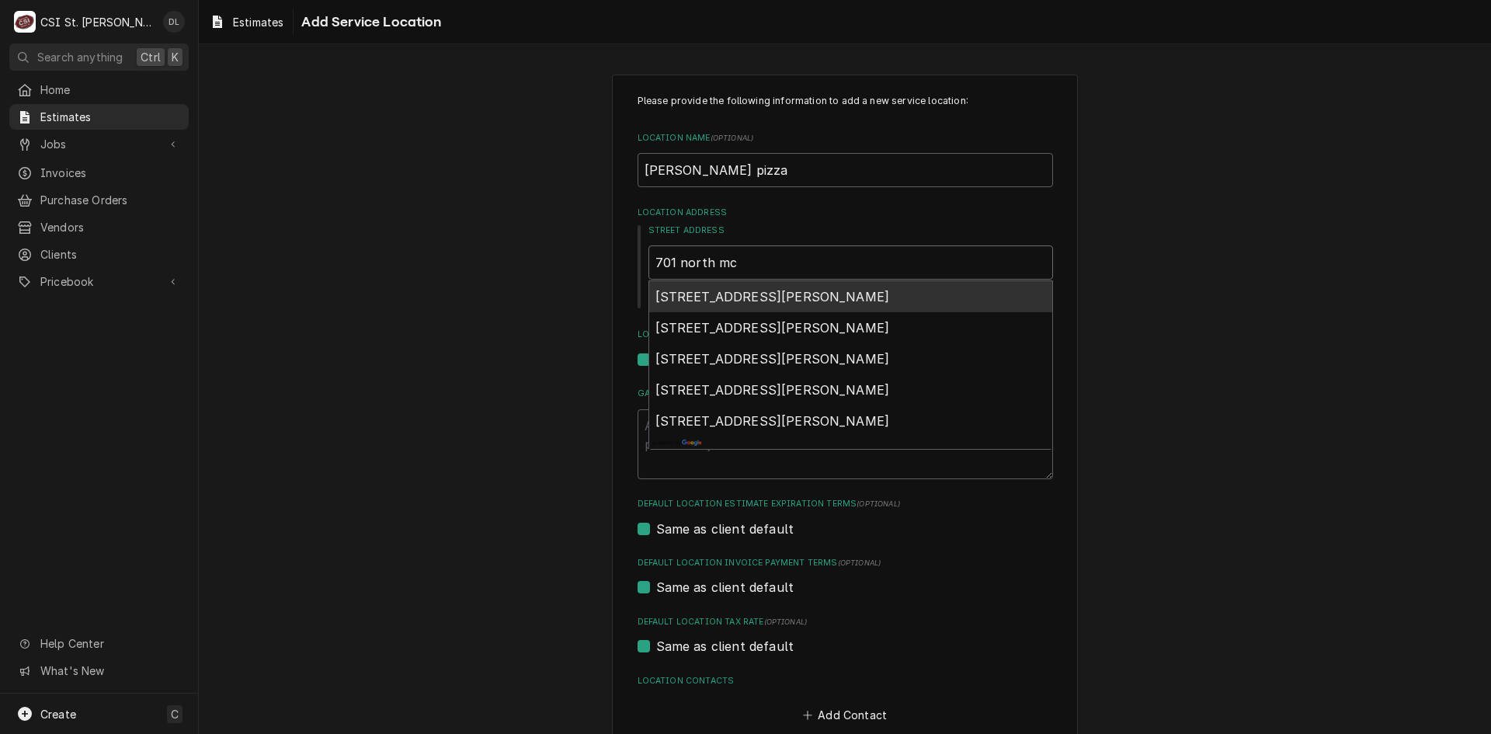
type textarea "x"
type input "701 north mcc"
type textarea "x"
type input "701 north mccr"
click at [758, 299] on span "701n McCroskey Street, Nixa, MO, USA" at bounding box center [772, 297] width 235 height 16
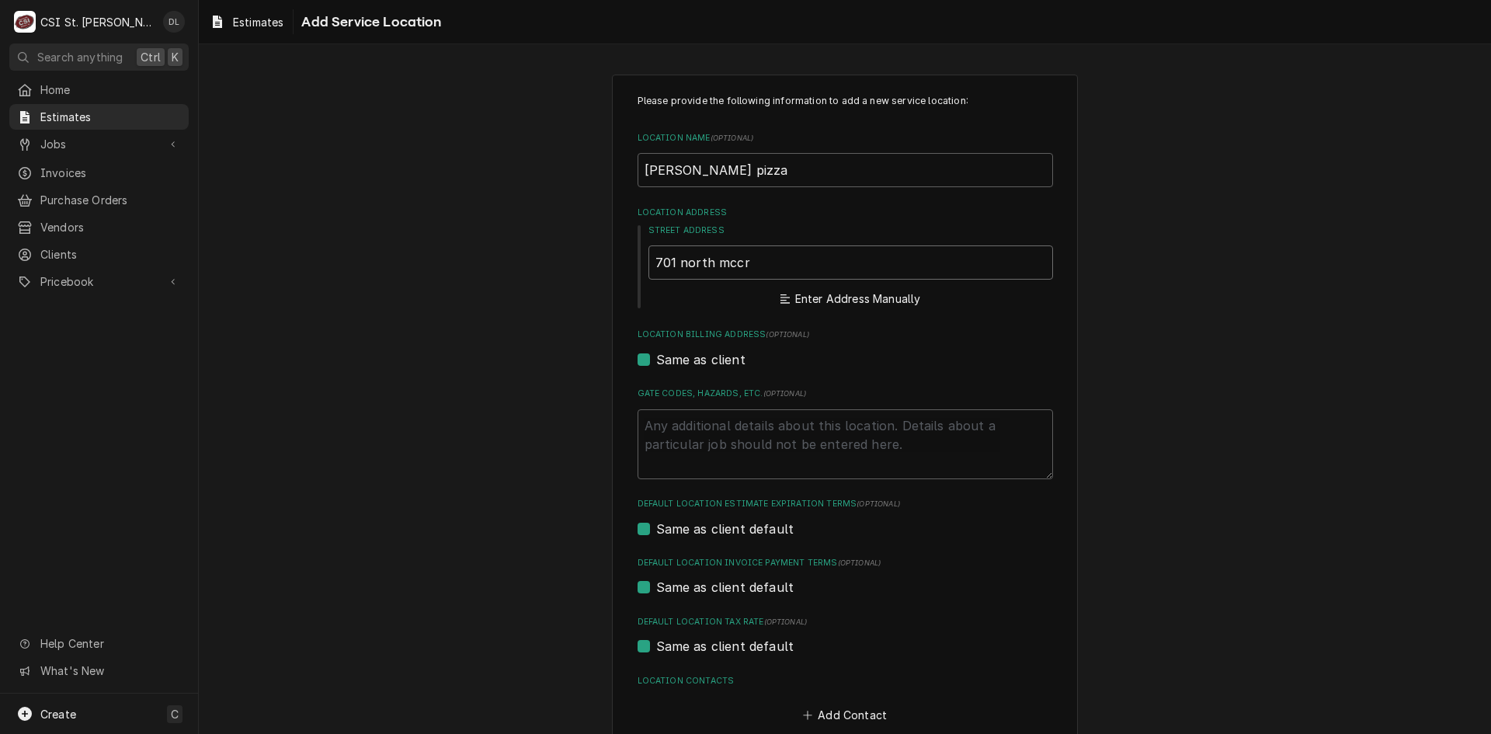
type textarea "x"
type input "701n McCroskey St"
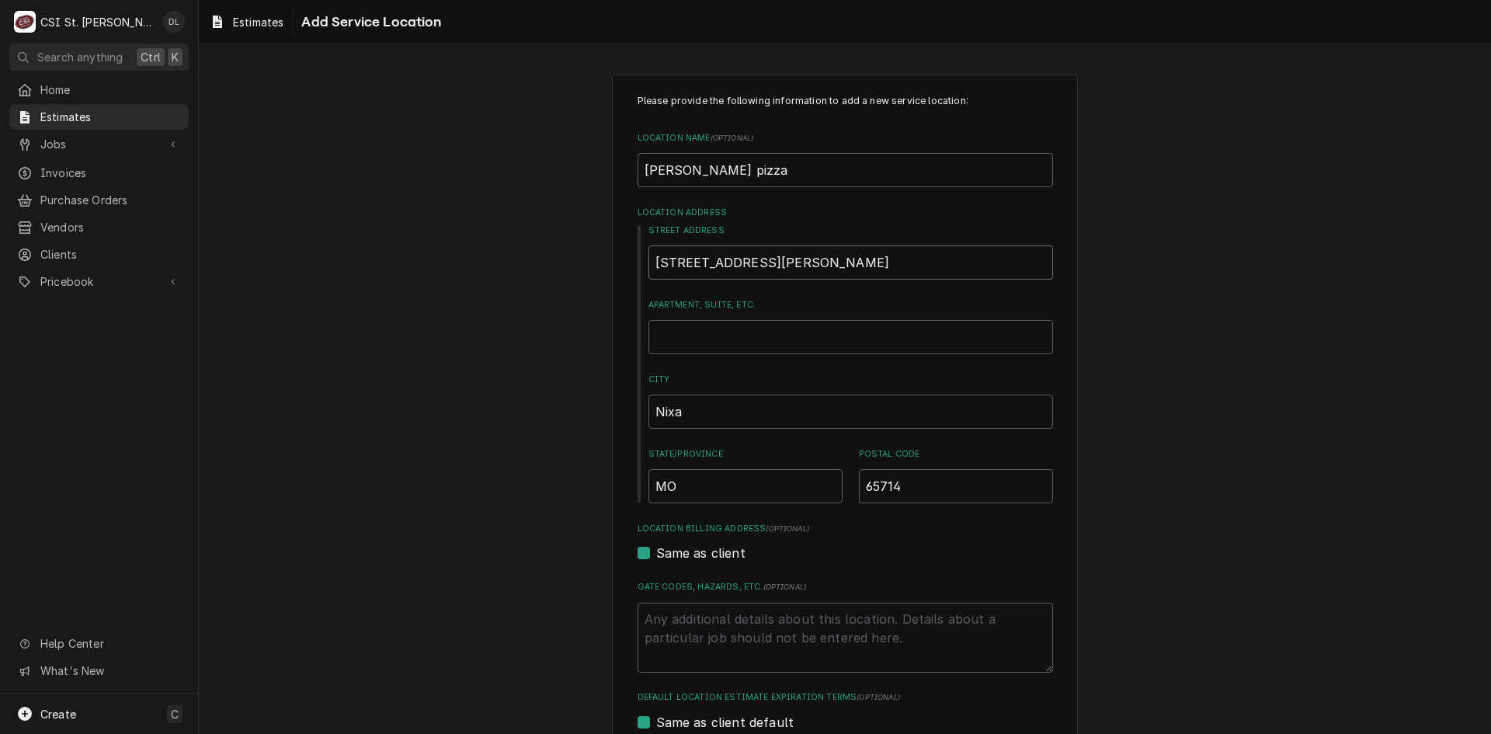
type textarea "x"
click at [826, 269] on input "701n McCroskey St" at bounding box center [850, 262] width 405 height 34
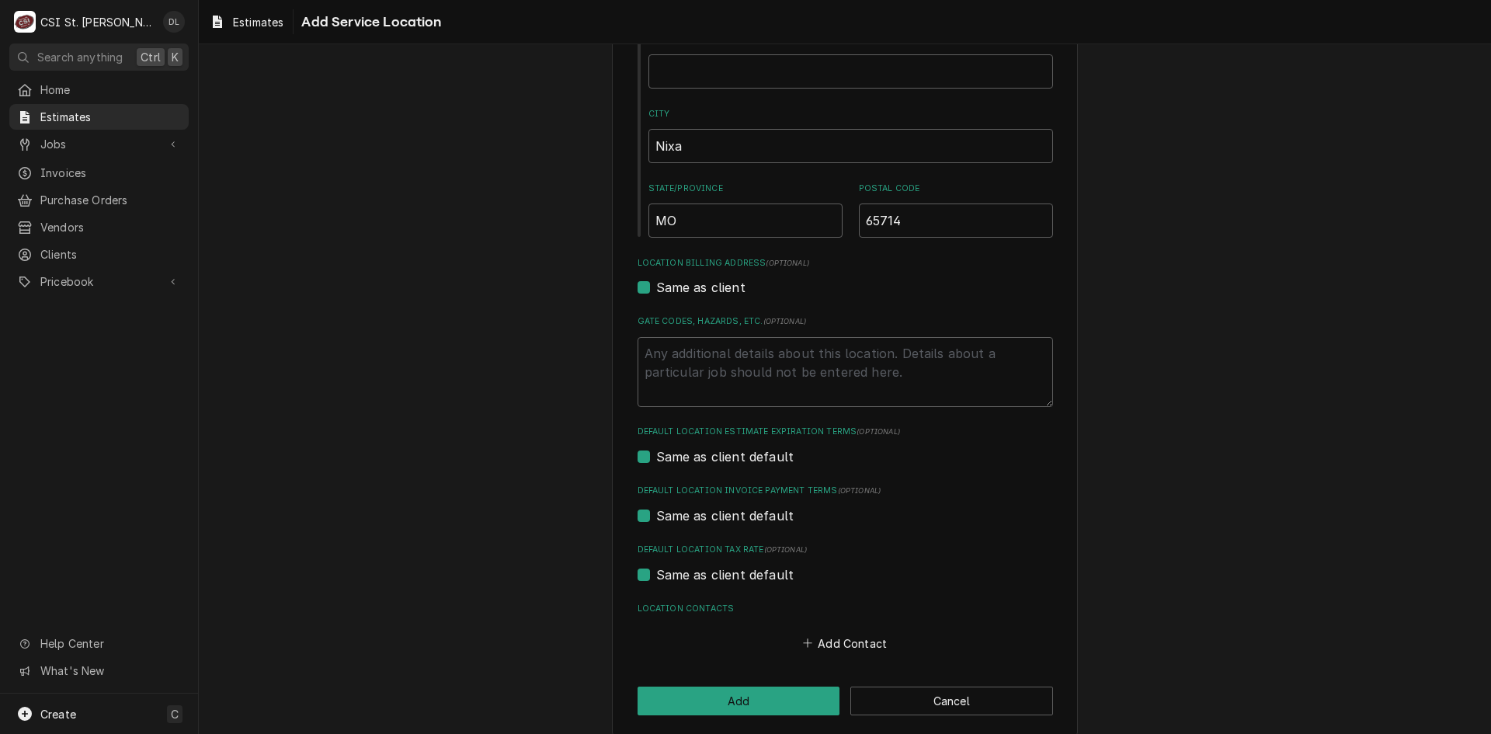
scroll to position [280, 0]
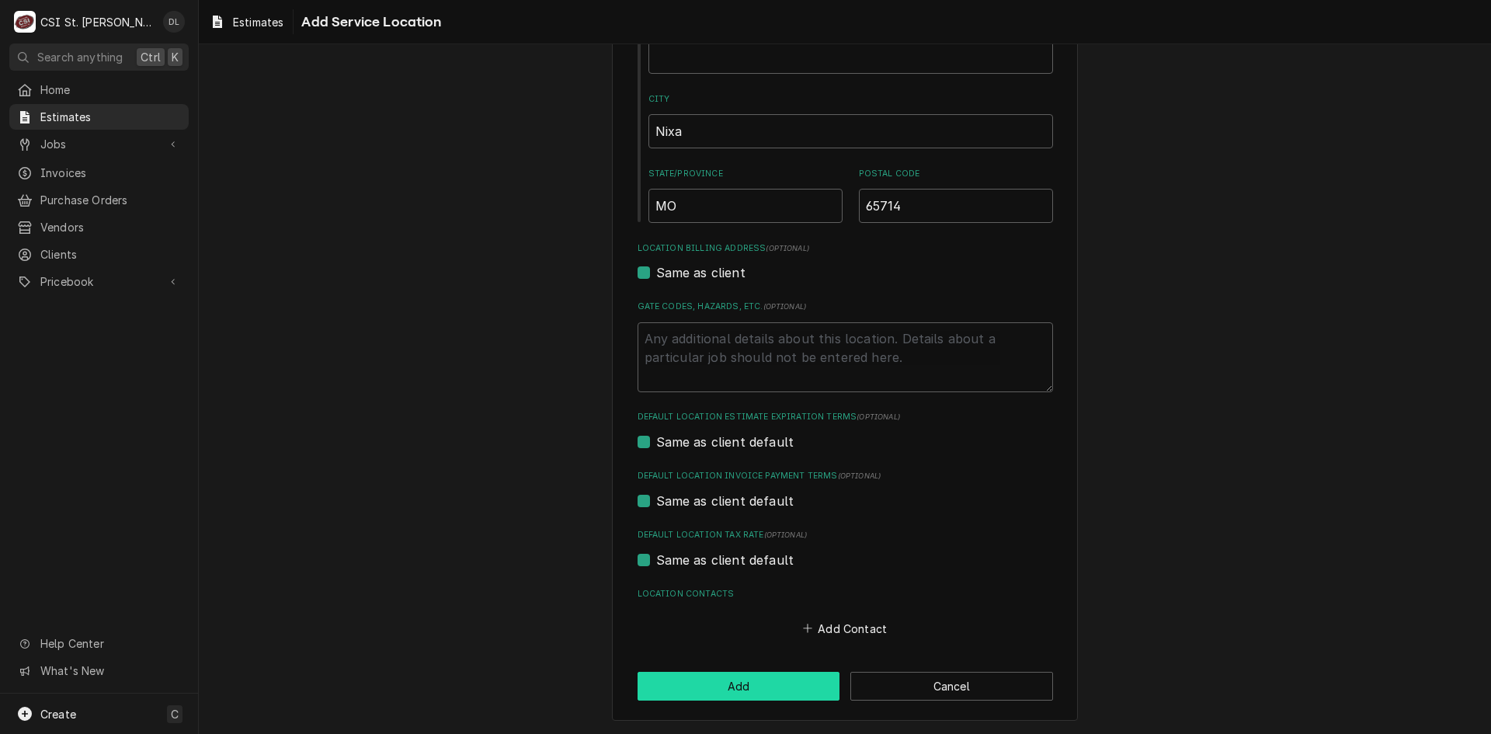
type input "701n McCroskey St"
click at [717, 677] on button "Add" at bounding box center [739, 686] width 203 height 29
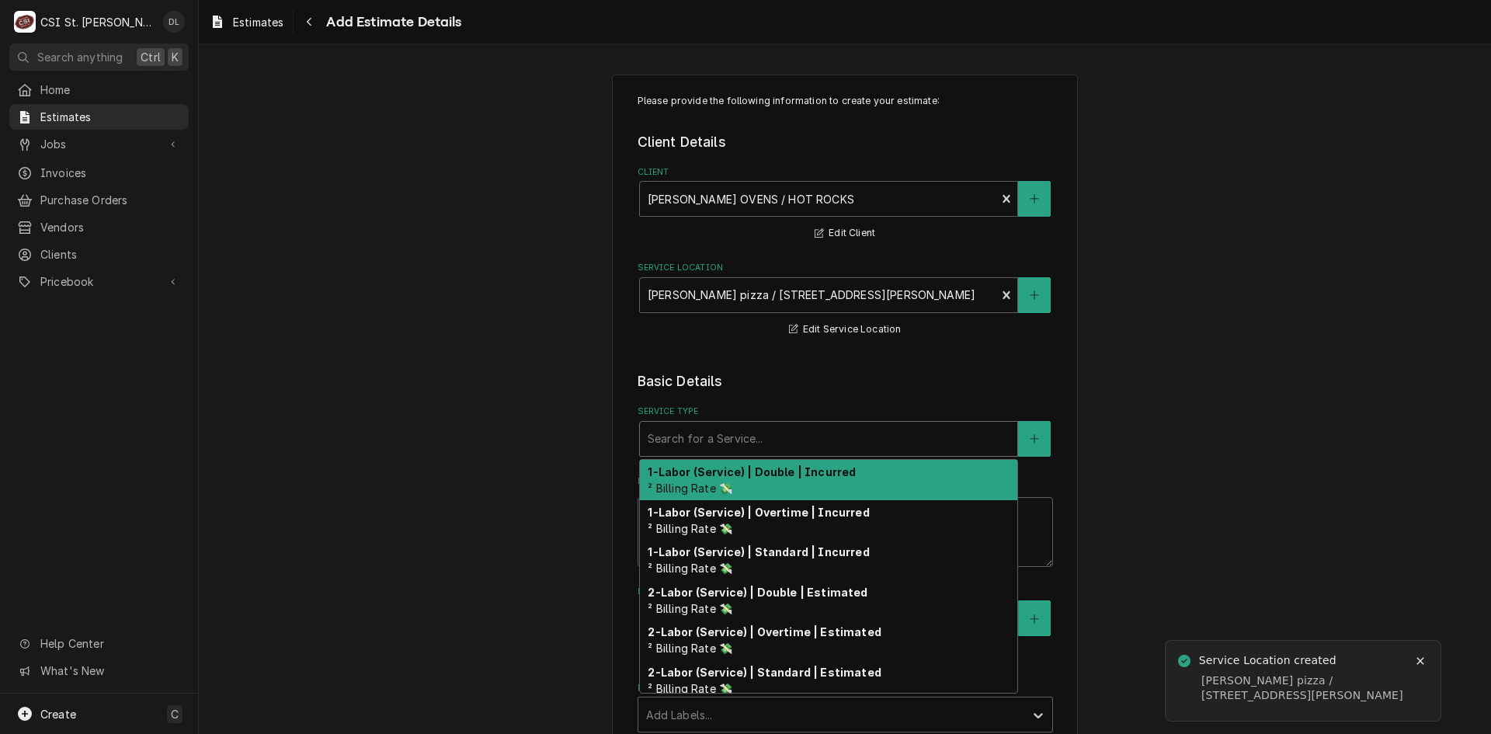
click at [876, 439] on div "Service Type" at bounding box center [829, 439] width 362 height 28
type textarea "x"
type input "i"
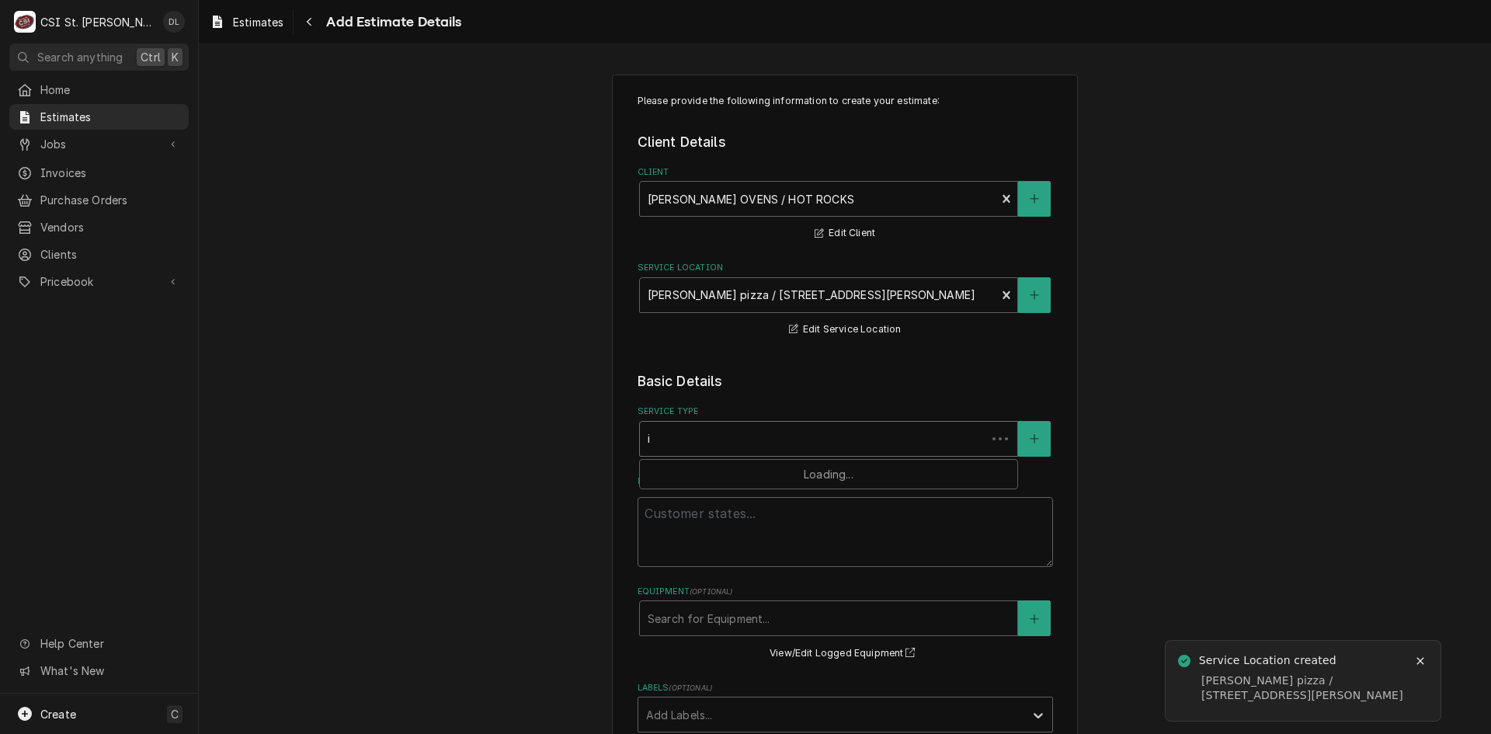
type textarea "x"
type input "in"
type textarea "x"
type input "ins"
type textarea "x"
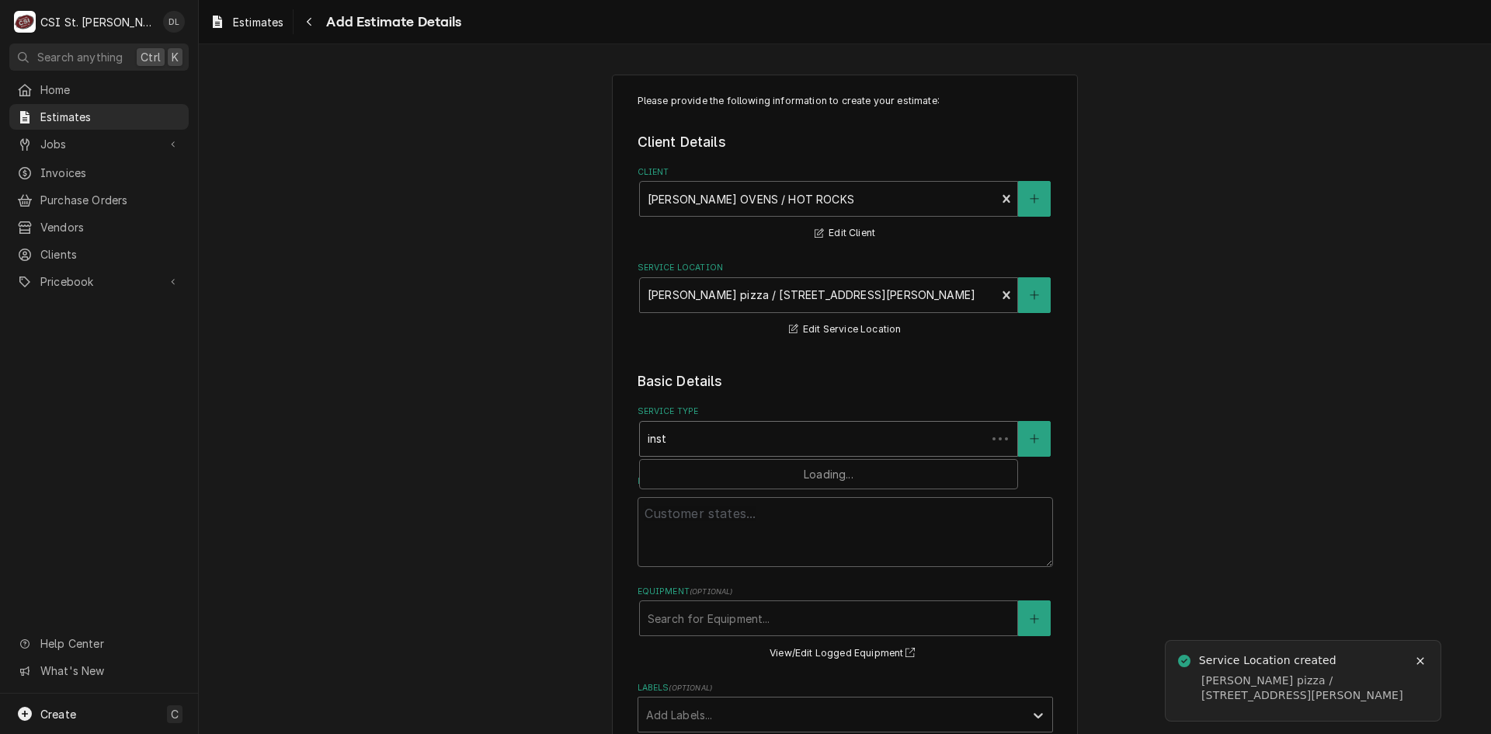
type input "insta"
type textarea "x"
type input "instal"
type textarea "x"
type input "install"
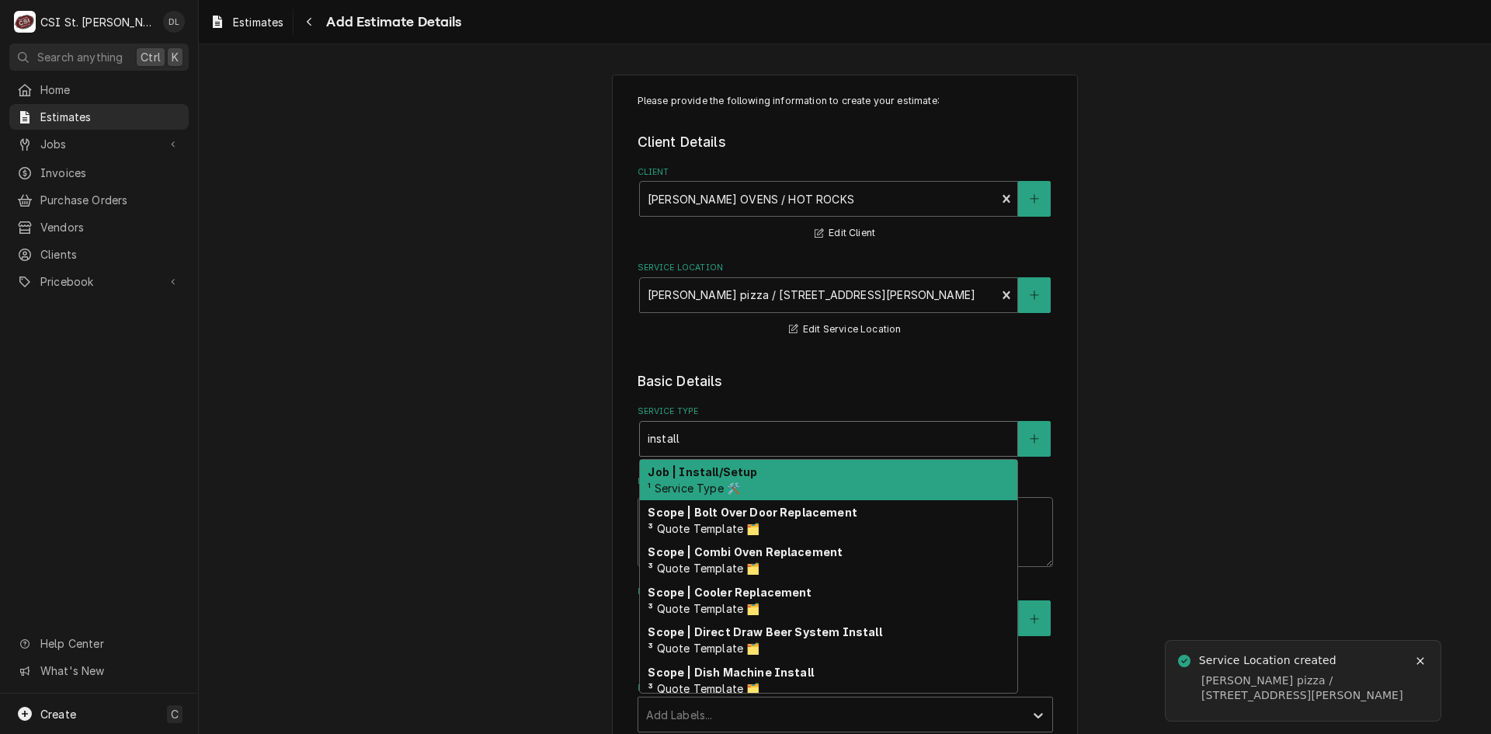
click at [808, 470] on div "Job | Install/Setup ¹ Service Type 🛠️" at bounding box center [828, 480] width 377 height 40
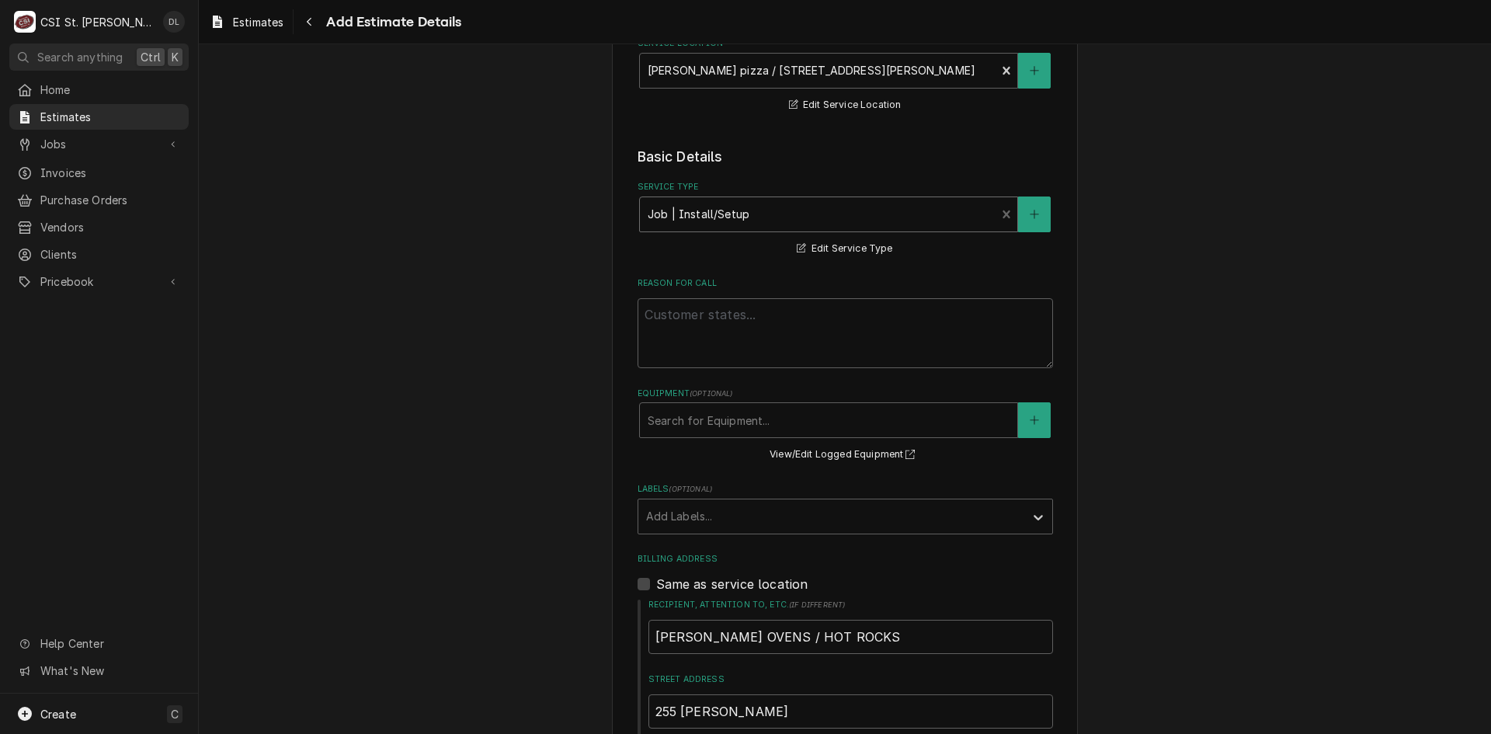
scroll to position [311, 0]
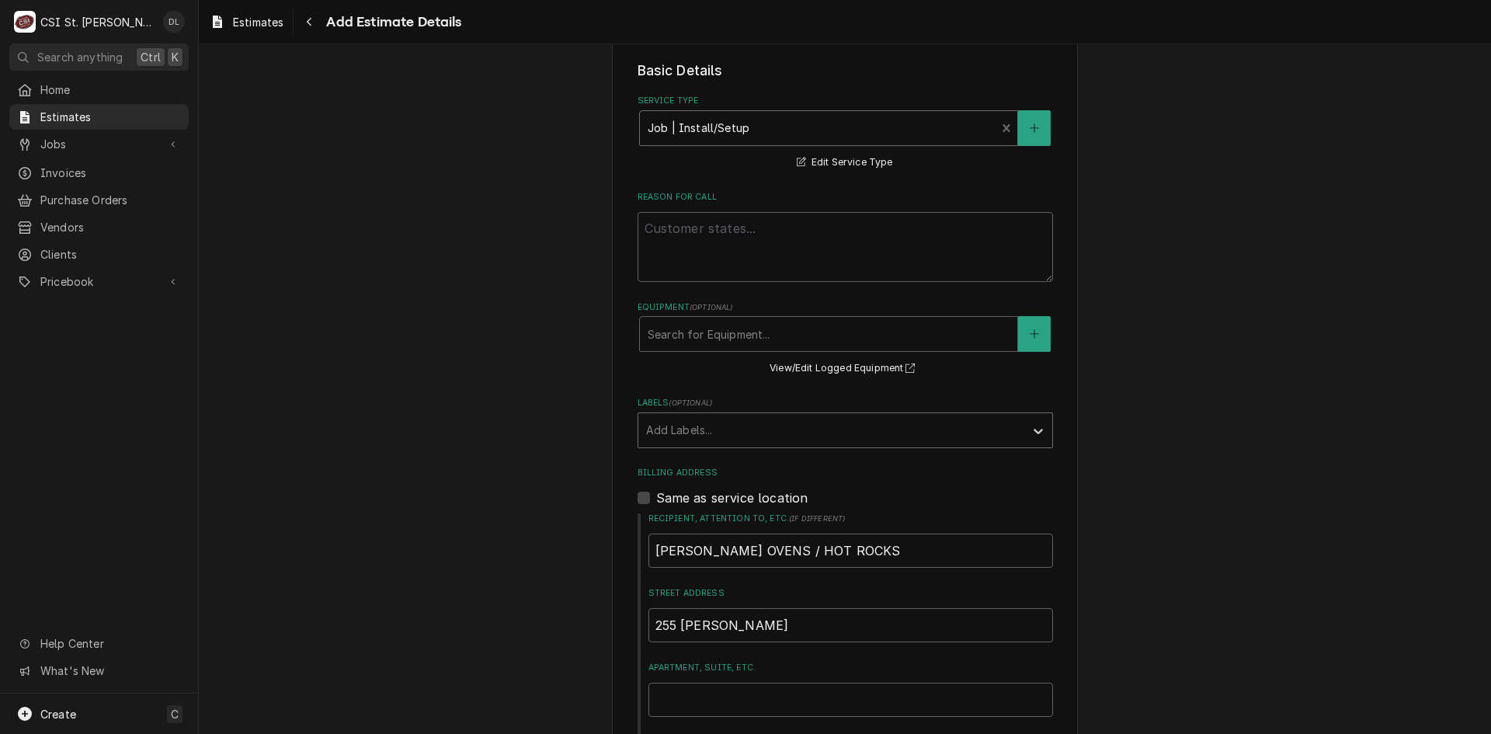
click at [1008, 438] on div "Labels" at bounding box center [831, 430] width 370 height 28
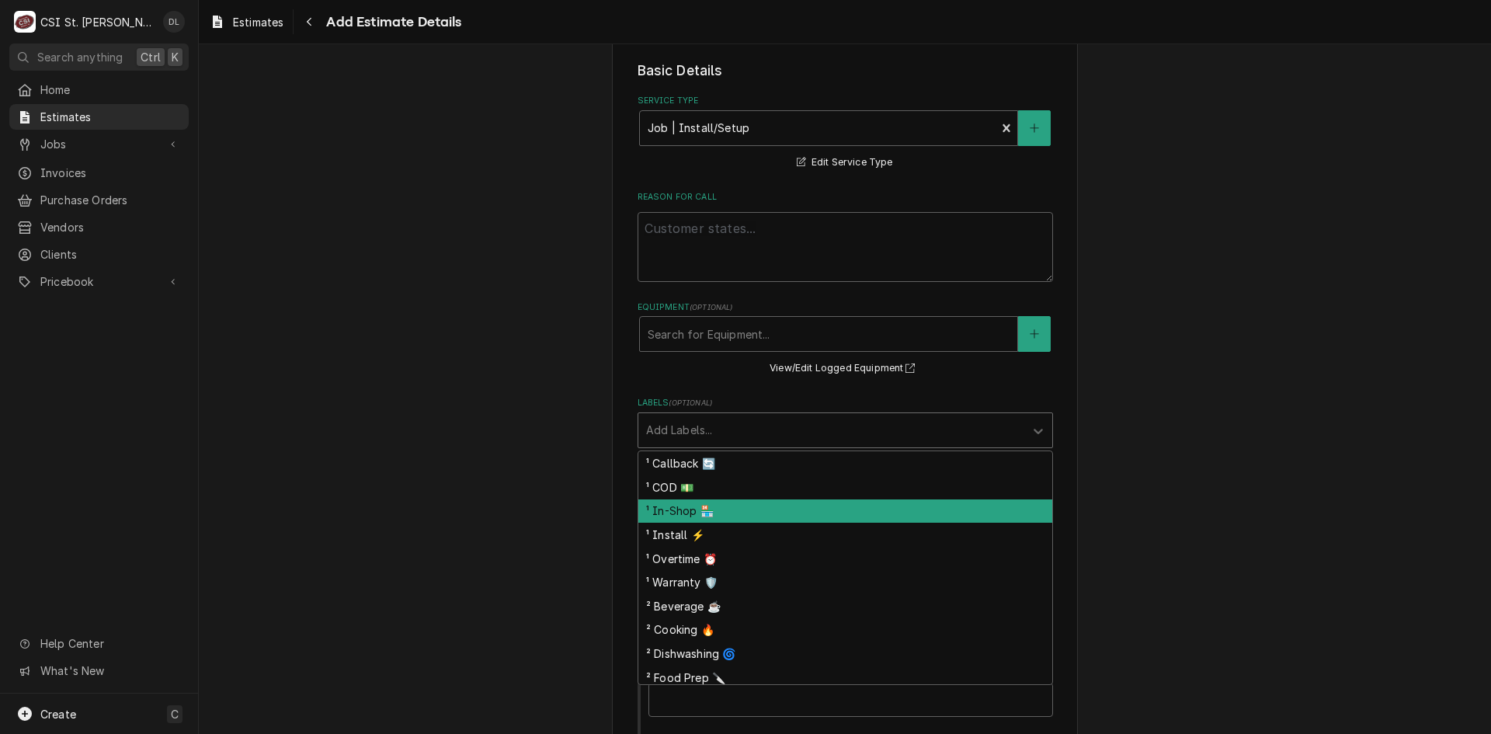
click at [696, 534] on div "¹ Install ⚡️" at bounding box center [845, 535] width 414 height 24
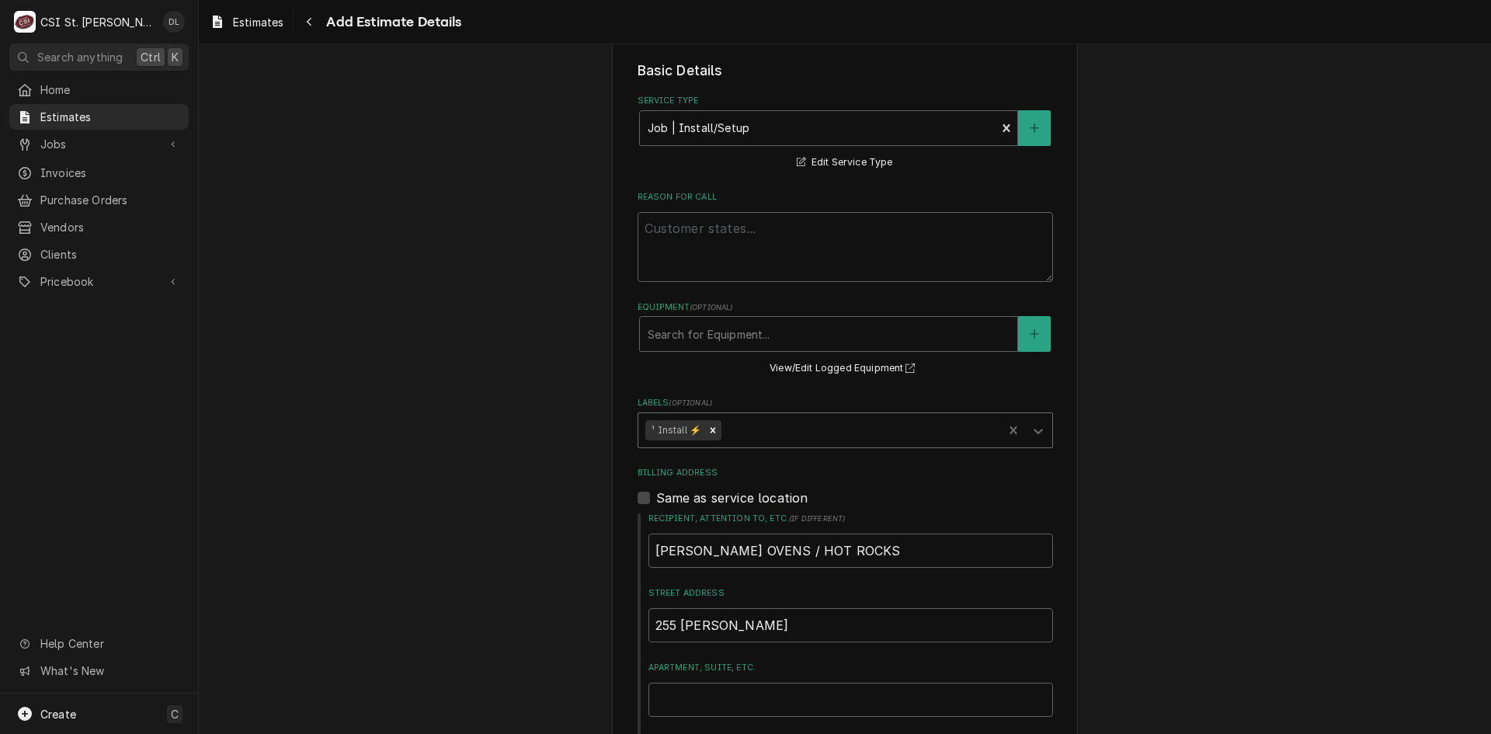
click at [811, 431] on div "Labels" at bounding box center [860, 430] width 271 height 28
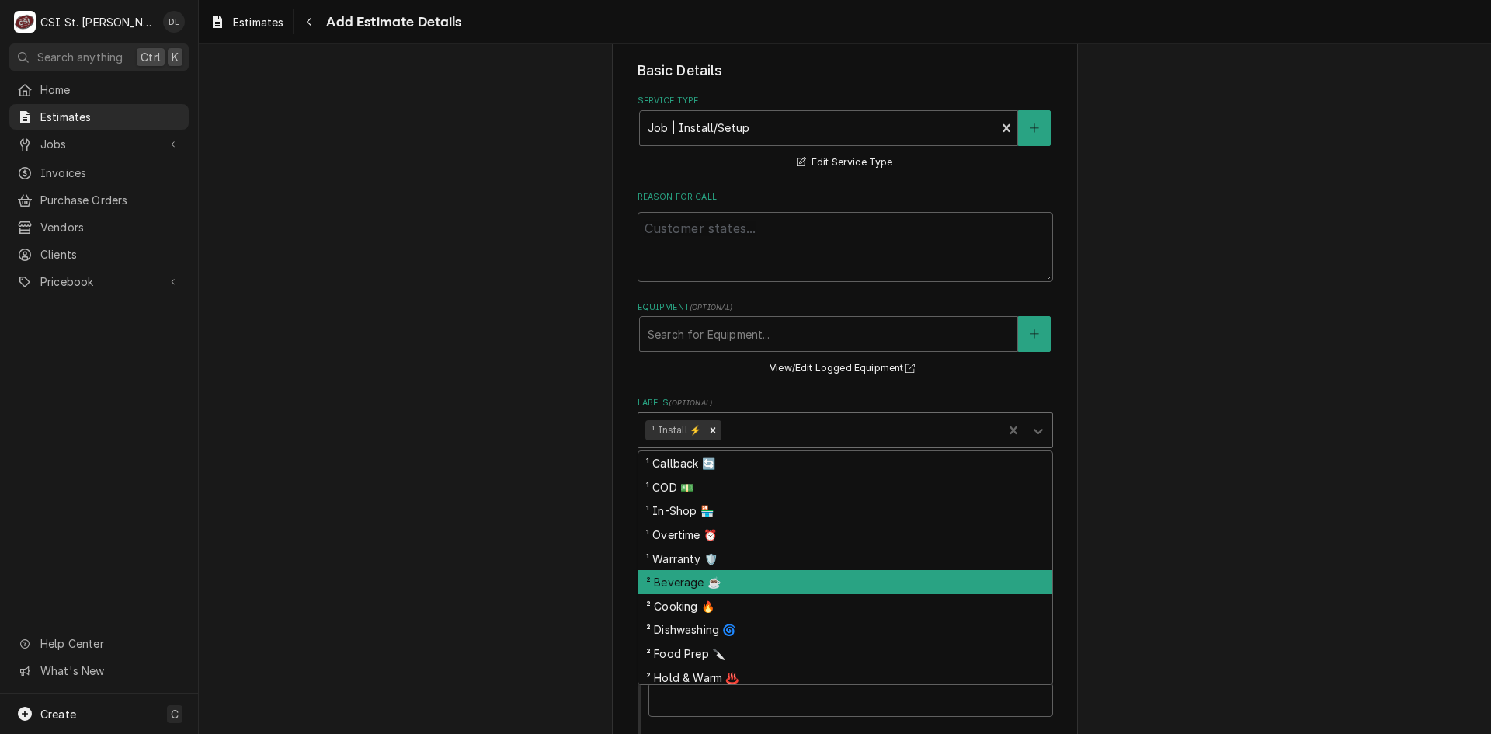
scroll to position [123, 0]
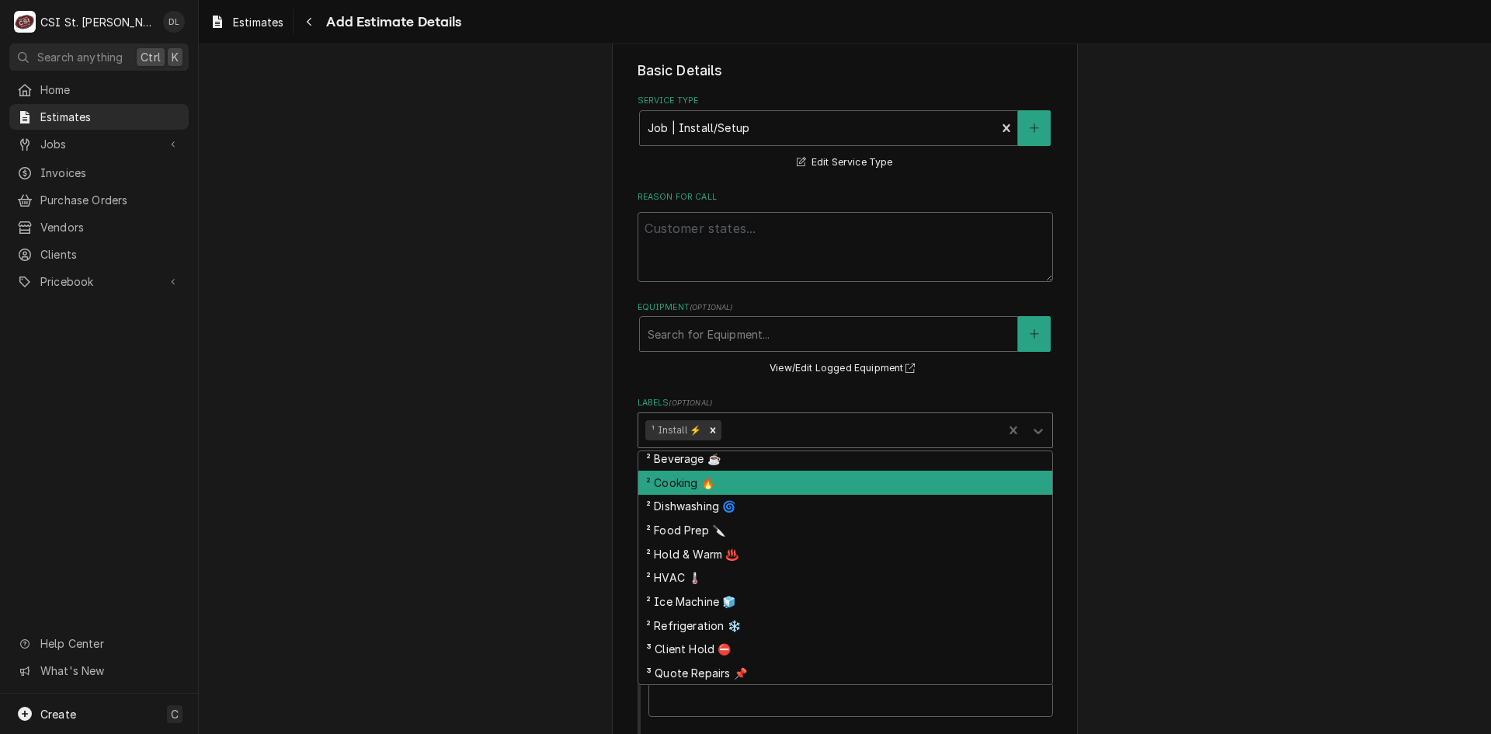
click at [688, 484] on div "² Cooking 🔥" at bounding box center [845, 483] width 414 height 24
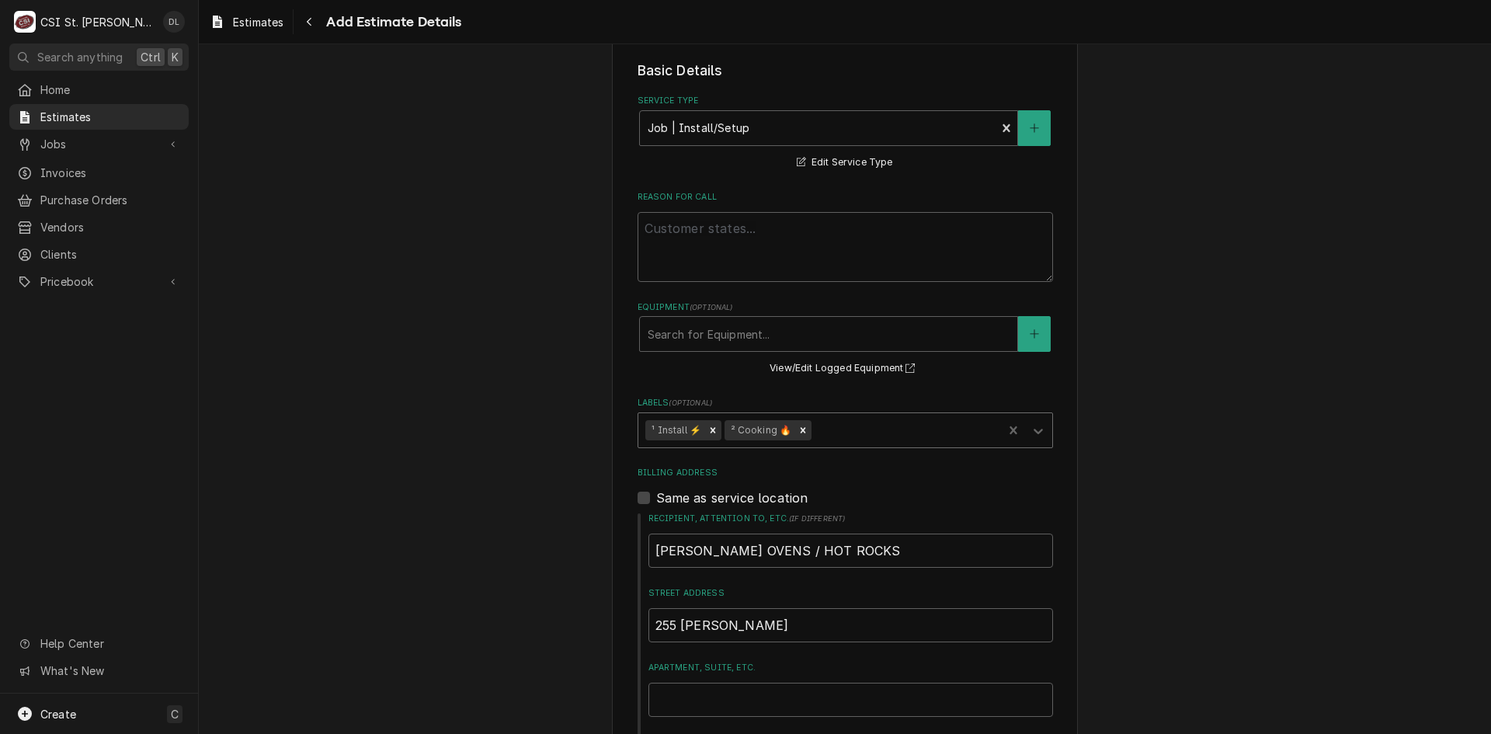
type textarea "x"
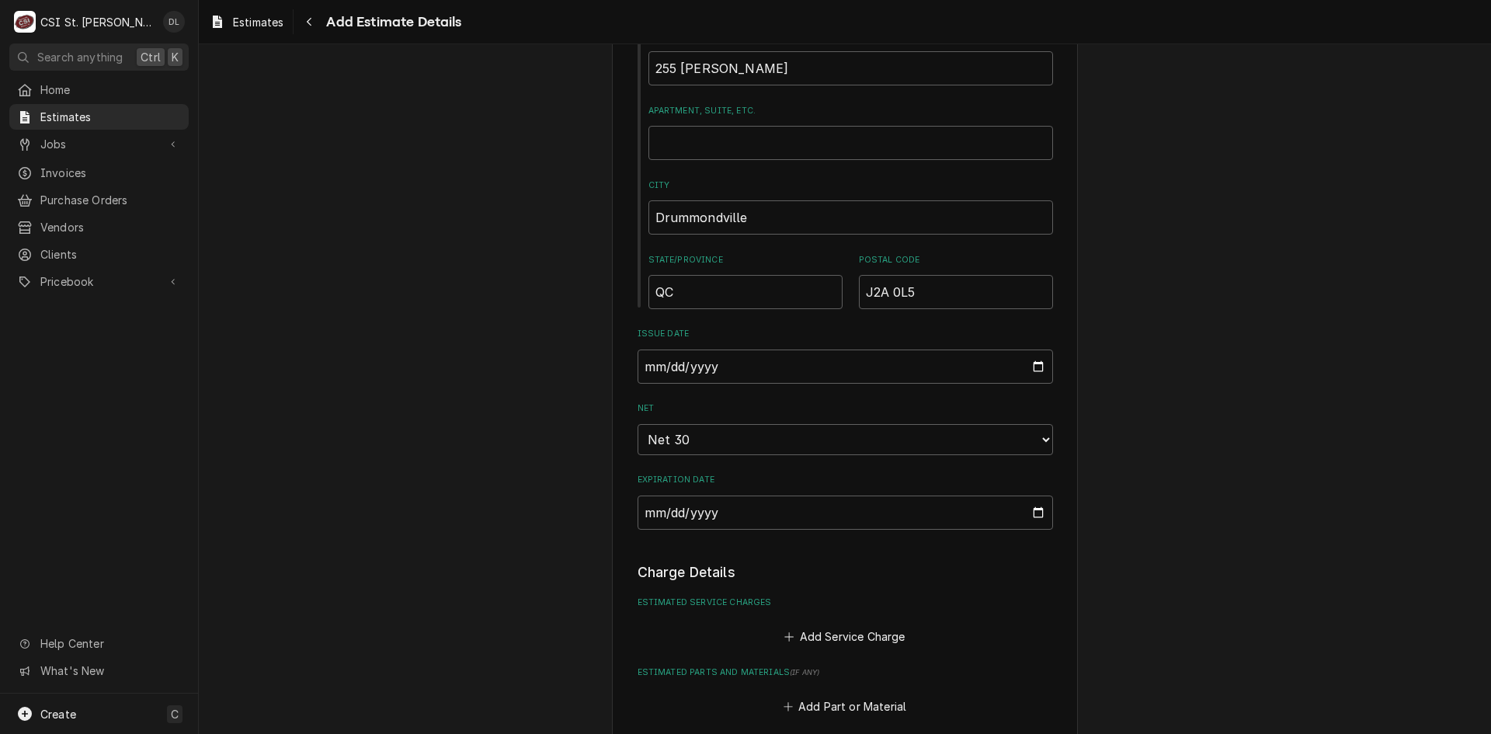
scroll to position [1010, 0]
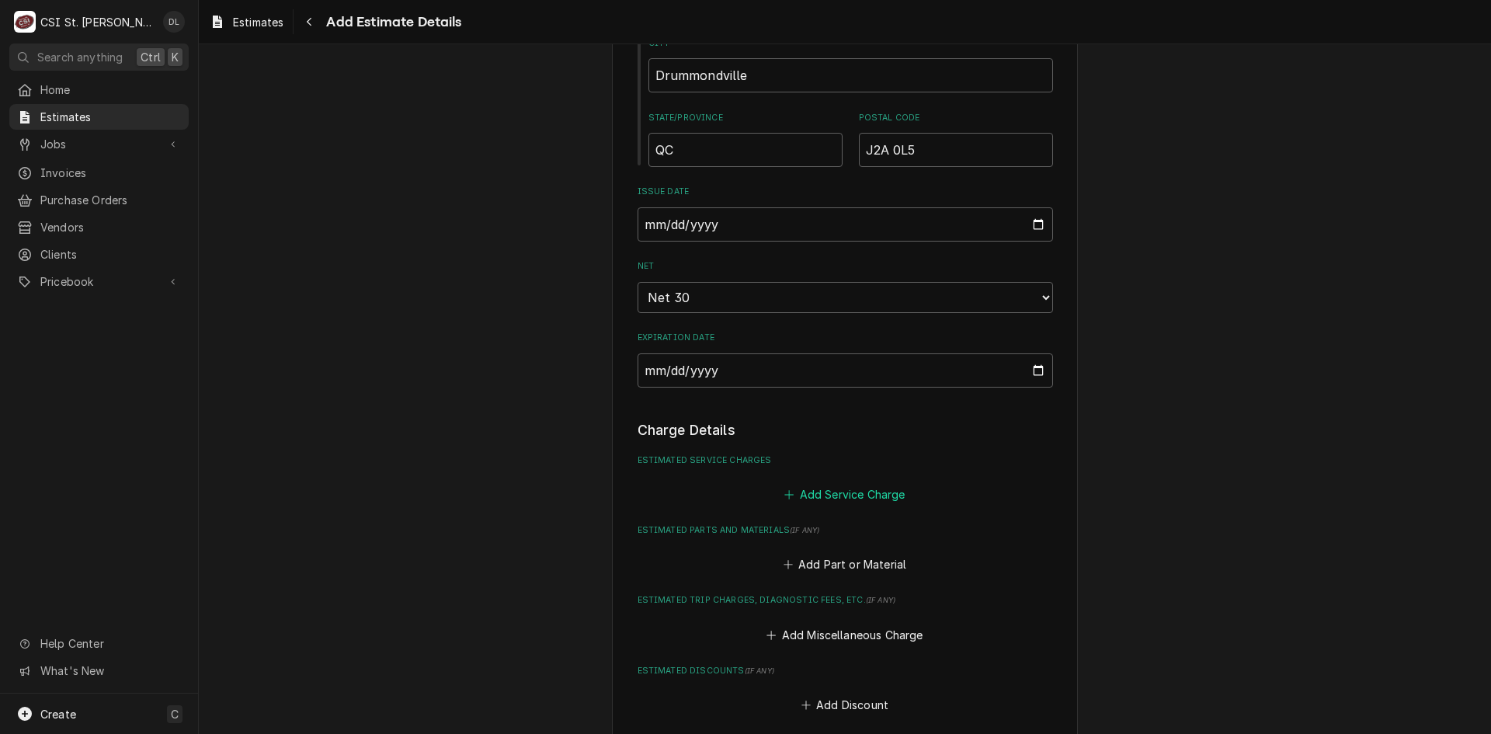
click at [790, 494] on button "Add Service Charge" at bounding box center [845, 494] width 126 height 22
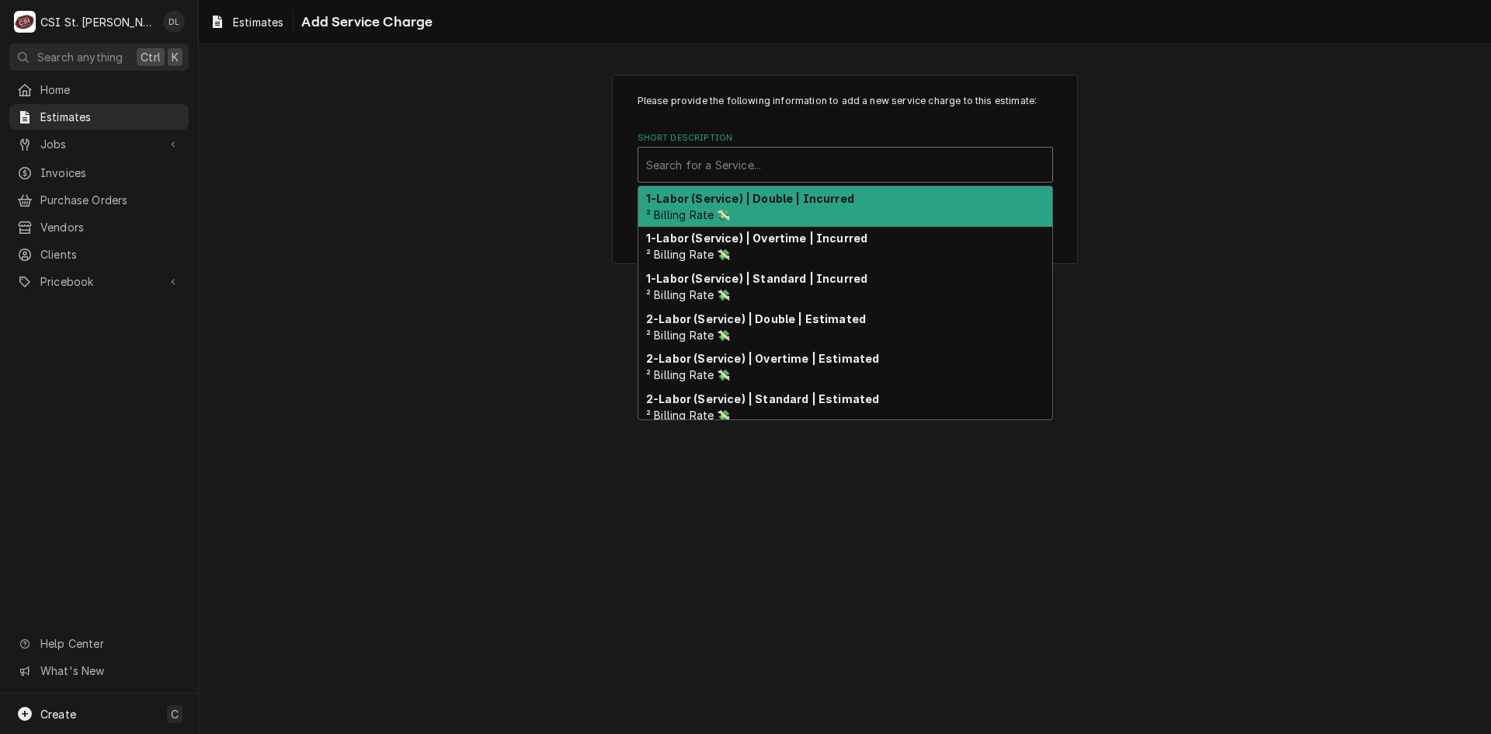
click at [770, 160] on div "Short Description" at bounding box center [845, 165] width 398 height 28
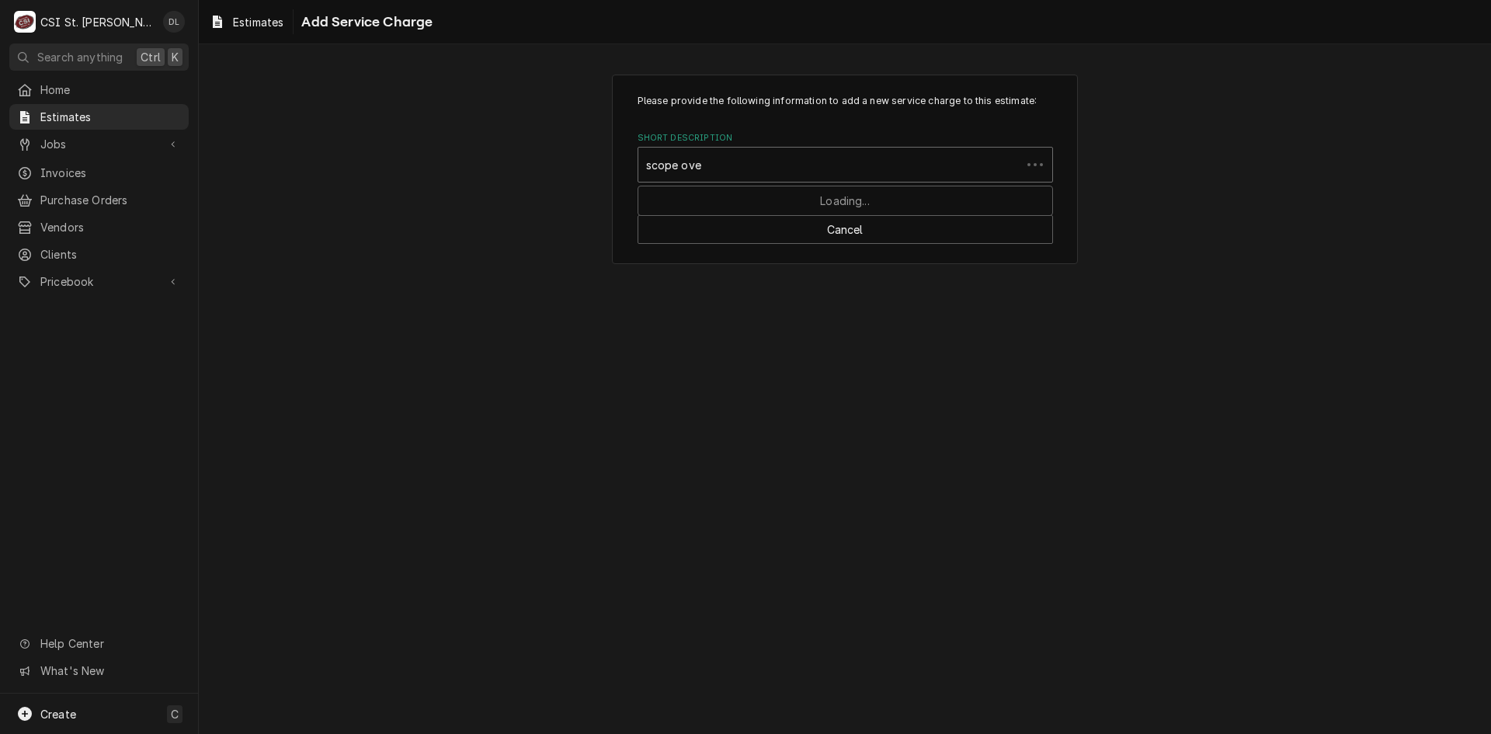
type input "scope oven"
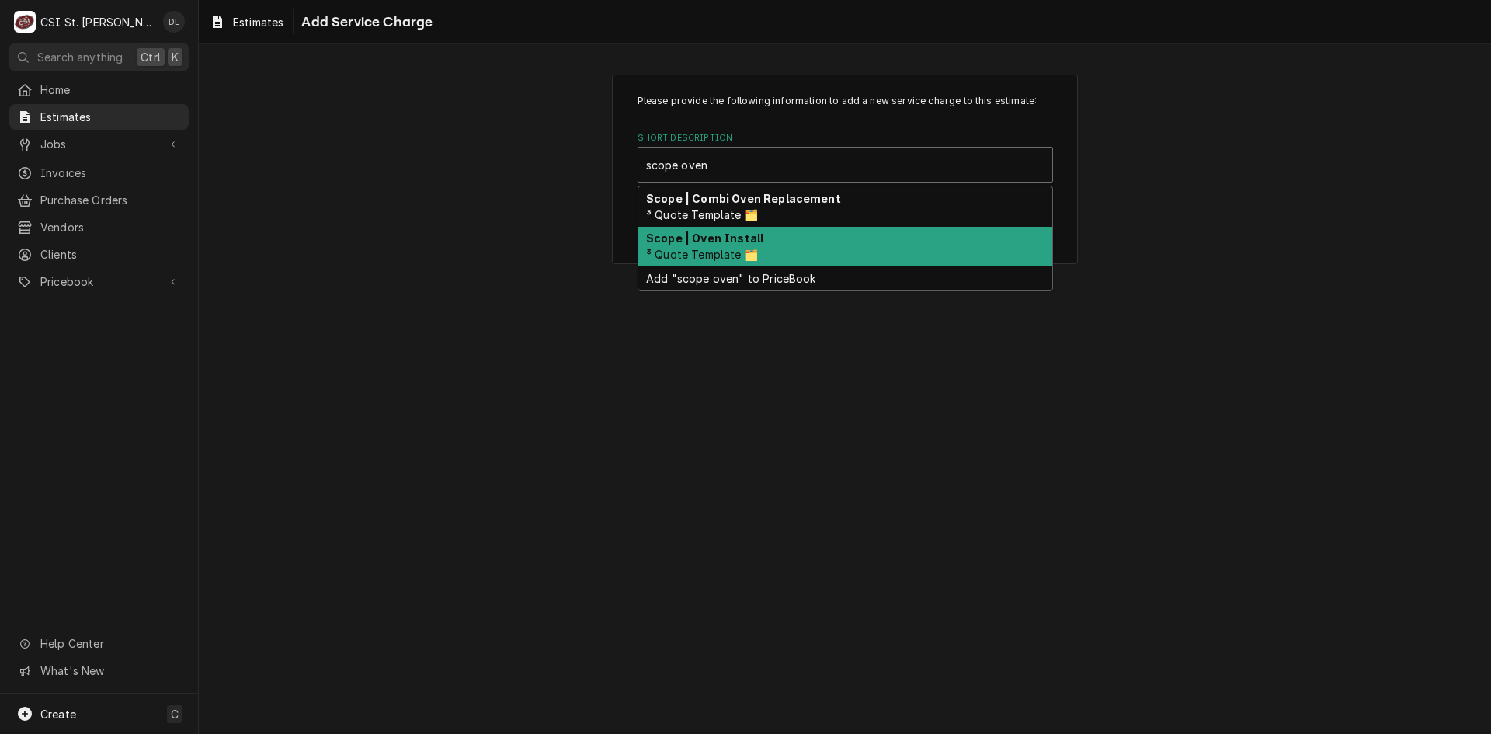
click at [745, 227] on div "Scope | Oven Install ³ Quote Template 🗂️" at bounding box center [845, 247] width 414 height 40
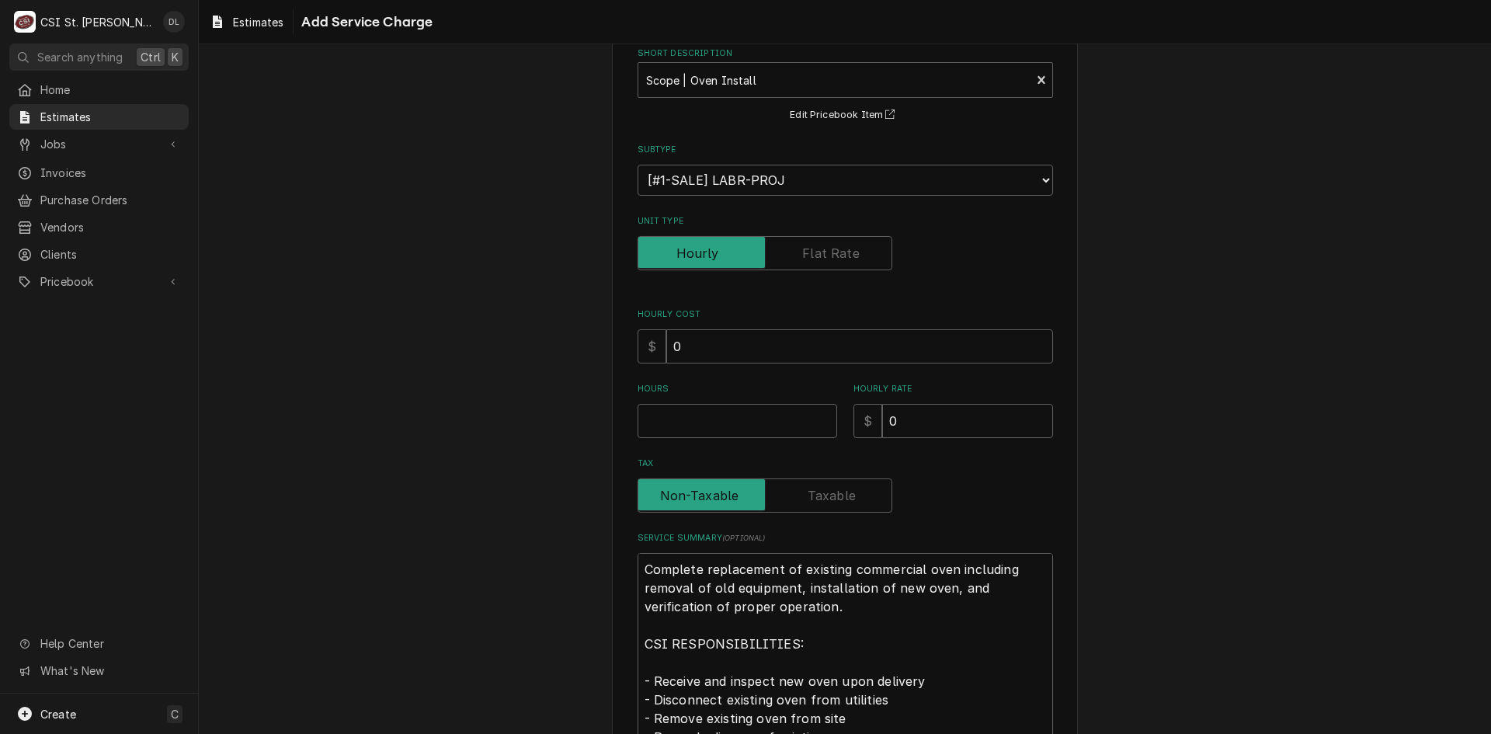
scroll to position [155, 0]
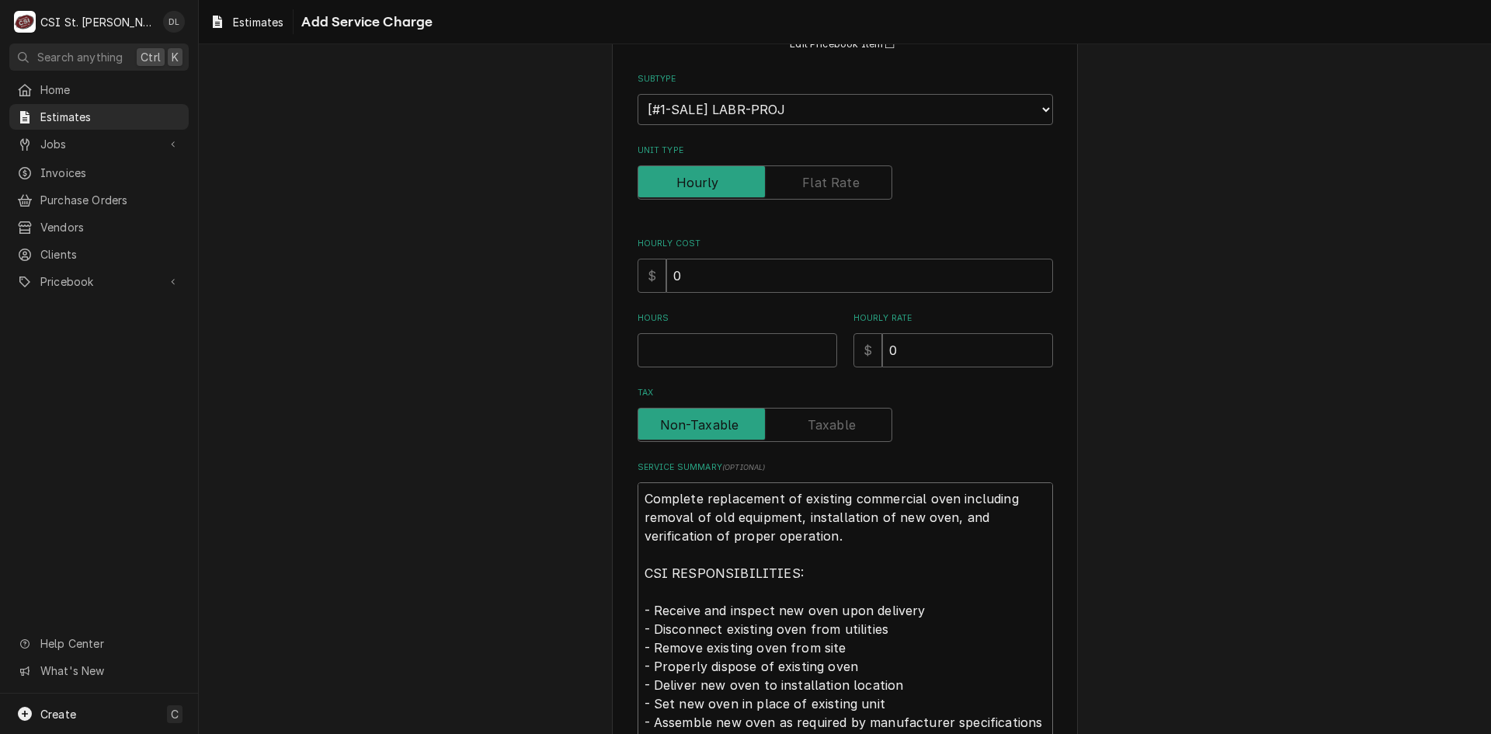
drag, startPoint x: 778, startPoint y: 497, endPoint x: 701, endPoint y: 502, distance: 77.1
type textarea "x"
type textarea "Complete of existing commercial oven including removal of old equipment, instal…"
type textarea "x"
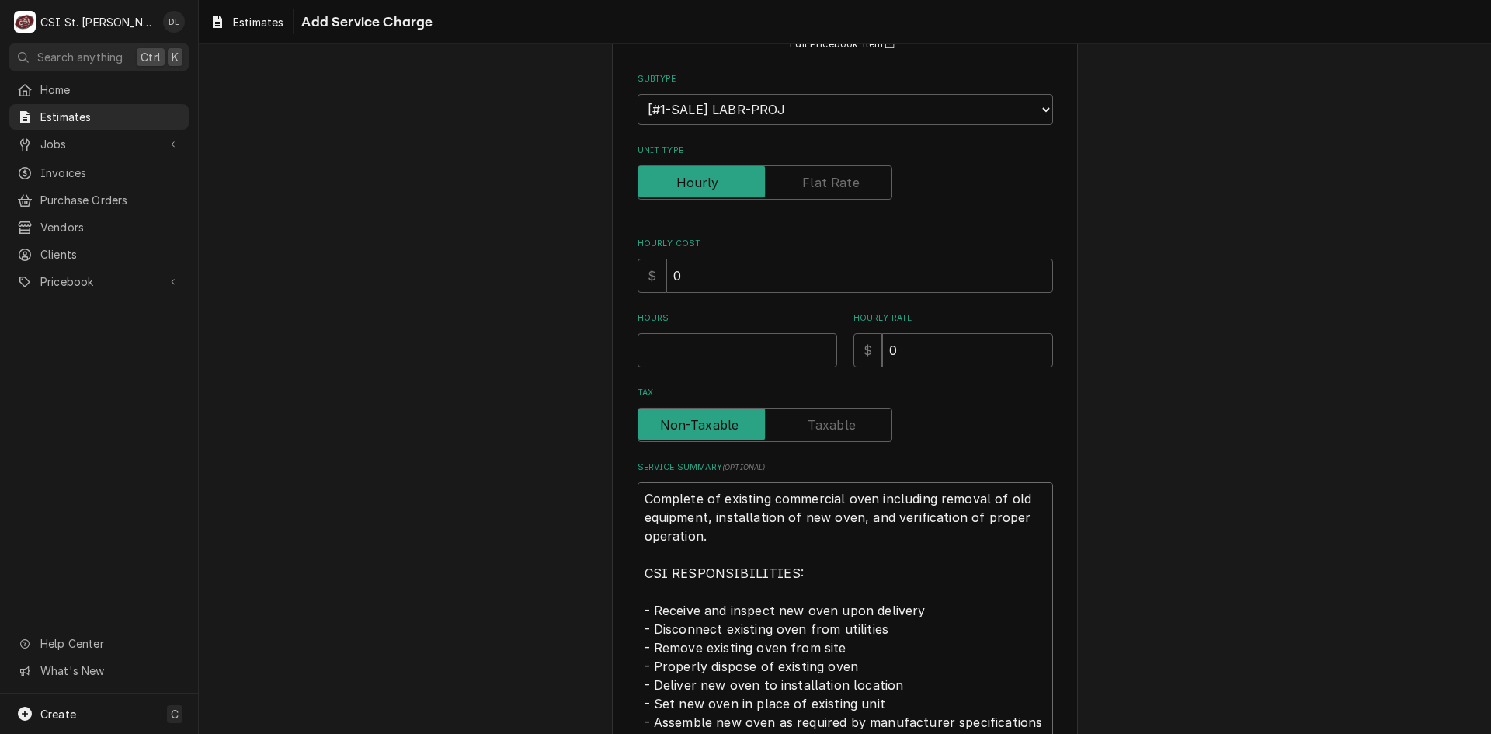
type textarea "Complete iof existing commercial oven including removal of old equipment, insta…"
type textarea "x"
type textarea "Complete inof existing commercial oven including removal of old equipment, inst…"
type textarea "x"
type textarea "Complete insof existing commercial oven including removal of old equipment, ins…"
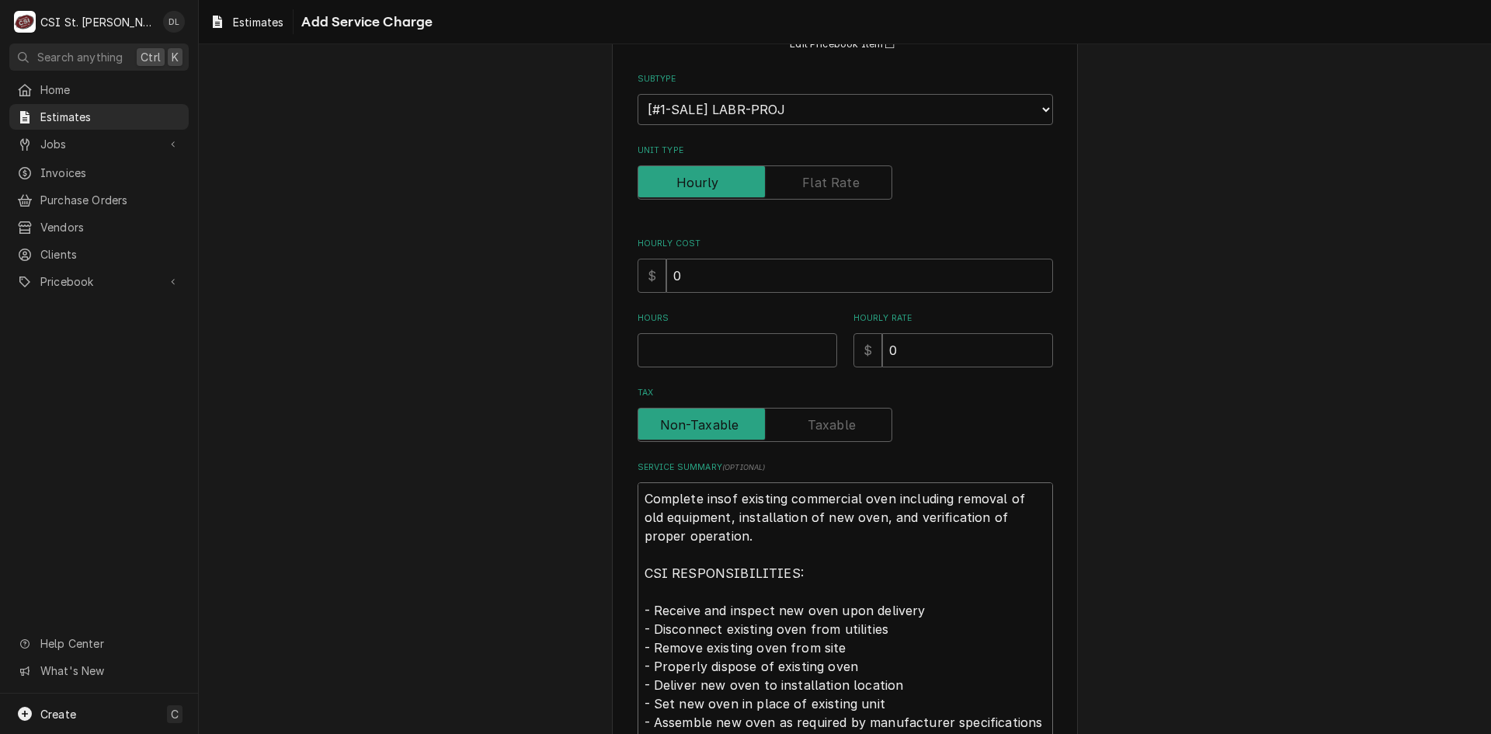
type textarea "x"
type textarea "Complete instaof existing commercial oven including removal of old equipment, i…"
type textarea "x"
type textarea "Complete instalof existing commercial oven including removal of old equipment, …"
type textarea "x"
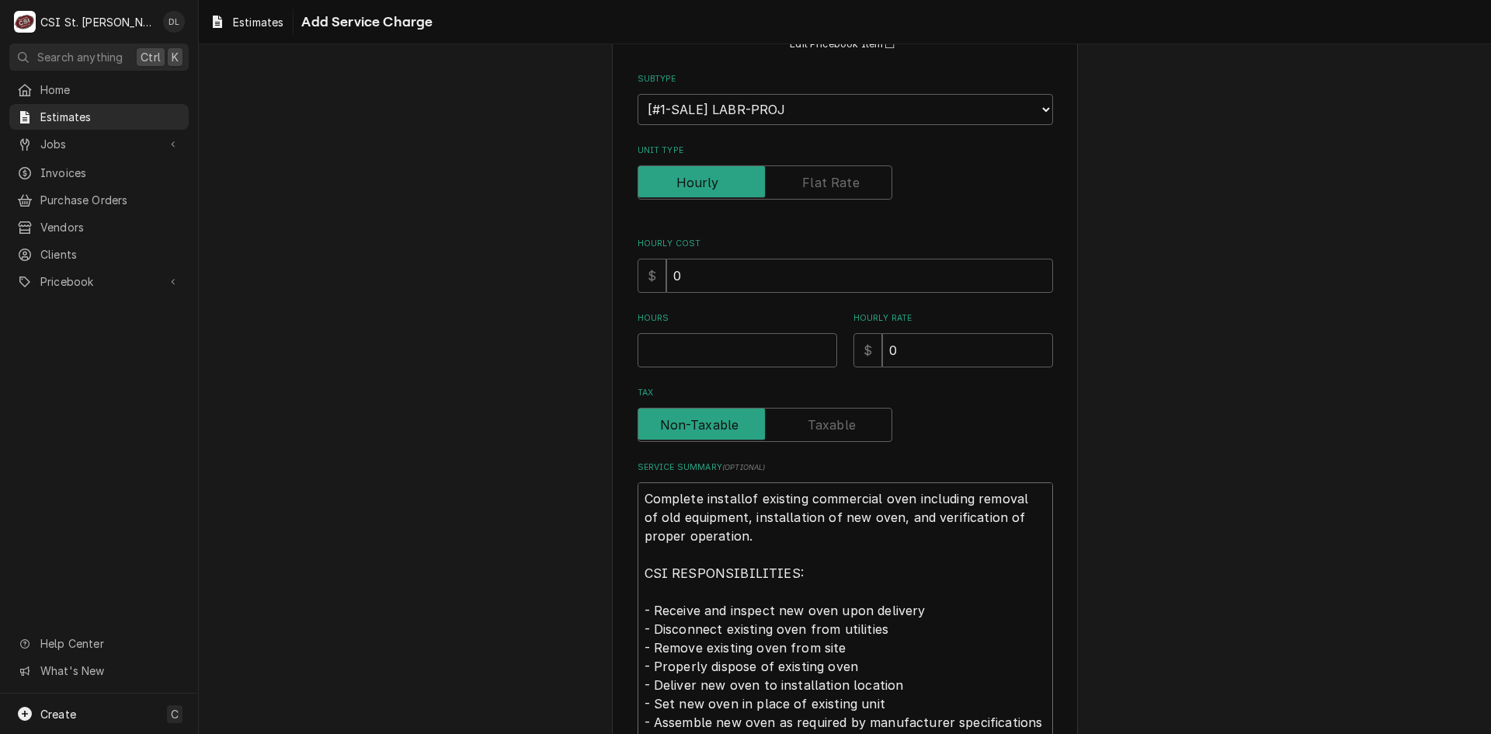
type textarea "Complete installaof existing commercial oven including removal of old equipment…"
type textarea "x"
type textarea "Complete installatiof existing commercial oven including removal of old equipme…"
type textarea "x"
type textarea "Complete installatioof existing commercial oven including removal of old equipm…"
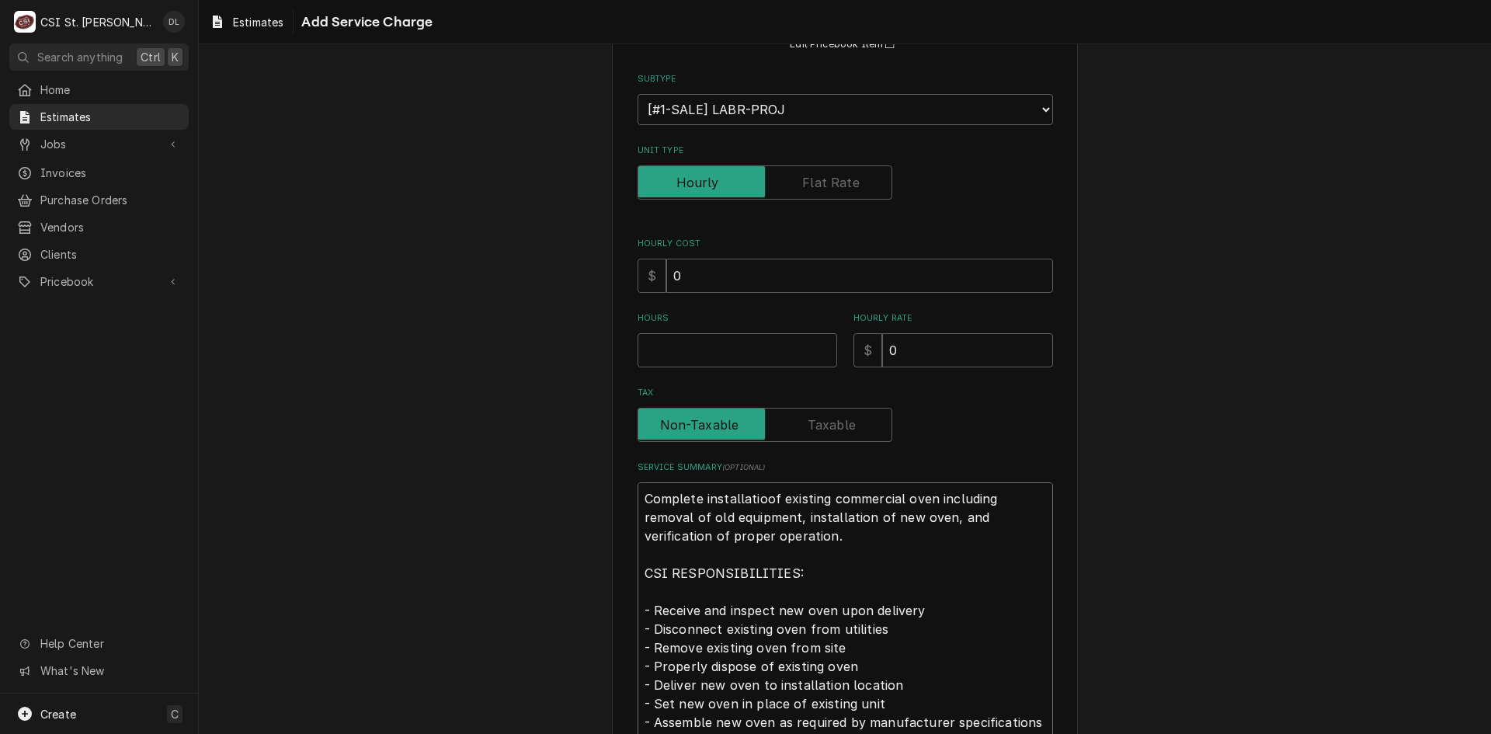
type textarea "x"
type textarea "Complete installationof existing commercial oven including removal of old equip…"
type textarea "x"
type textarea "Complete installation of existing commercial oven including removal of old equi…"
drag, startPoint x: 908, startPoint y: 499, endPoint x: 833, endPoint y: 506, distance: 75.0
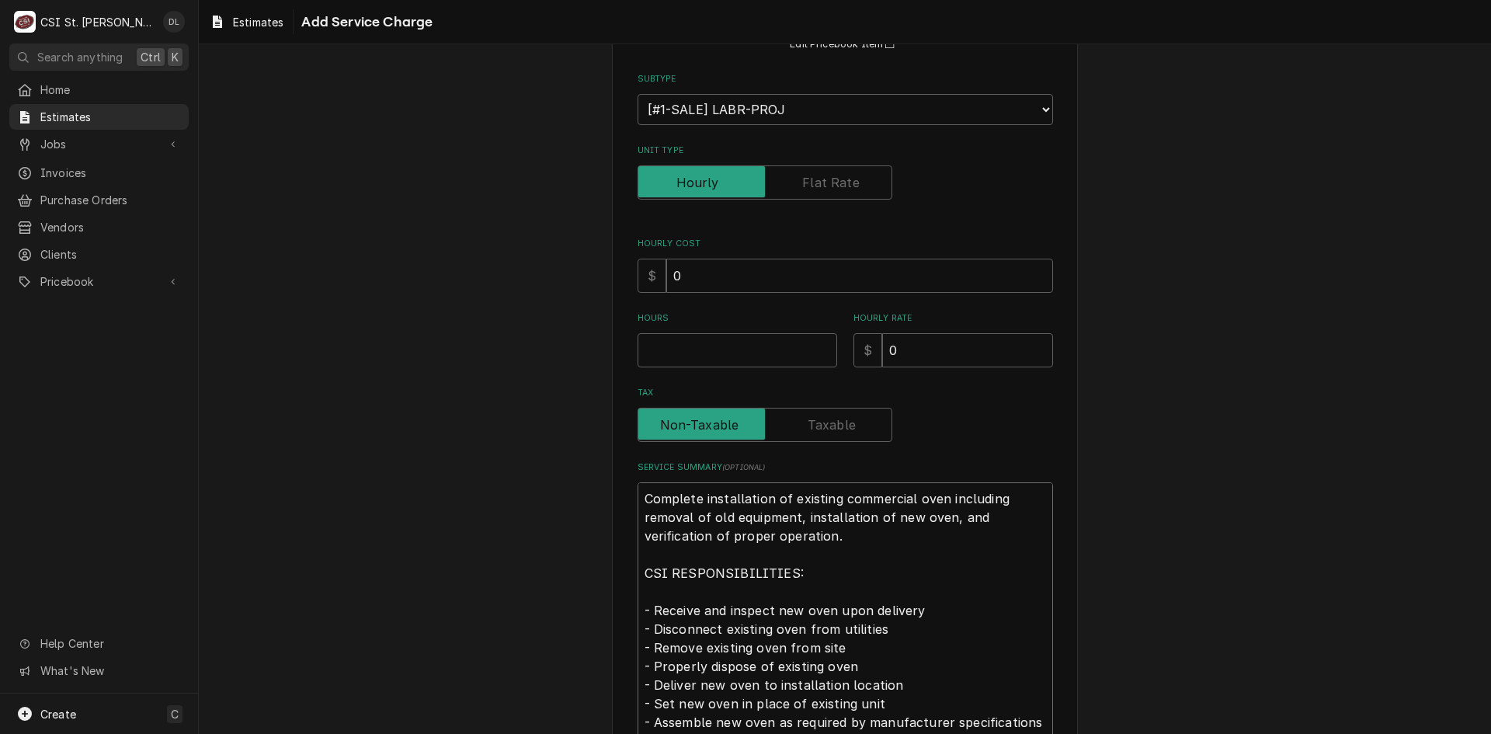
type textarea "x"
type textarea "Complete installation of existing Hoven including removal of old equipment, ins…"
type textarea "x"
type textarea "Complete installation of existing Hotoven including removal of old equipment, i…"
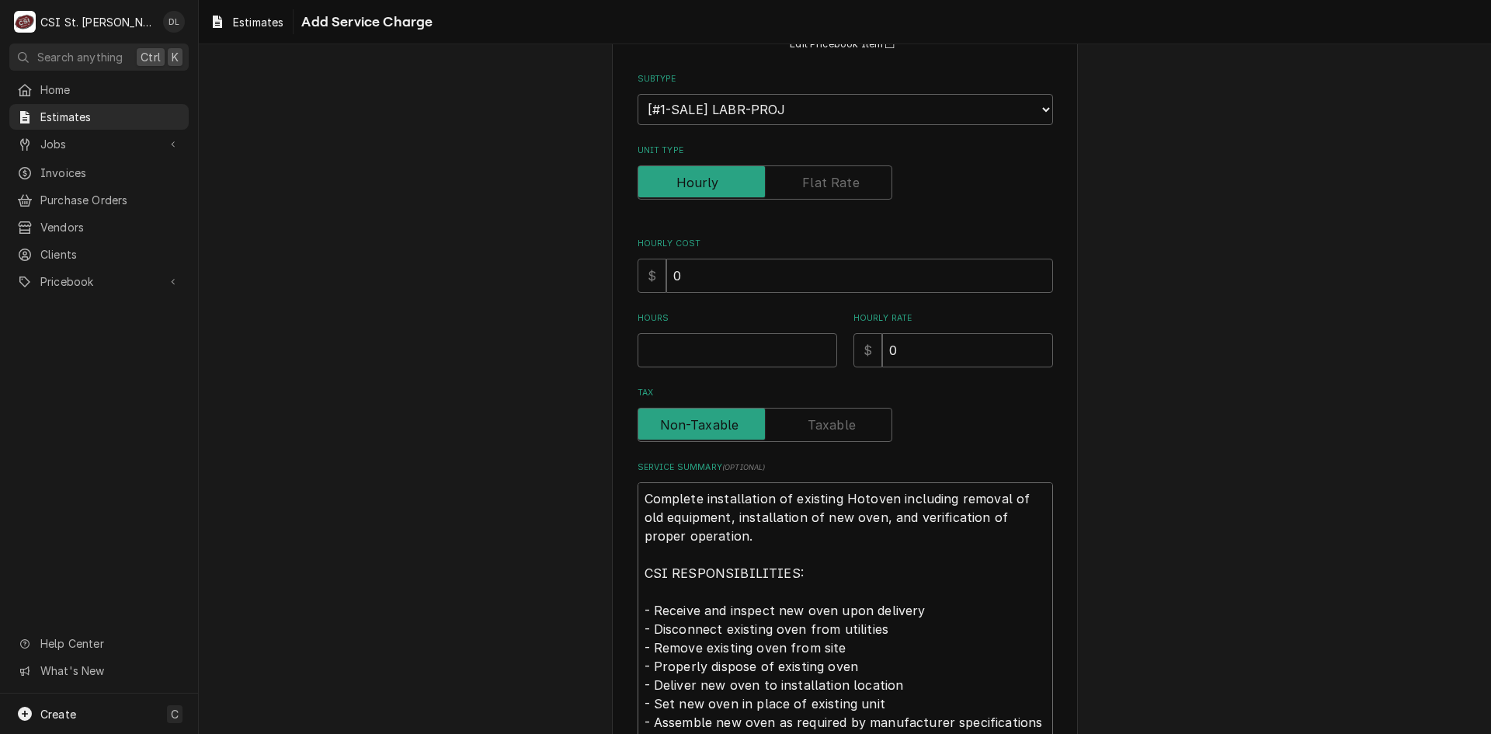
type textarea "x"
type textarea "Complete installation of existing Hot oven including removal of old equipment, …"
type textarea "x"
type textarea "Complete installation of existing Hot Roven including removal of old equipment,…"
type textarea "x"
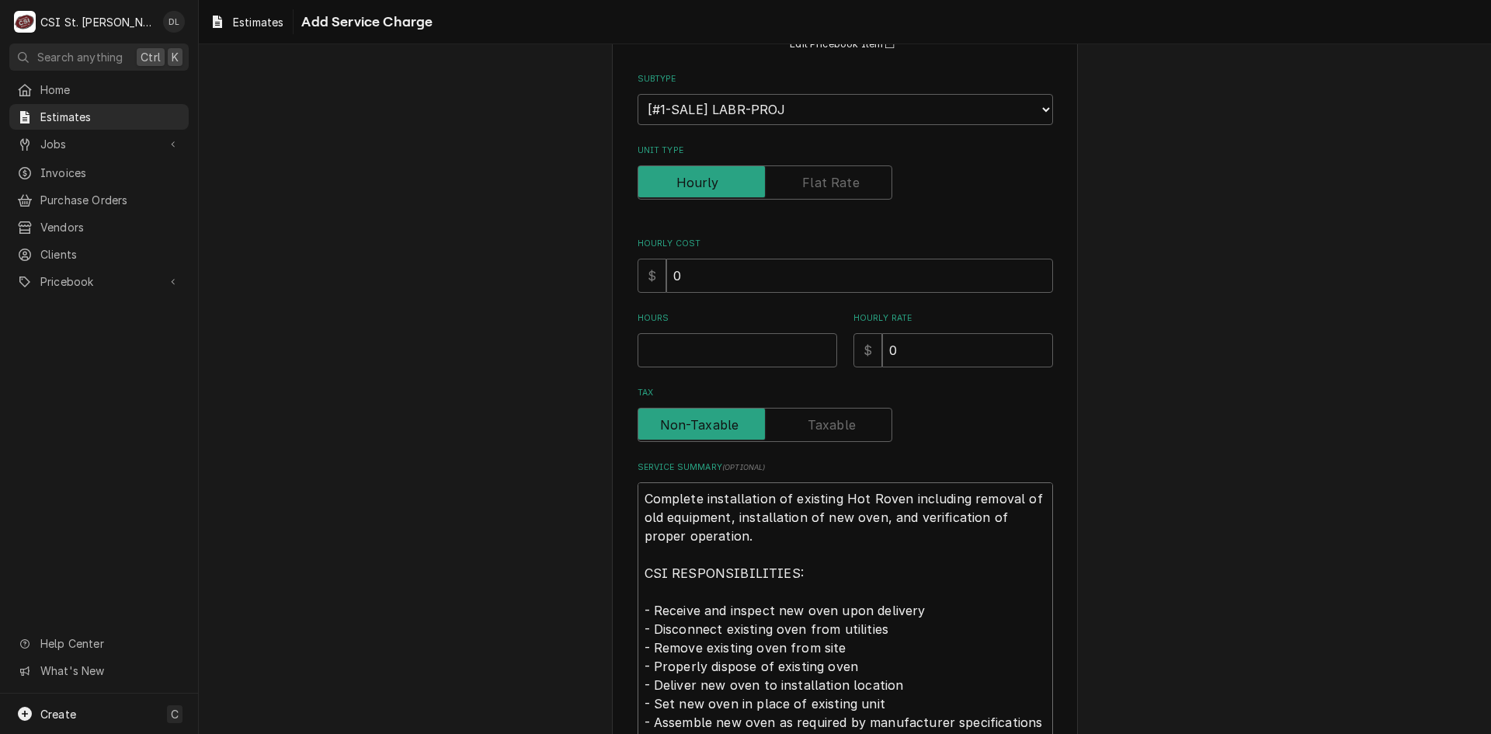
type textarea "Complete installation of existing Hot Rooven including removal of old equipment…"
type textarea "x"
type textarea "Complete installation of existing Hot Rocoven including removal of old equipmen…"
type textarea "x"
type textarea "Complete installation of existing Hot Rockoven including removal of old equipme…"
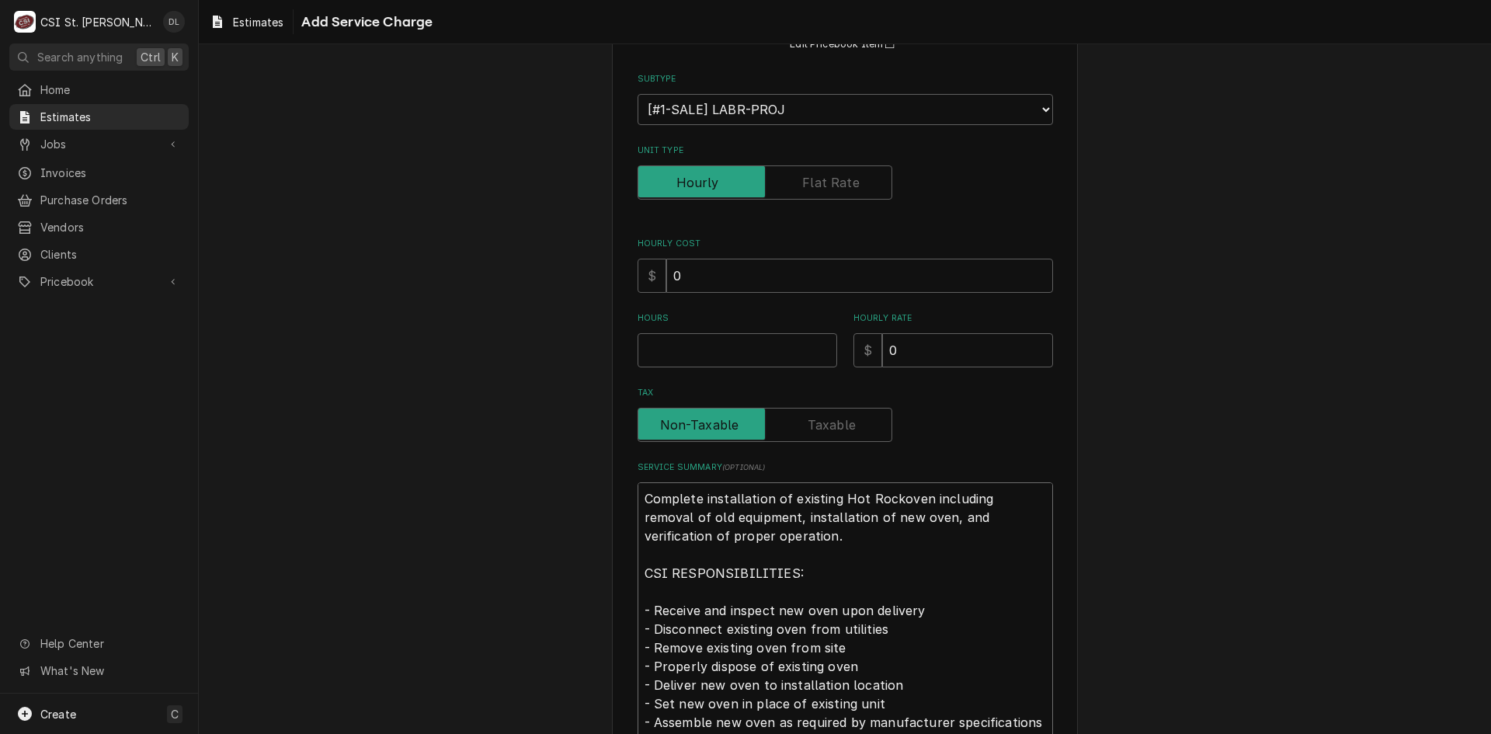
type textarea "x"
type textarea "Complete installation of existing Hot Rocksoven including removal of old equipm…"
type textarea "x"
type textarea "Complete installation of existing Hot Rocks oven including removal of old equip…"
type textarea "x"
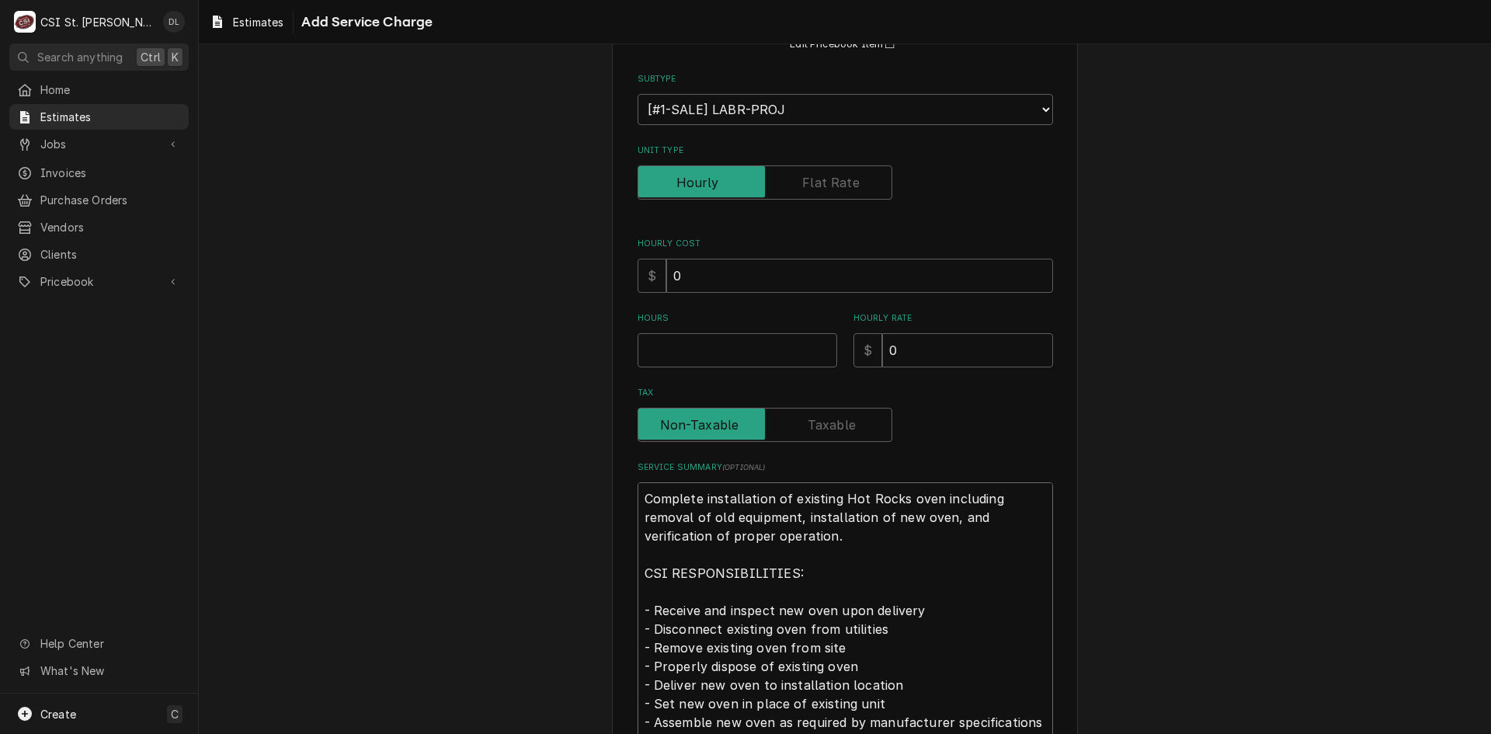
type textarea "Complete installation of existing Hot Rocks 7oven including removal of old equi…"
type textarea "x"
type textarea "Complete installation of existing Hot Rocks 70oven including removal of old equ…"
type textarea "x"
type textarea "Complete installation of existing Hot Rocks 70-oven including removal of old eq…"
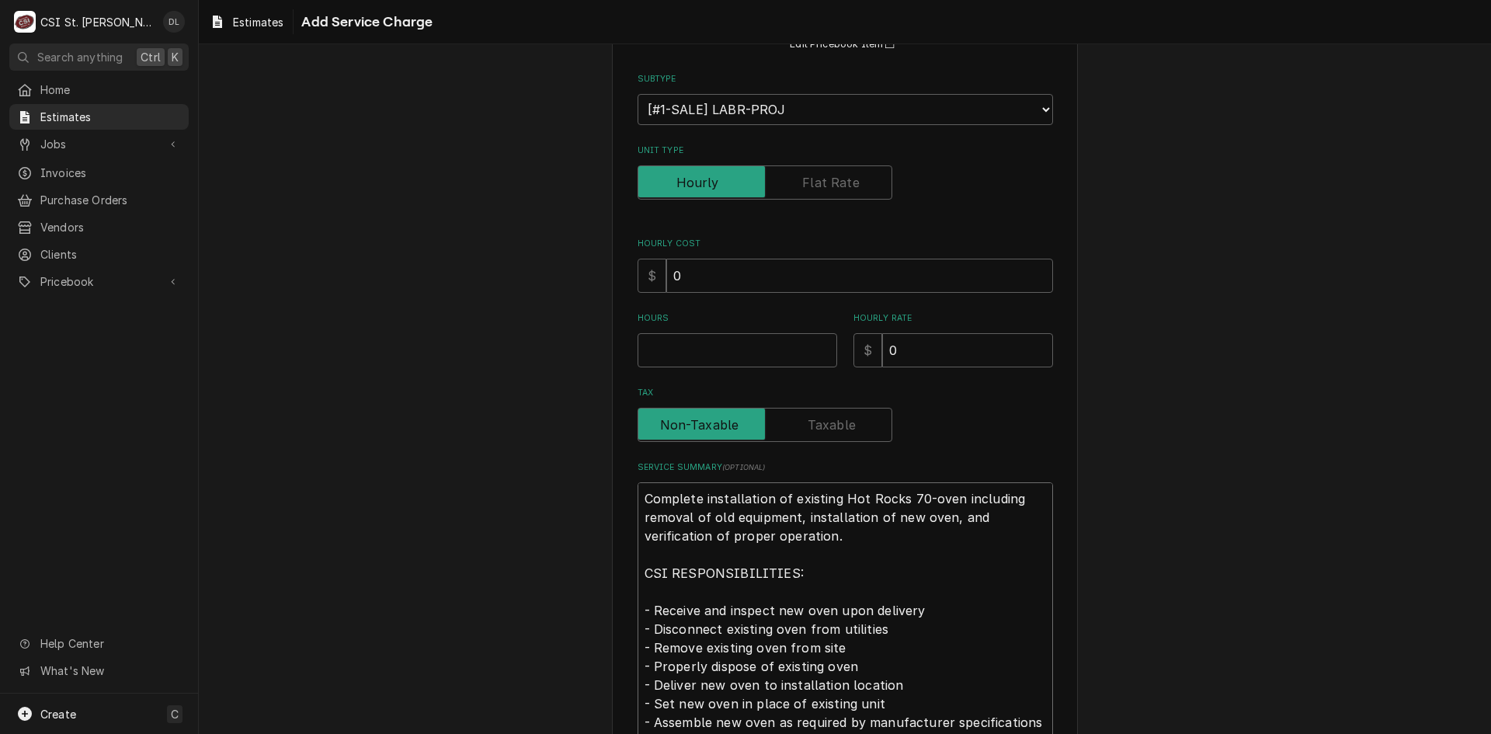
type textarea "x"
type textarea "Complete installation of existing Hot Rocks 70-3oven including removal of old e…"
type textarea "x"
type textarea "Complete installation of existing Hot Rocks 70-33oven including removal of old …"
type textarea "x"
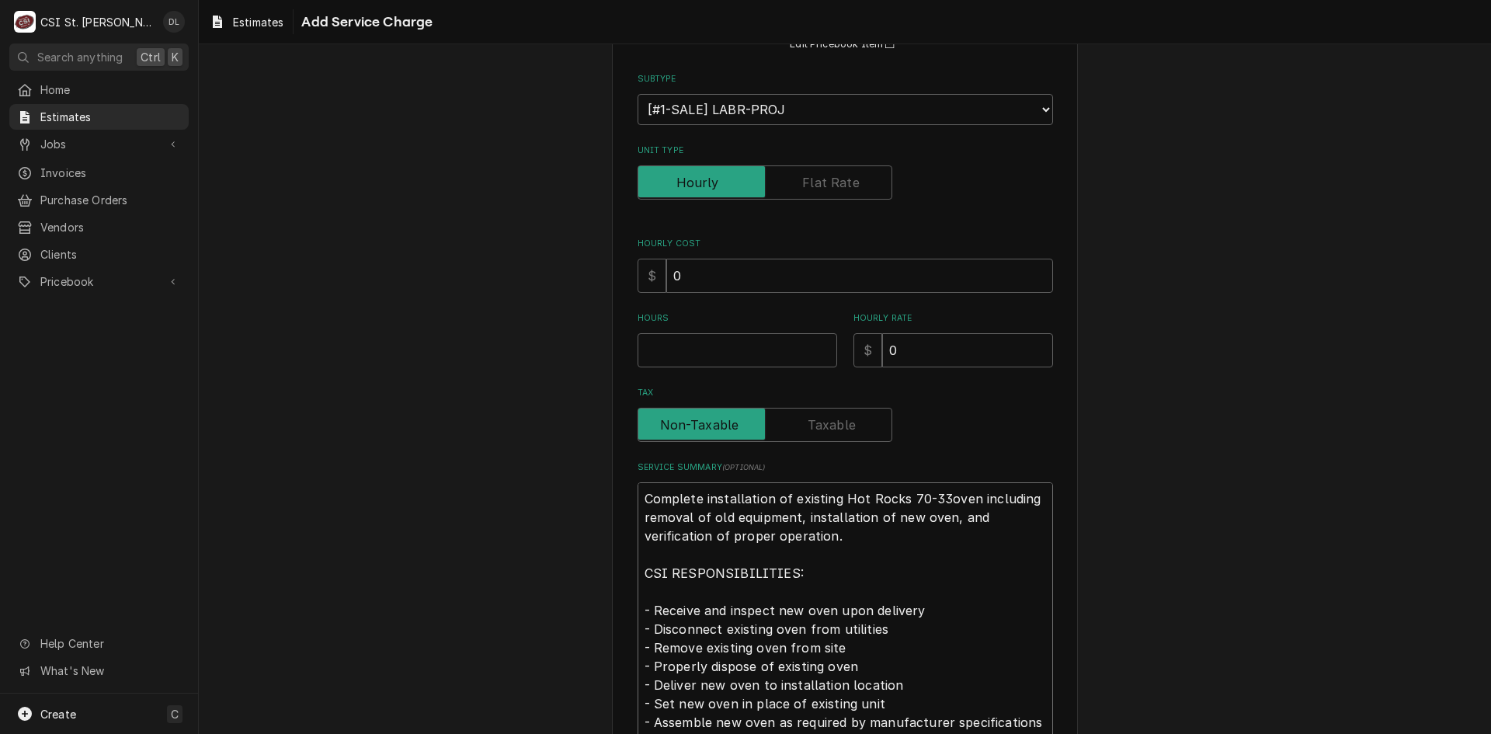
type textarea "Complete installation of existing Hot Rocks 70-33 oven including removal of old…"
type textarea "x"
type textarea "Complete installation of existing Hot Rocks 70-33 doven including removal of ol…"
type textarea "x"
type textarea "Complete installation of existing Hot Rocks 70-33 dooven including removal of o…"
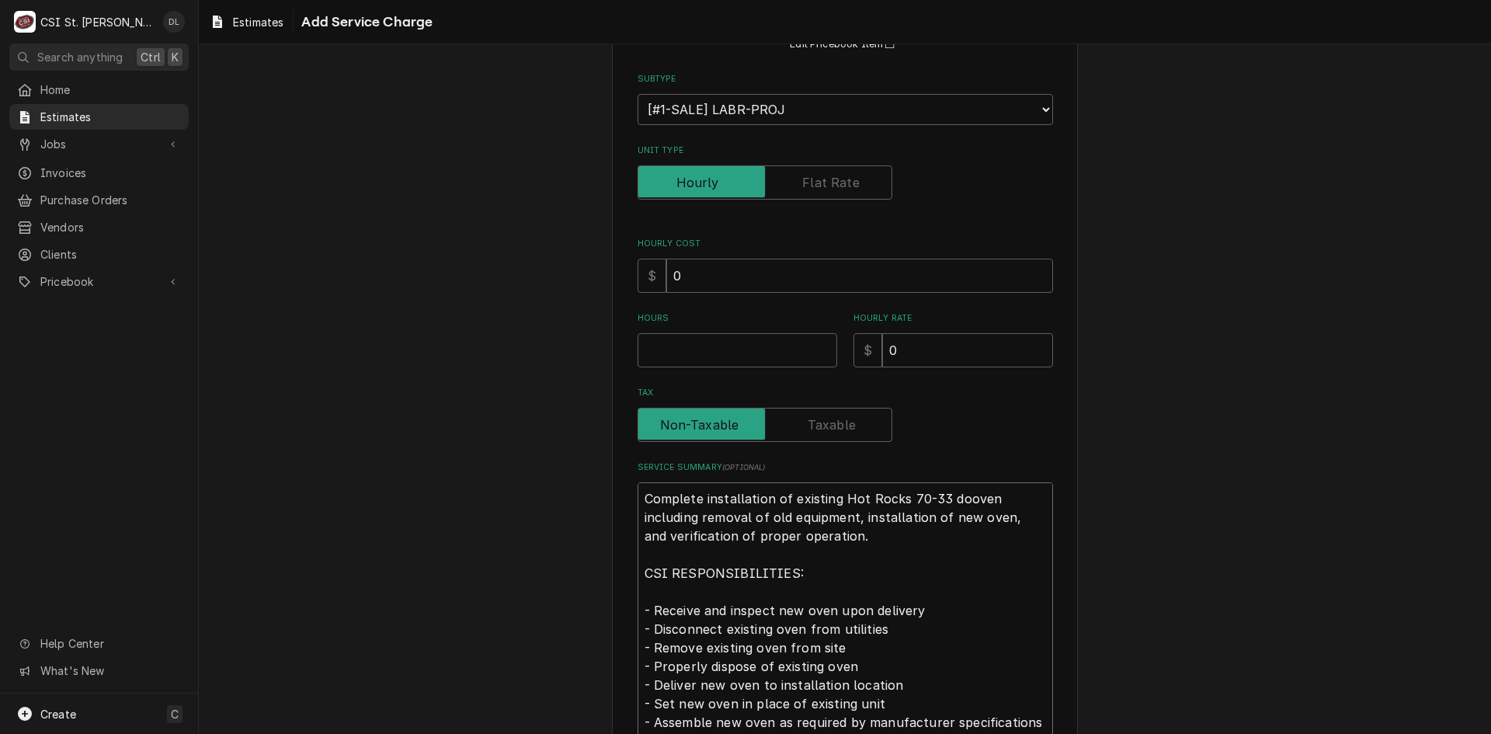
type textarea "x"
type textarea "Complete installation of existing Hot Rocks 70-33 douoven including removal of …"
type textarea "x"
type textarea "Complete installation of existing Hot Rocks 70-33 douboven including removal of…"
type textarea "x"
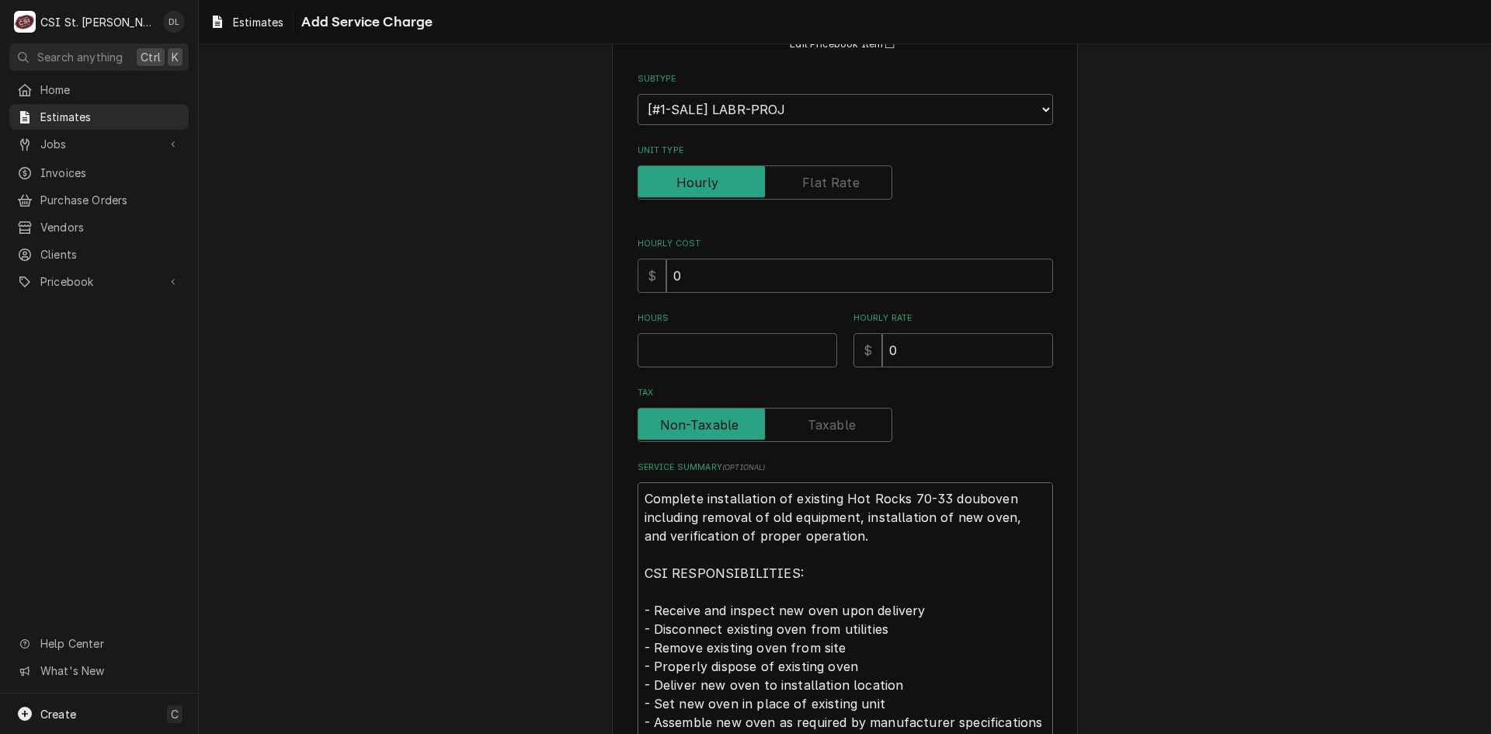
type textarea "Complete installation of existing Hot Rocks 70-33 doubloven including removal o…"
type textarea "x"
type textarea "Complete installation of existing Hot Rocks 70-33 doubl oven including removal …"
type textarea "x"
type textarea "Complete installation of existing Hot Rocks 70-33 doubl soven including removal…"
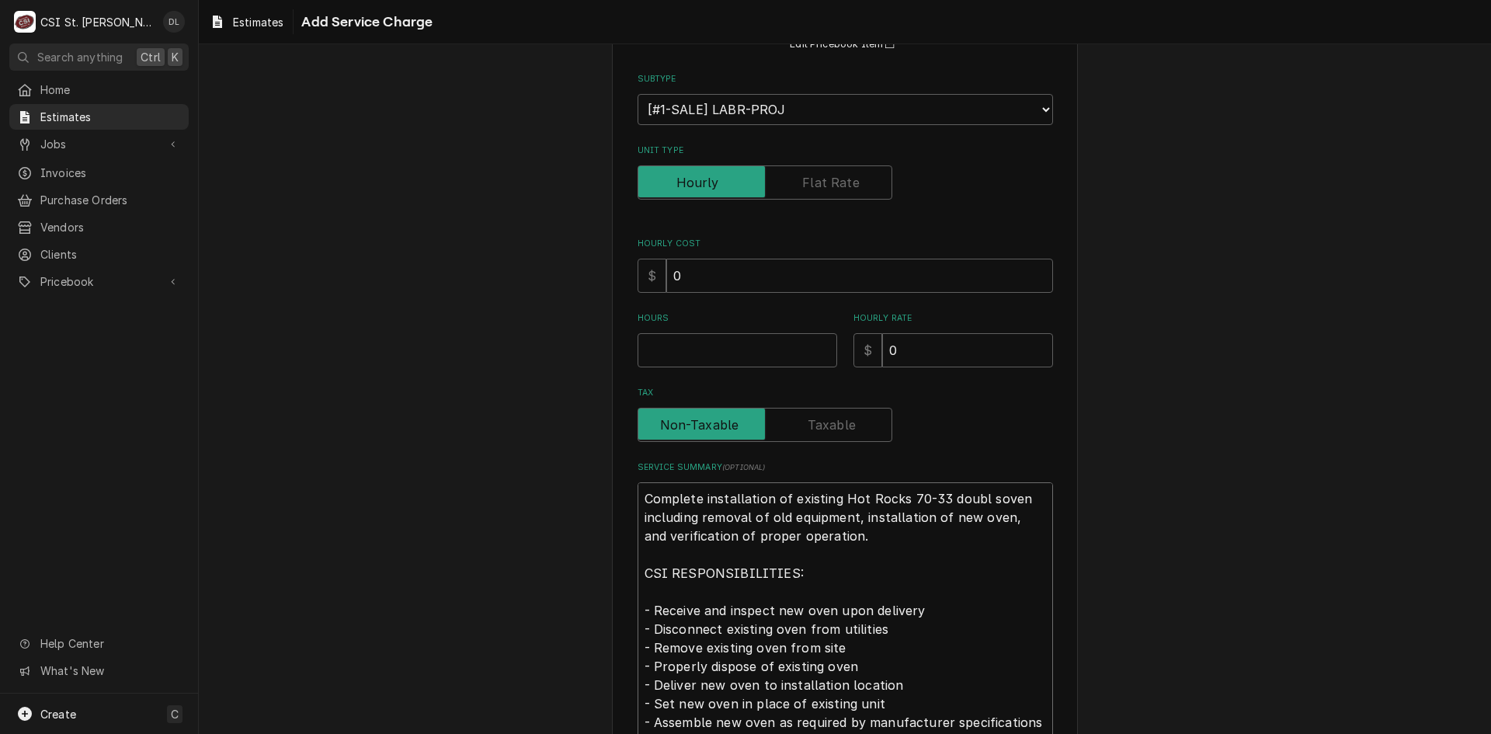
type textarea "x"
type textarea "Complete installation of existing Hot Rocks 70-33 doubl stoven including remova…"
type textarea "x"
type textarea "Complete installation of existing Hot Rocks 70-33 doubl staoven including remov…"
type textarea "x"
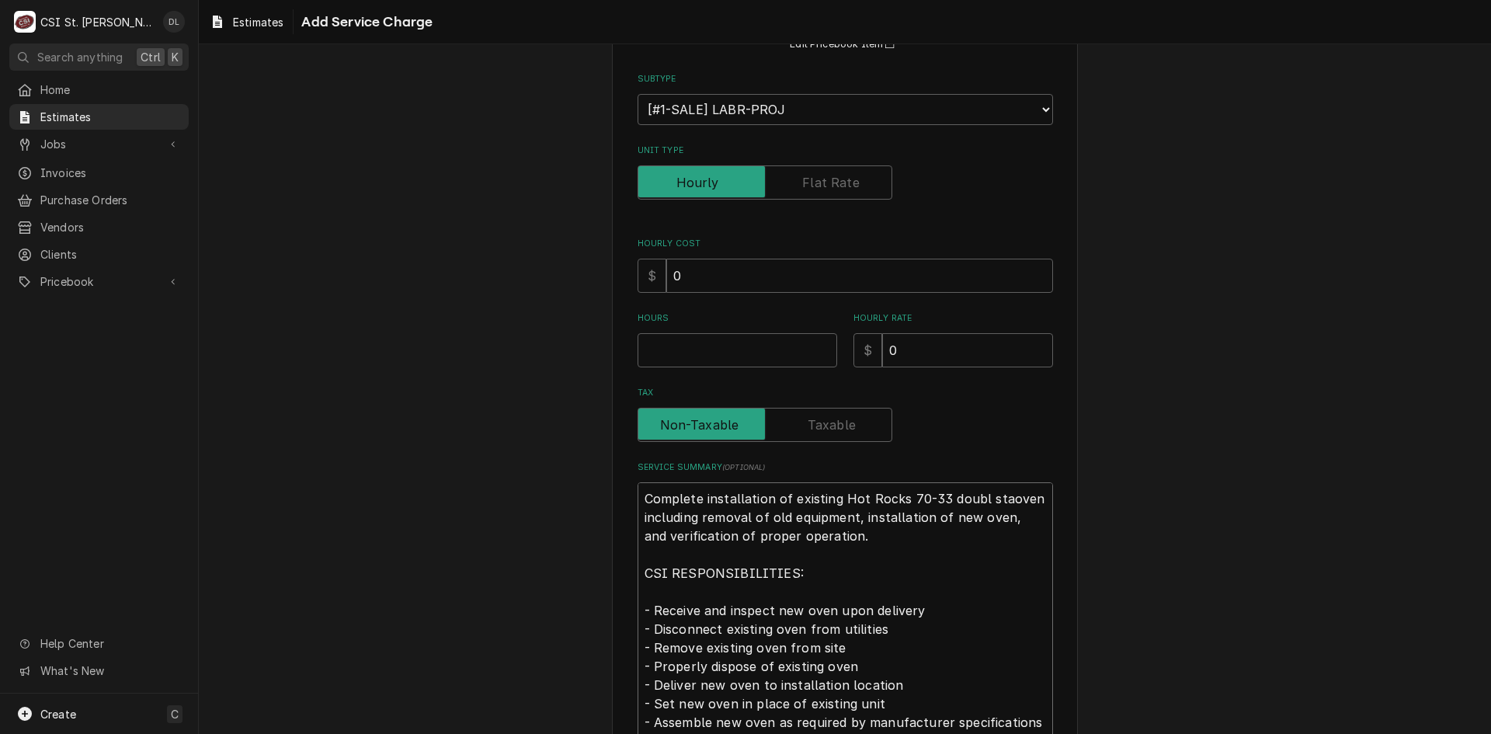
type textarea "Complete installation of existing Hot Rocks 70-33 doubl stacoven including remo…"
type textarea "x"
type textarea "Complete installation of existing Hot Rocks 70-33 doubl stackoven including rem…"
type textarea "x"
type textarea "Complete installation of existing Hot Rocks 70-33 doubl stacoven including remo…"
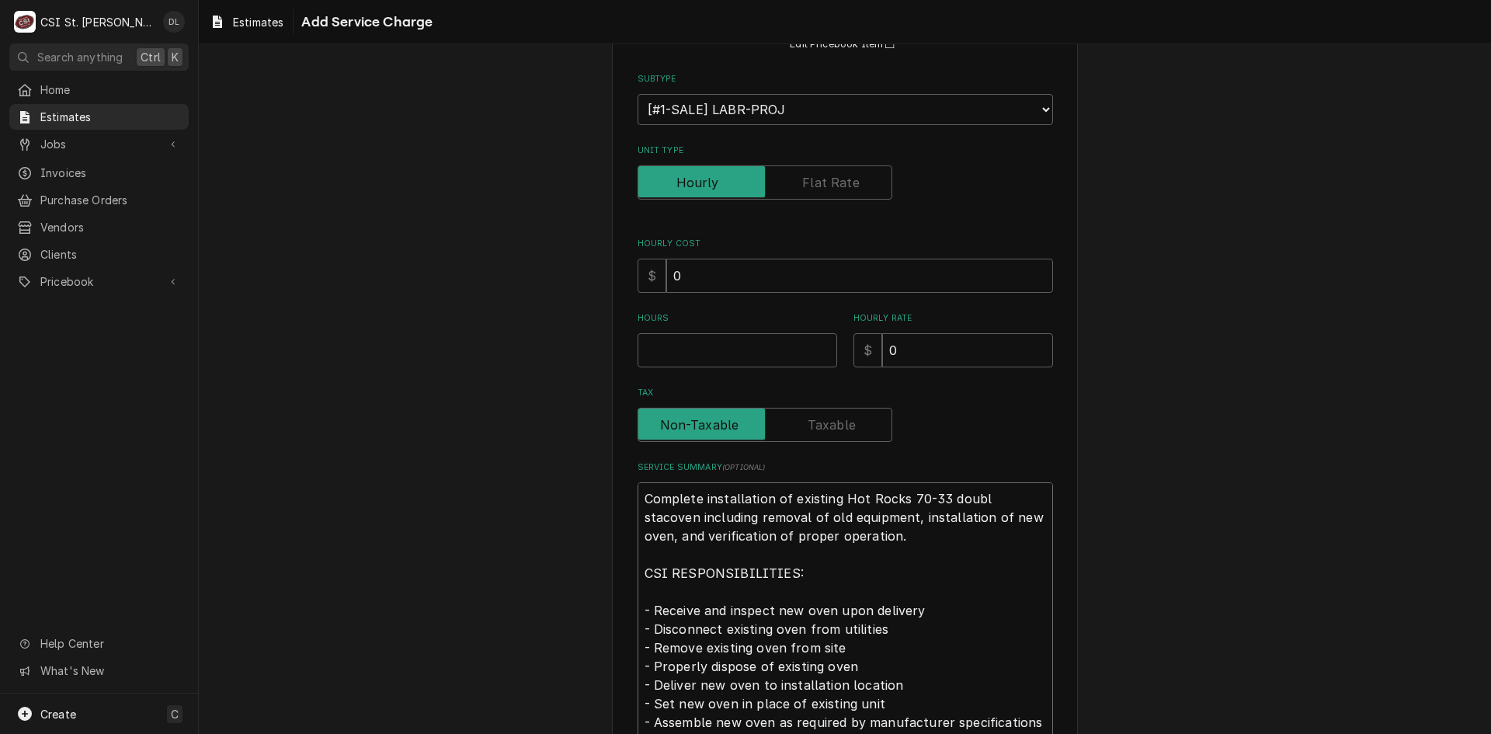
type textarea "x"
type textarea "Complete installation of existing Hot Rocks 70-33 doubl staoven including remov…"
type textarea "x"
type textarea "Complete installation of existing Hot Rocks 70-33 doubl stoven including remova…"
type textarea "x"
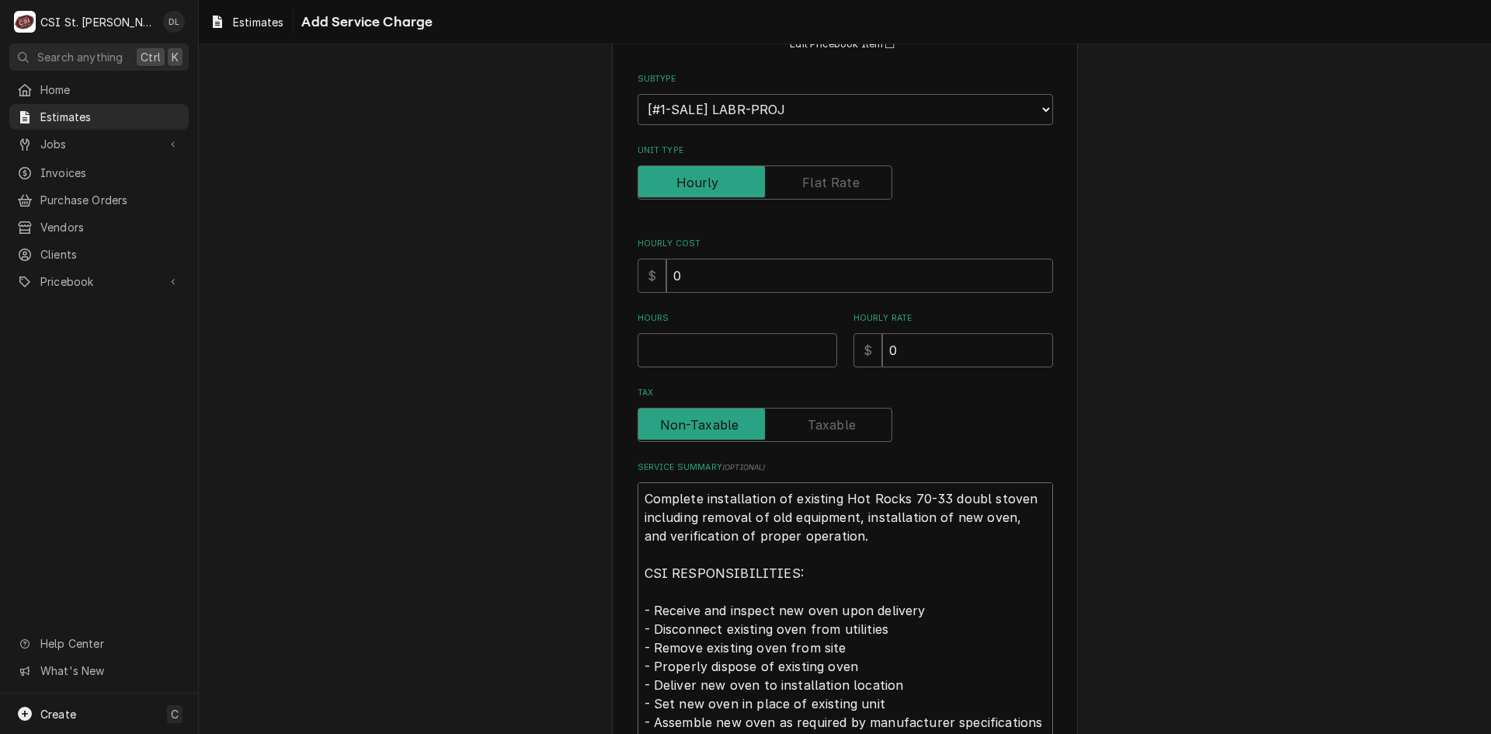
type textarea "Complete installation of existing Hot Rocks 70-33 doubl soven including removal…"
type textarea "x"
type textarea "Complete installation of existing Hot Rocks 70-33 doubl oven including removal …"
type textarea "x"
type textarea "Complete installation of existing Hot Rocks 70-33 doubloven including removal o…"
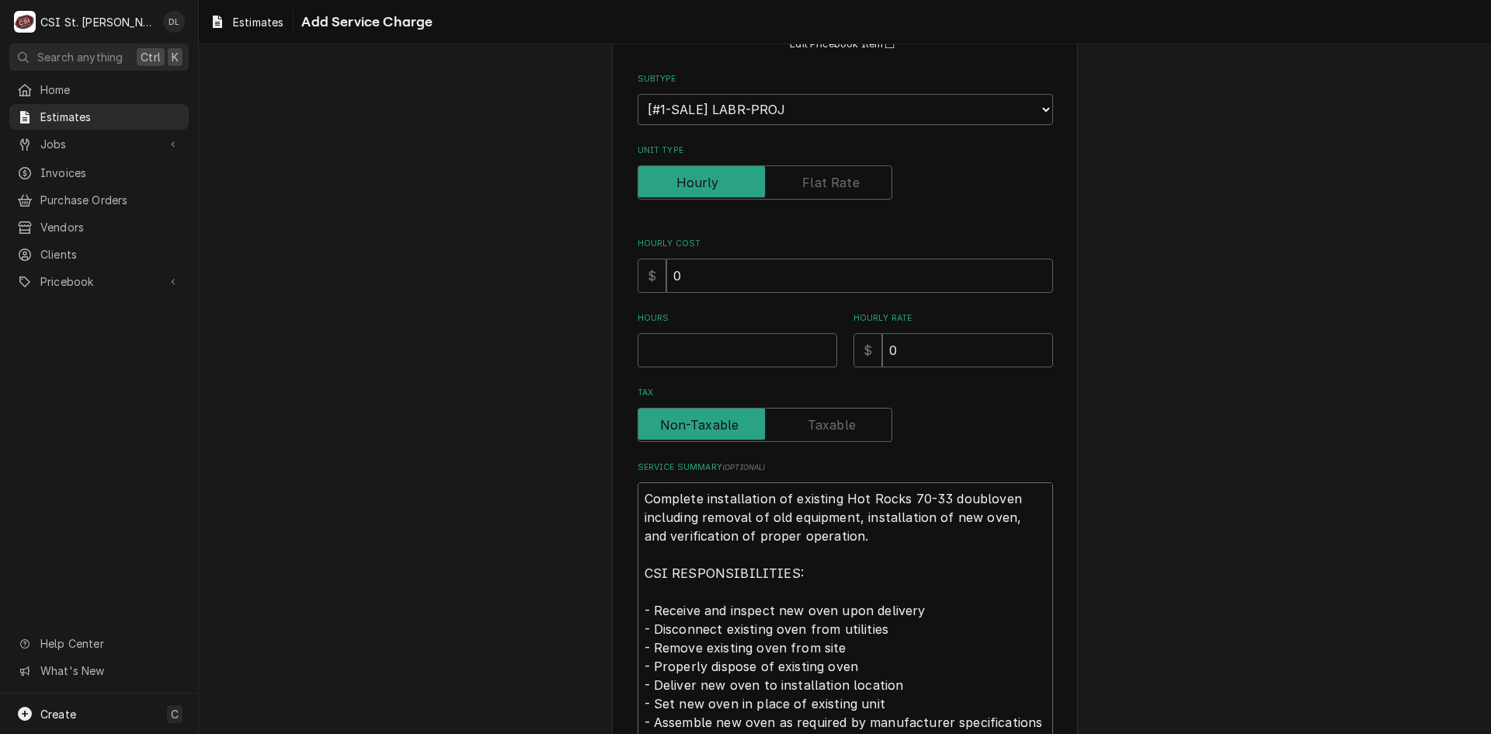
type textarea "x"
type textarea "Complete installation of existing Hot Rocks 70-33 doubleoven including removal …"
type textarea "x"
type textarea "Complete installation of existing Hot Rocks 70-33 double oven including removal…"
type textarea "x"
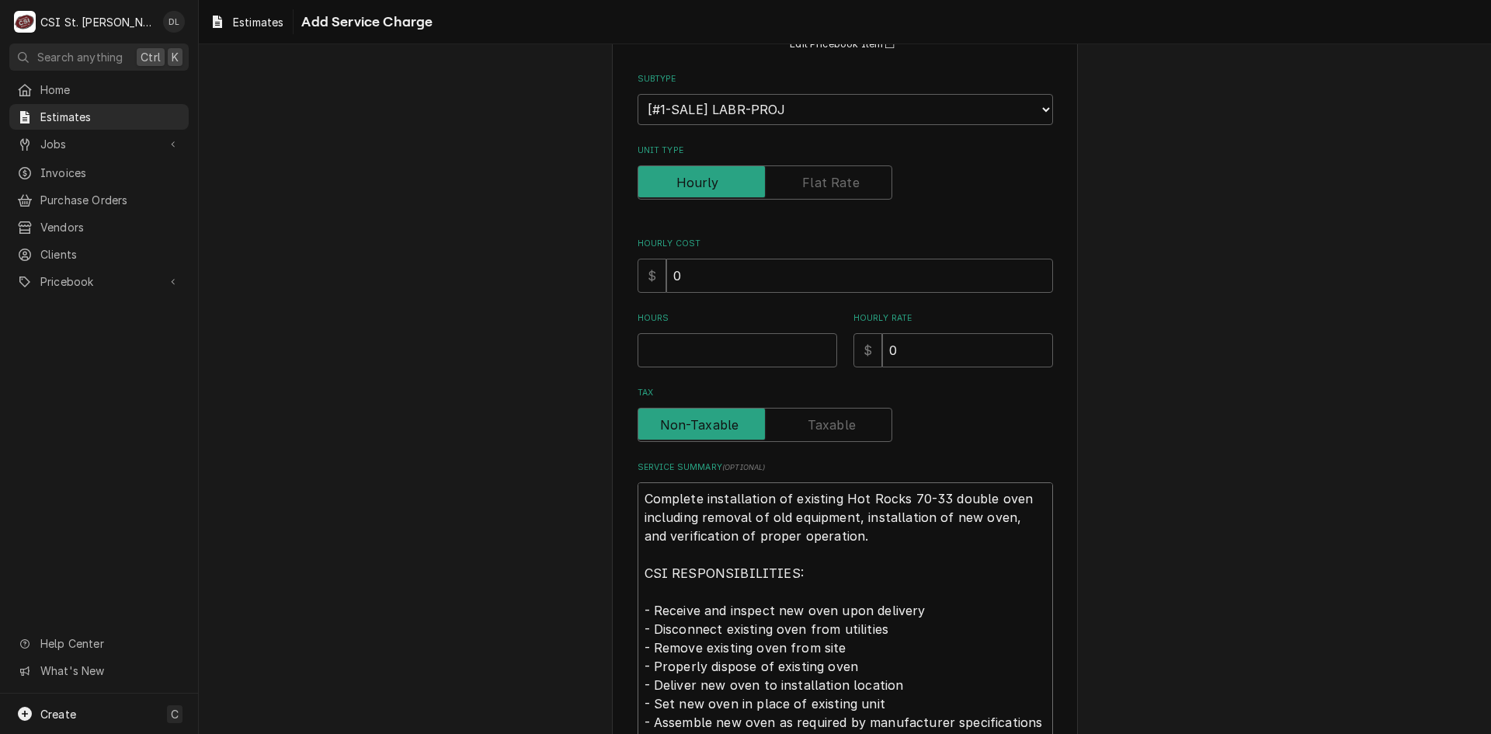
type textarea "Complete installation of existing Hot Rocks 70-33 double soven including remova…"
type textarea "x"
type textarea "Complete installation of existing Hot Rocks 70-33 double stoven including remov…"
type textarea "x"
type textarea "Complete installation of existing Hot Rocks 70-33 double staoven including remo…"
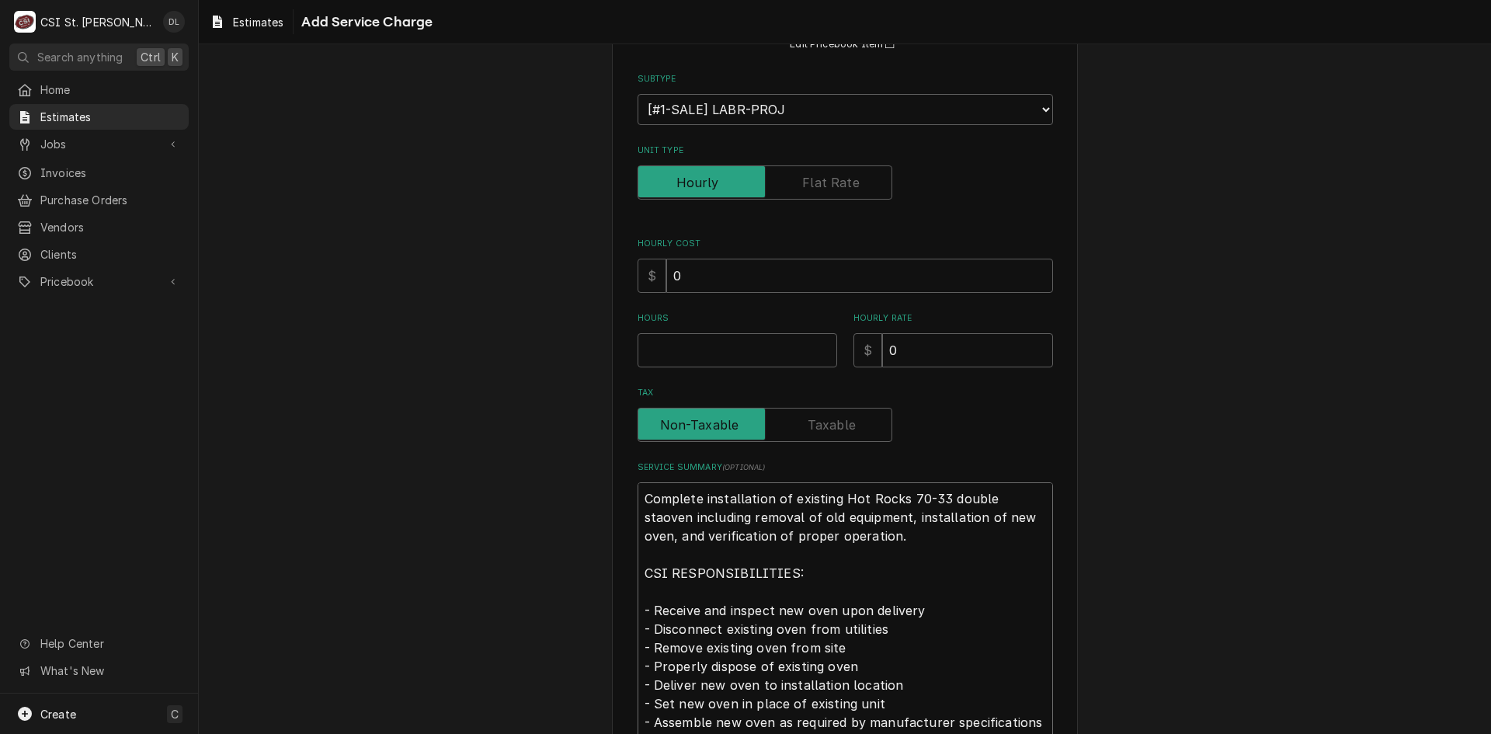
type textarea "x"
type textarea "Complete installation of existing Hot Rocks 70-33 double stacoven including rem…"
type textarea "x"
type textarea "Complete installation of existing Hot Rocks 70-33 double stackoven including re…"
type textarea "x"
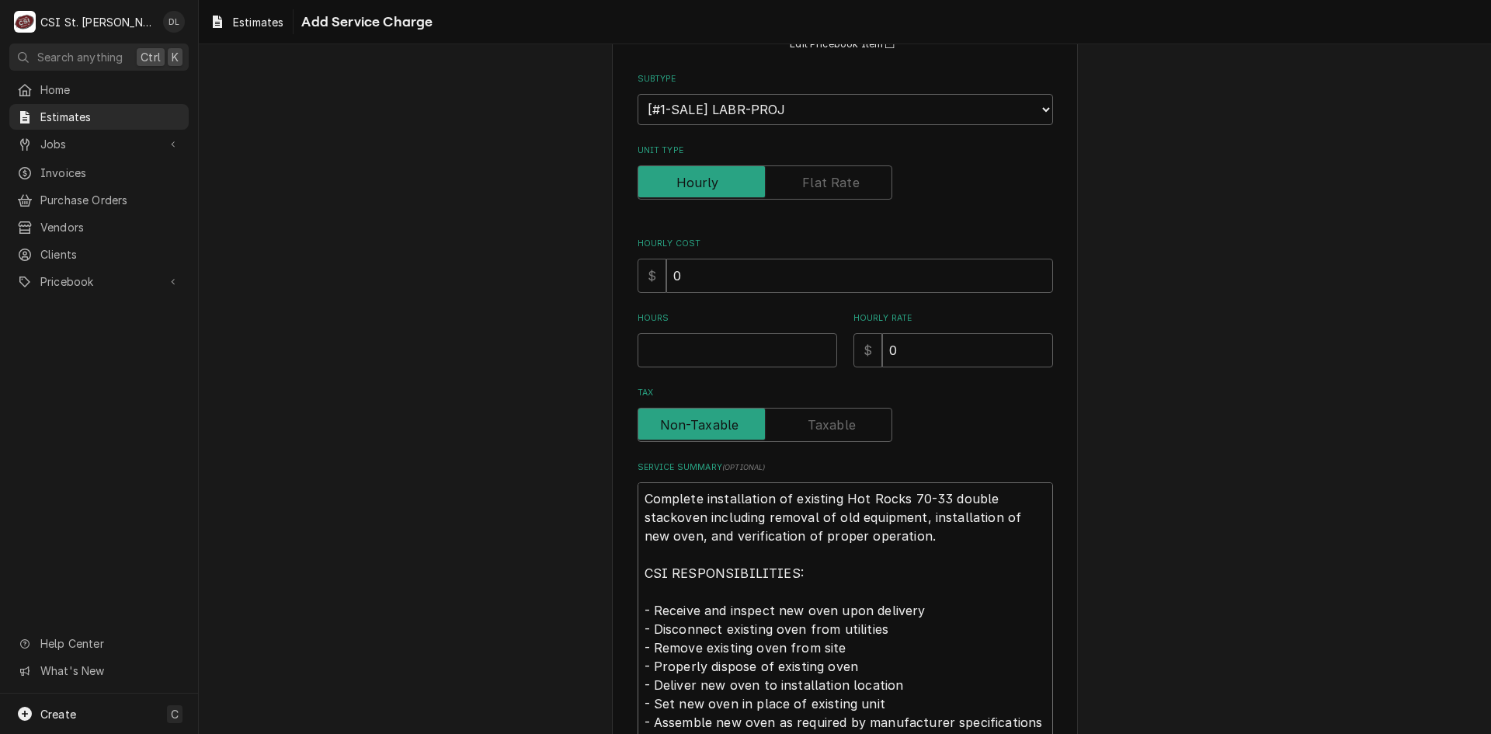
type textarea "Complete installation of existing Hot Rocks 70-33 double stack oven including r…"
drag, startPoint x: 884, startPoint y: 518, endPoint x: 742, endPoint y: 521, distance: 141.4
type textarea "x"
type textarea "Complete installation of existing Hot Rocks 70-33 double stack oven including r…"
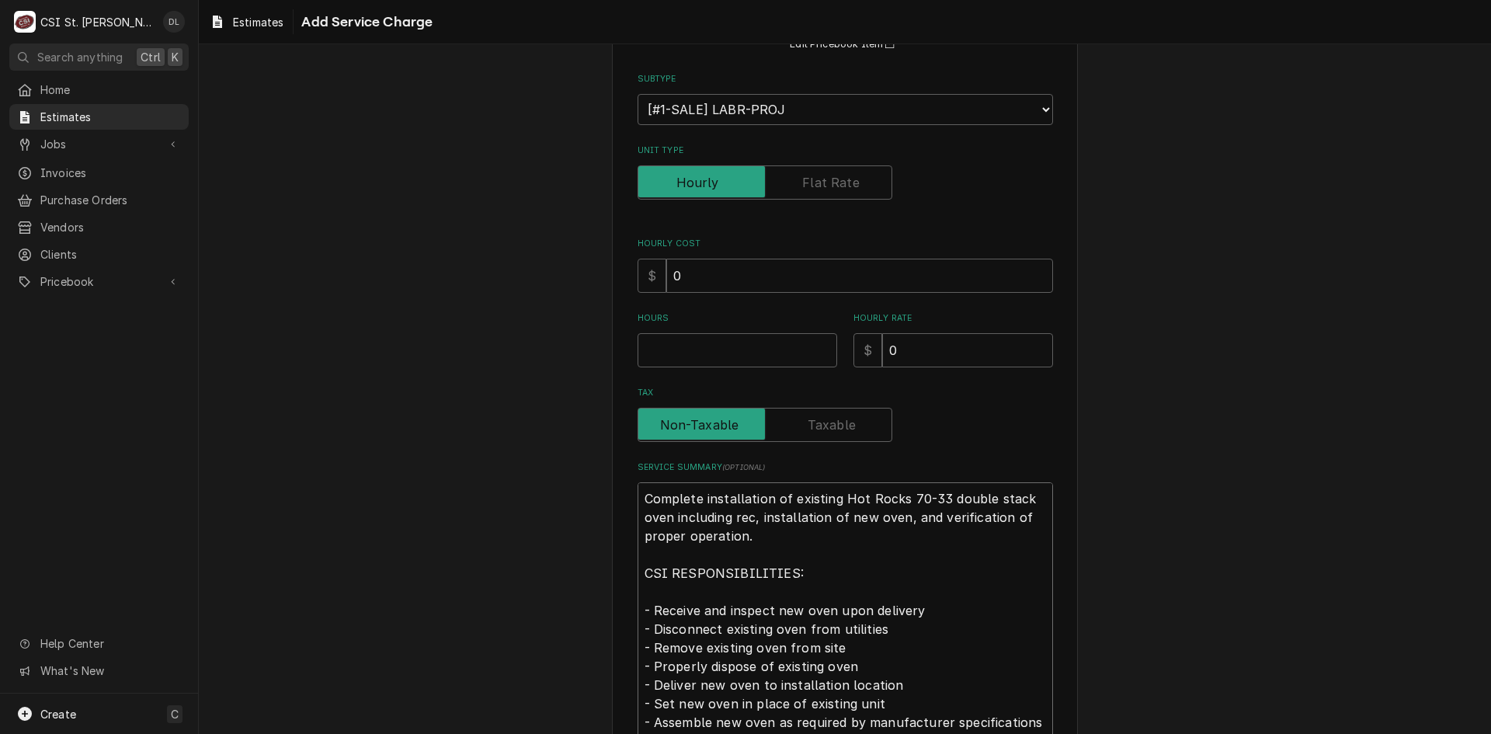
type textarea "x"
type textarea "Complete installation of existing Hot Rocks 70-33 double stack oven including r…"
type textarea "x"
type textarea "Complete installation of existing Hot Rocks 70-33 double stack oven including r…"
type textarea "x"
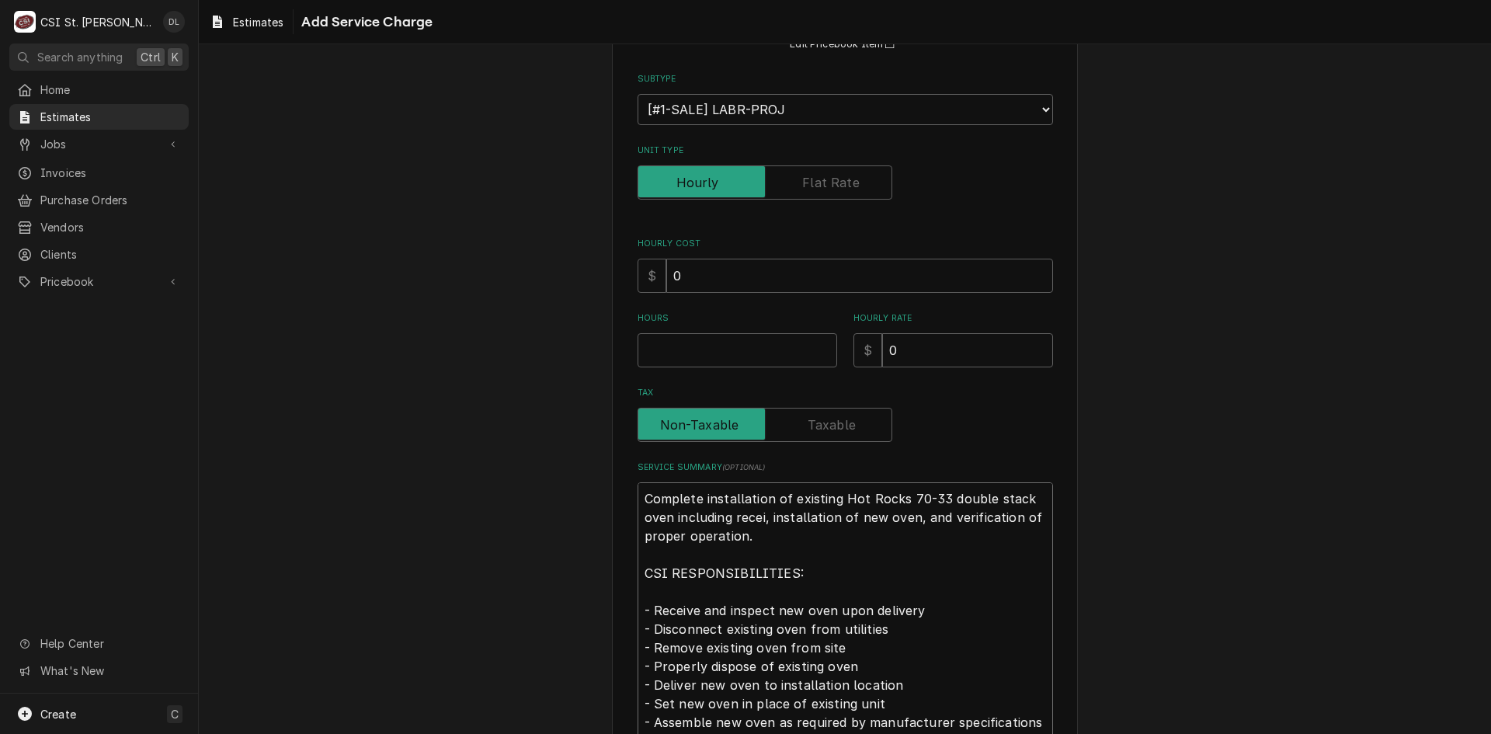
type textarea "Complete installation of existing Hot Rocks 70-33 double stack oven including r…"
type textarea "x"
type textarea "Complete installation of existing Hot Rocks 70-33 double stack oven including r…"
type textarea "x"
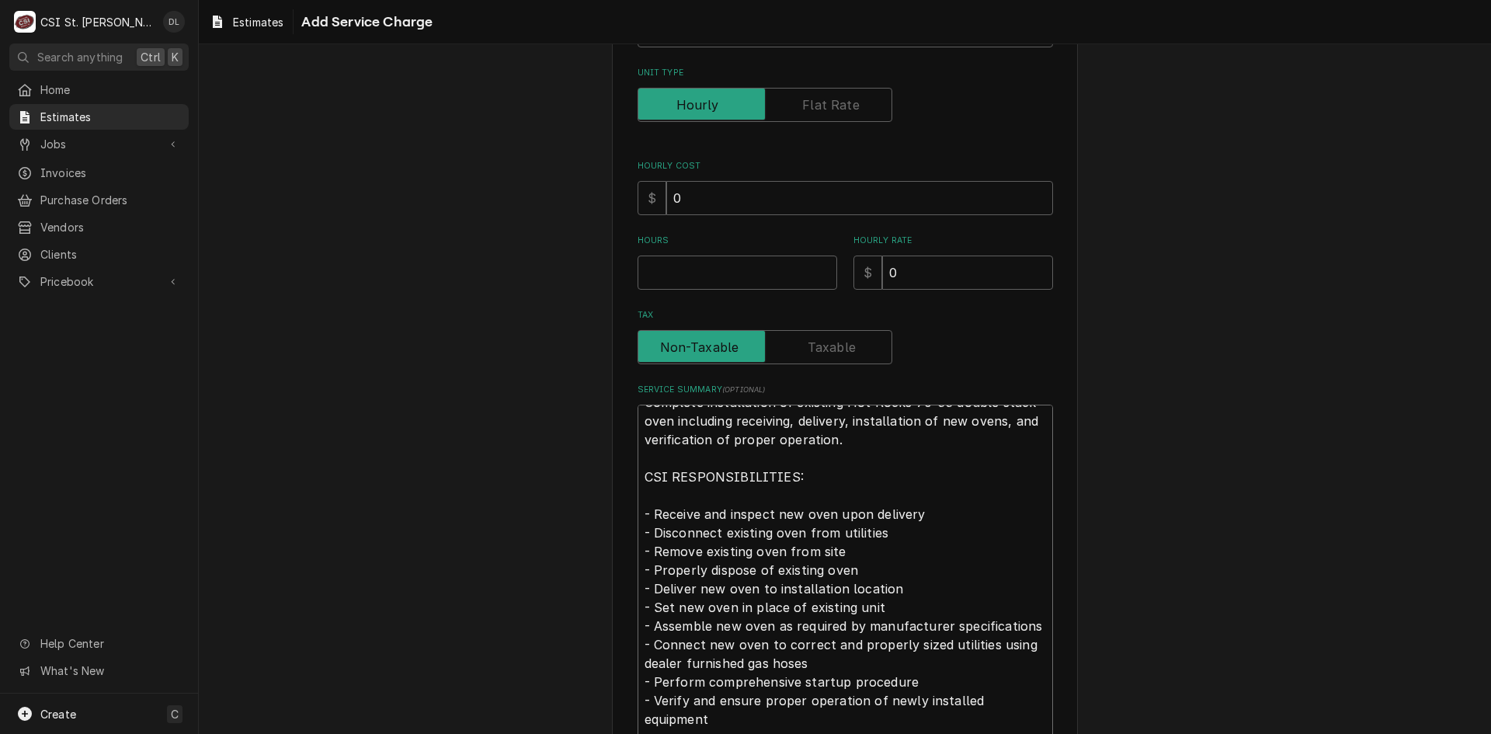
scroll to position [311, 0]
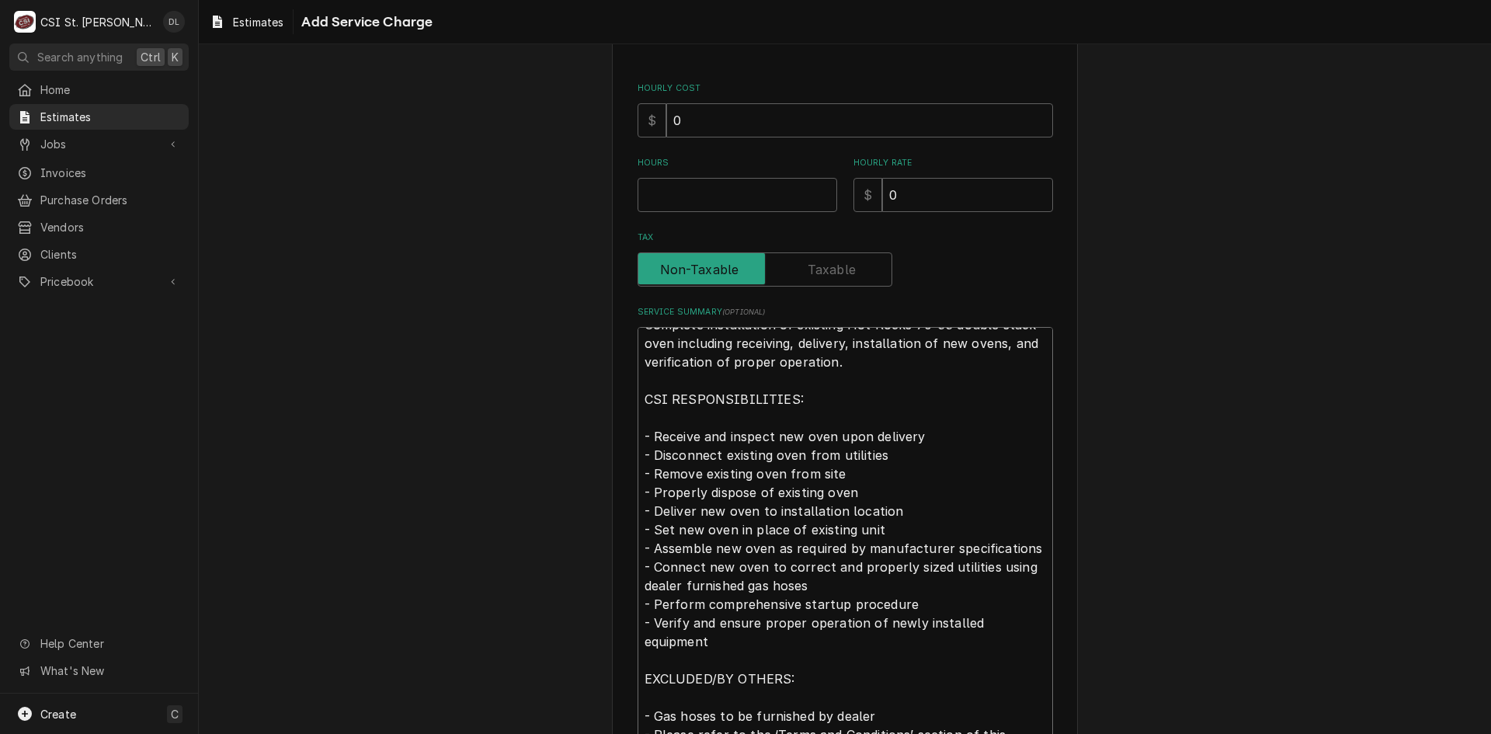
drag, startPoint x: 881, startPoint y: 456, endPoint x: 617, endPoint y: 458, distance: 264.1
click at [617, 458] on div "Please provide the following information to add a new service charge to this es…" at bounding box center [845, 354] width 466 height 1180
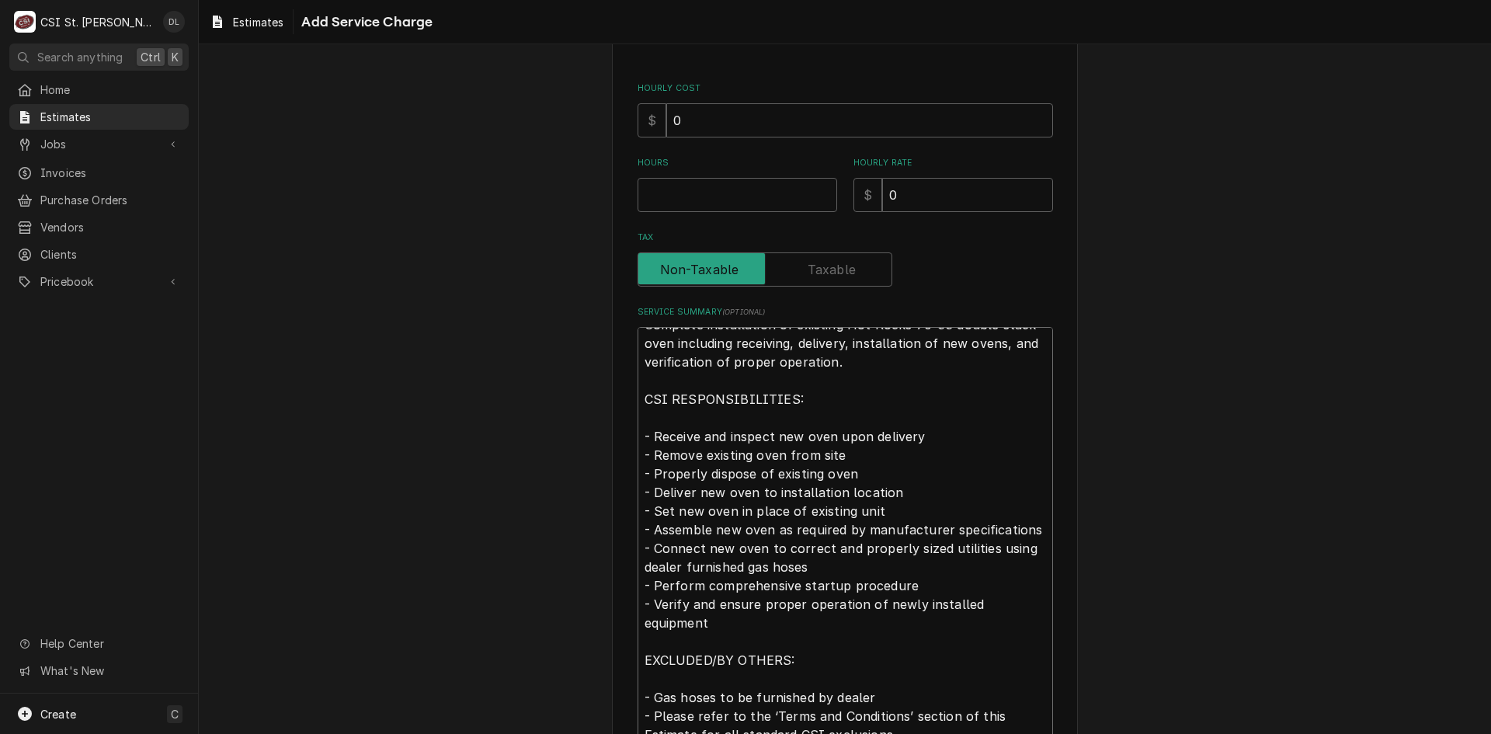
scroll to position [0, 0]
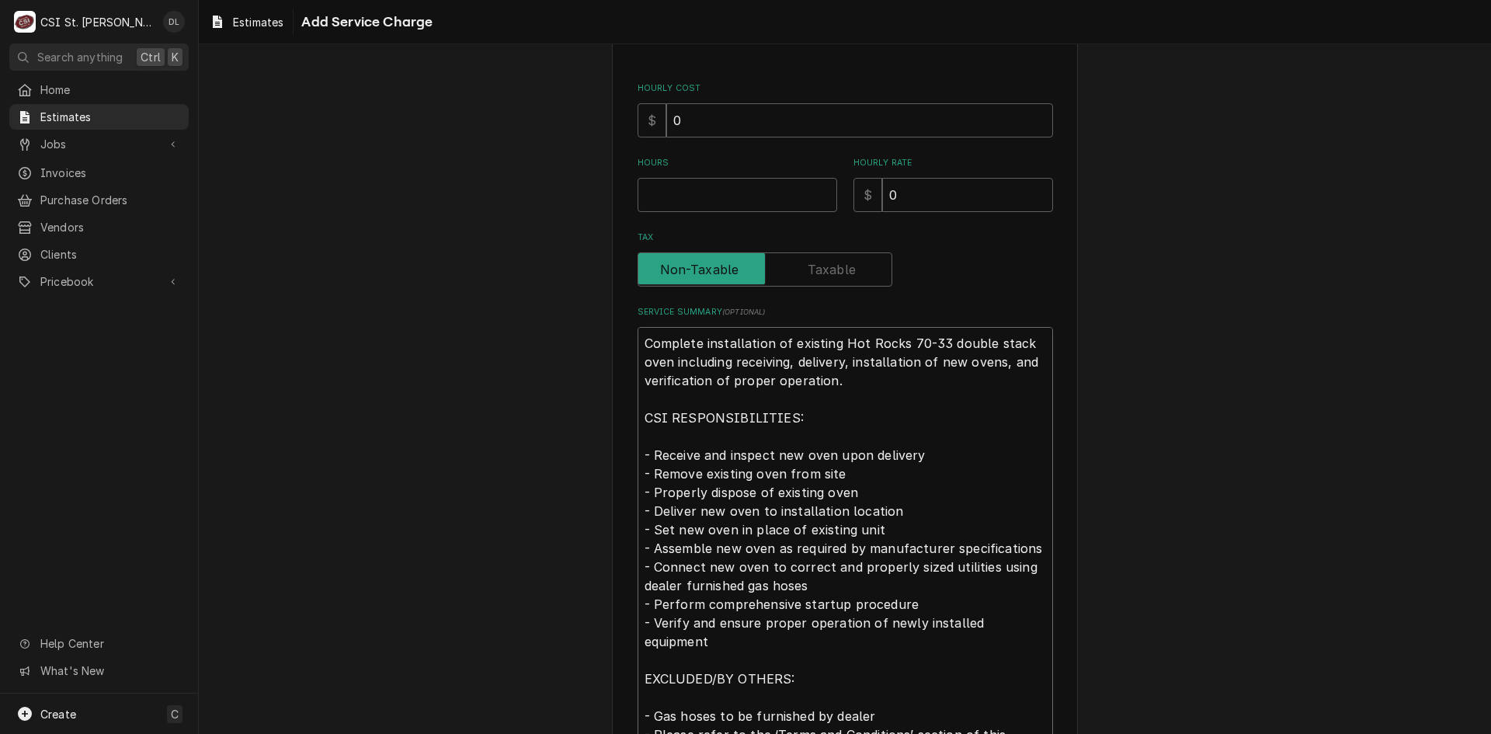
drag, startPoint x: 841, startPoint y: 473, endPoint x: 614, endPoint y: 473, distance: 227.6
click at [614, 473] on div "Please provide the following information to add a new service charge to this es…" at bounding box center [845, 345] width 466 height 1162
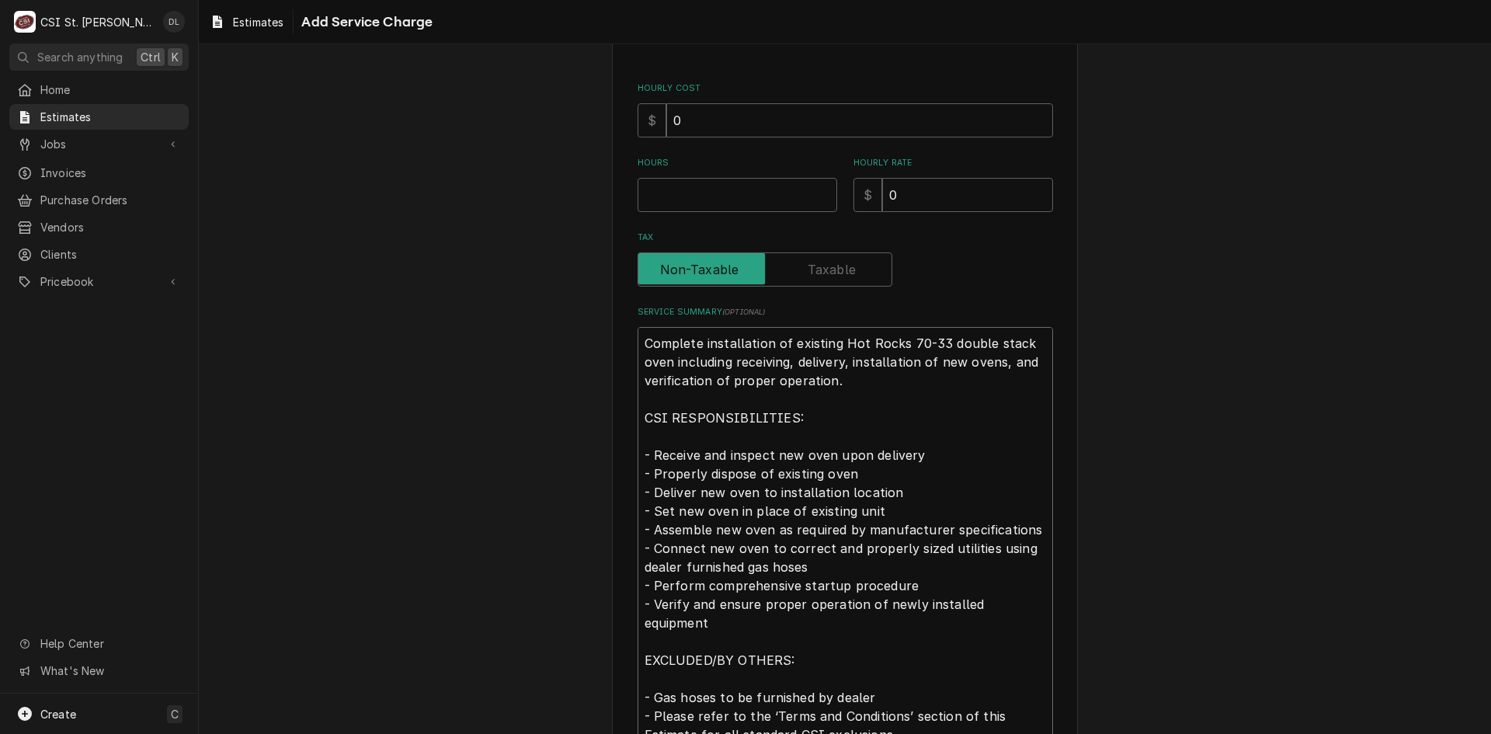
drag, startPoint x: 861, startPoint y: 475, endPoint x: 634, endPoint y: 483, distance: 227.7
click at [638, 483] on textarea "Complete installation of existing Hot Rocks 70-33 double stack oven including r…" at bounding box center [845, 576] width 415 height 499
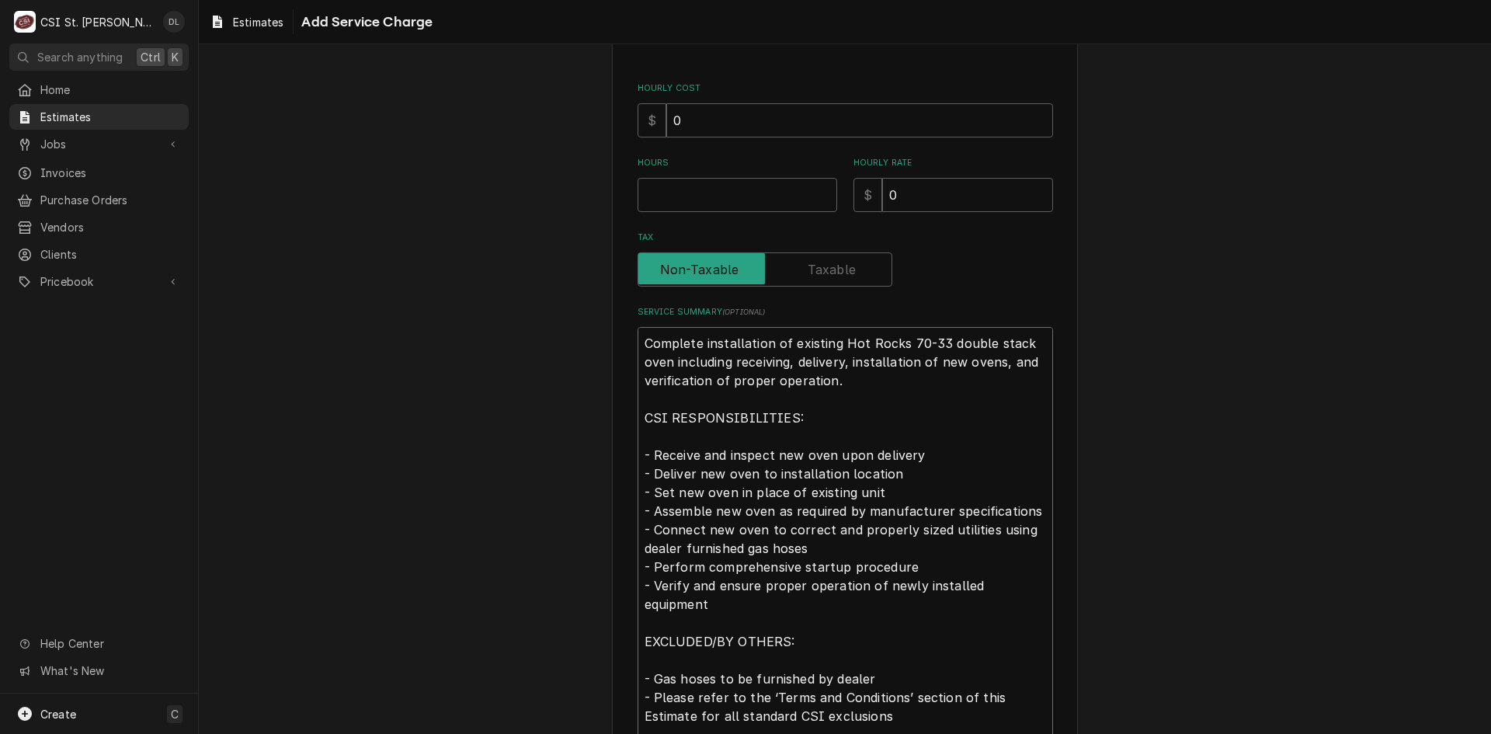
click at [749, 473] on textarea "Complete installation of existing Hot Rocks 70-33 double stack oven including r…" at bounding box center [845, 567] width 415 height 480
drag, startPoint x: 884, startPoint y: 493, endPoint x: 784, endPoint y: 495, distance: 100.2
click at [784, 495] on textarea "Complete installation of existing Hot Rocks 70-33 double stack oven including r…" at bounding box center [845, 567] width 415 height 480
click at [726, 494] on textarea "Complete installation of existing Hot Rocks 70-33 double stack oven including r…" at bounding box center [845, 567] width 415 height 480
click at [815, 548] on textarea "Complete installation of existing Hot Rocks 70-33 double stack oven including r…" at bounding box center [845, 567] width 415 height 480
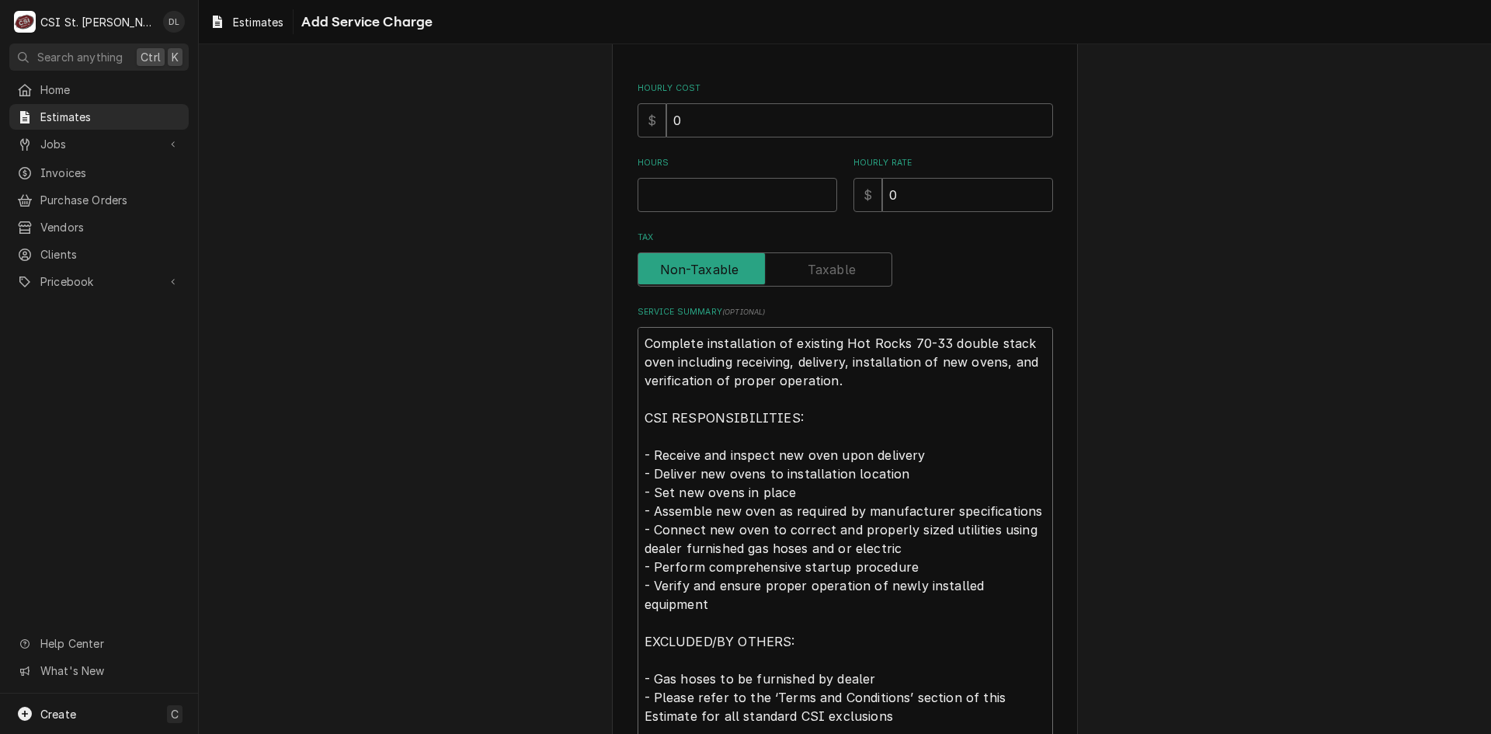
click at [643, 645] on textarea "Complete installation of existing Hot Rocks 70-33 double stack oven including r…" at bounding box center [845, 567] width 415 height 480
drag, startPoint x: 878, startPoint y: 659, endPoint x: 825, endPoint y: 659, distance: 52.8
click at [825, 659] on textarea "Complete installation of existing Hot Rocks 70-33 double stack oven including r…" at bounding box center [845, 567] width 415 height 480
click at [823, 656] on textarea "Complete installation of existing Hot Rocks 70-33 double stack oven including r…" at bounding box center [845, 567] width 415 height 480
click at [657, 641] on textarea "Complete installation of existing Hot Rocks 70-33 double stack oven including r…" at bounding box center [845, 567] width 415 height 480
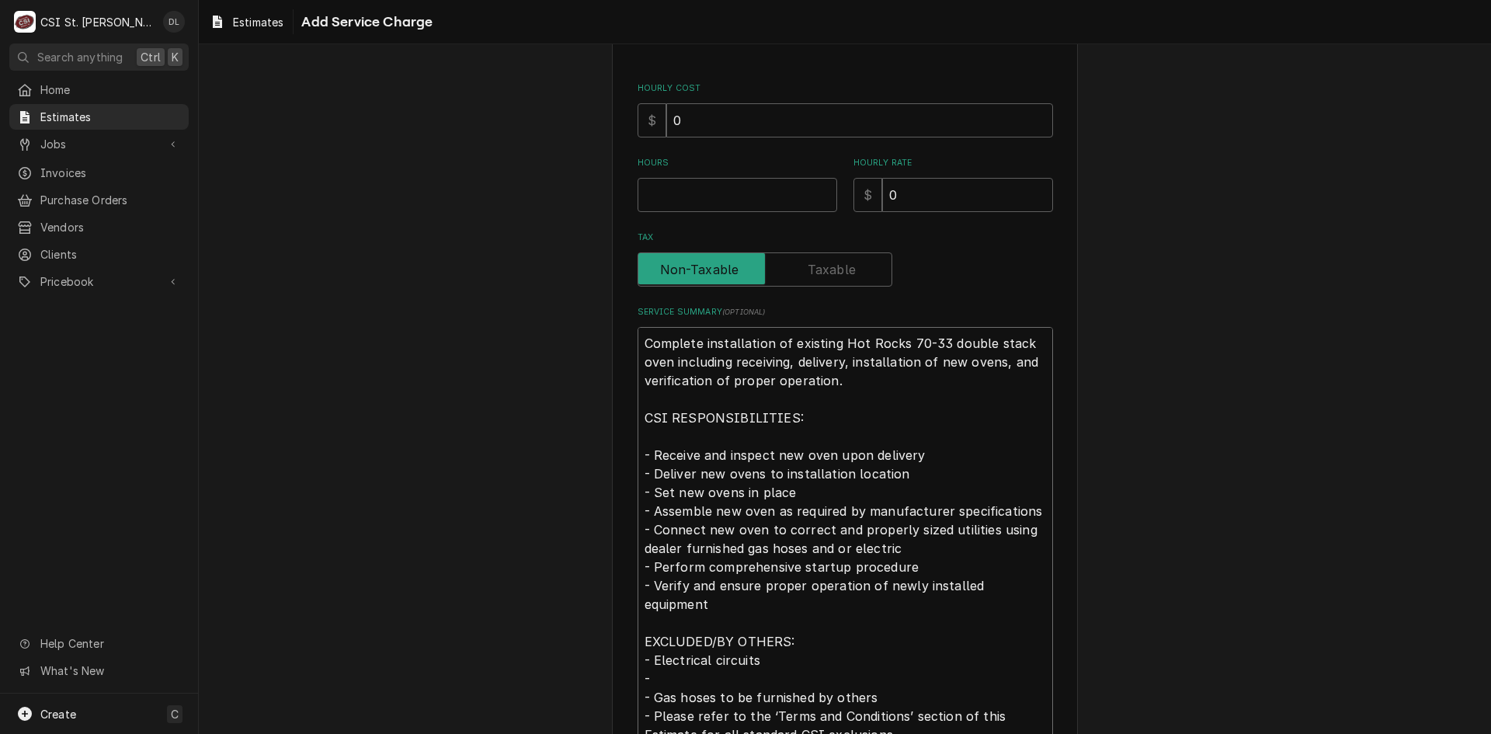
click at [871, 379] on textarea "Complete installation of existing Hot Rocks 70-33 double stack oven including r…" at bounding box center [845, 576] width 415 height 499
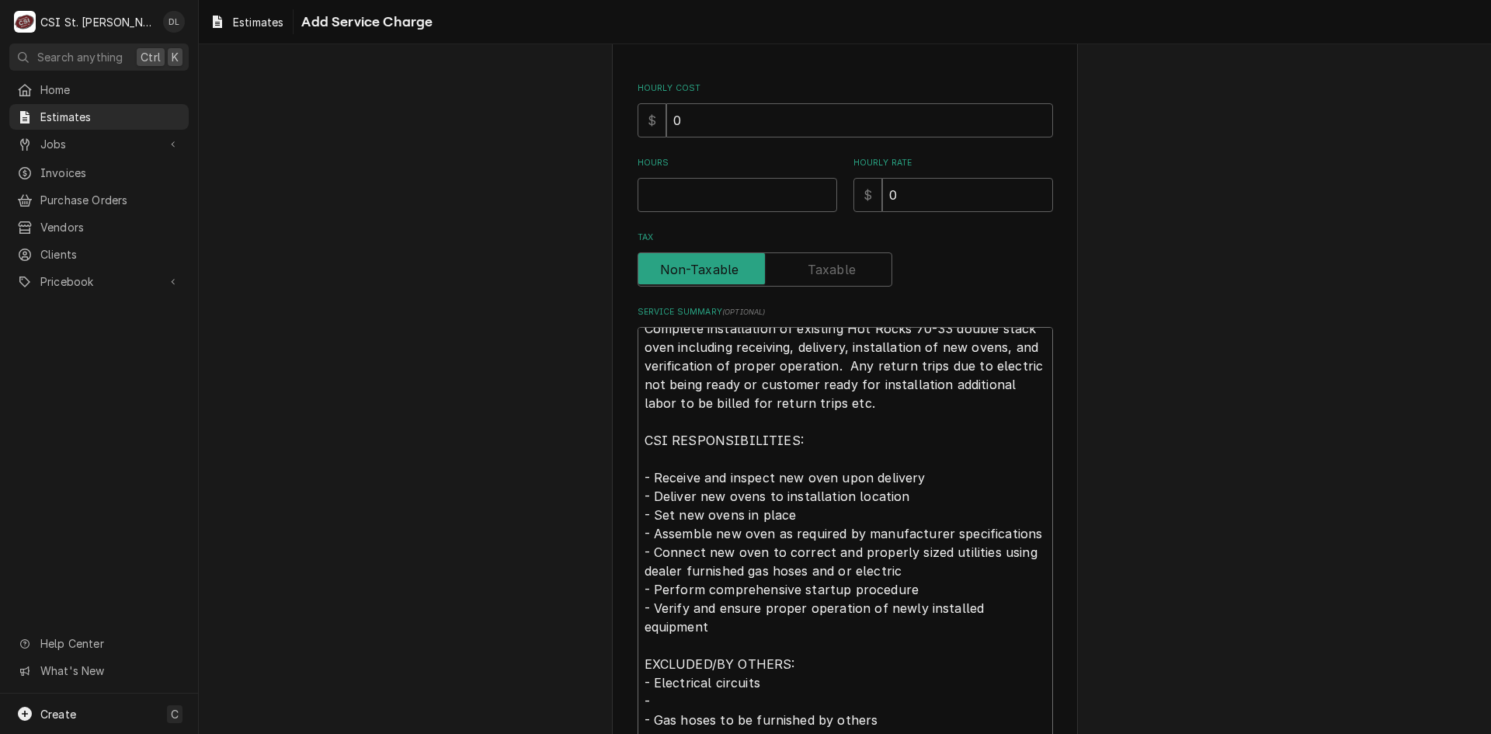
scroll to position [19, 0]
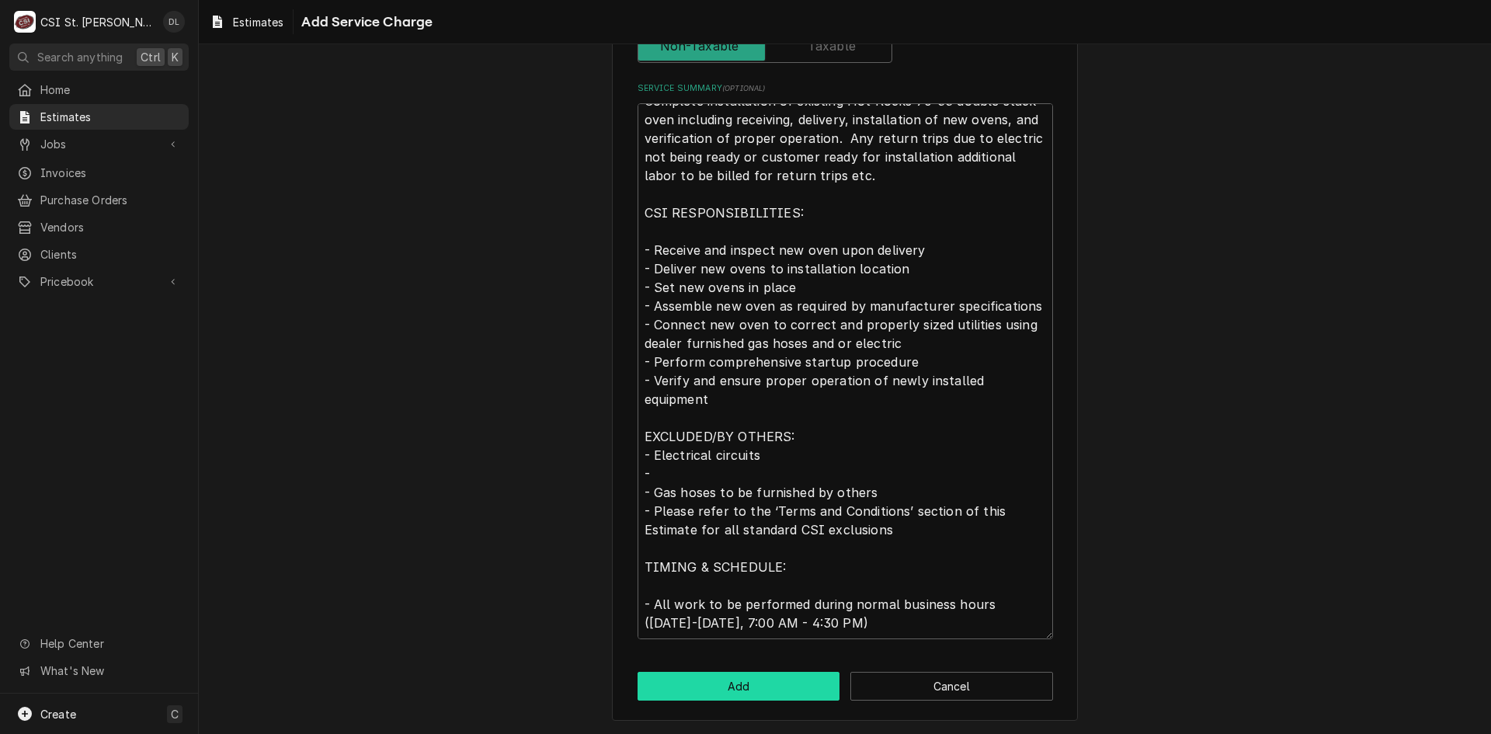
click at [752, 675] on button "Add" at bounding box center [739, 686] width 203 height 29
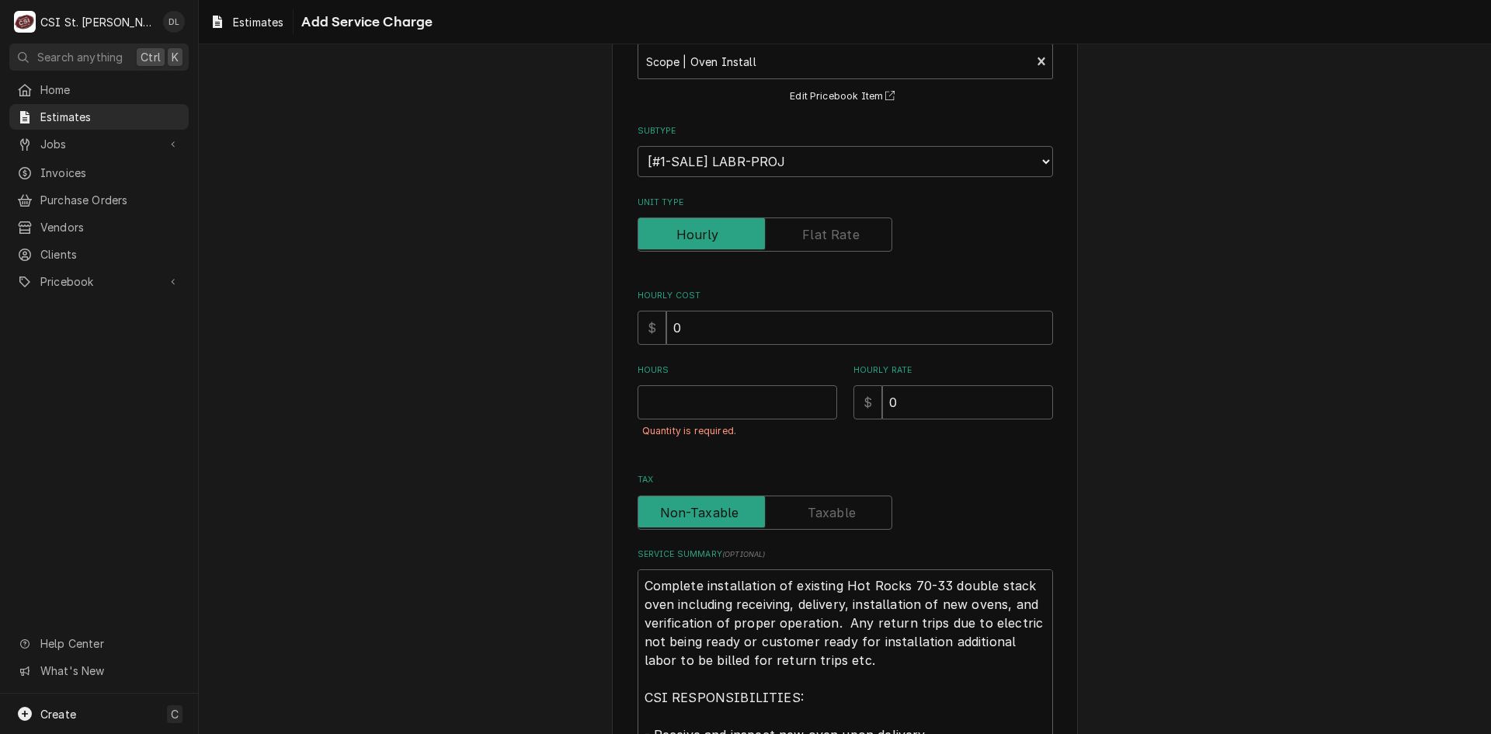
scroll to position [26, 0]
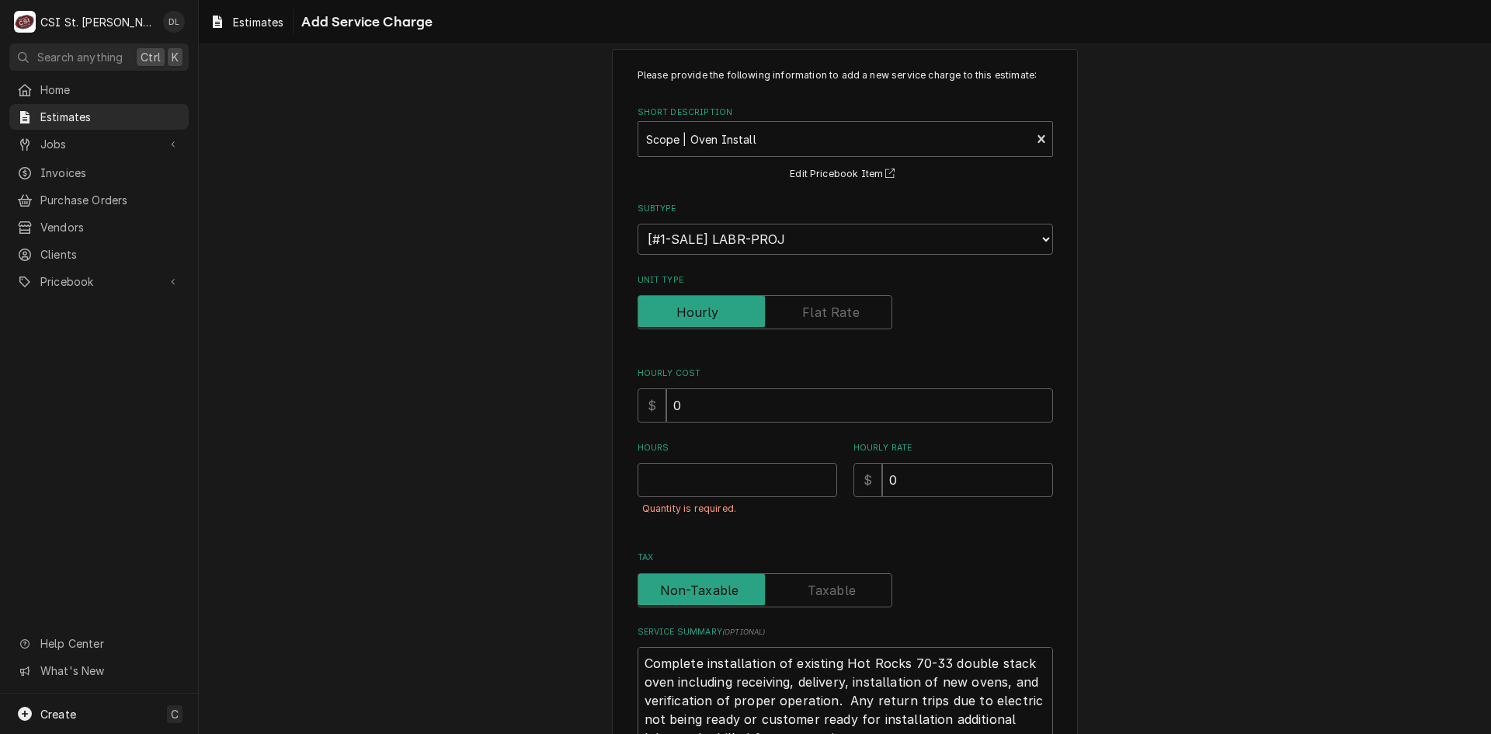
click at [808, 321] on label "Unit Type" at bounding box center [765, 312] width 255 height 34
click at [808, 321] on input "Unit Type" at bounding box center [765, 312] width 241 height 34
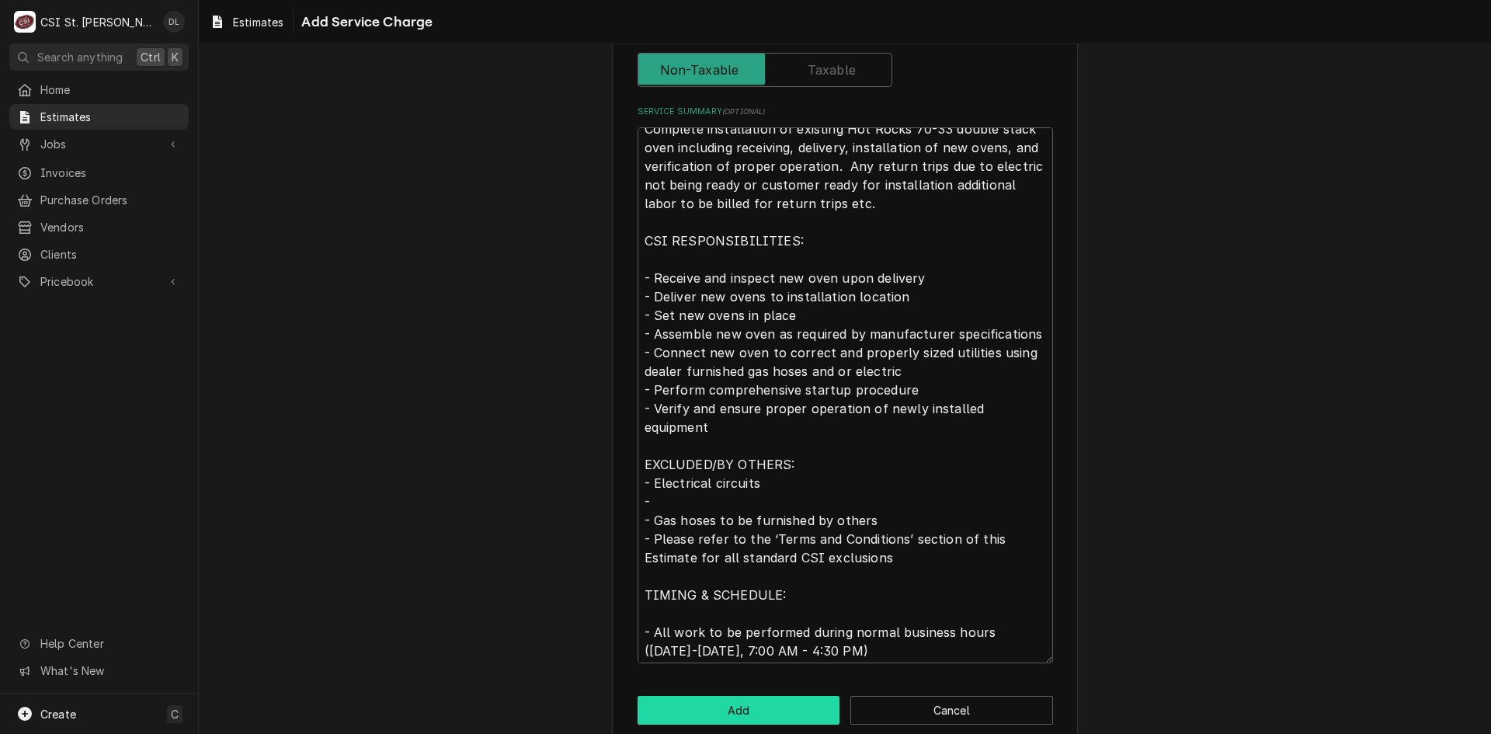
scroll to position [19, 0]
click at [753, 717] on button "Add" at bounding box center [739, 710] width 203 height 29
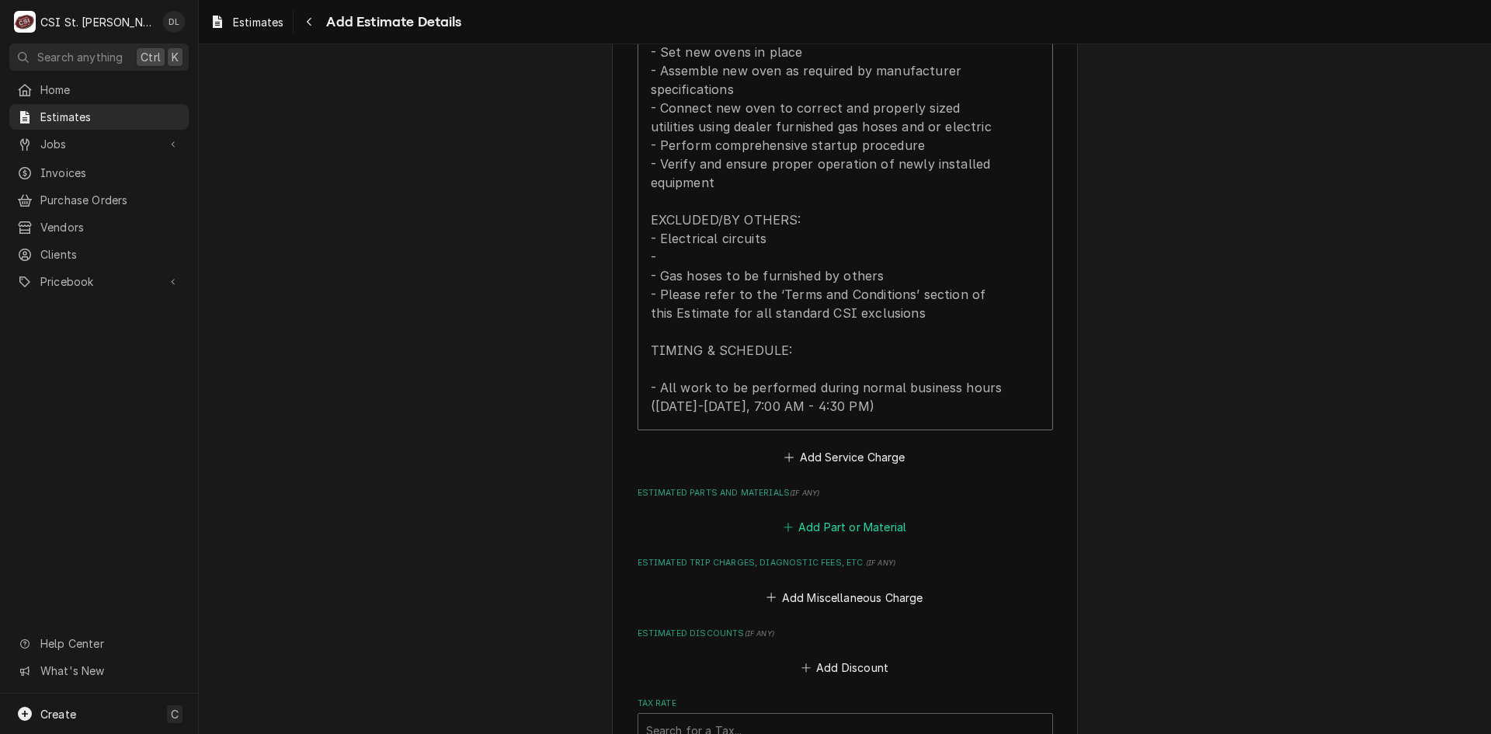
scroll to position [2001, 0]
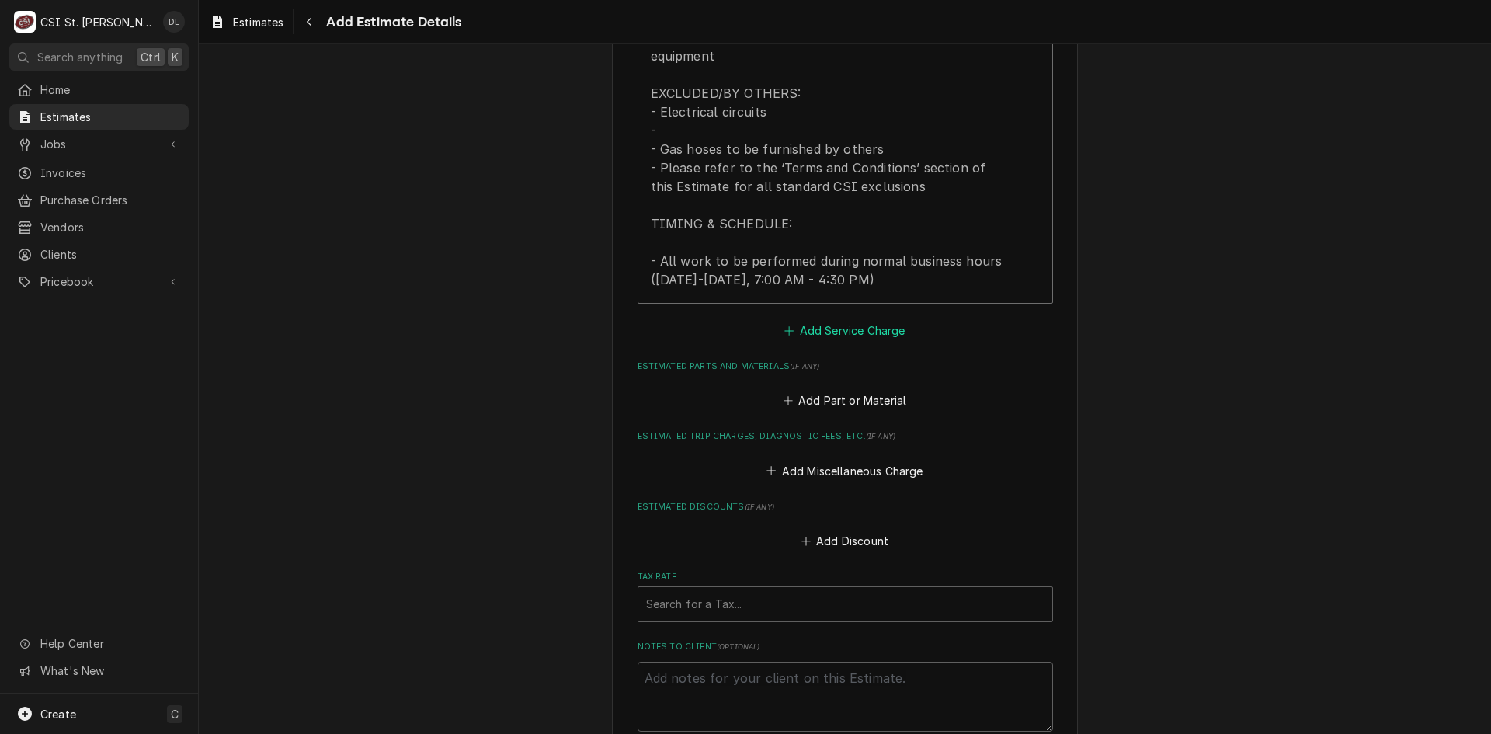
click at [782, 319] on button "Add Service Charge" at bounding box center [845, 330] width 126 height 22
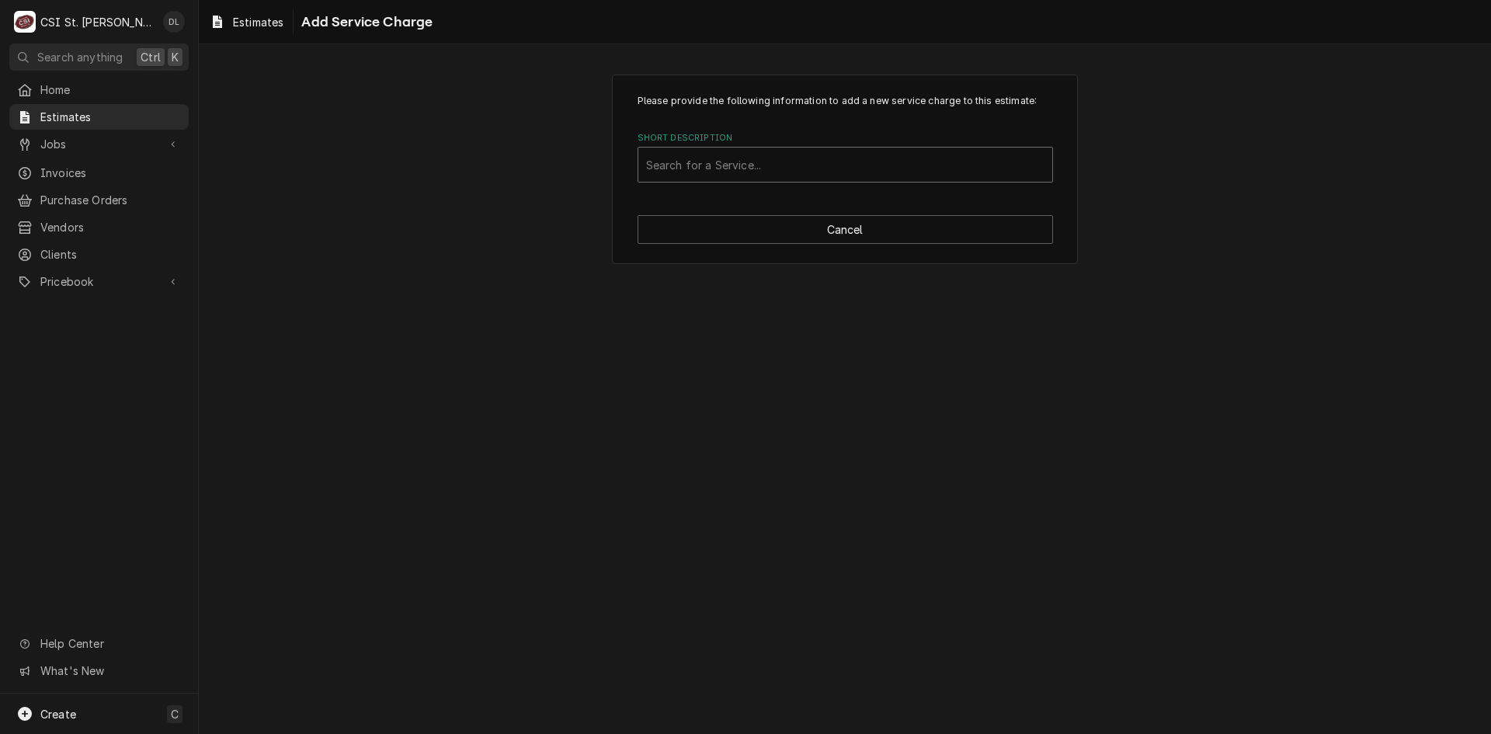
click at [787, 164] on div "Short Description" at bounding box center [845, 165] width 398 height 28
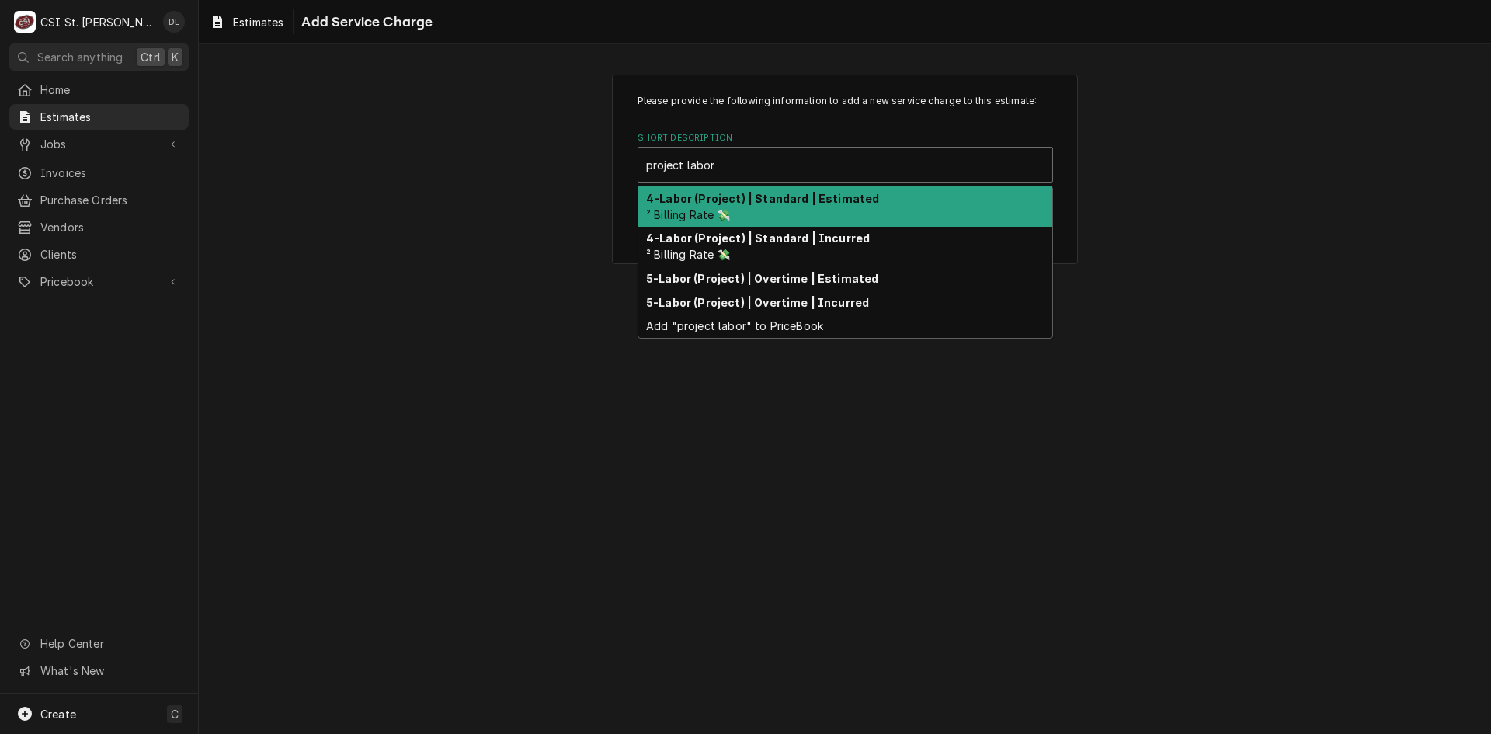
click at [787, 203] on strong "4-Labor (Project) | Standard | Estimated" at bounding box center [762, 198] width 233 height 13
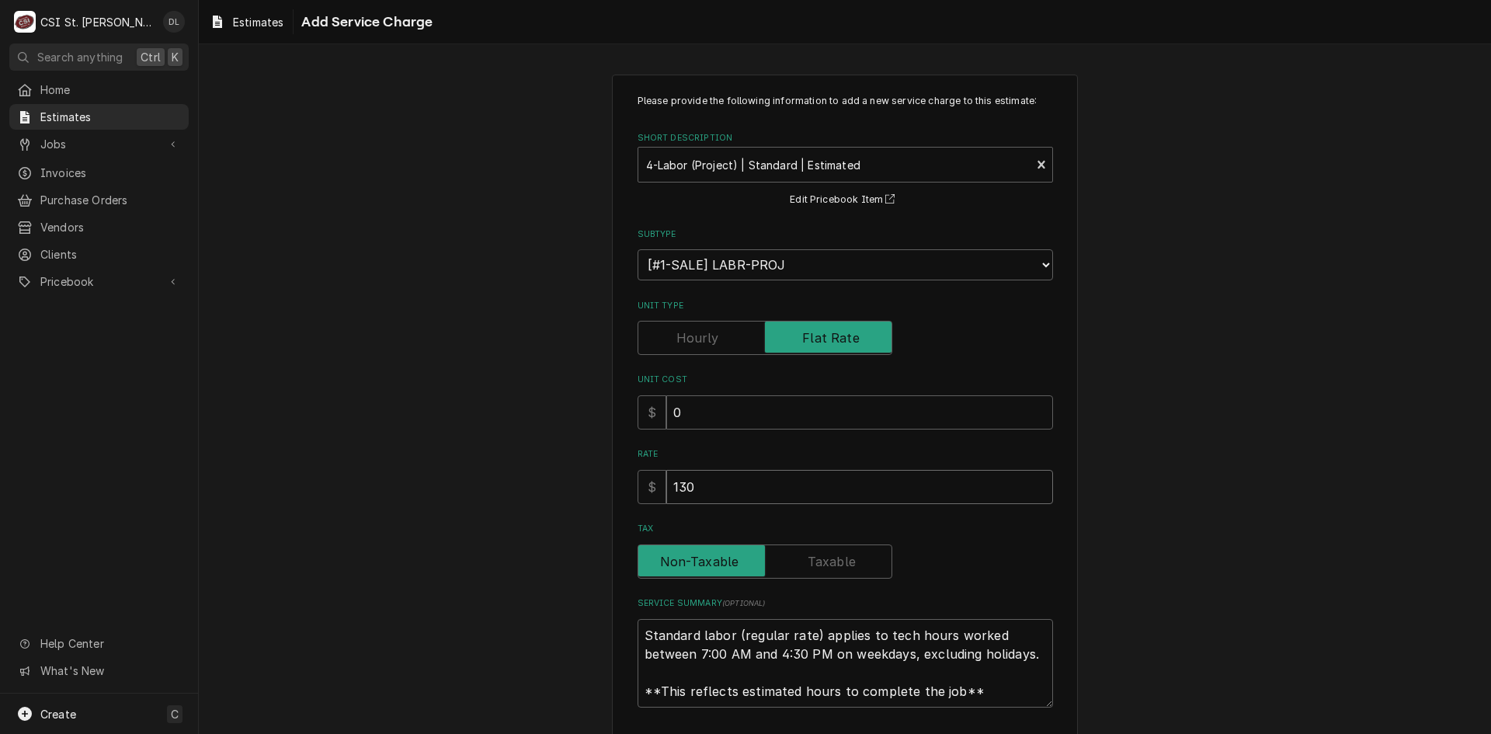
drag, startPoint x: 705, startPoint y: 489, endPoint x: 470, endPoint y: 443, distance: 239.9
click at [470, 443] on div "Please provide the following information to add a new service charge to this es…" at bounding box center [845, 432] width 1292 height 742
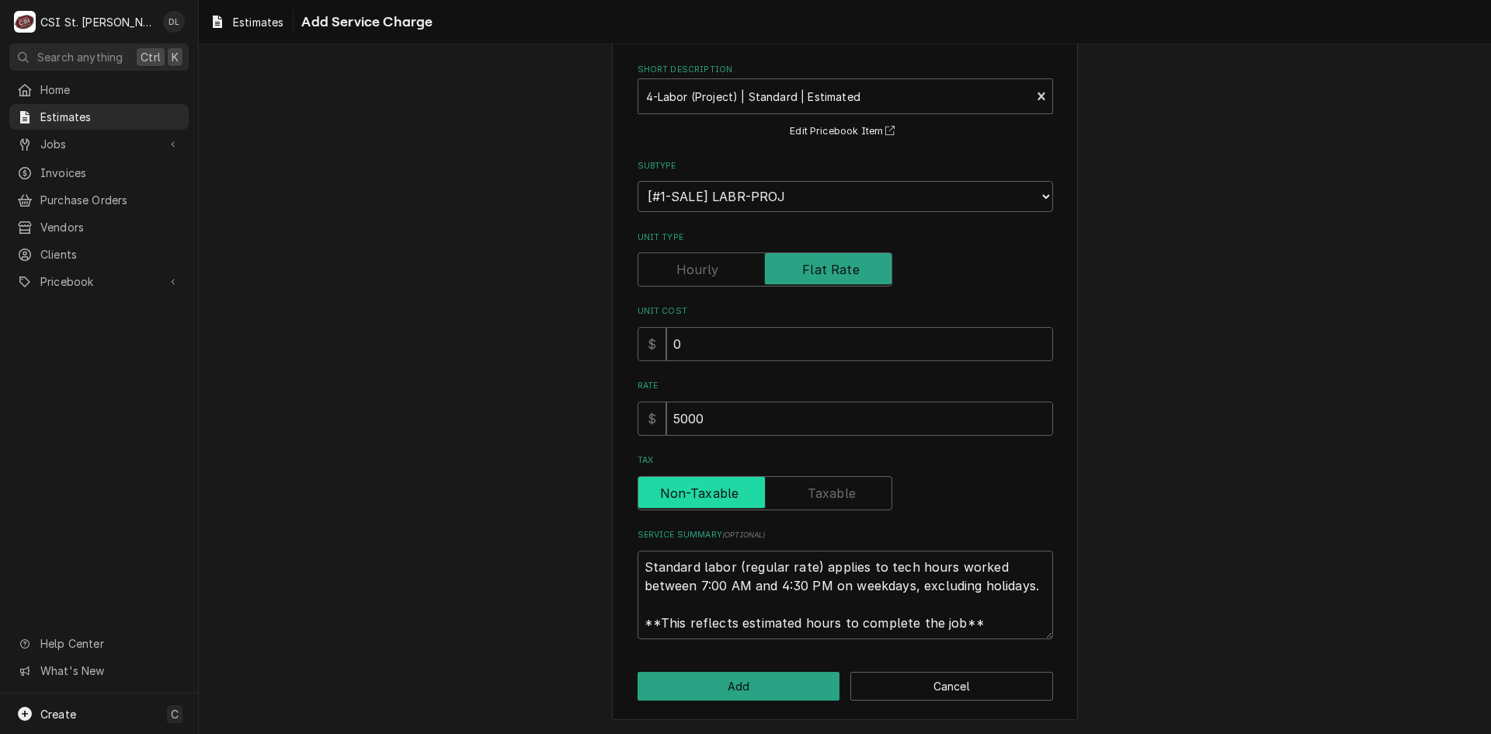
scroll to position [19, 0]
click at [739, 694] on button "Add" at bounding box center [739, 686] width 203 height 29
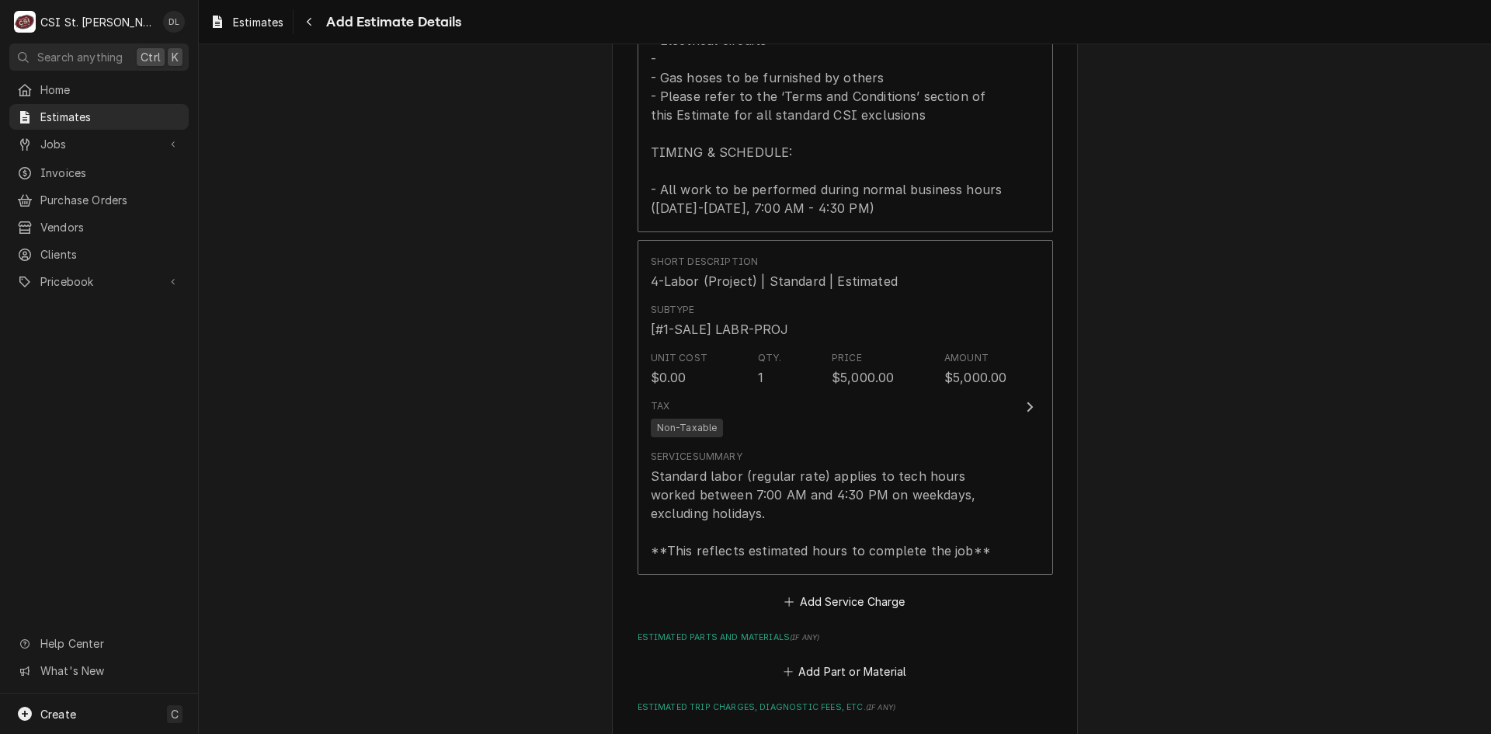
scroll to position [1994, 0]
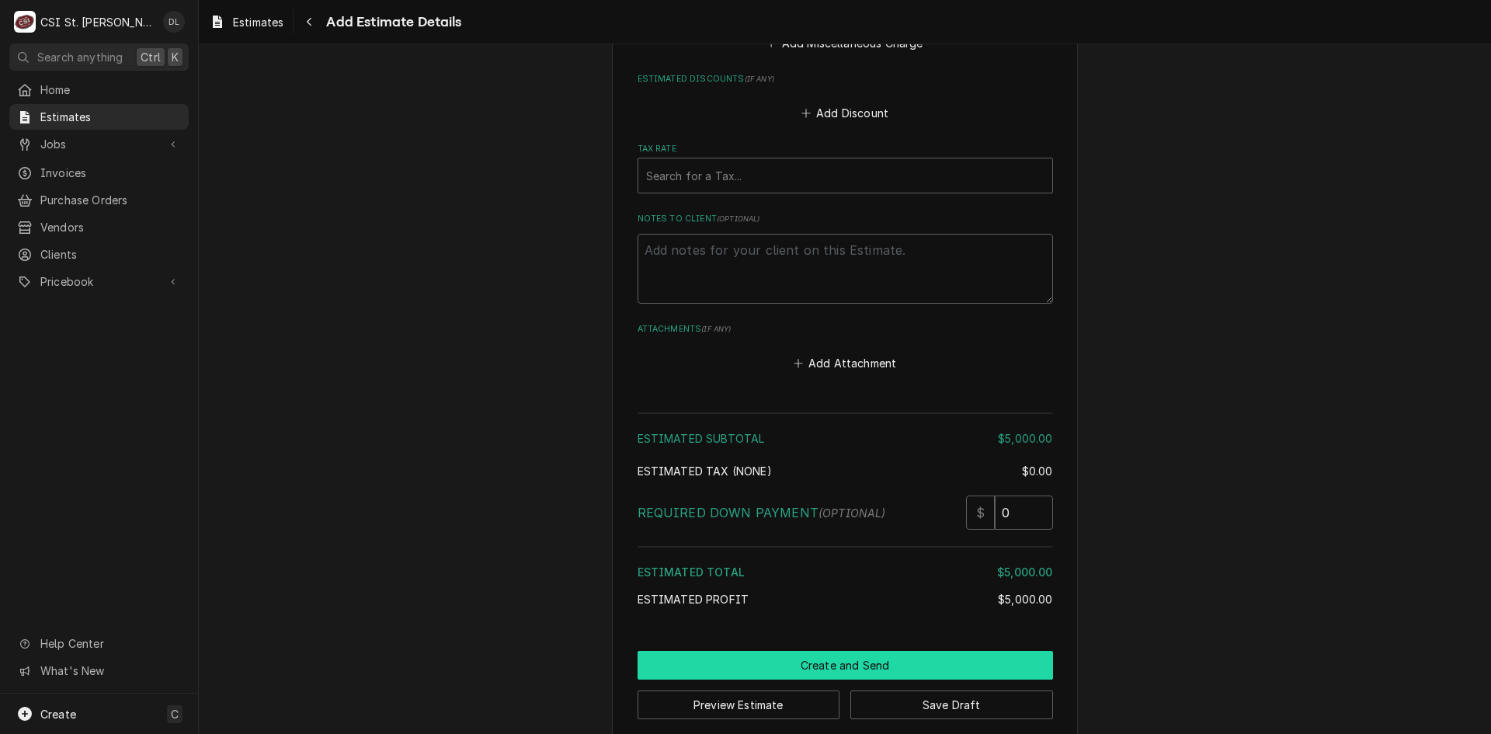
click at [850, 651] on button "Create and Send" at bounding box center [845, 665] width 415 height 29
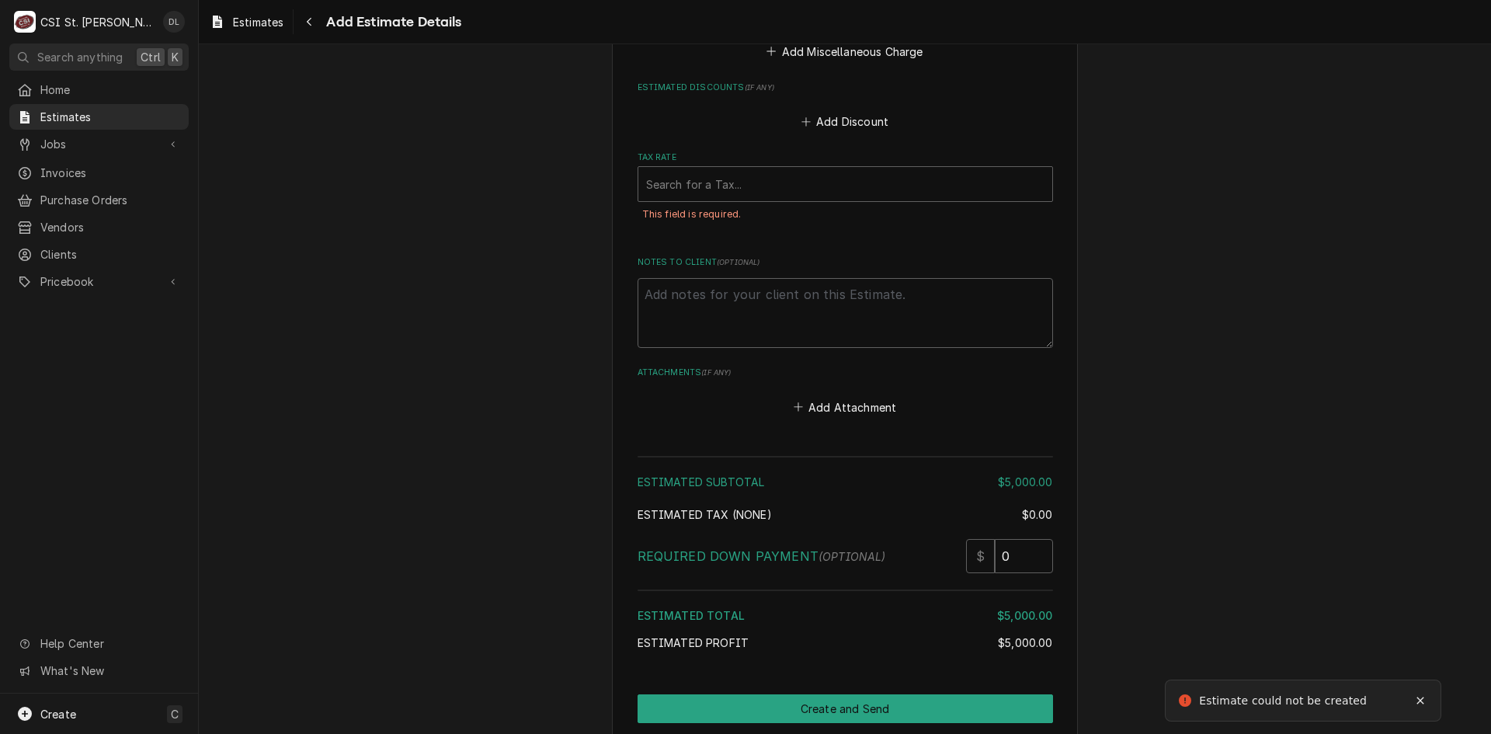
scroll to position [2771, 0]
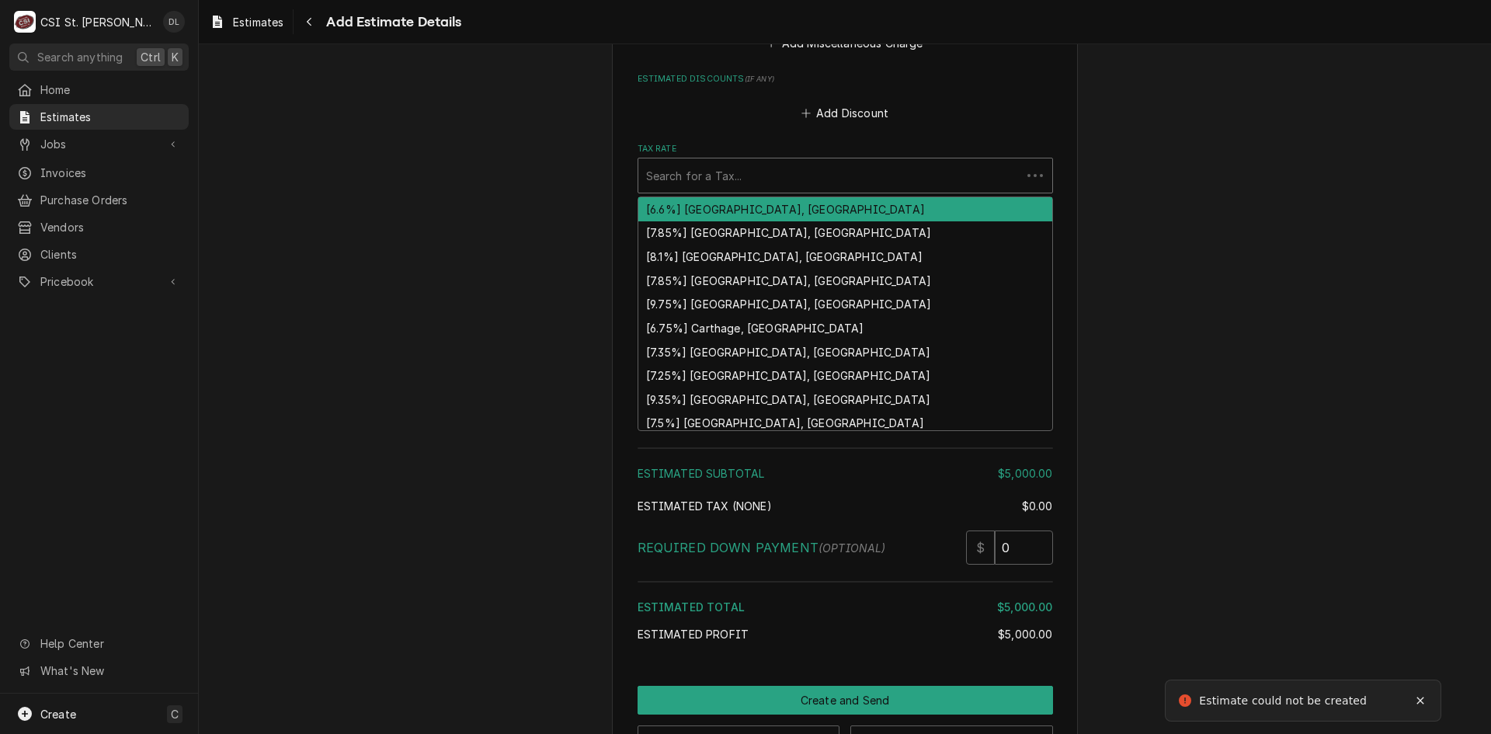
click at [730, 162] on div "Tax Rate" at bounding box center [829, 176] width 367 height 28
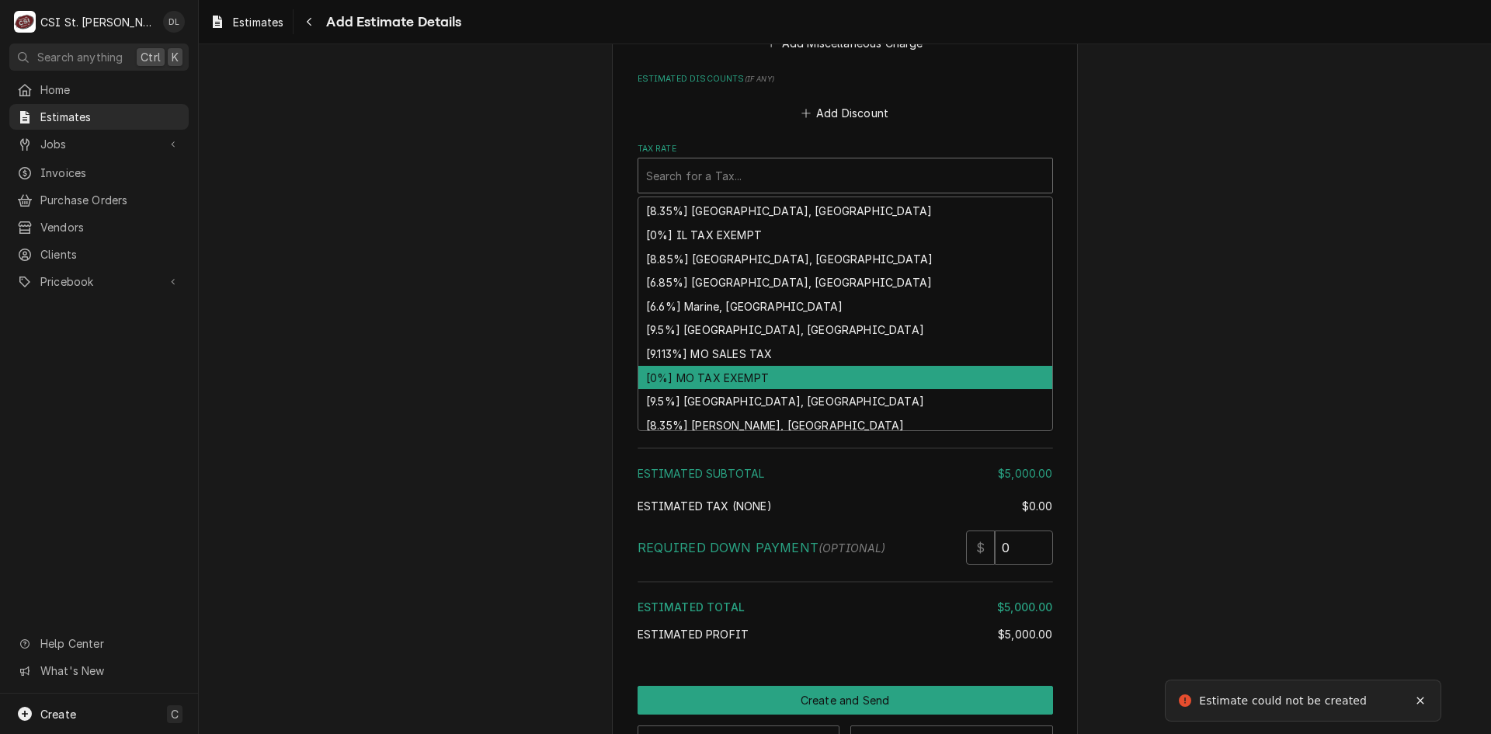
scroll to position [481, 0]
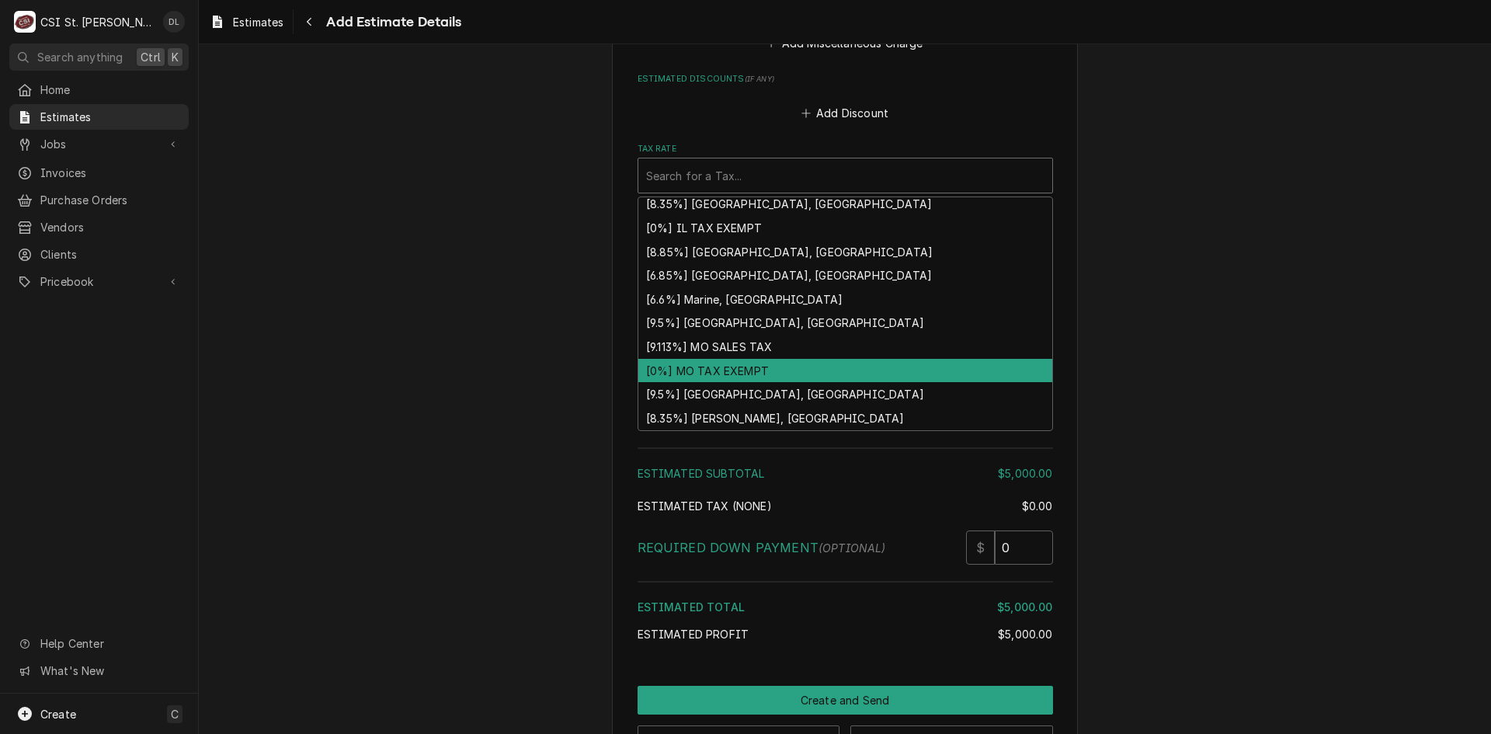
click at [722, 359] on div "[0%] MO TAX EXEMPT" at bounding box center [845, 371] width 414 height 24
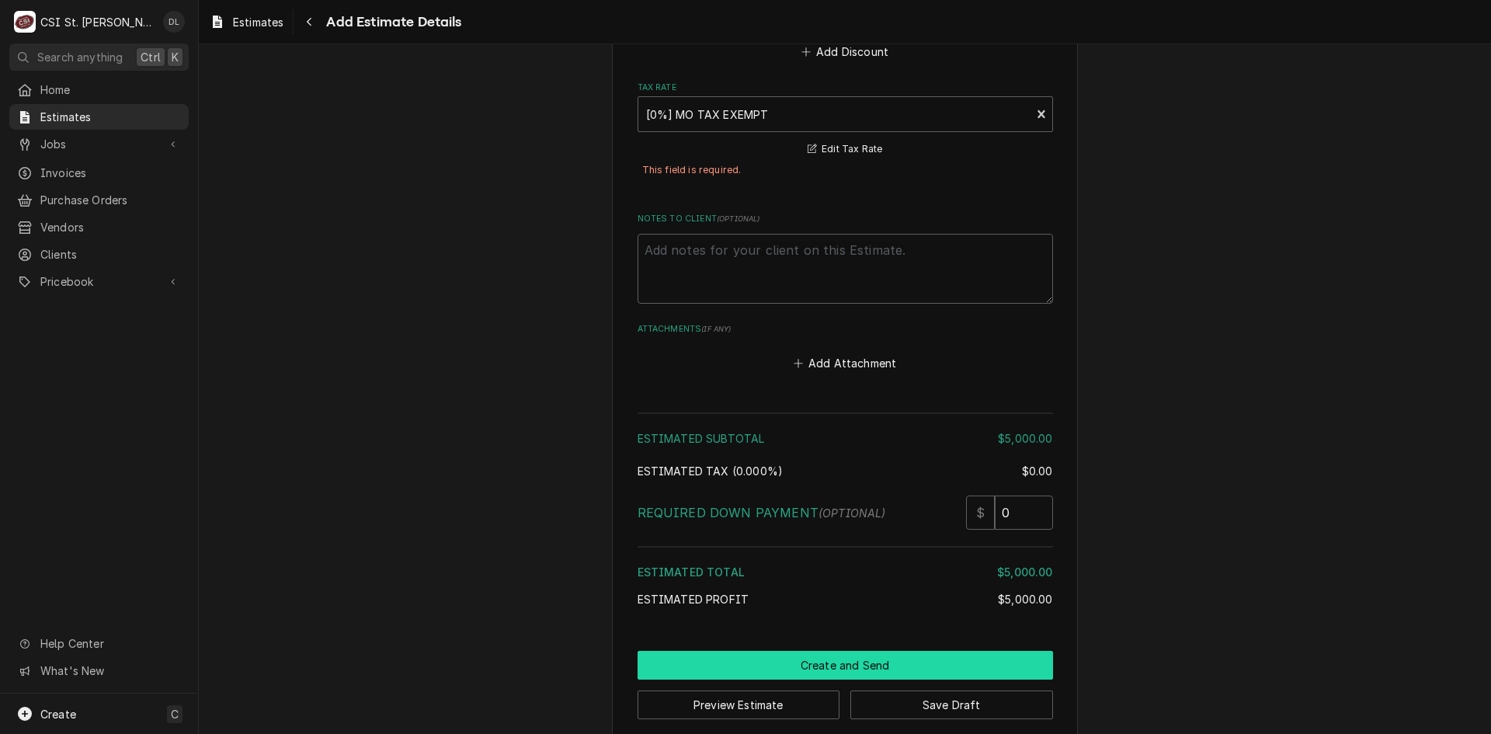
click at [848, 651] on button "Create and Send" at bounding box center [845, 665] width 415 height 29
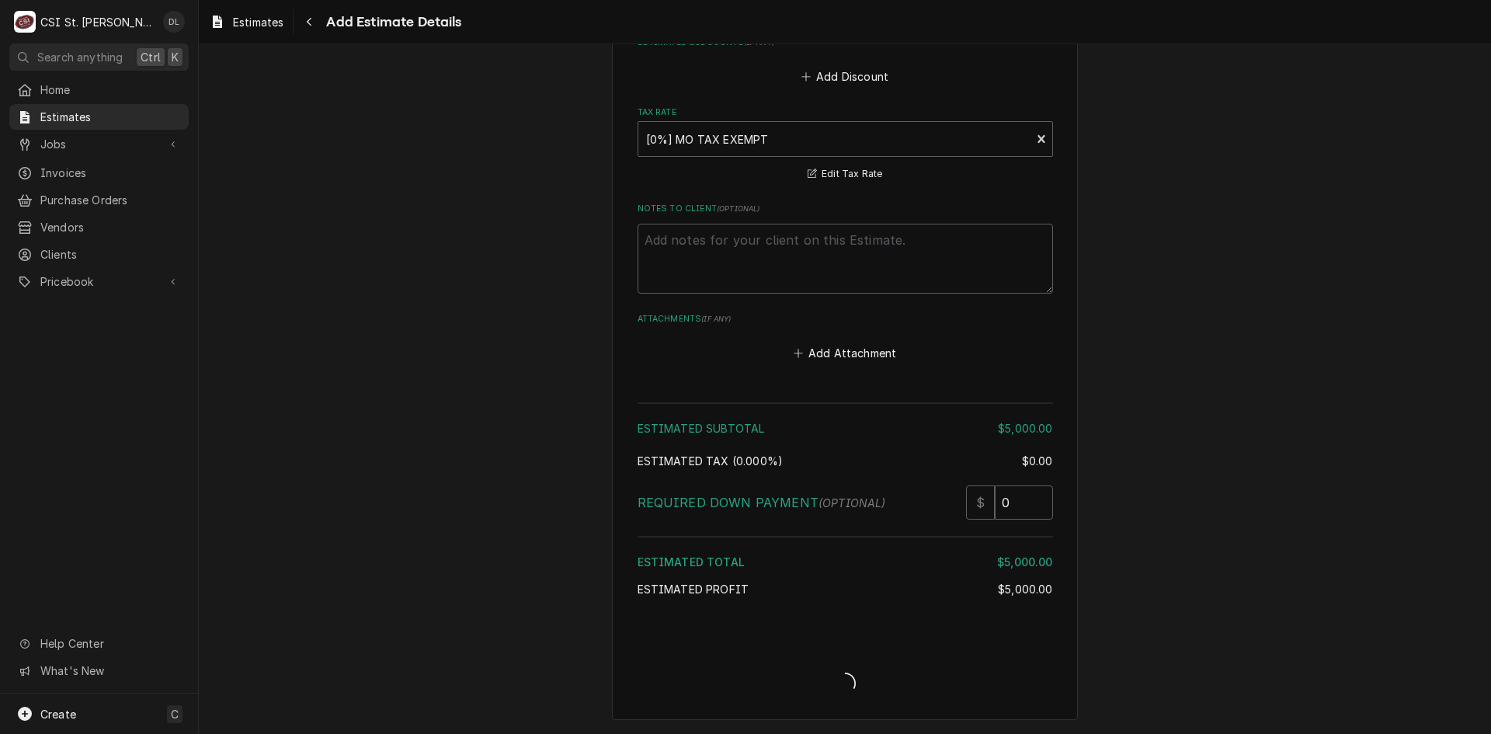
scroll to position [2789, 0]
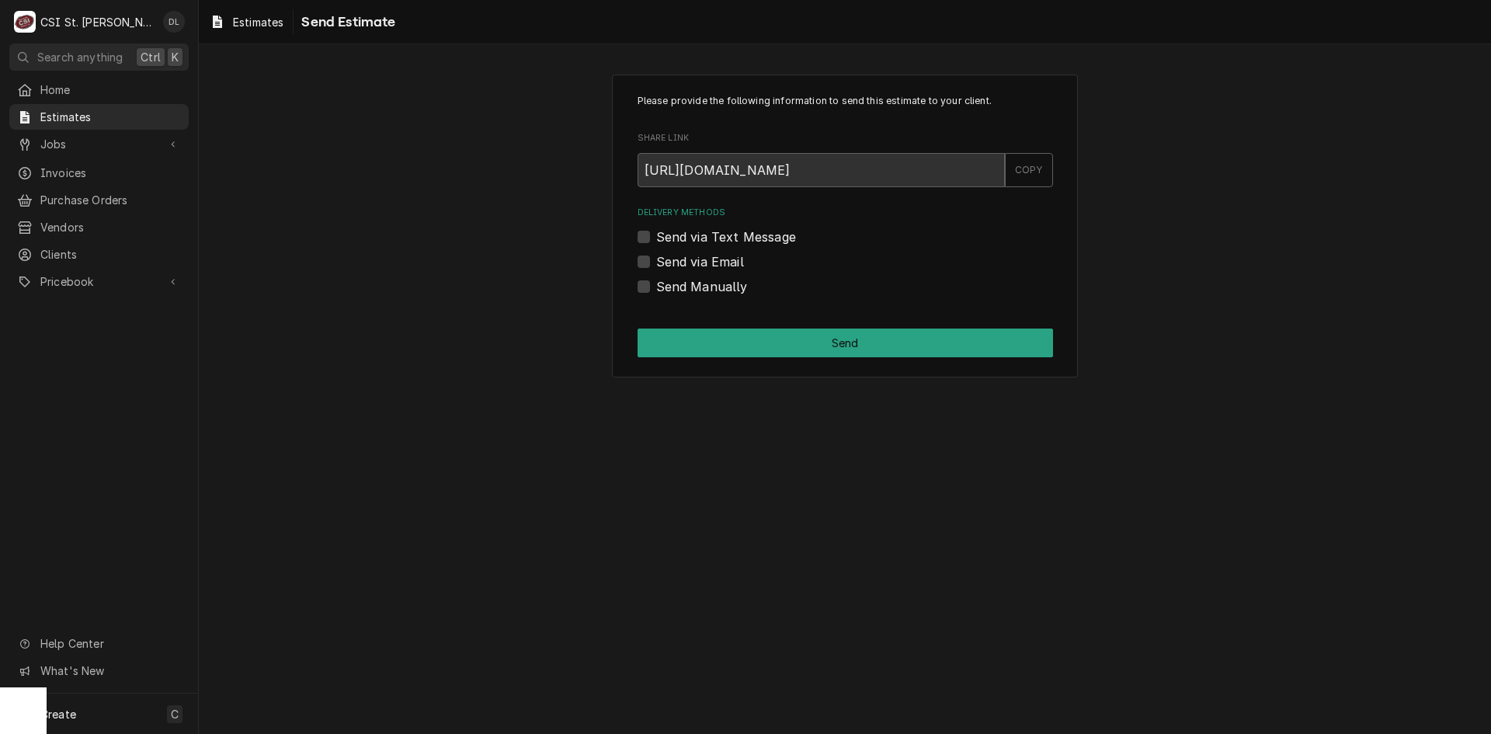
click at [651, 283] on div "Send Manually" at bounding box center [845, 286] width 415 height 19
click at [656, 287] on label "Send Manually" at bounding box center [702, 286] width 92 height 19
click at [656, 287] on input "Send Manually" at bounding box center [863, 294] width 415 height 34
checkbox input "true"
click at [810, 330] on button "Send" at bounding box center [845, 343] width 415 height 29
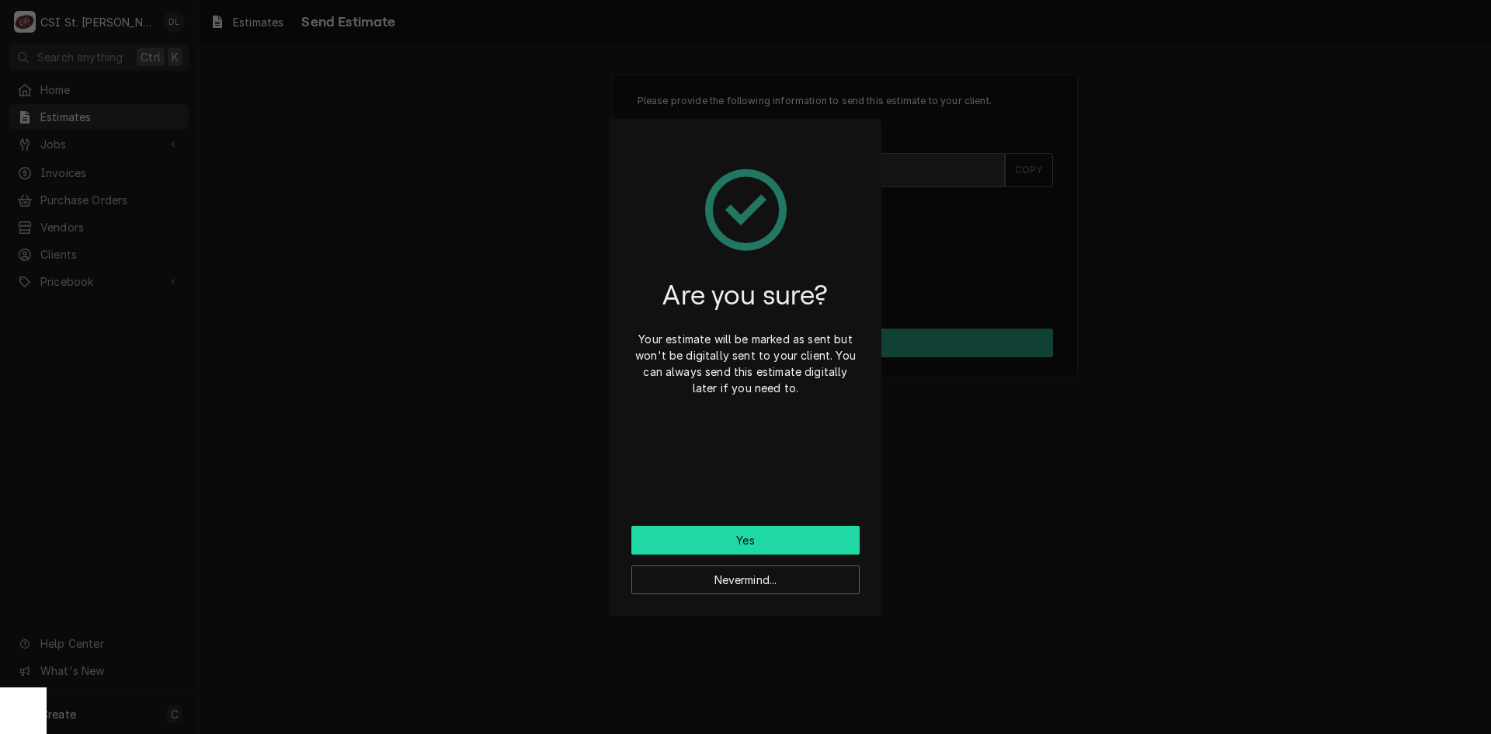
click at [756, 527] on button "Yes" at bounding box center [745, 540] width 228 height 29
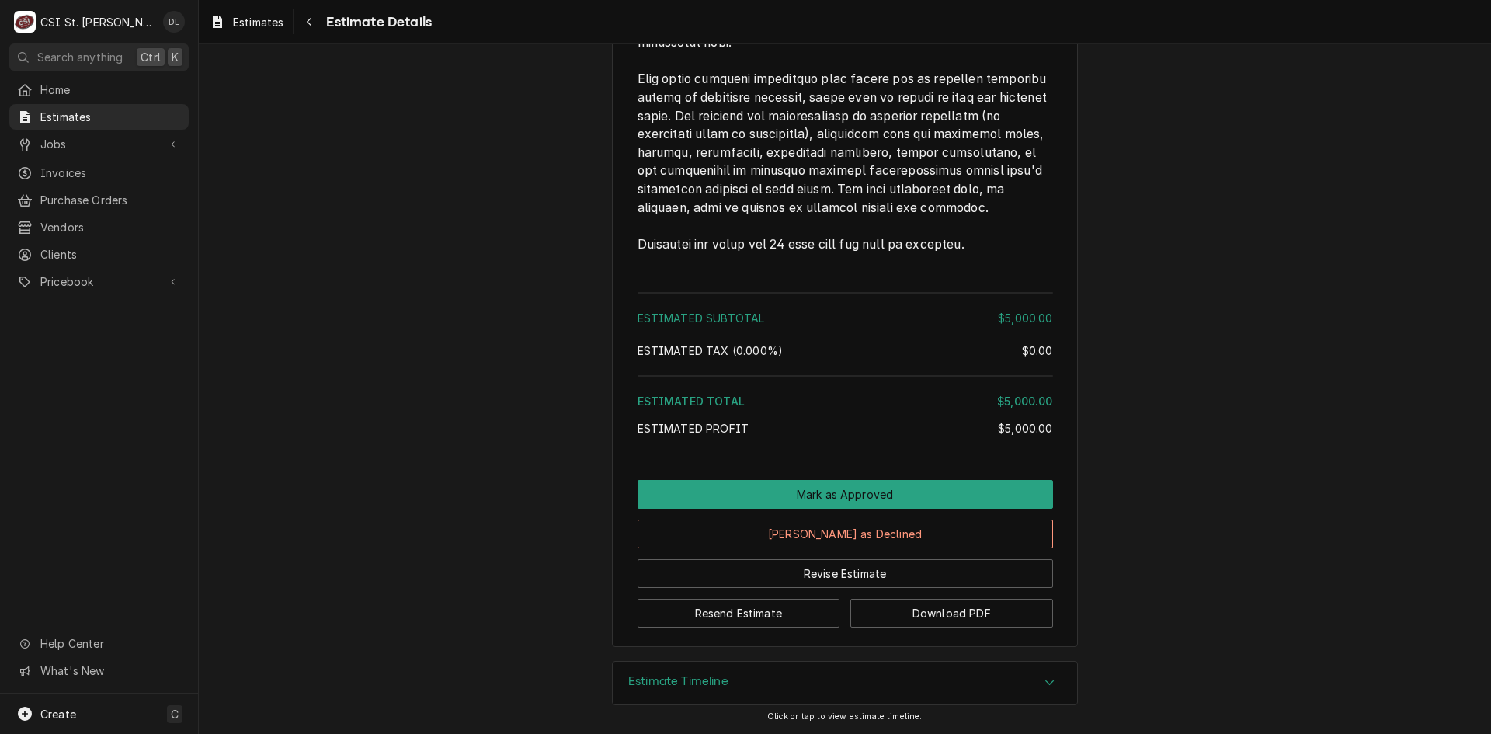
scroll to position [2559, 0]
click at [982, 620] on button "Download PDF" at bounding box center [951, 613] width 203 height 29
click at [98, 144] on span "Jobs" at bounding box center [98, 144] width 117 height 16
click at [82, 165] on span "Jobs" at bounding box center [110, 171] width 141 height 16
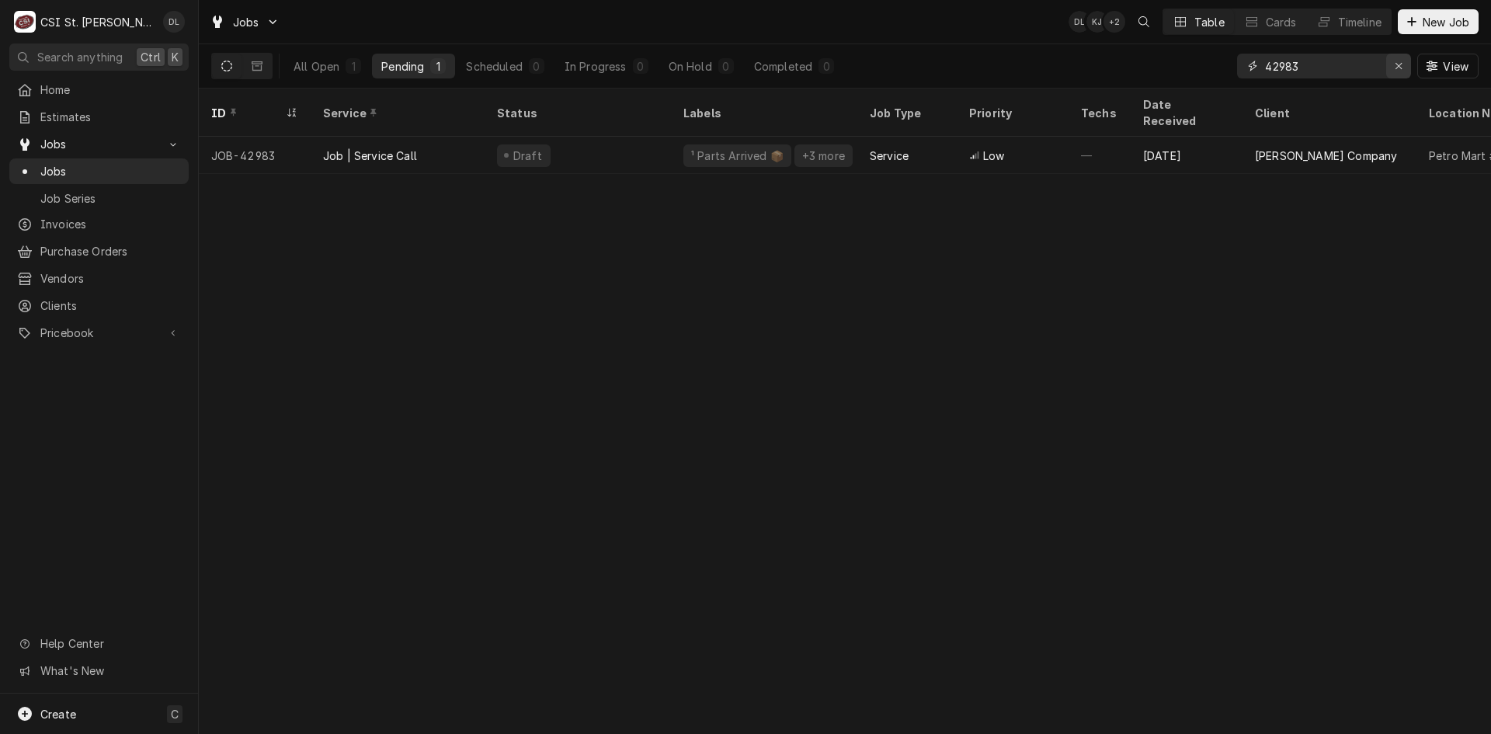
click at [1399, 68] on icon "Erase input" at bounding box center [1399, 66] width 9 height 11
click at [1362, 65] on input "Dynamic Content Wrapper" at bounding box center [1338, 66] width 146 height 25
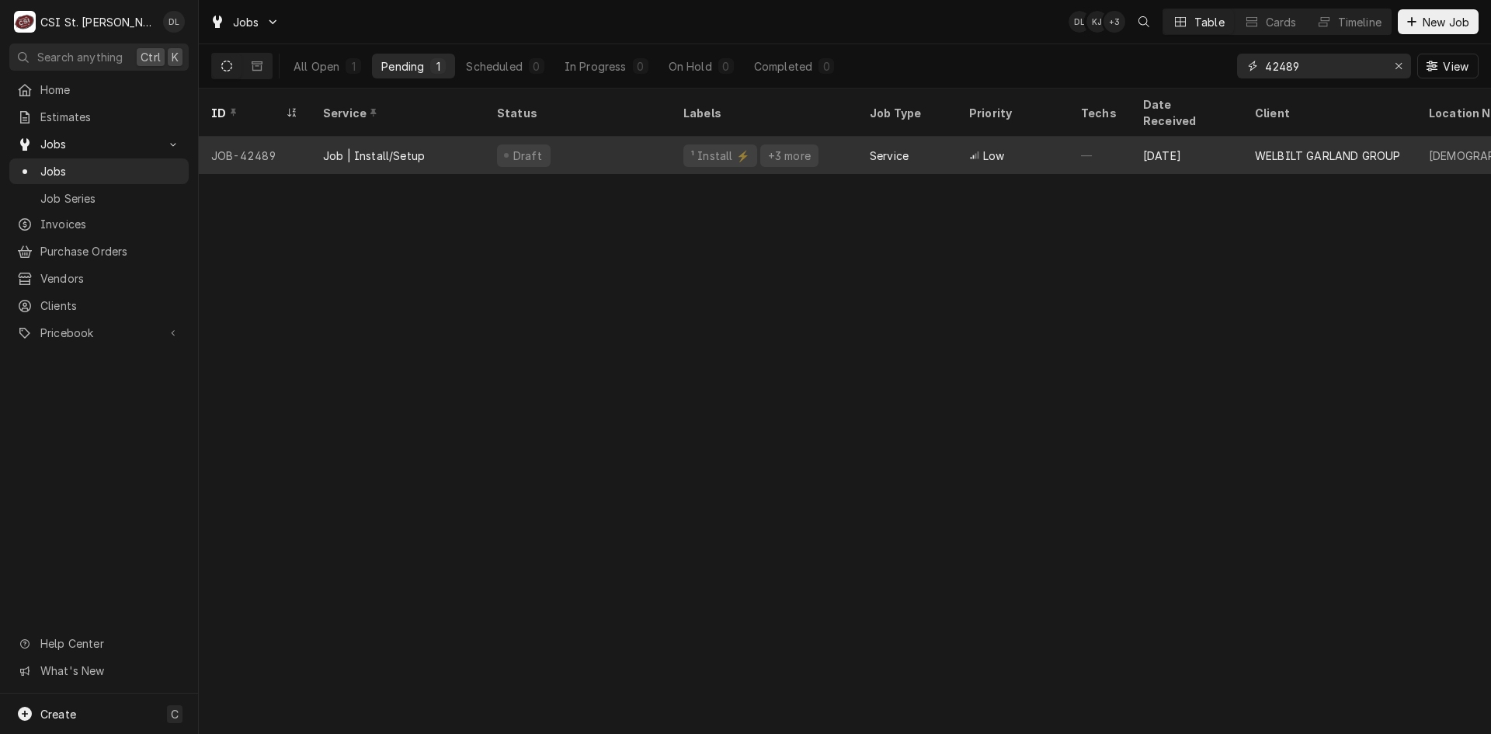
type input "42489"
click at [800, 148] on div "+3 more" at bounding box center [790, 156] width 46 height 16
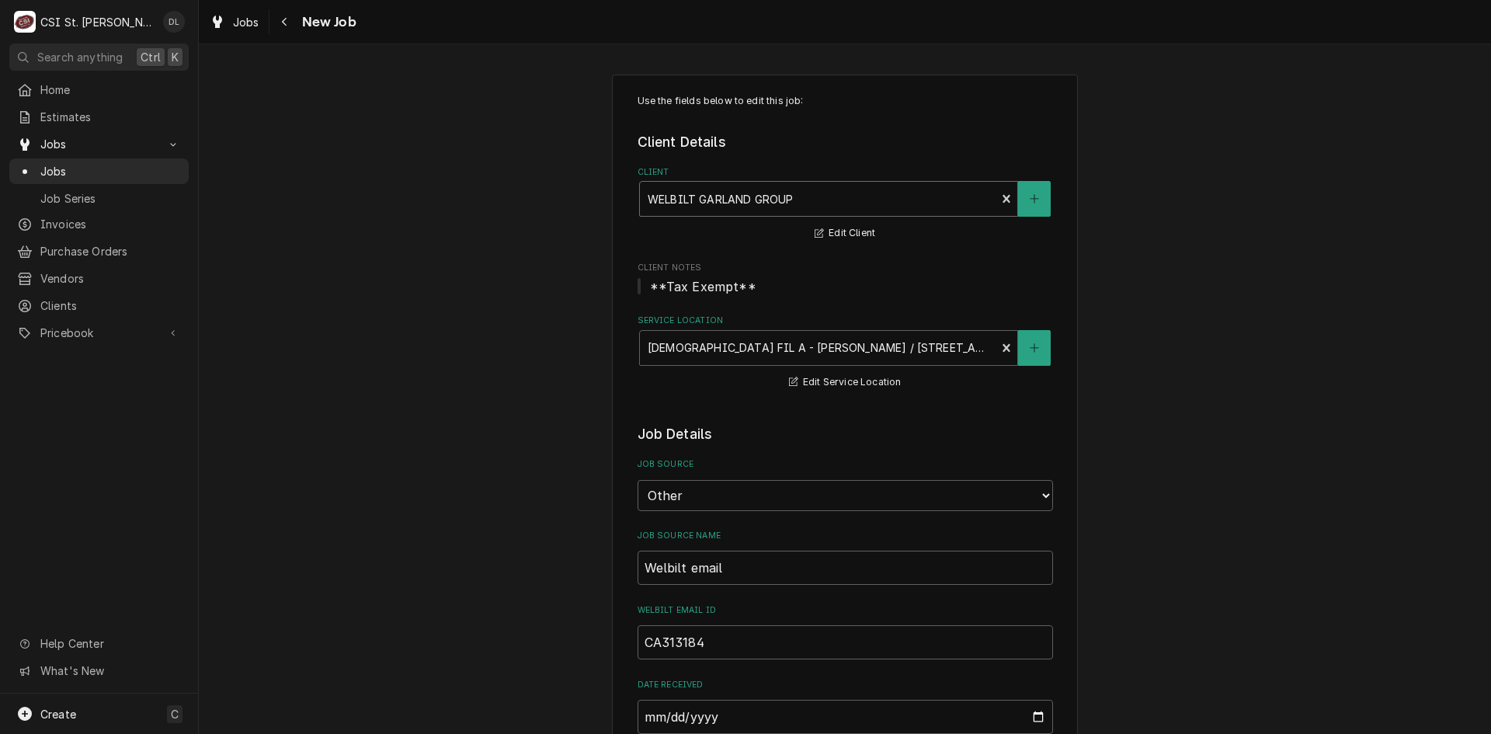
type textarea "x"
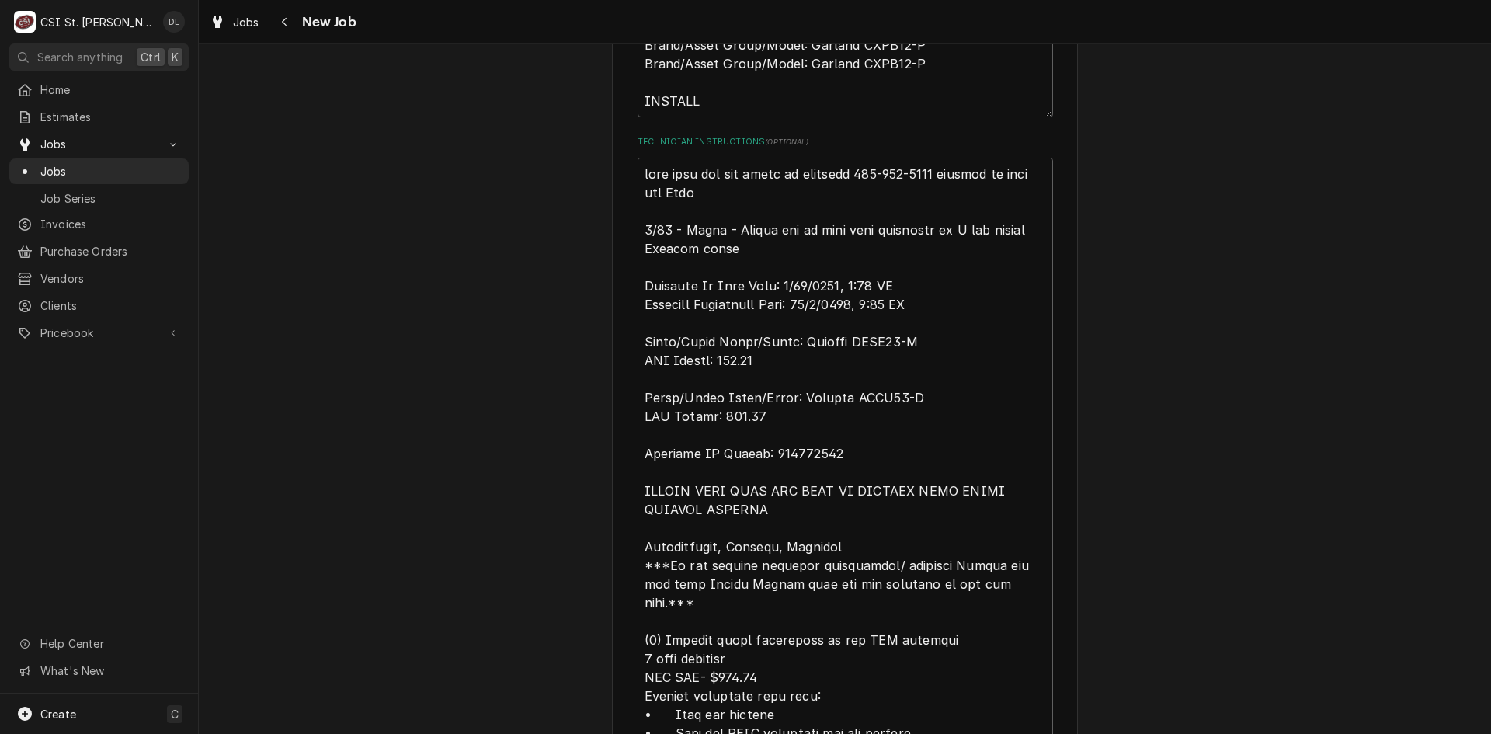
scroll to position [932, 0]
